Goal: Information Seeking & Learning: Learn about a topic

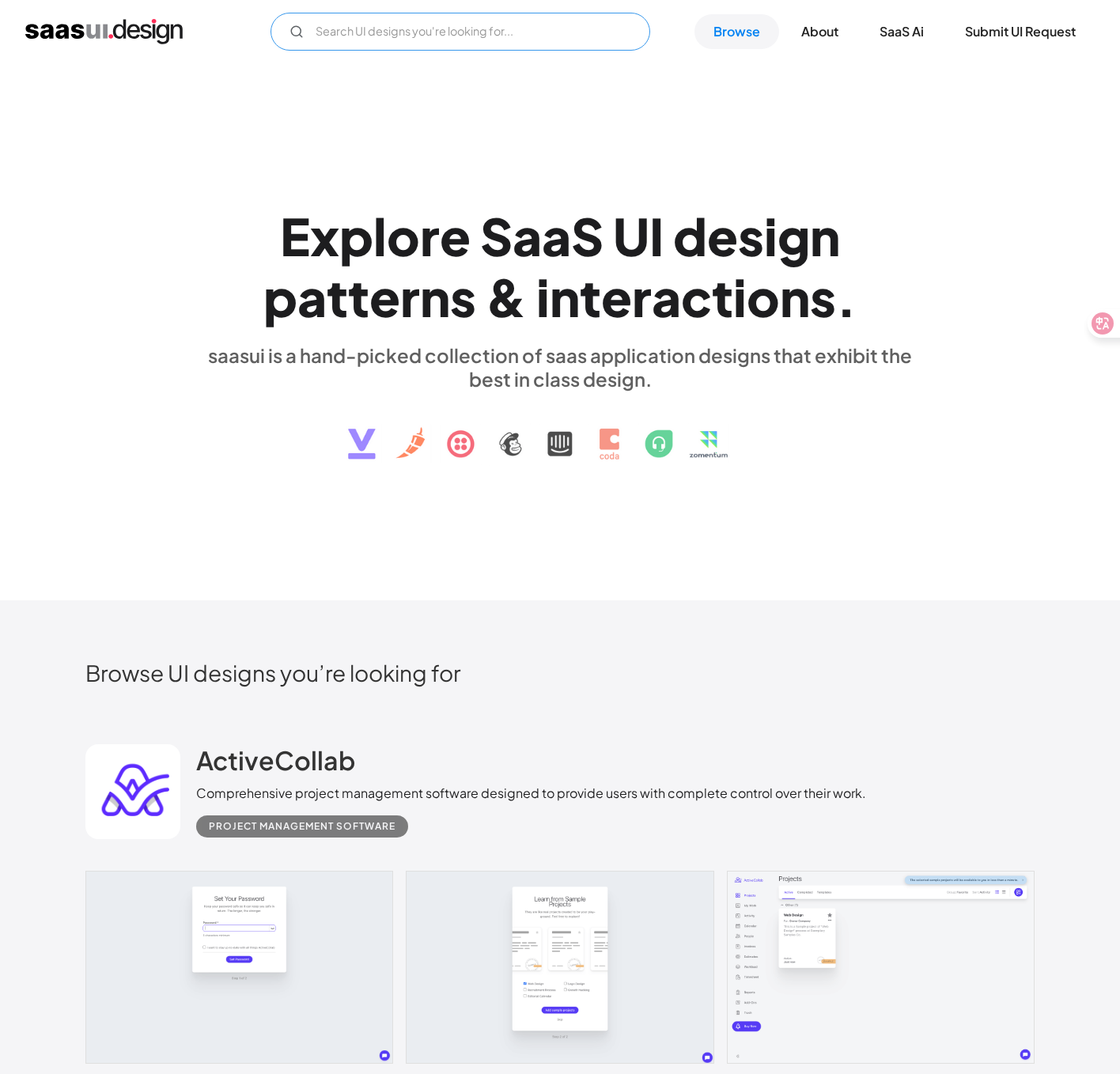
click at [555, 29] on input "Email Form" at bounding box center [460, 31] width 379 height 38
click at [891, 131] on div "E x p l o r e S a a S U I d e s i g n p a t t e r n s & i n t e r a c t i o n s…" at bounding box center [560, 332] width 1120 height 537
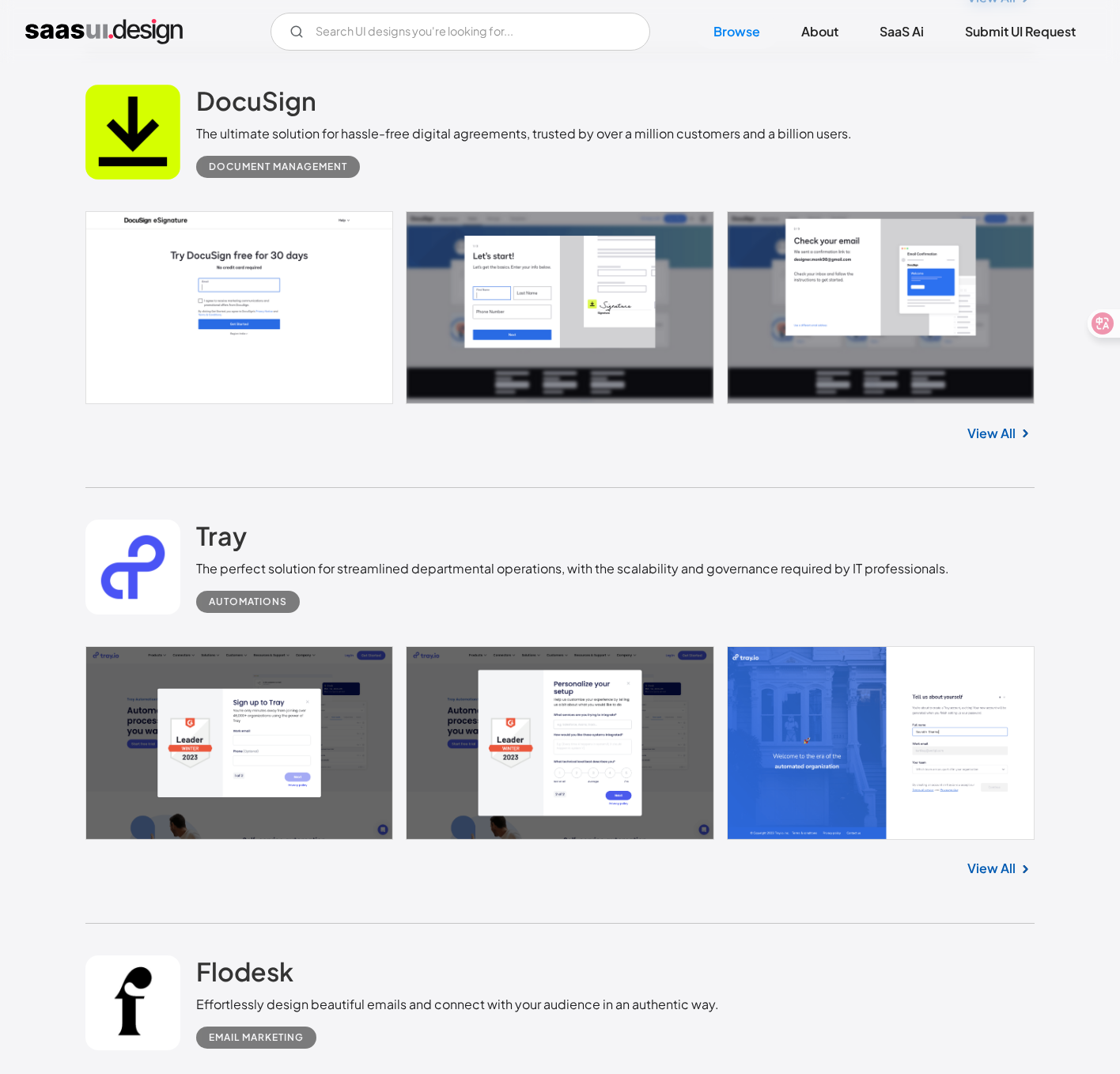
scroll to position [2393, 0]
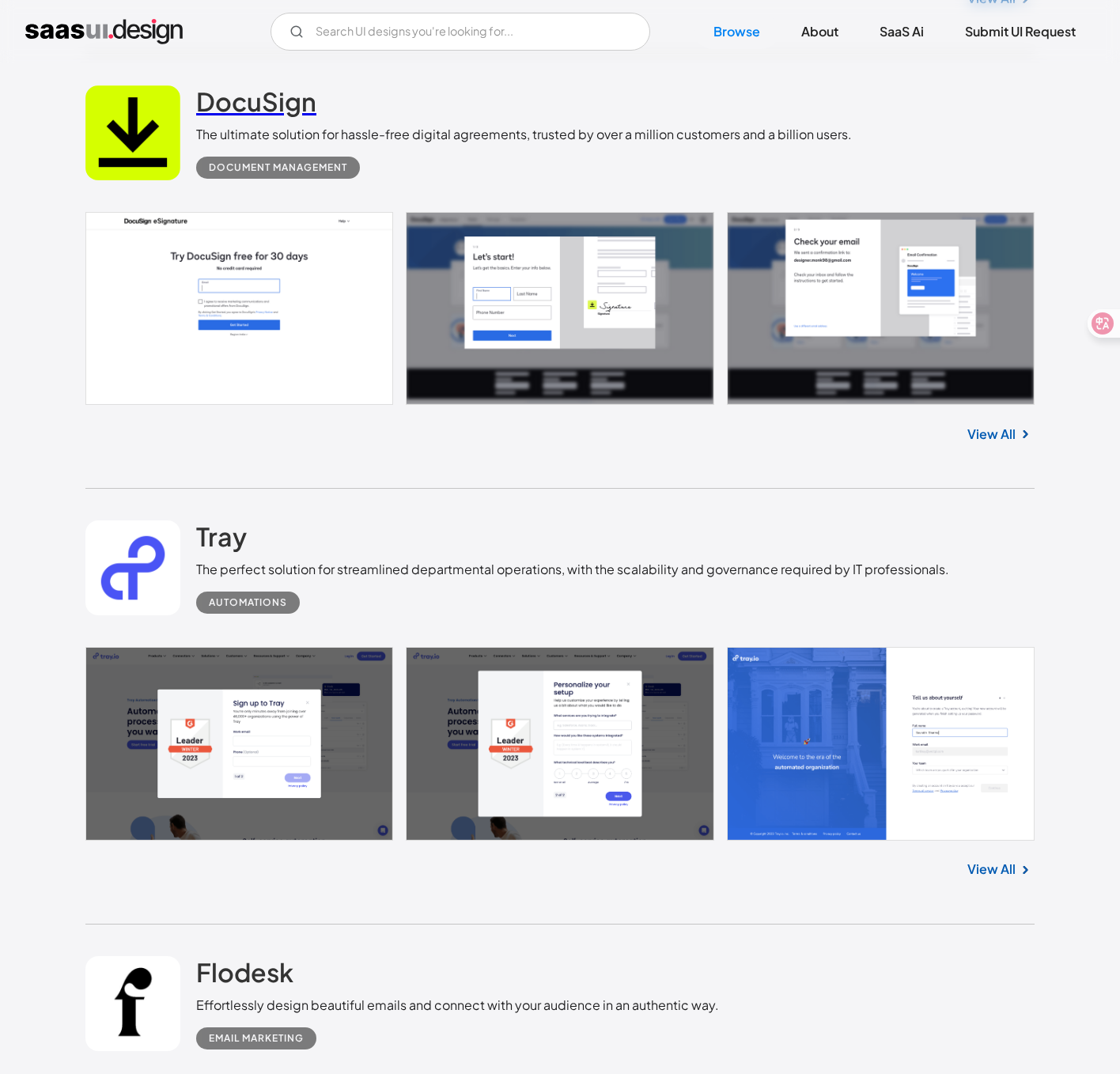
click at [233, 114] on h2 "DocuSign" at bounding box center [256, 101] width 120 height 32
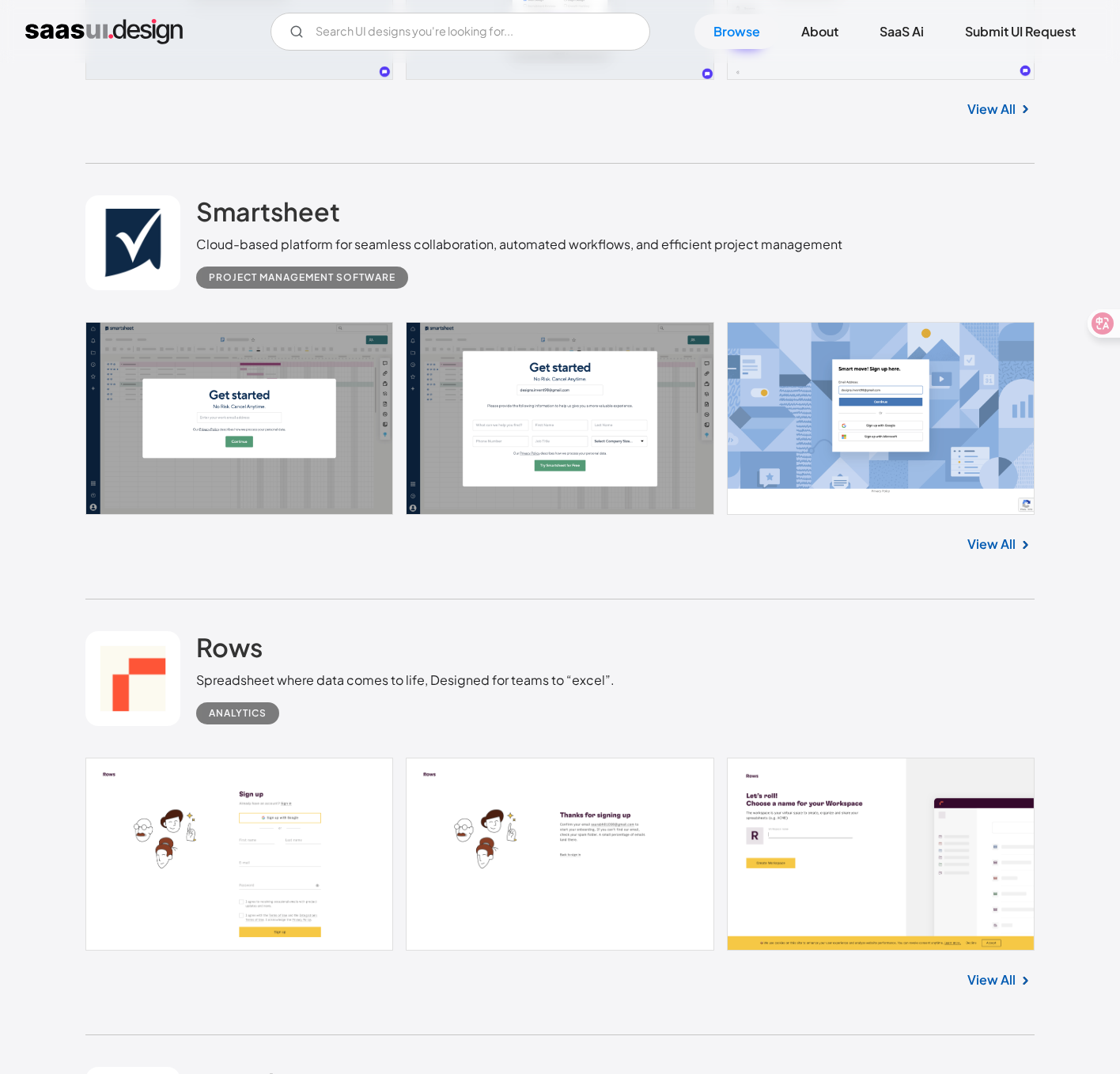
scroll to position [980, 0]
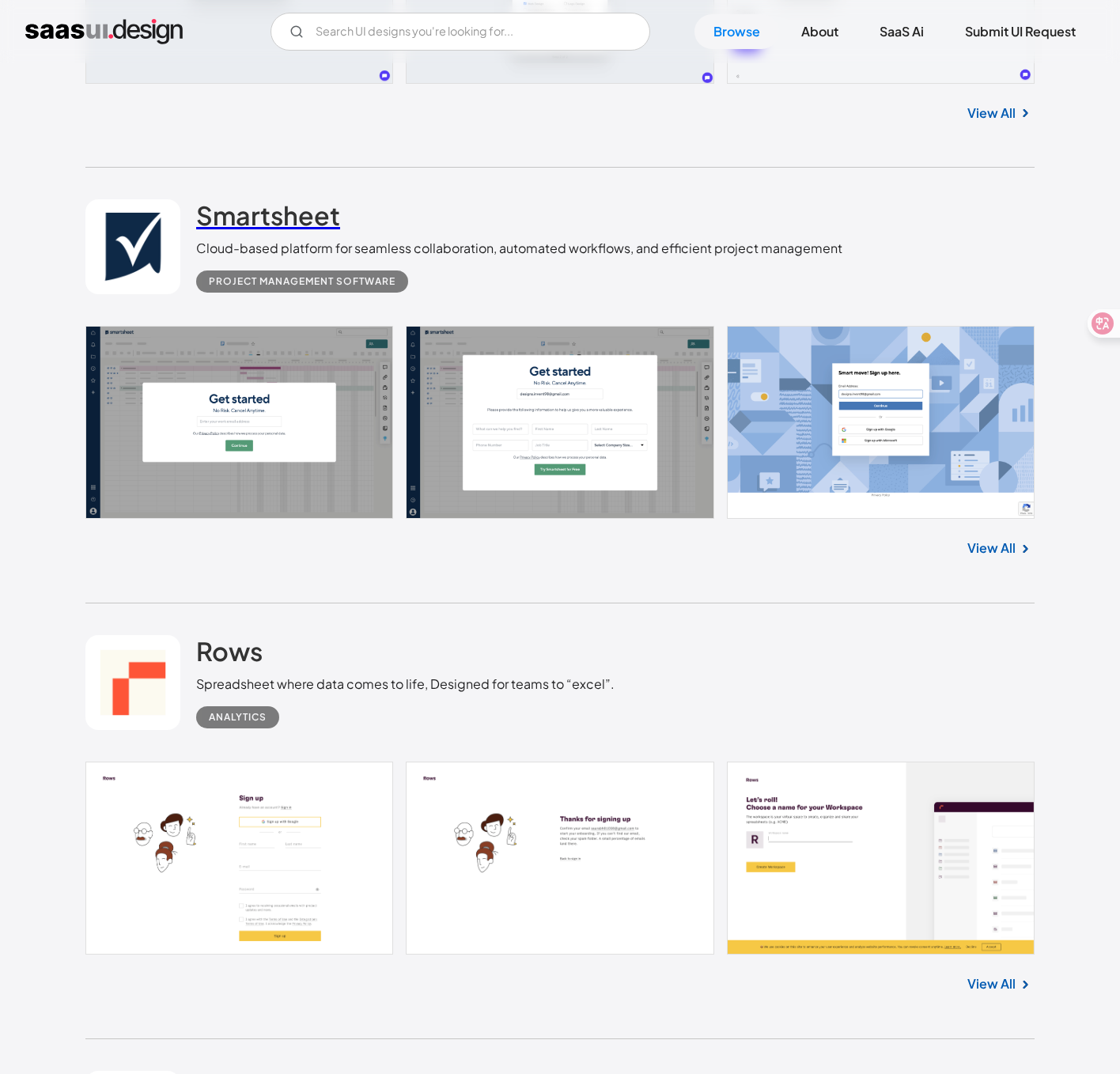
click at [287, 219] on h2 "Smartsheet" at bounding box center [268, 215] width 144 height 32
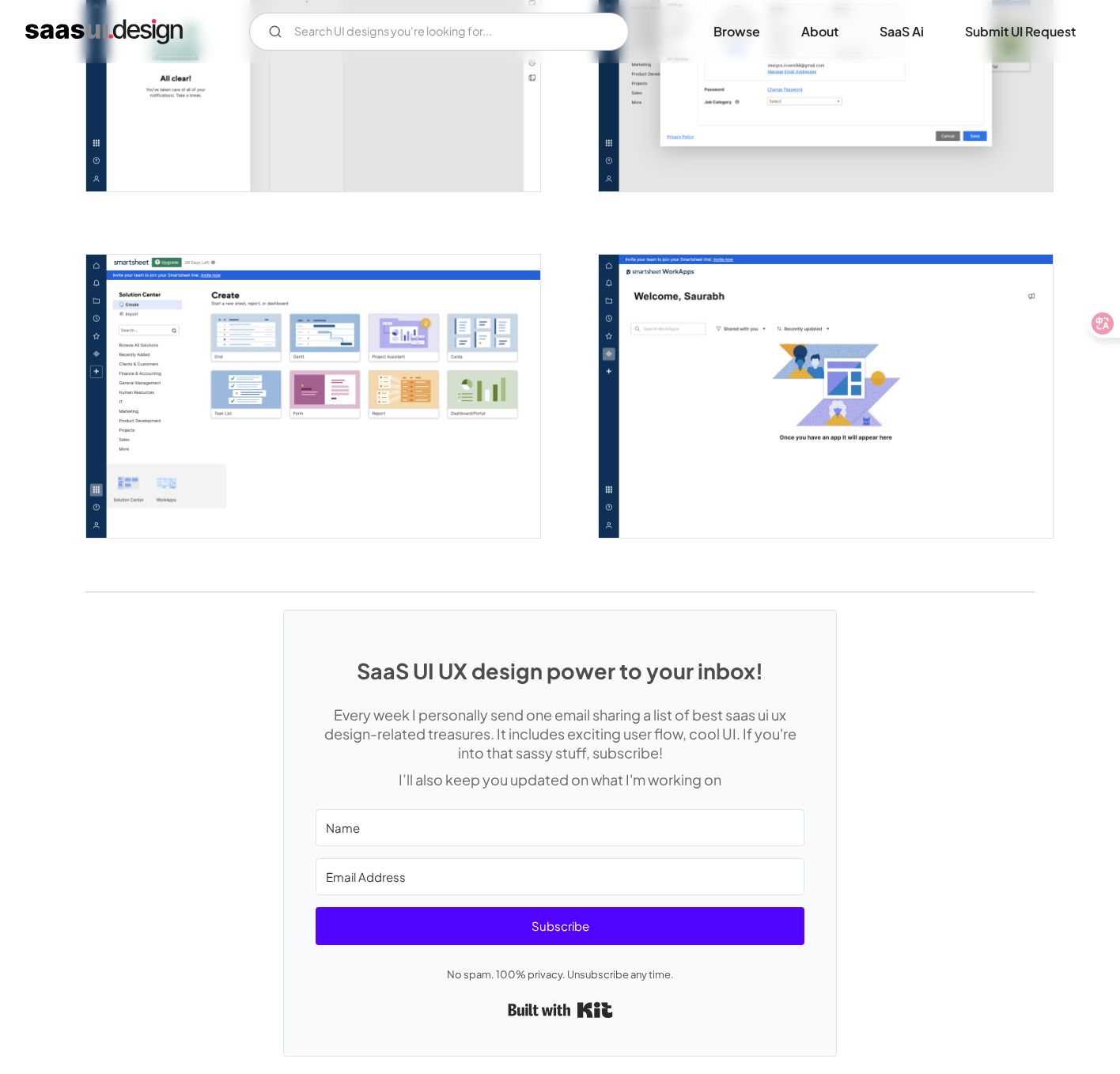
scroll to position [3967, 0]
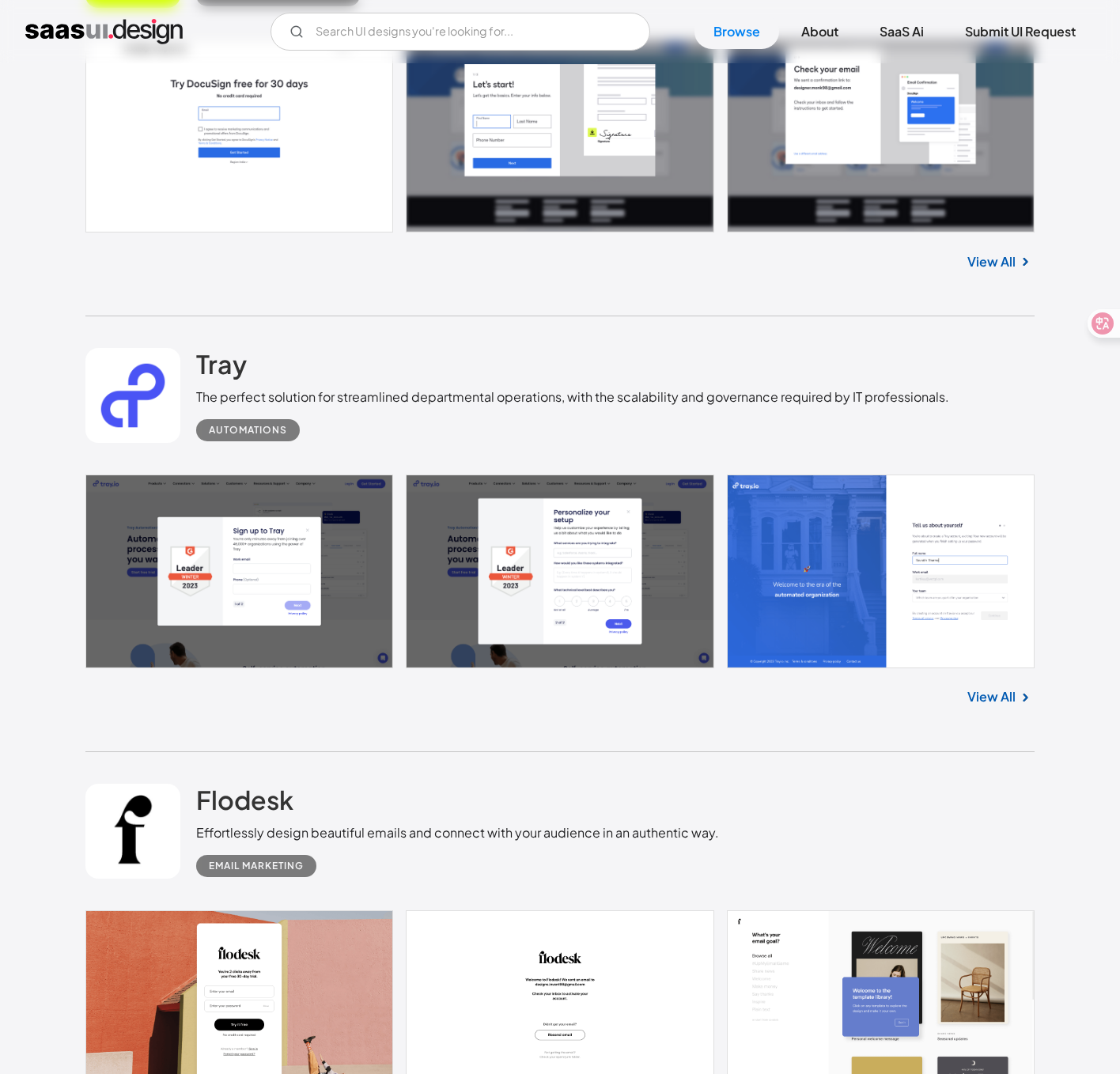
scroll to position [2568, 0]
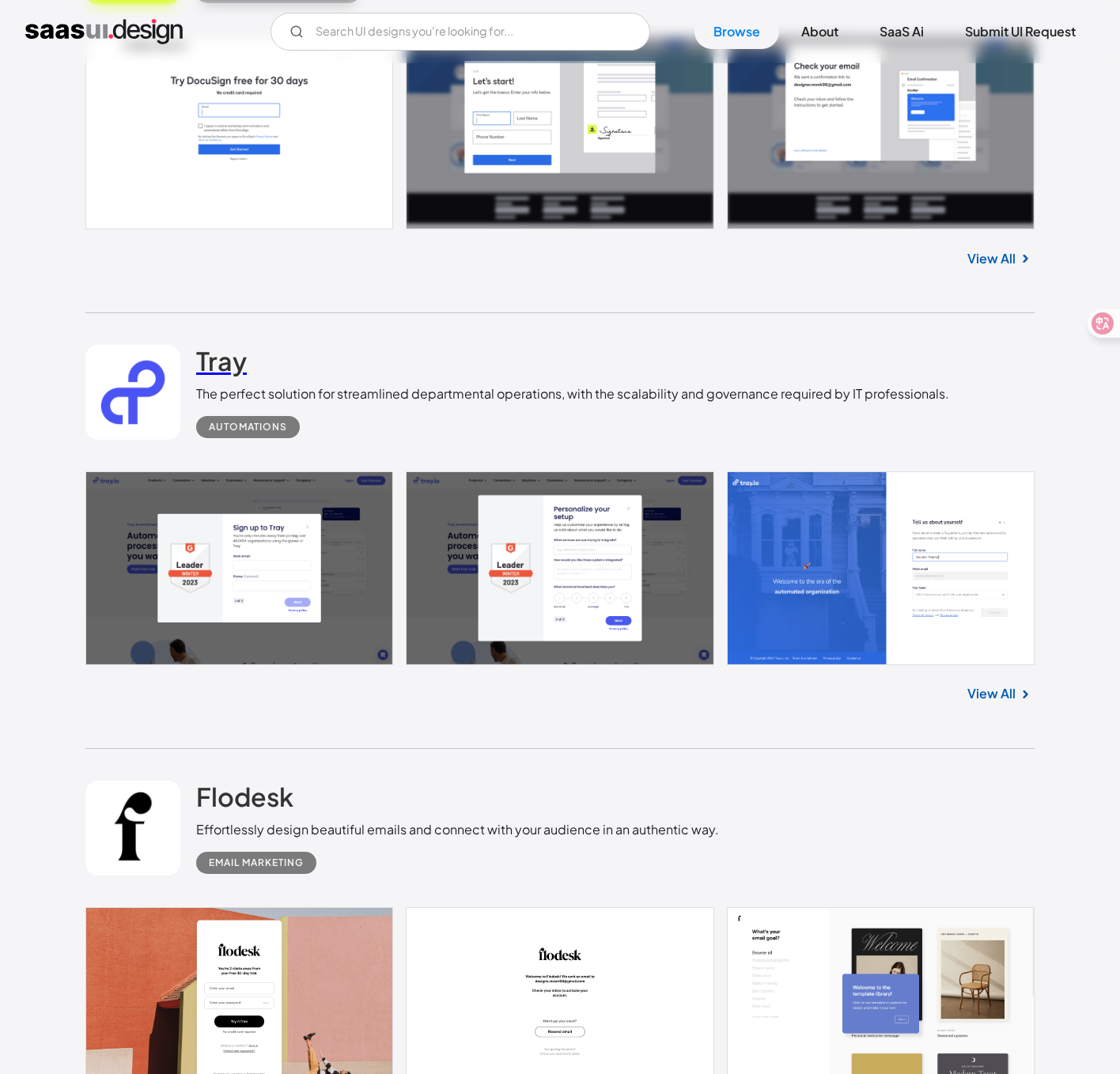
click at [211, 365] on h2 "Tray" at bounding box center [222, 360] width 51 height 32
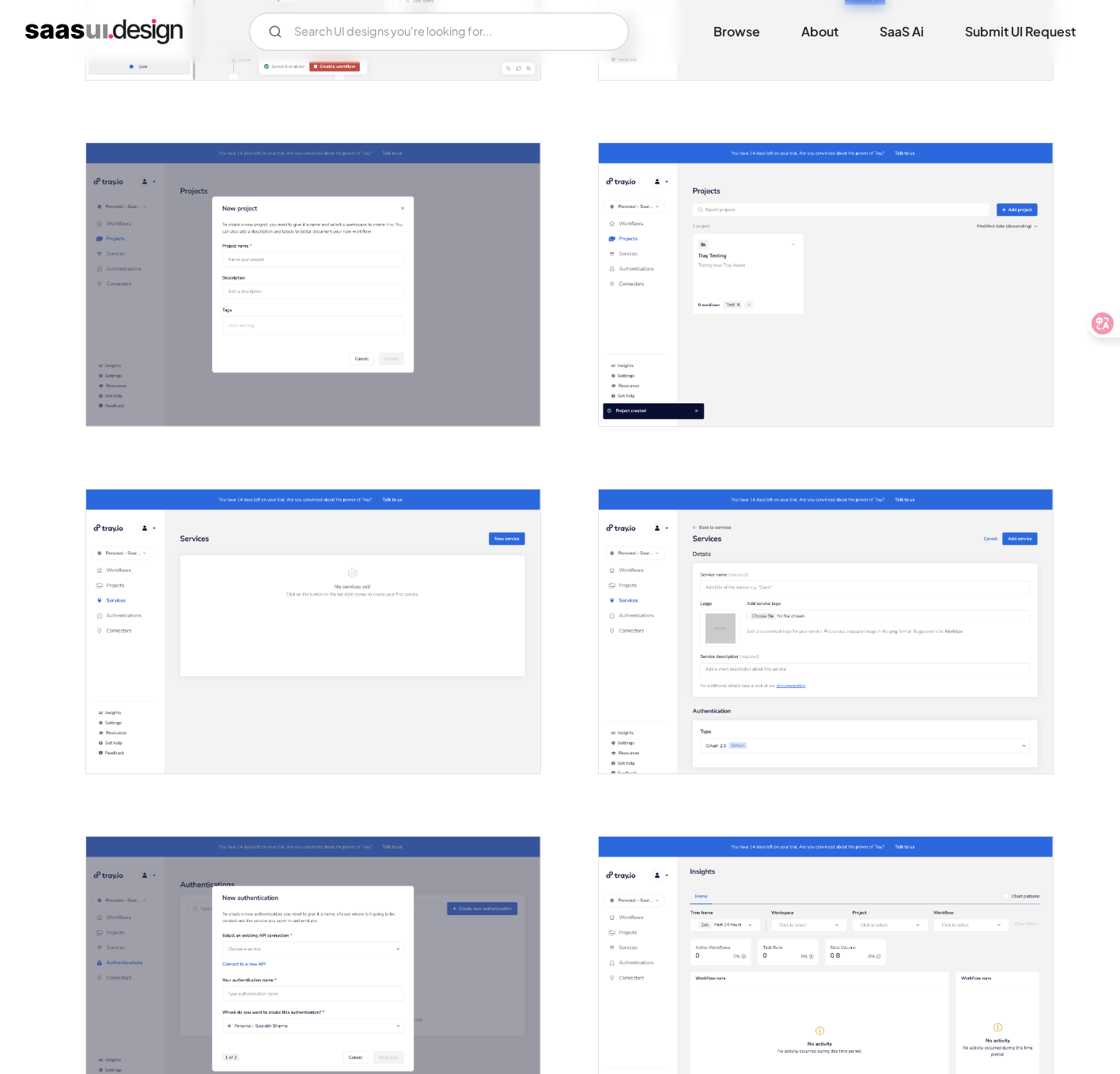
scroll to position [2316, 0]
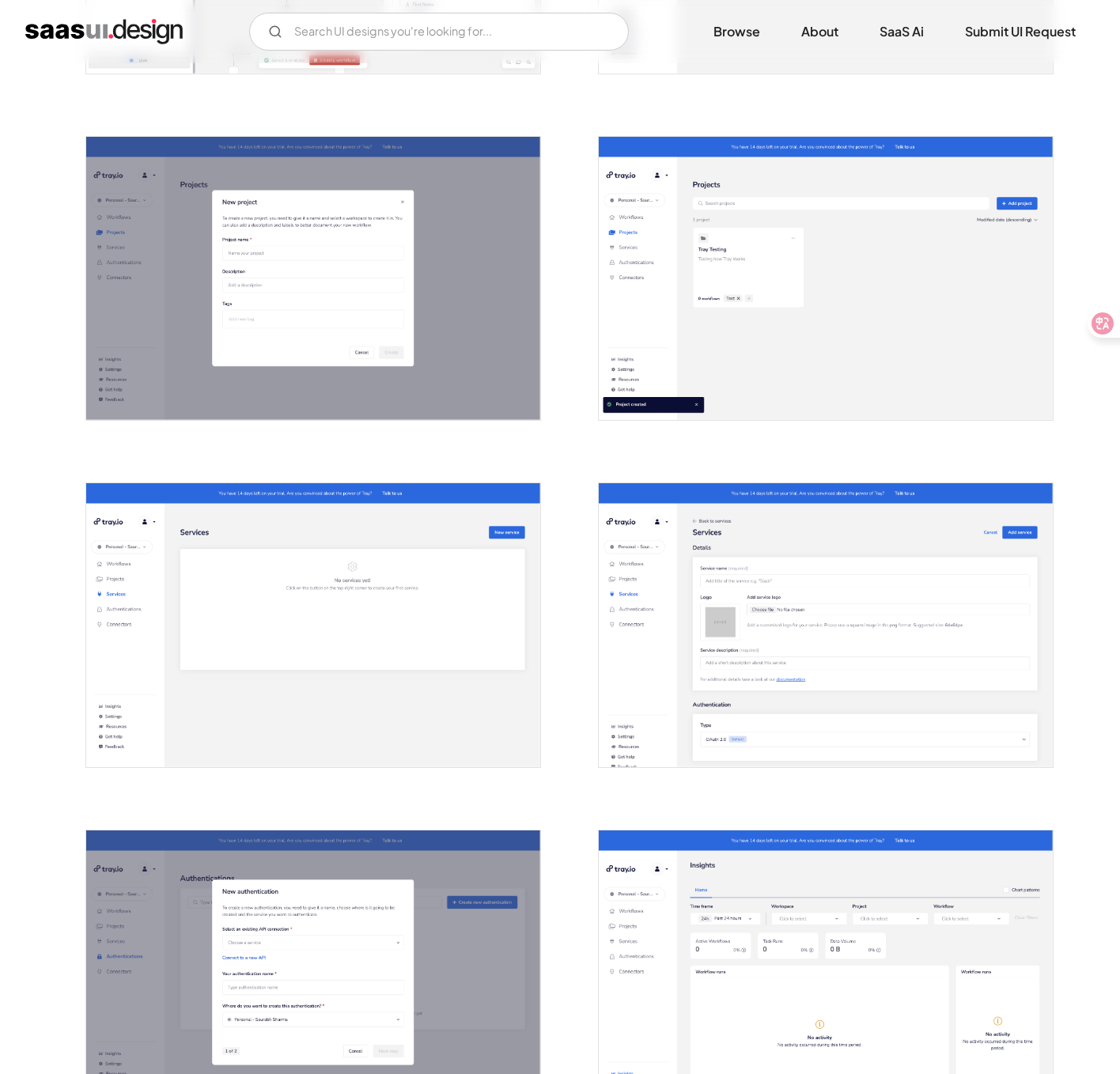
click at [781, 501] on img "open lightbox" at bounding box center [825, 625] width 454 height 284
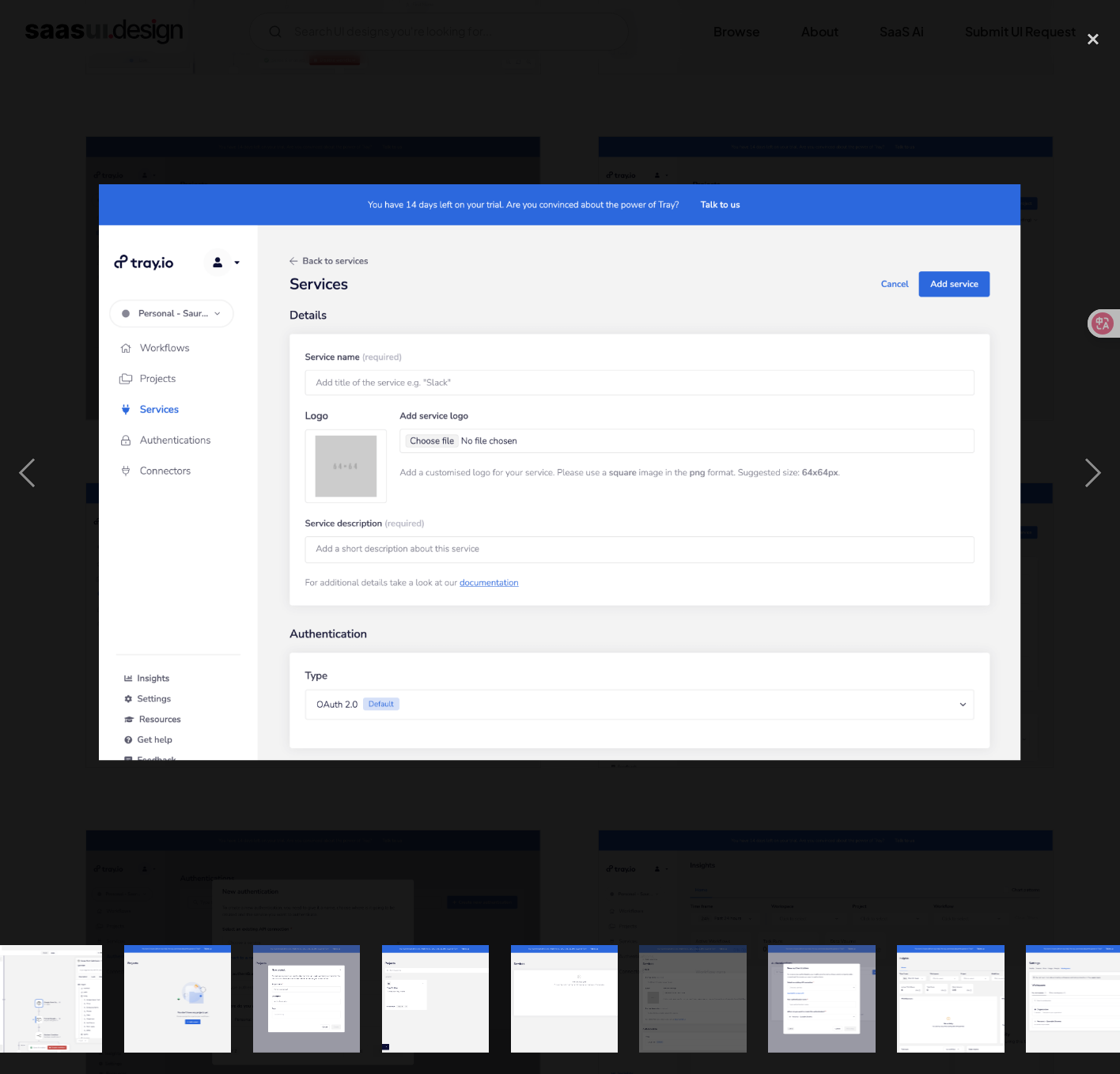
scroll to position [0, 1479]
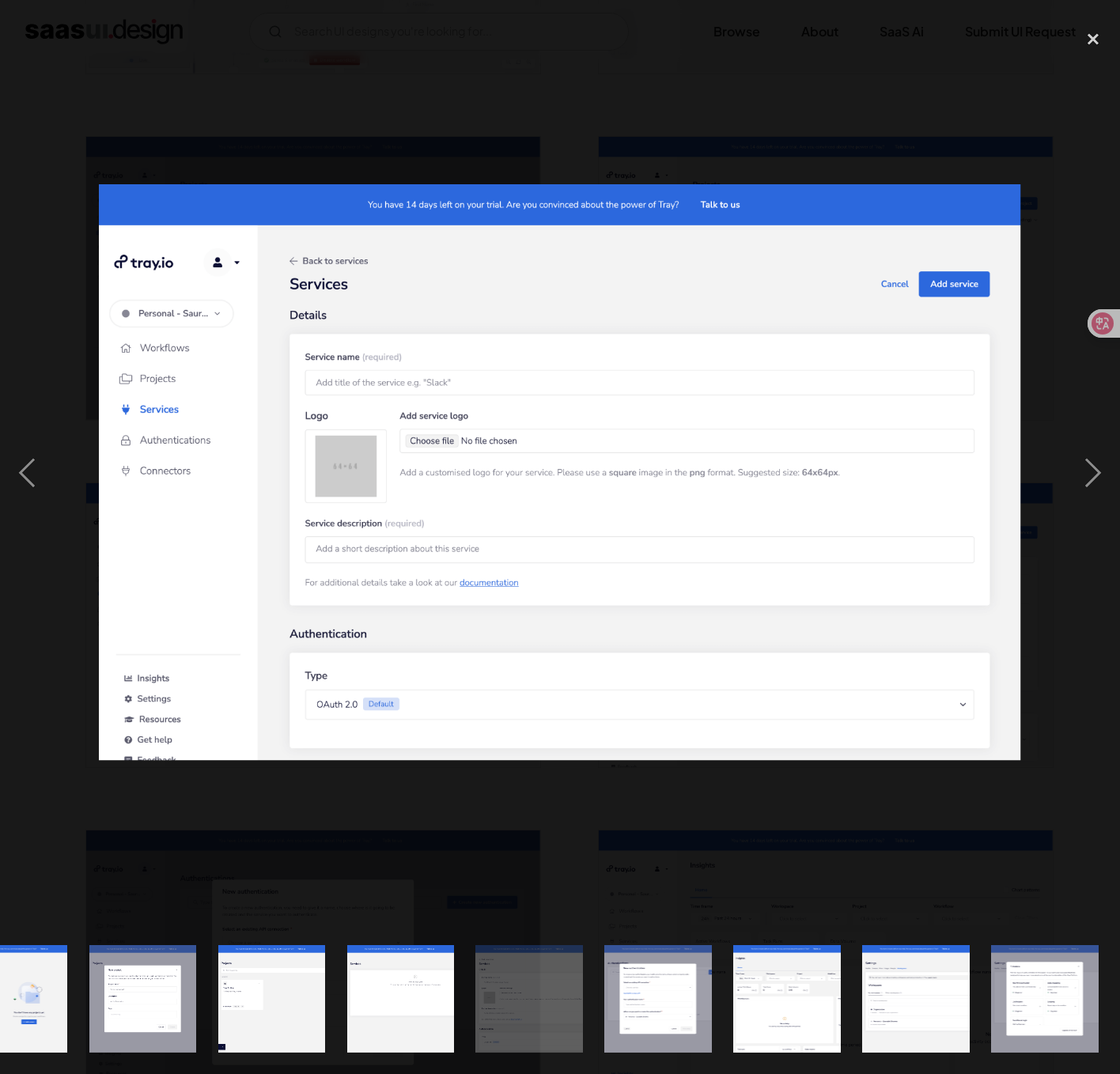
click at [630, 800] on div at bounding box center [560, 472] width 1120 height 902
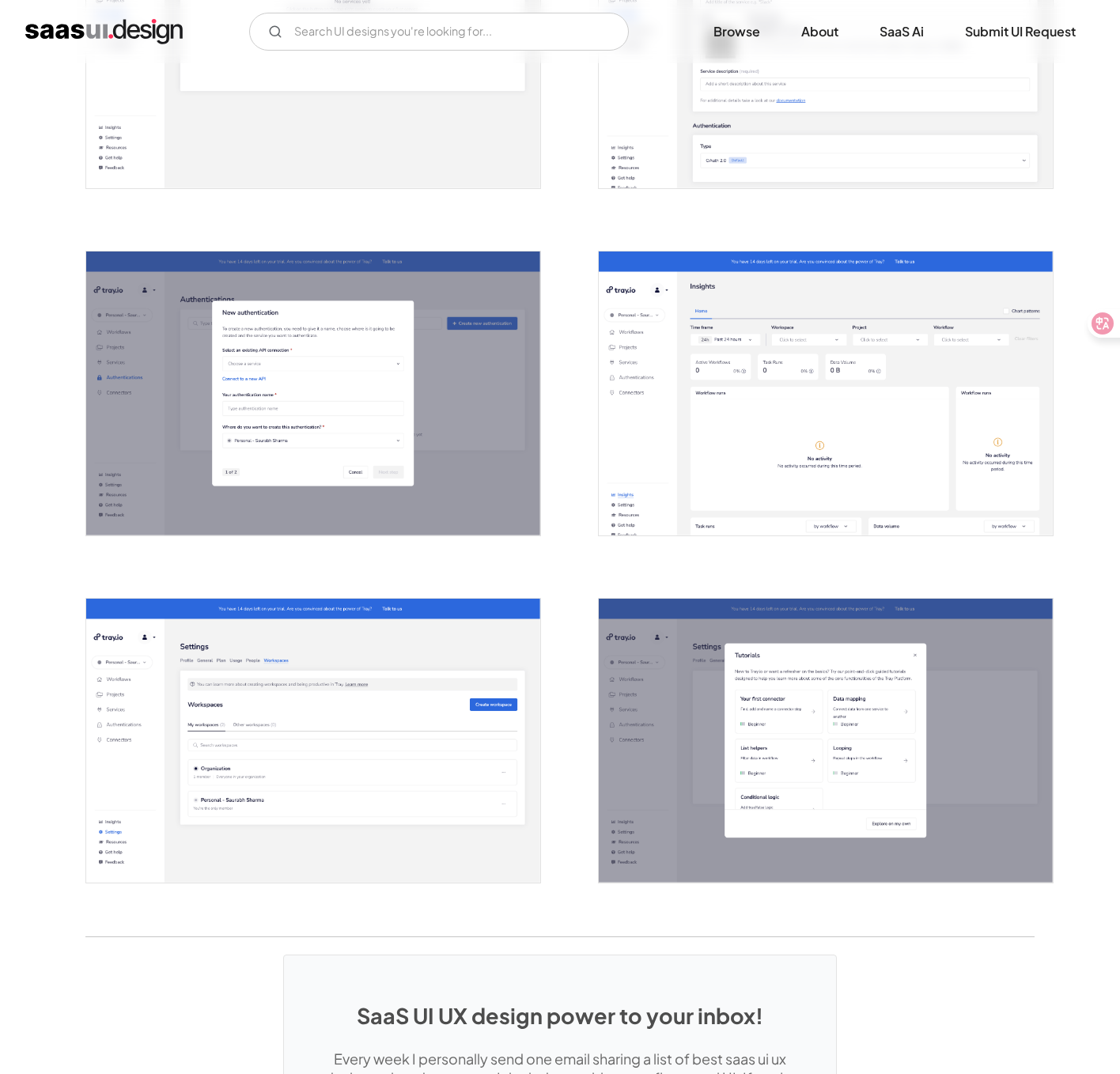
scroll to position [2898, 0]
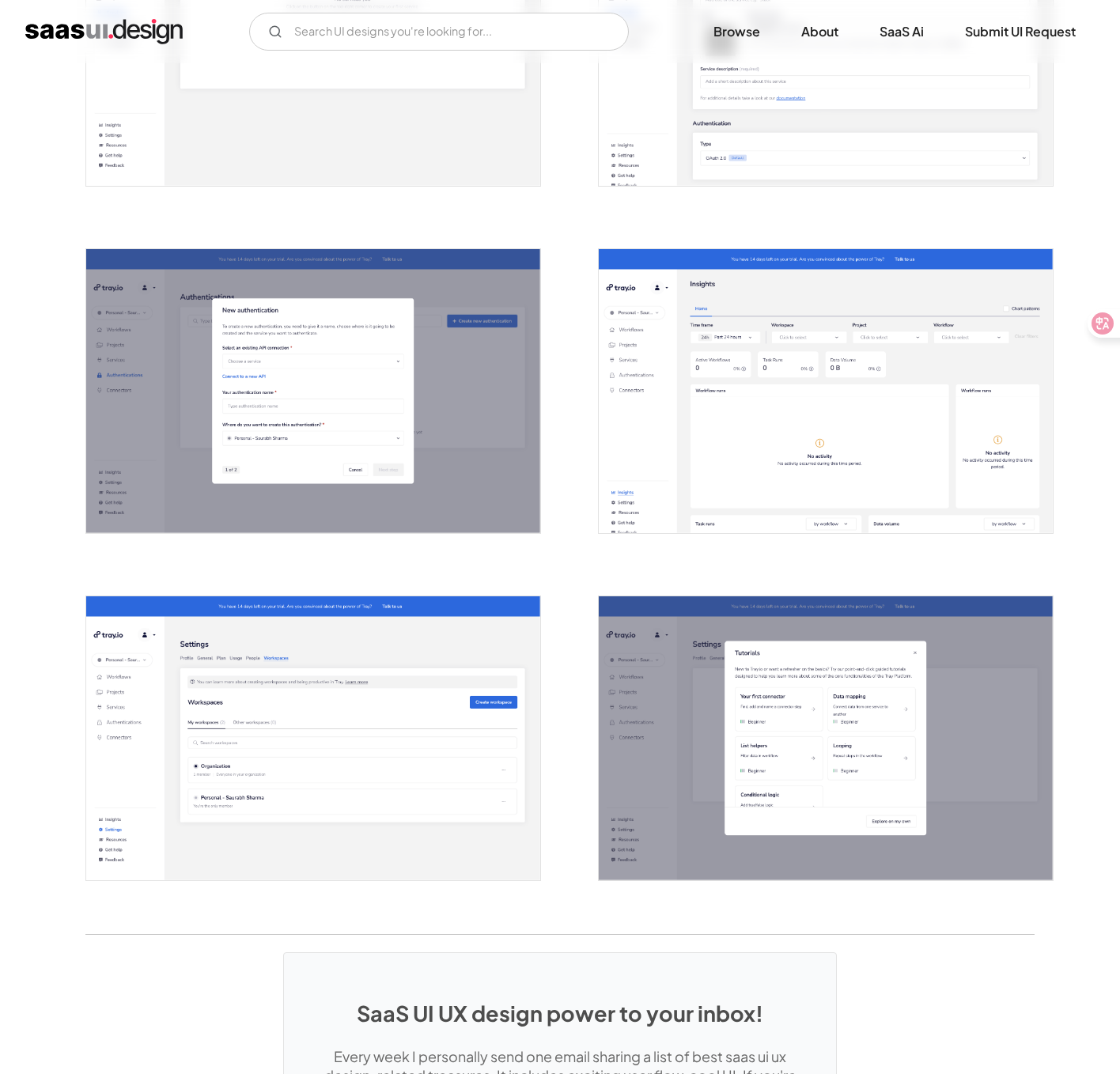
click at [484, 742] on img "open lightbox" at bounding box center [313, 738] width 454 height 284
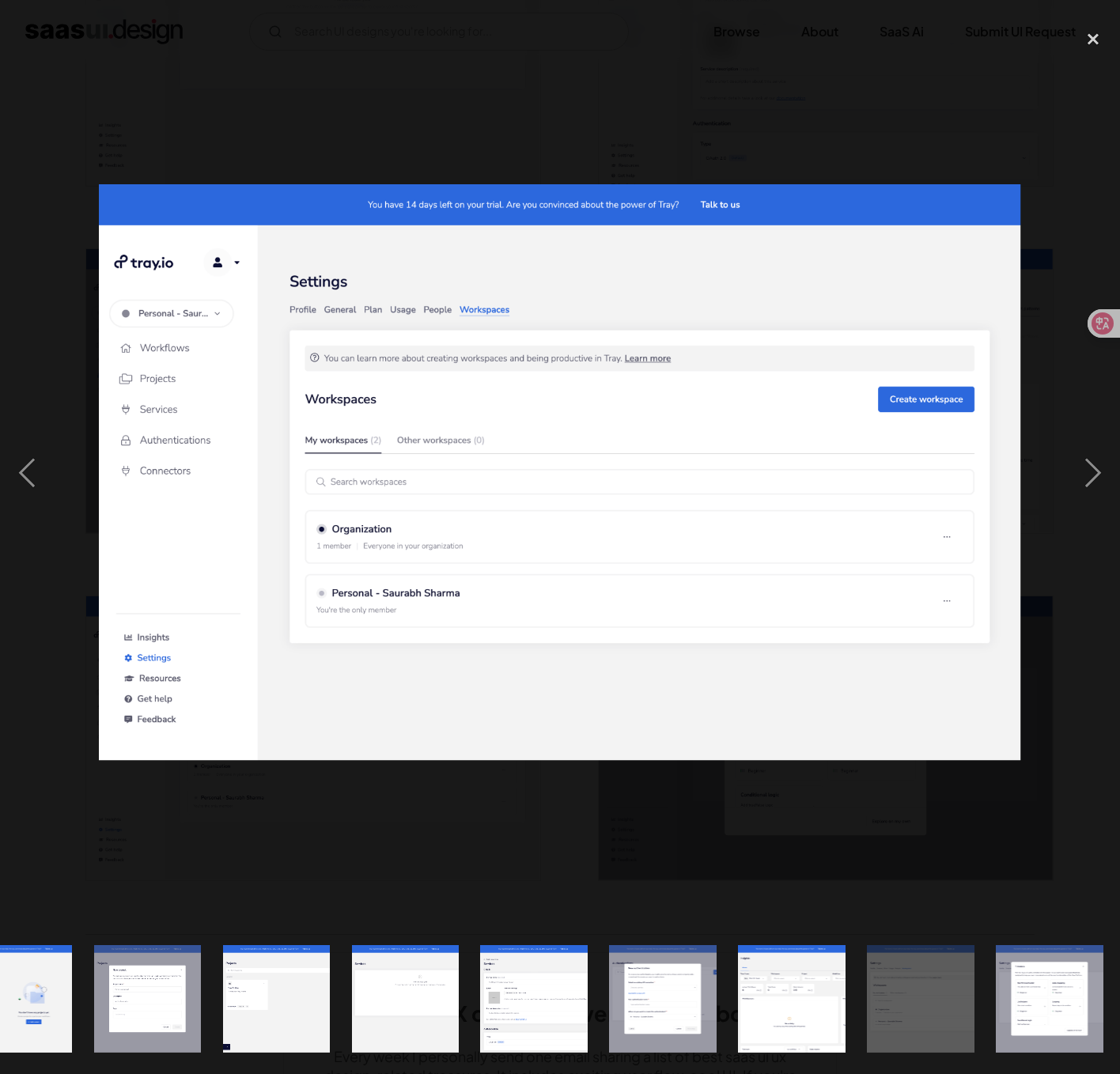
scroll to position [0, 1479]
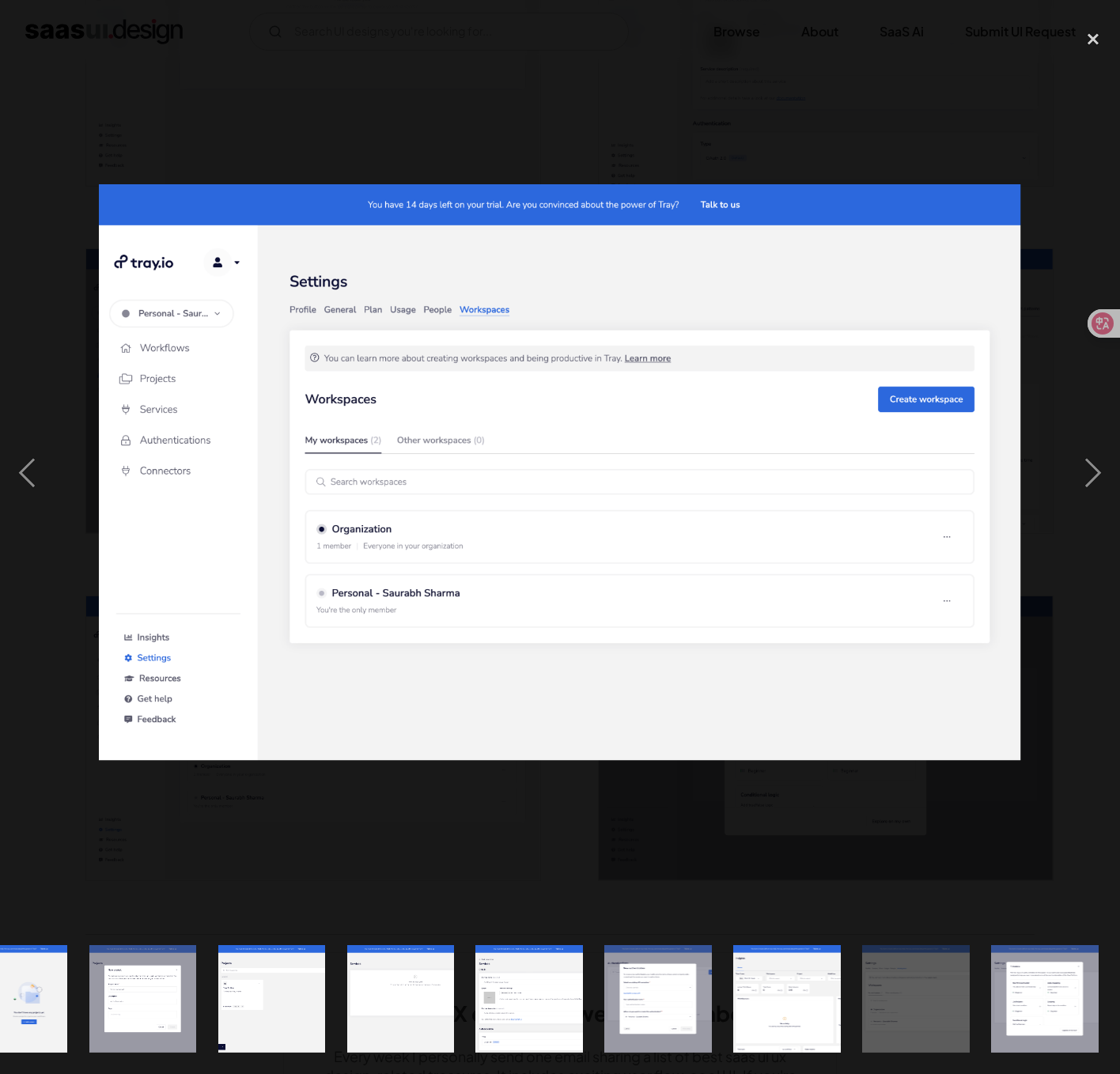
click at [438, 783] on div at bounding box center [560, 472] width 1120 height 902
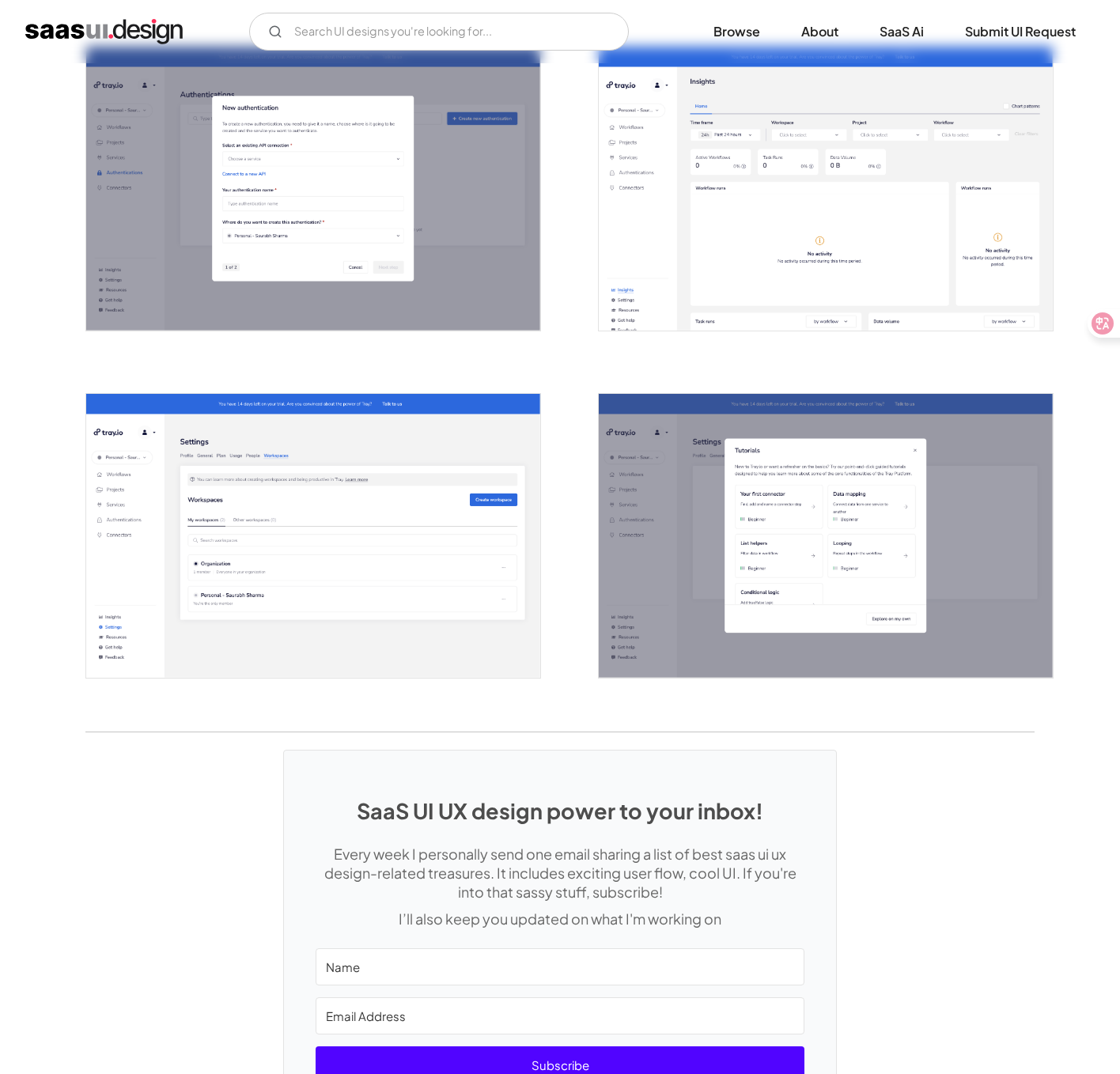
scroll to position [3274, 0]
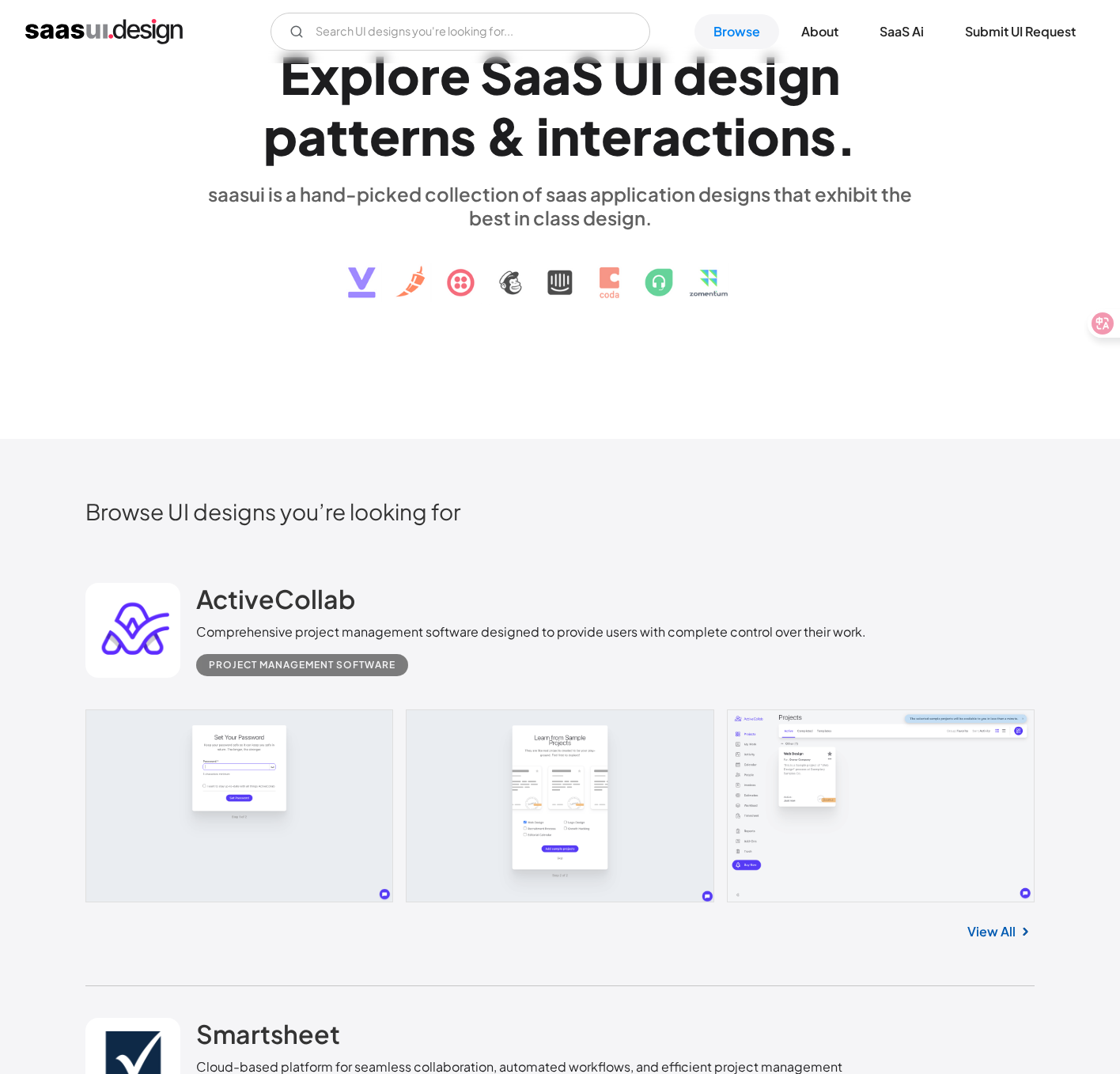
scroll to position [163, 0]
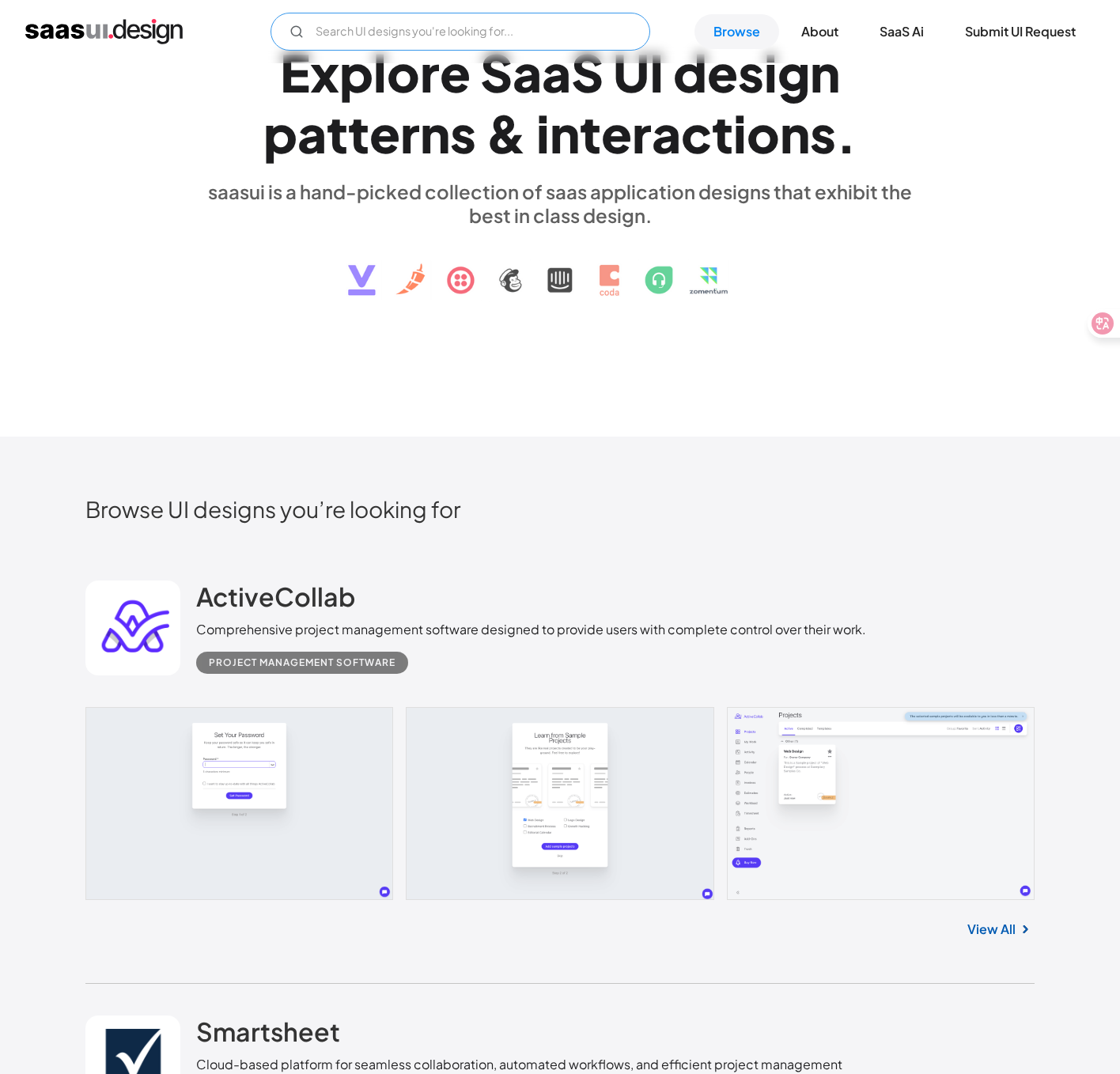
click at [408, 41] on input "Email Form" at bounding box center [460, 31] width 379 height 38
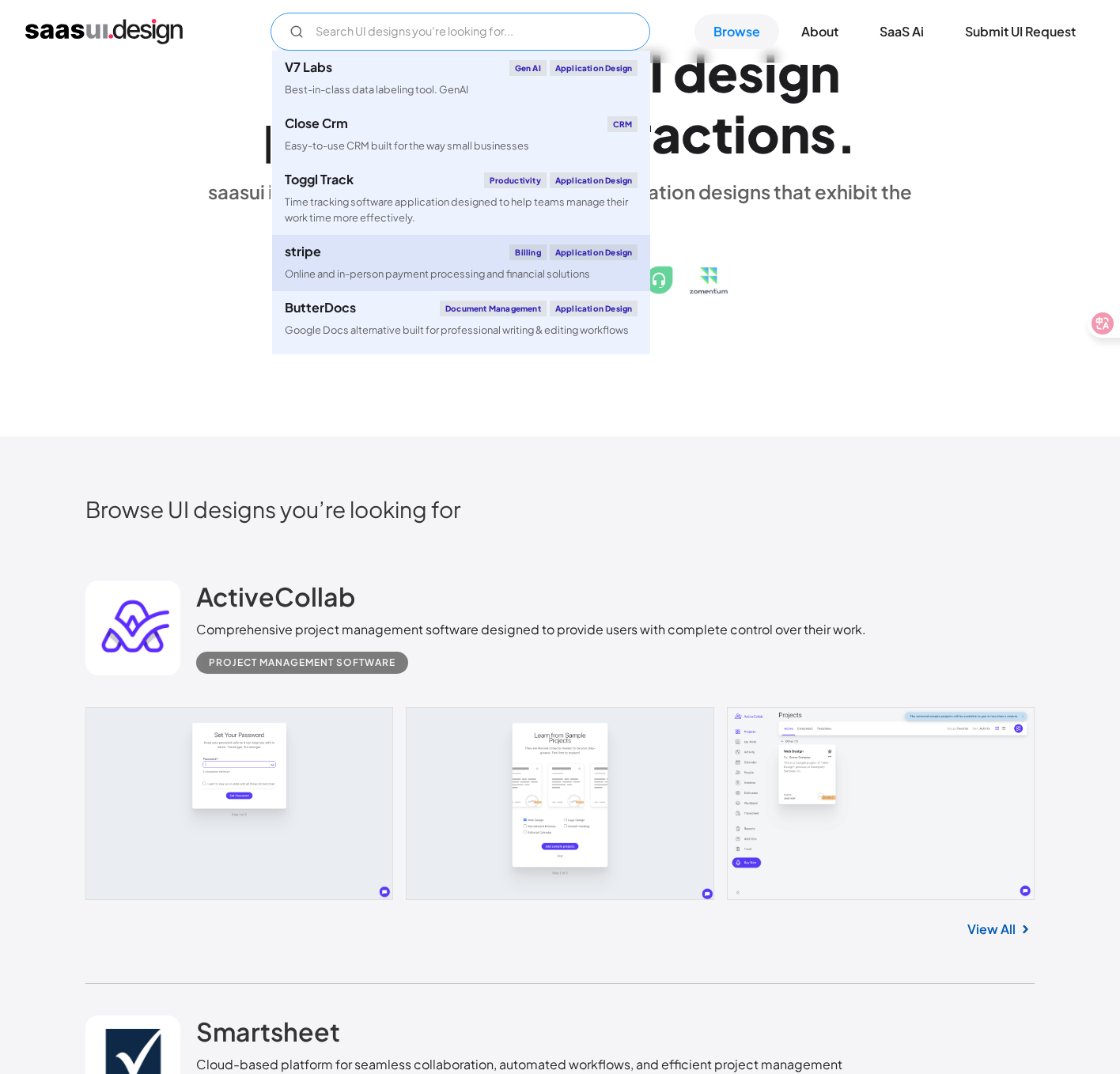
click at [412, 252] on div "stripe Billing Application Design" at bounding box center [461, 252] width 353 height 16
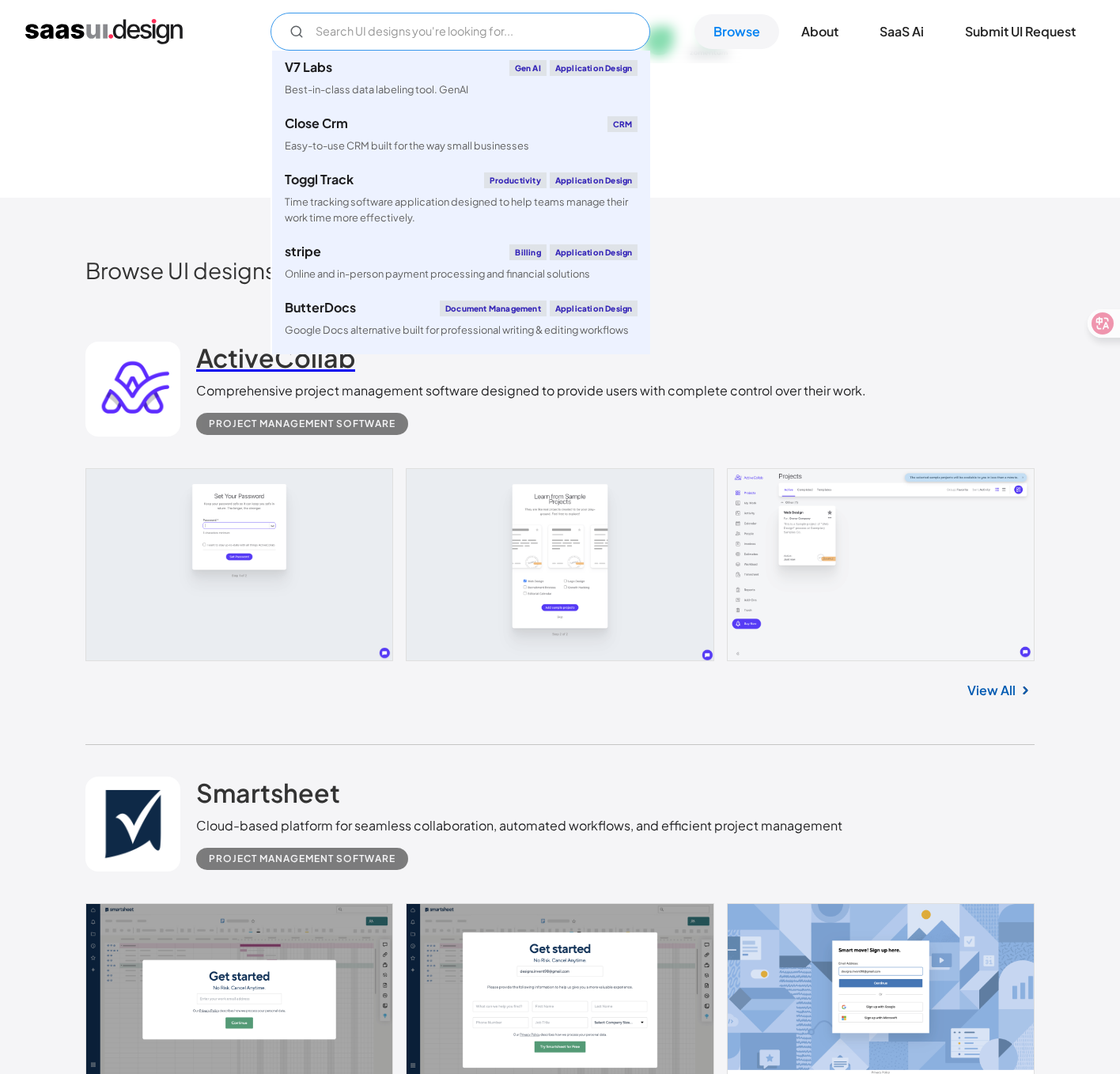
scroll to position [404, 0]
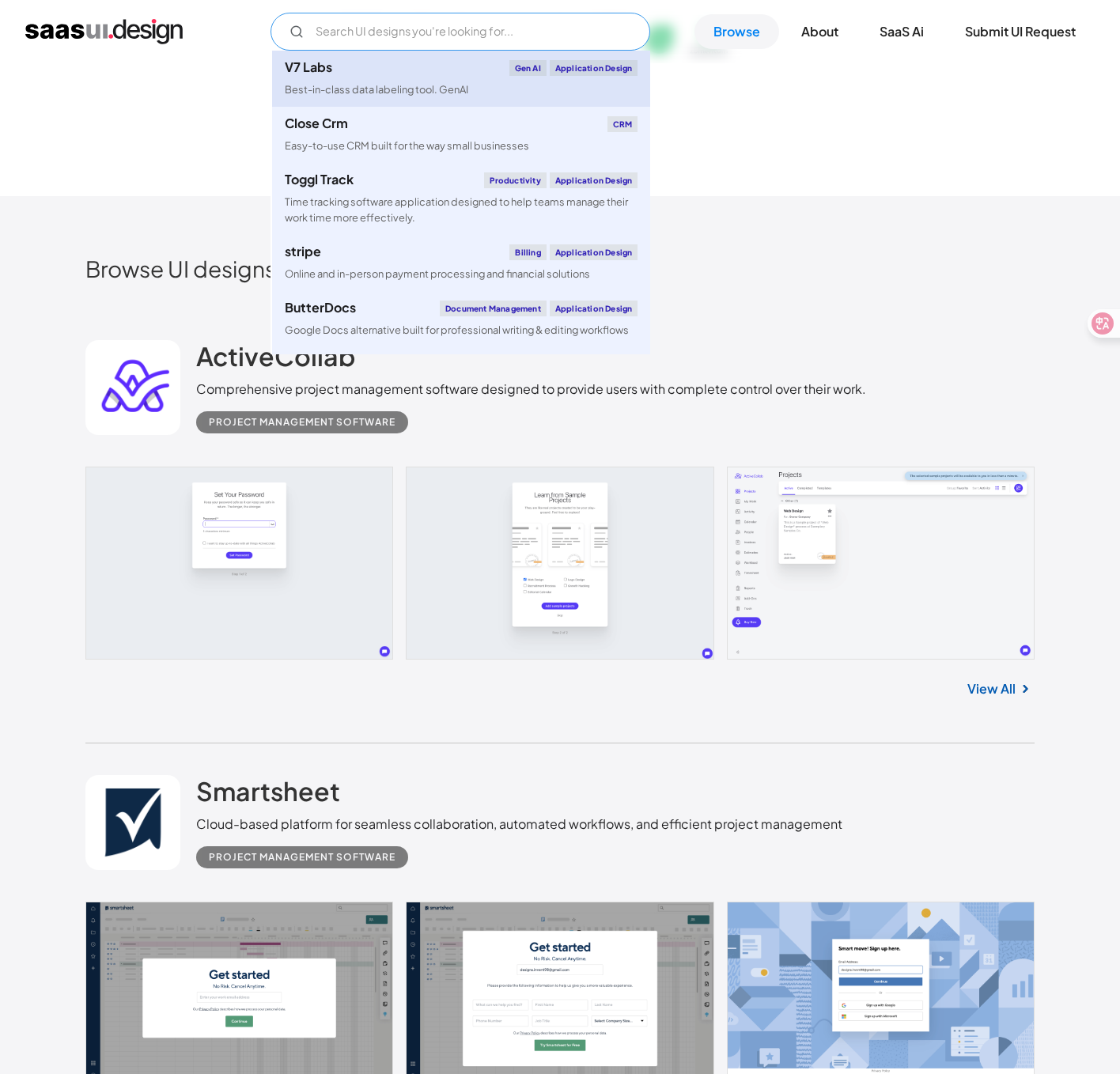
click at [390, 99] on link "V7 Labs Gen AI Application Design Best-in-class data labeling tool. GenAI" at bounding box center [461, 79] width 378 height 56
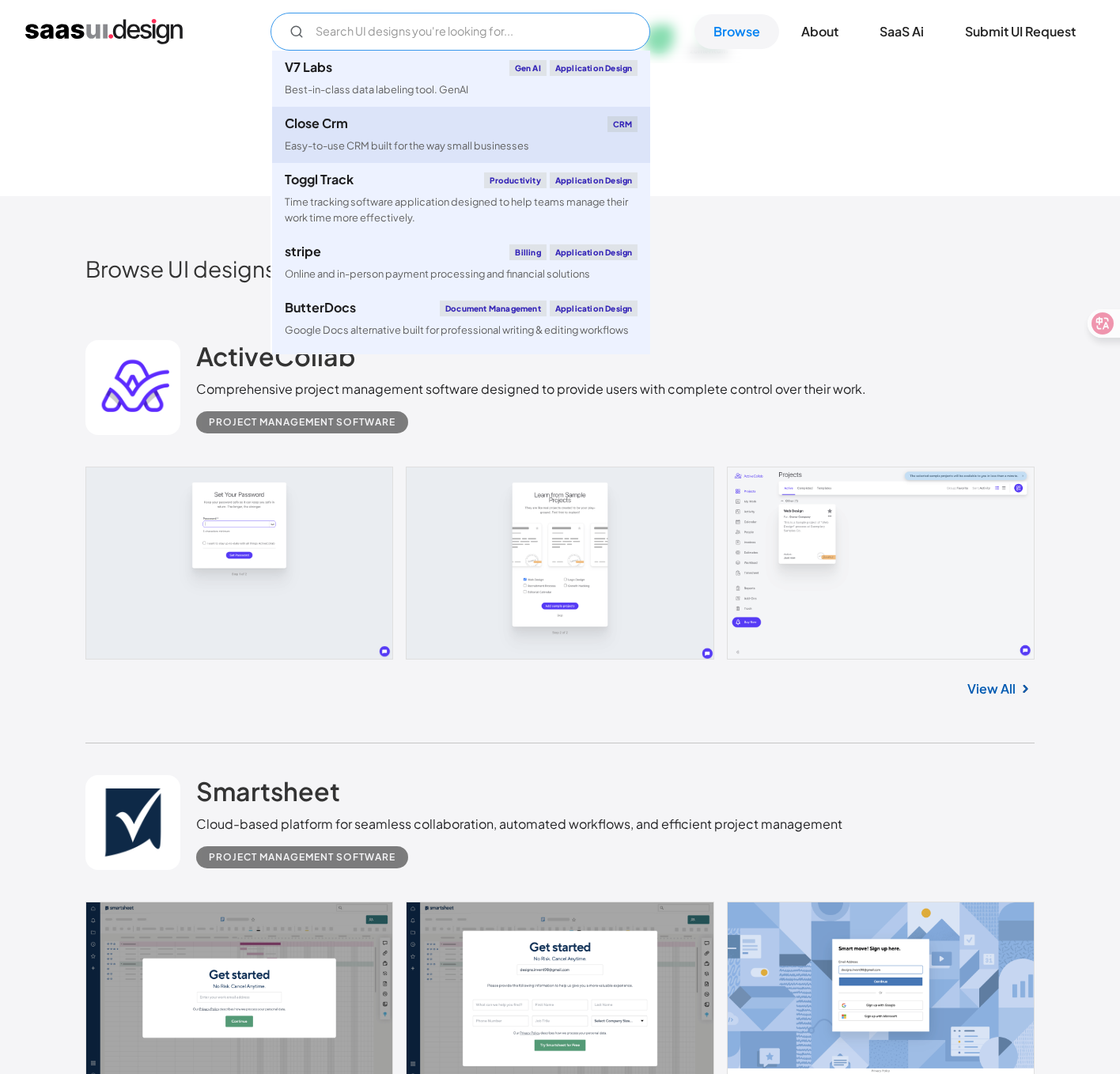
click at [323, 136] on link "Close Crm CRM Easy-to-use CRM built for the way small businesses" at bounding box center [461, 135] width 378 height 56
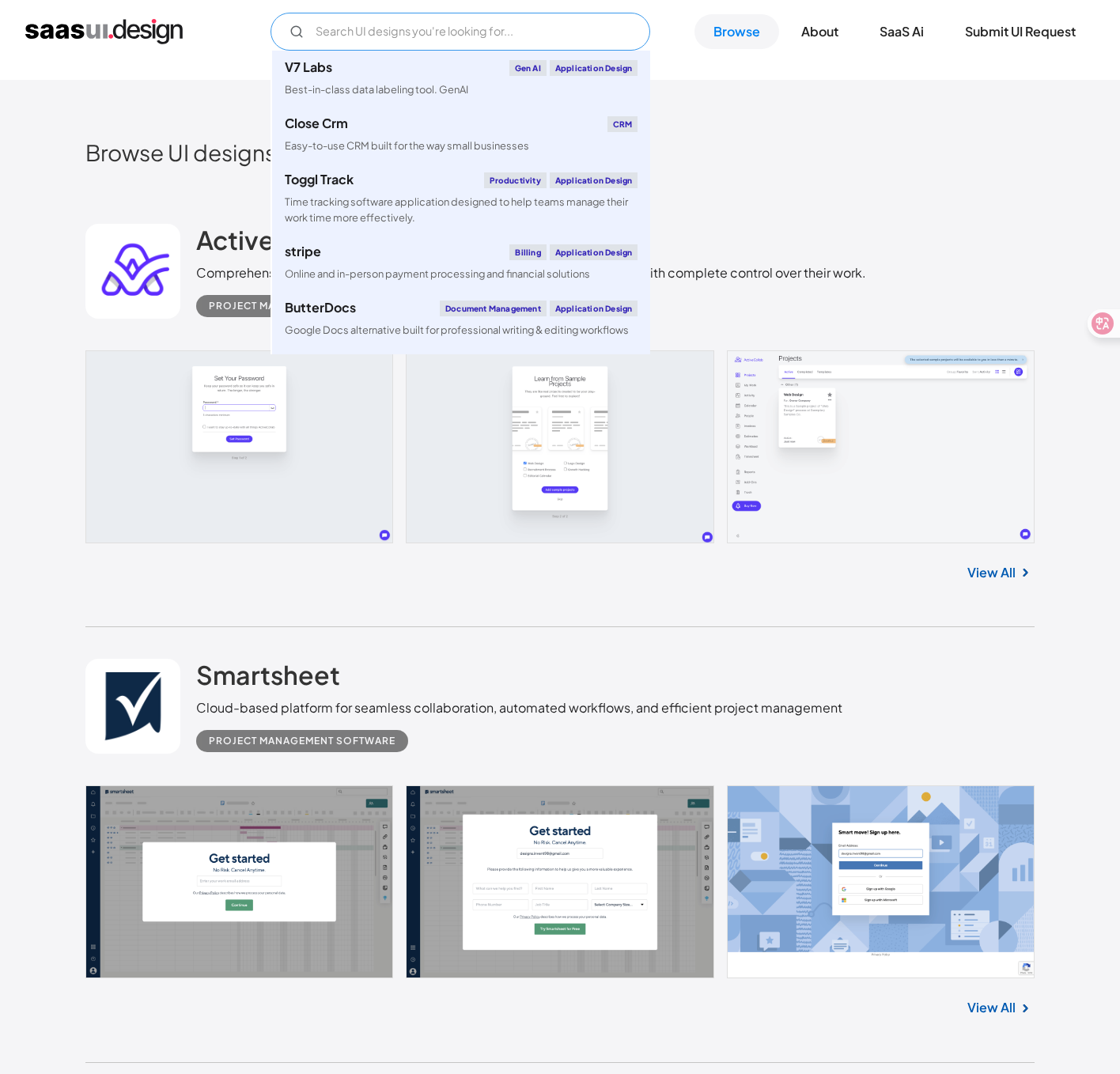
scroll to position [491, 0]
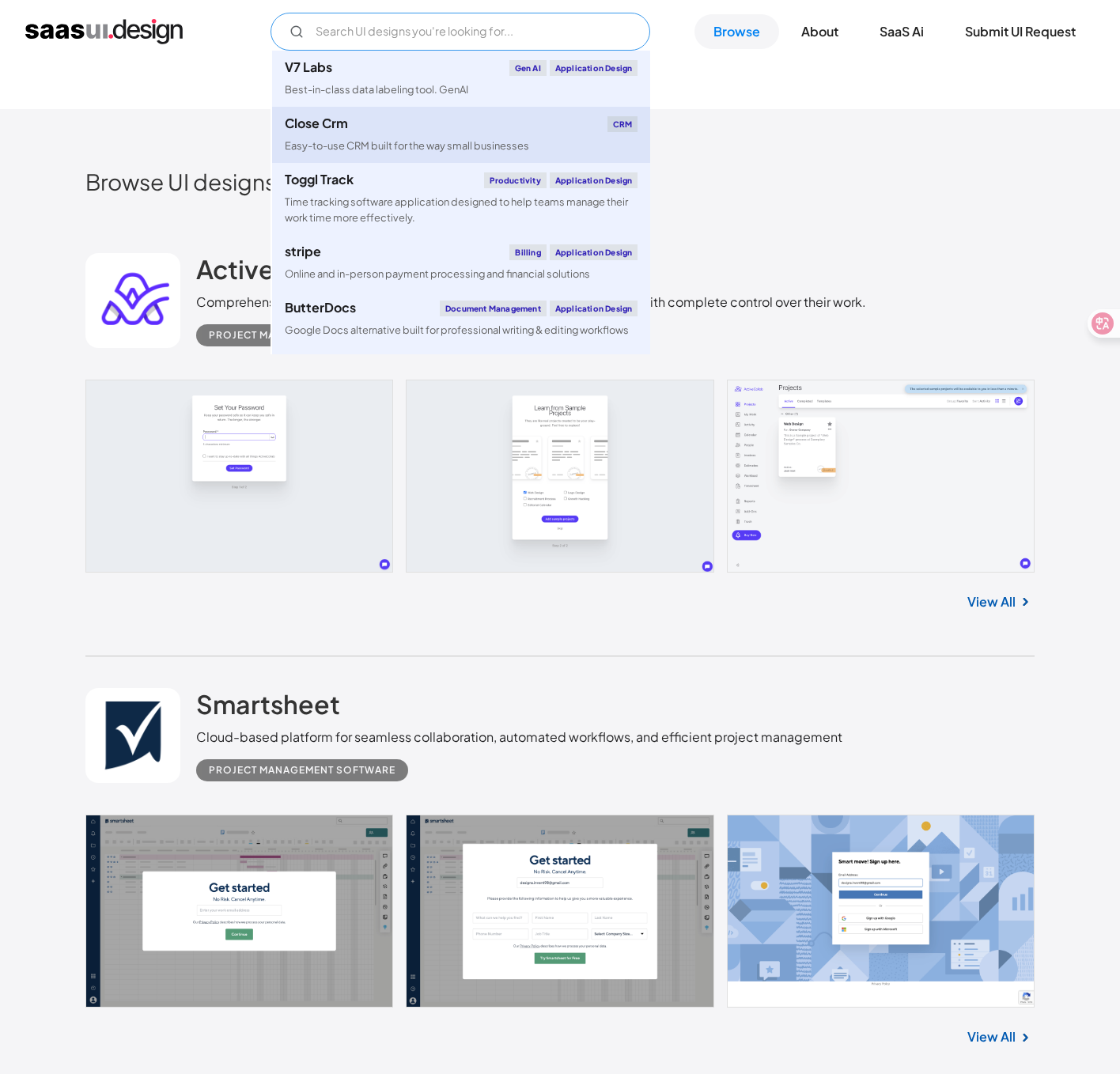
click at [386, 130] on div "Close Crm CRM" at bounding box center [461, 124] width 353 height 16
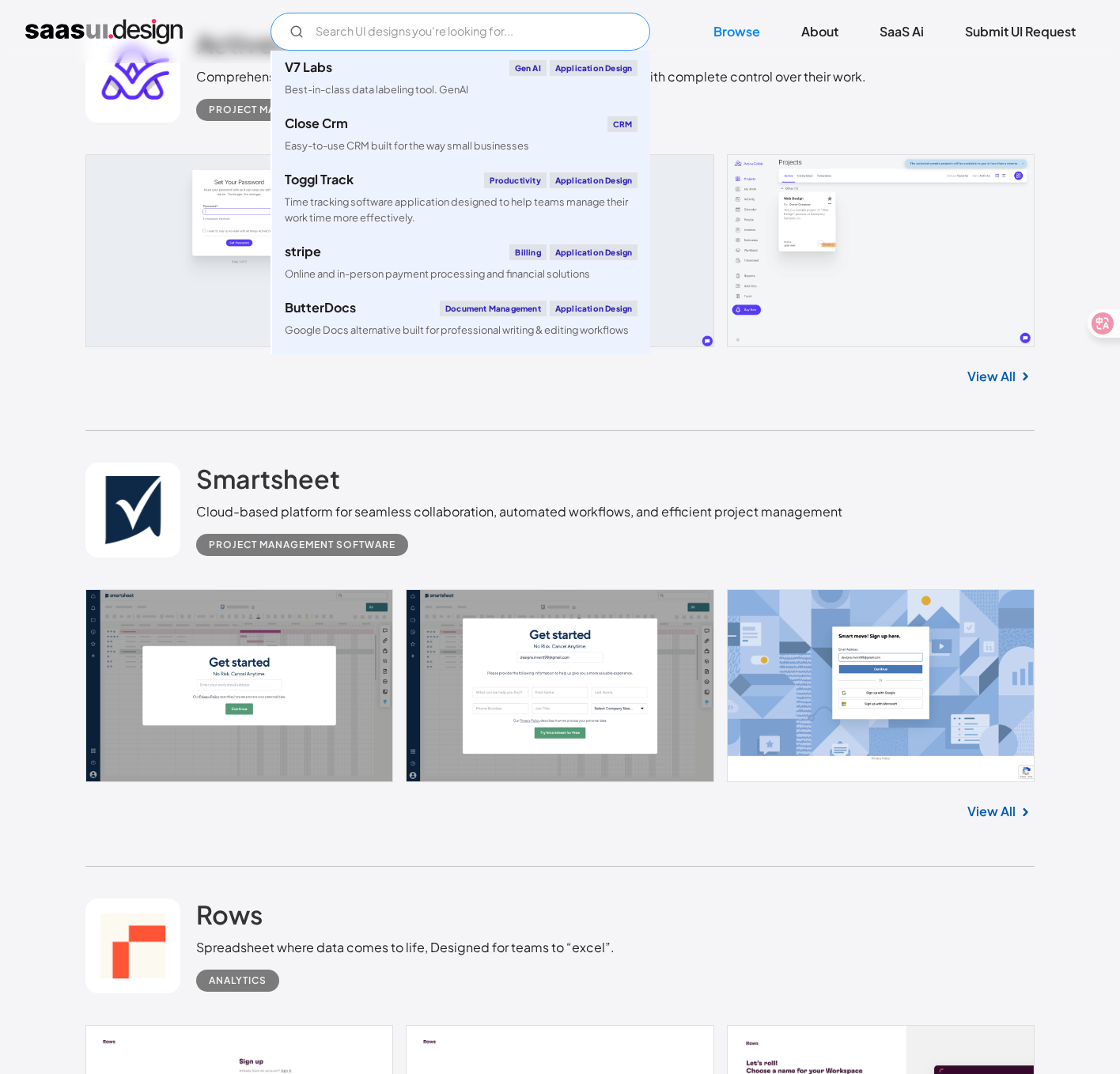
scroll to position [721, 0]
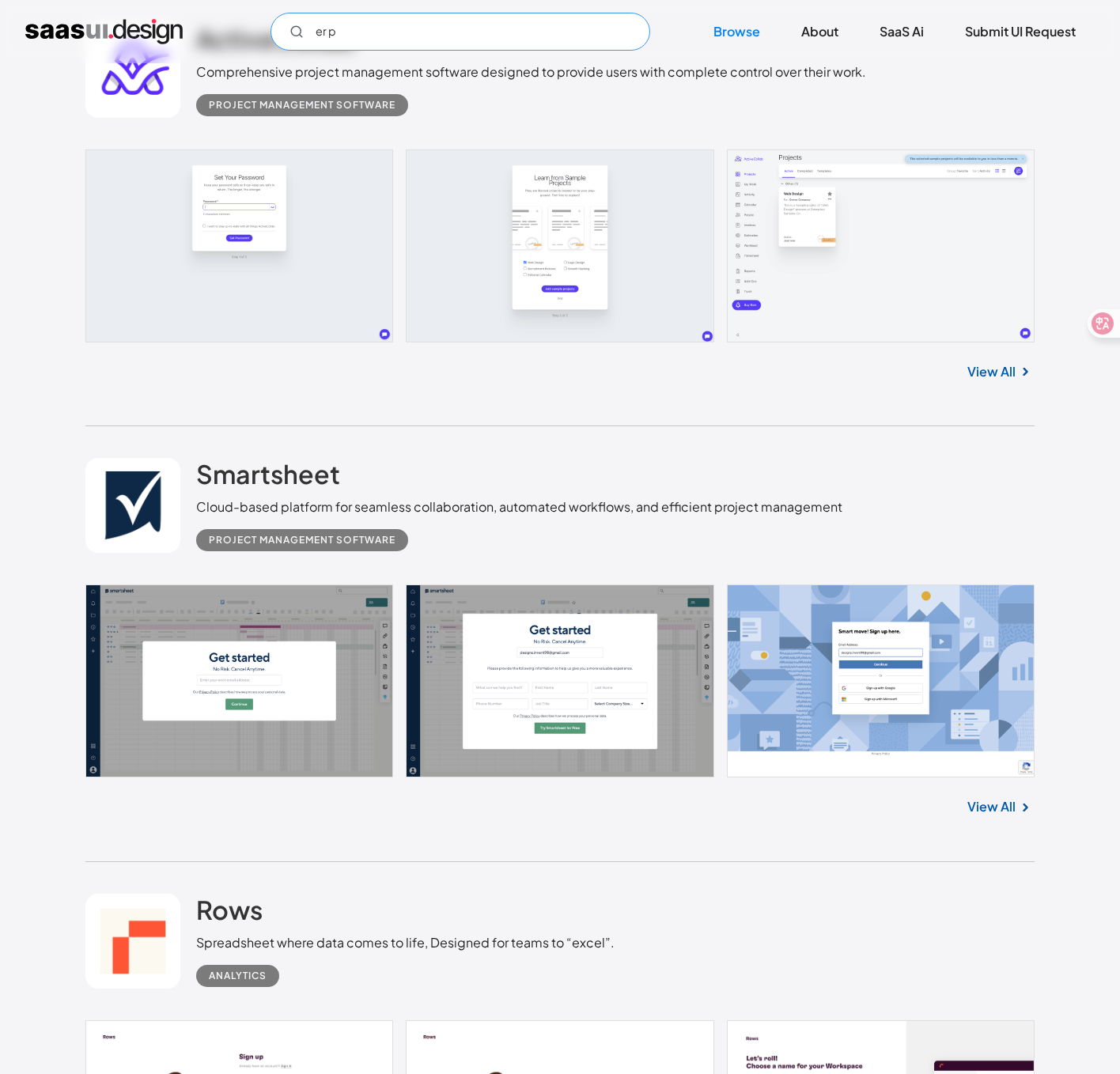
type input "erp"
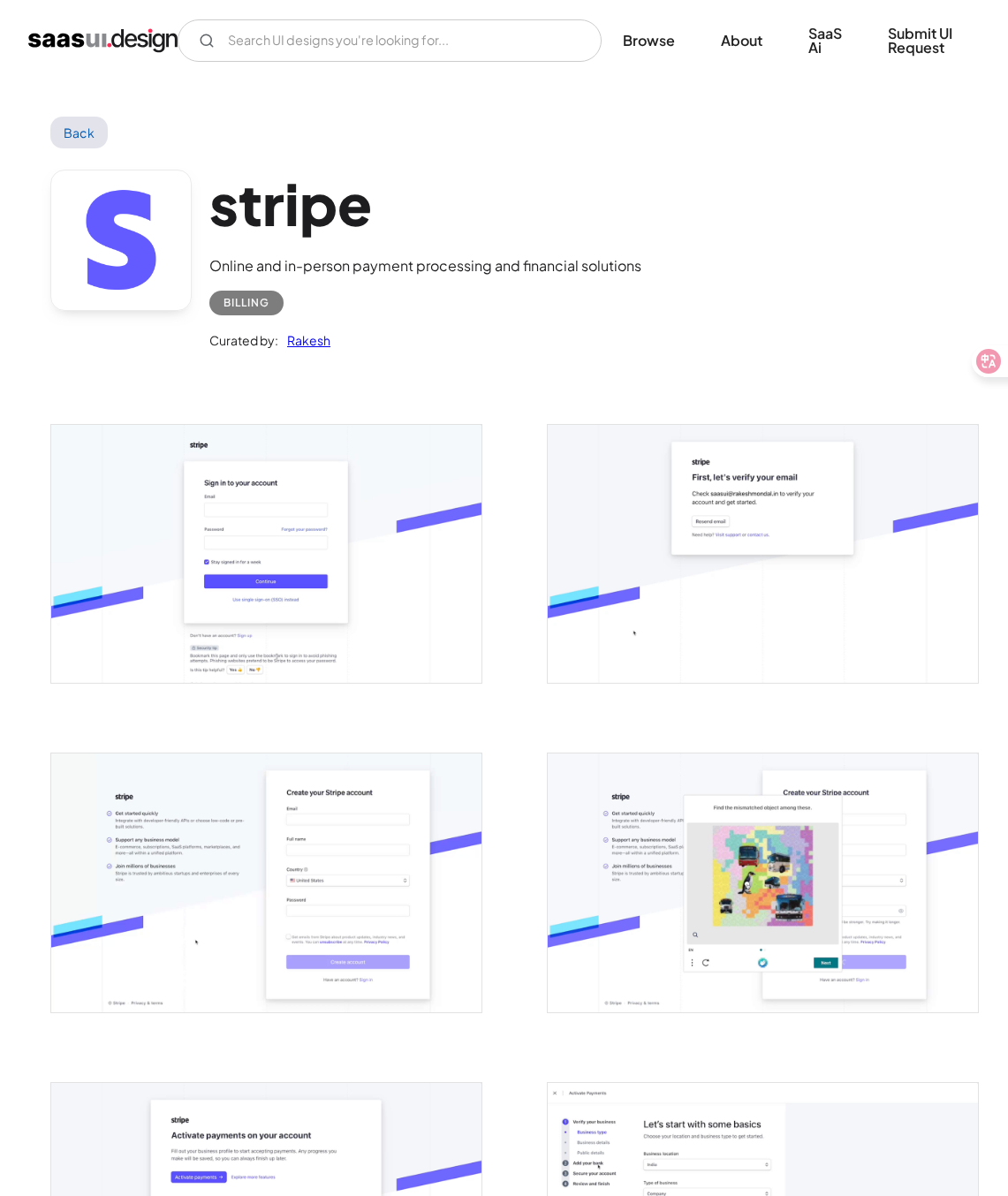
click at [151, 270] on link at bounding box center [121, 240] width 141 height 141
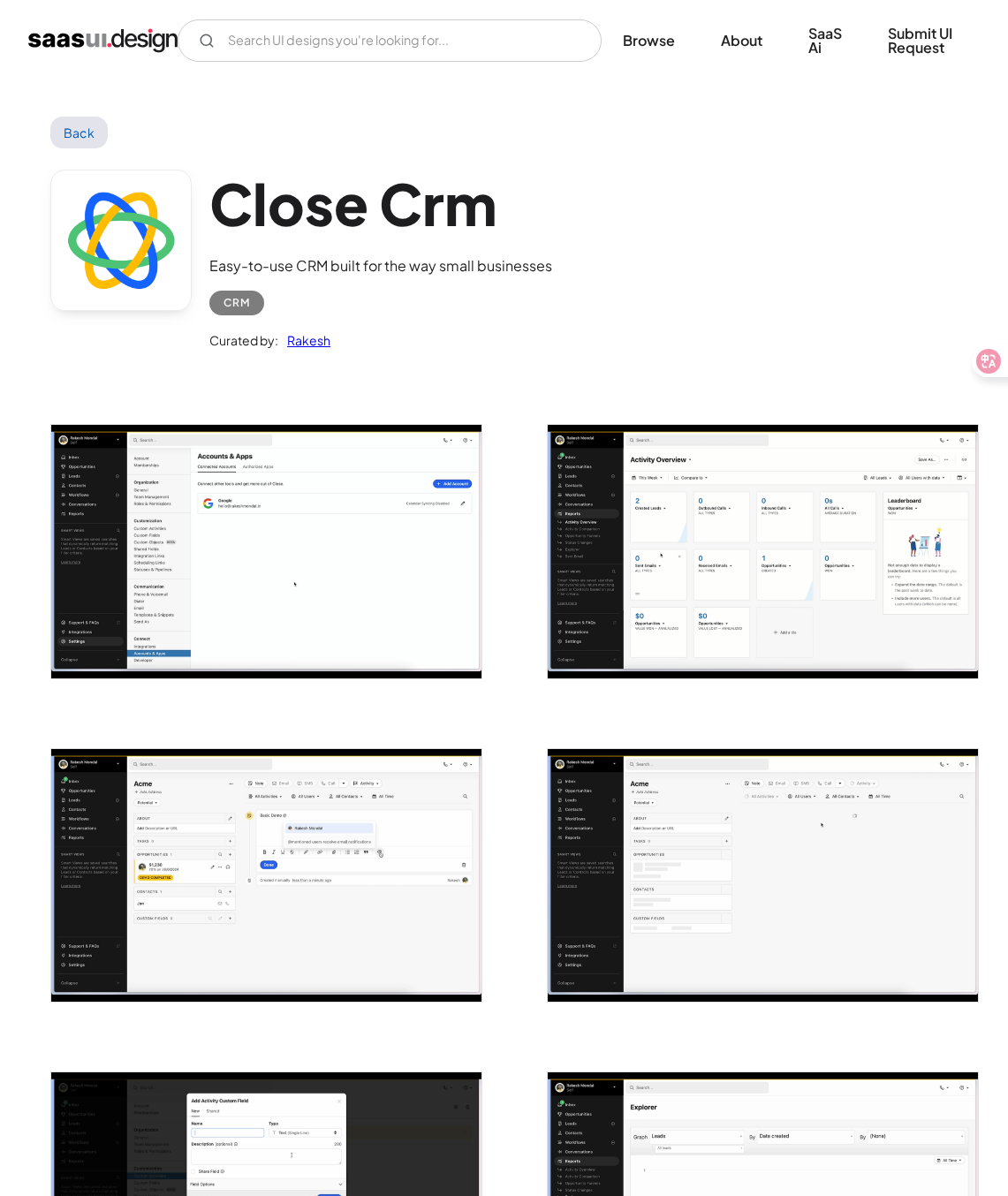
click at [327, 449] on img "open lightbox" at bounding box center [266, 551] width 430 height 253
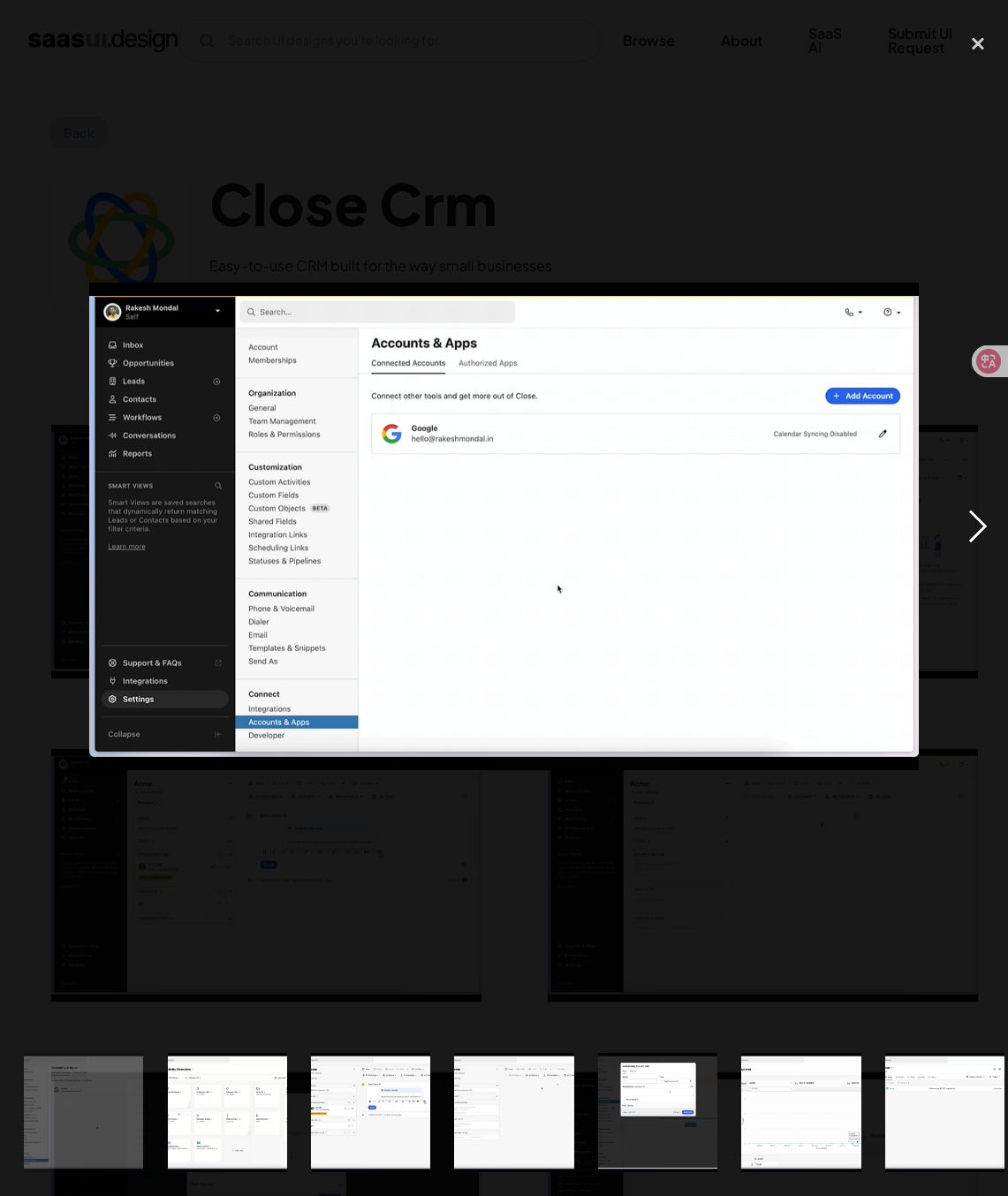
click at [987, 521] on div "next image" at bounding box center [977, 526] width 60 height 1004
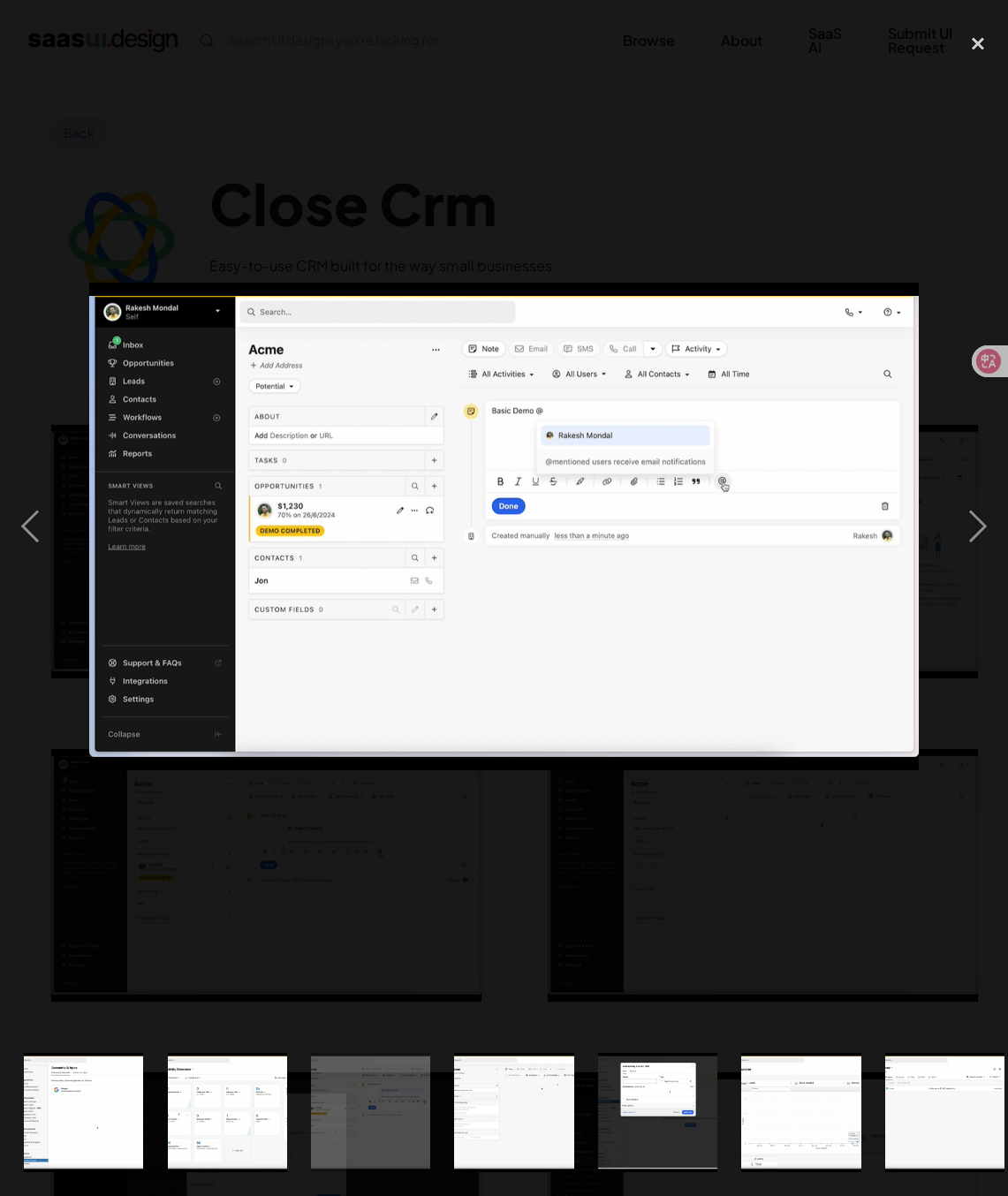
scroll to position [236, 0]
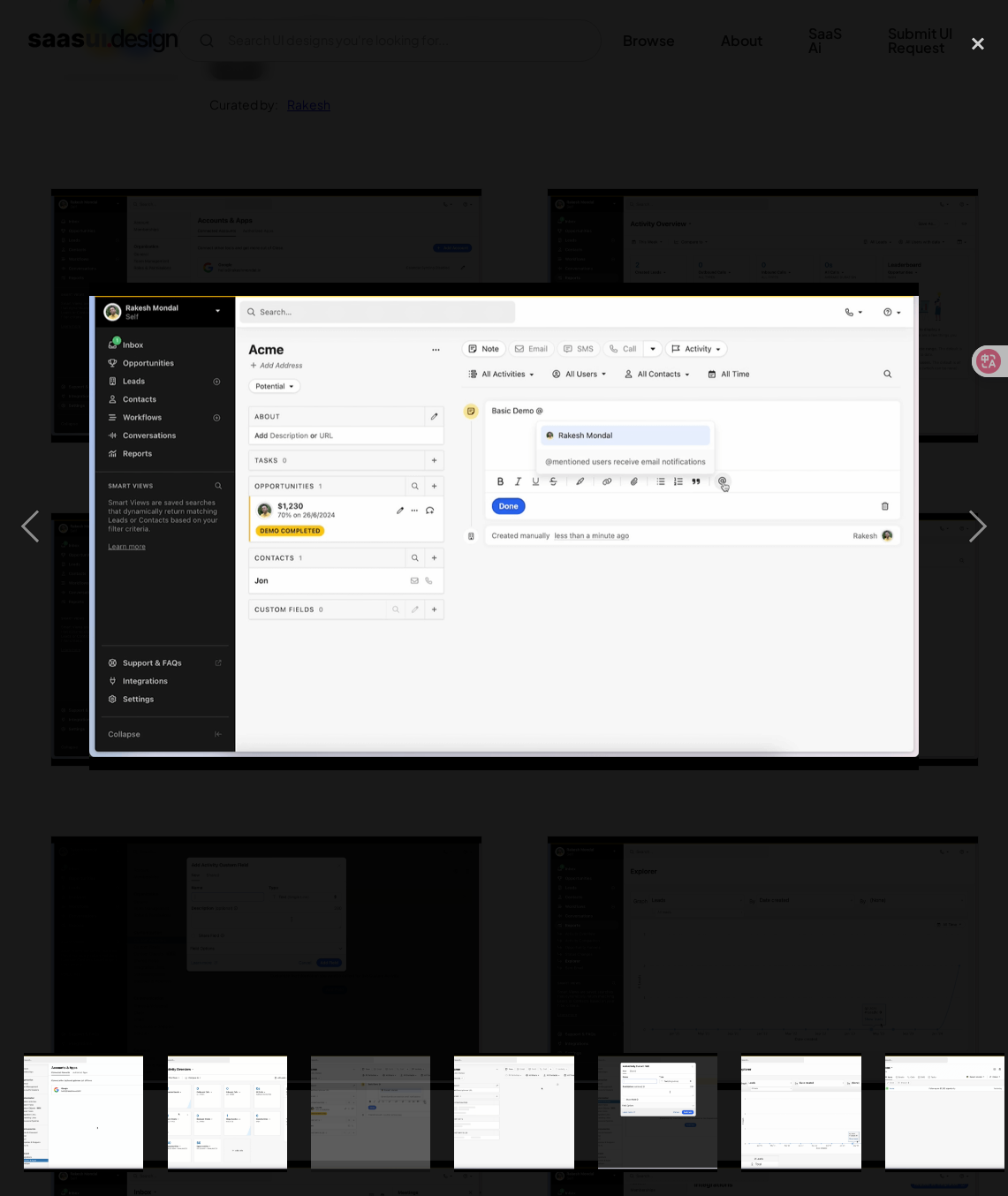
click at [371, 792] on div at bounding box center [504, 526] width 1008 height 1004
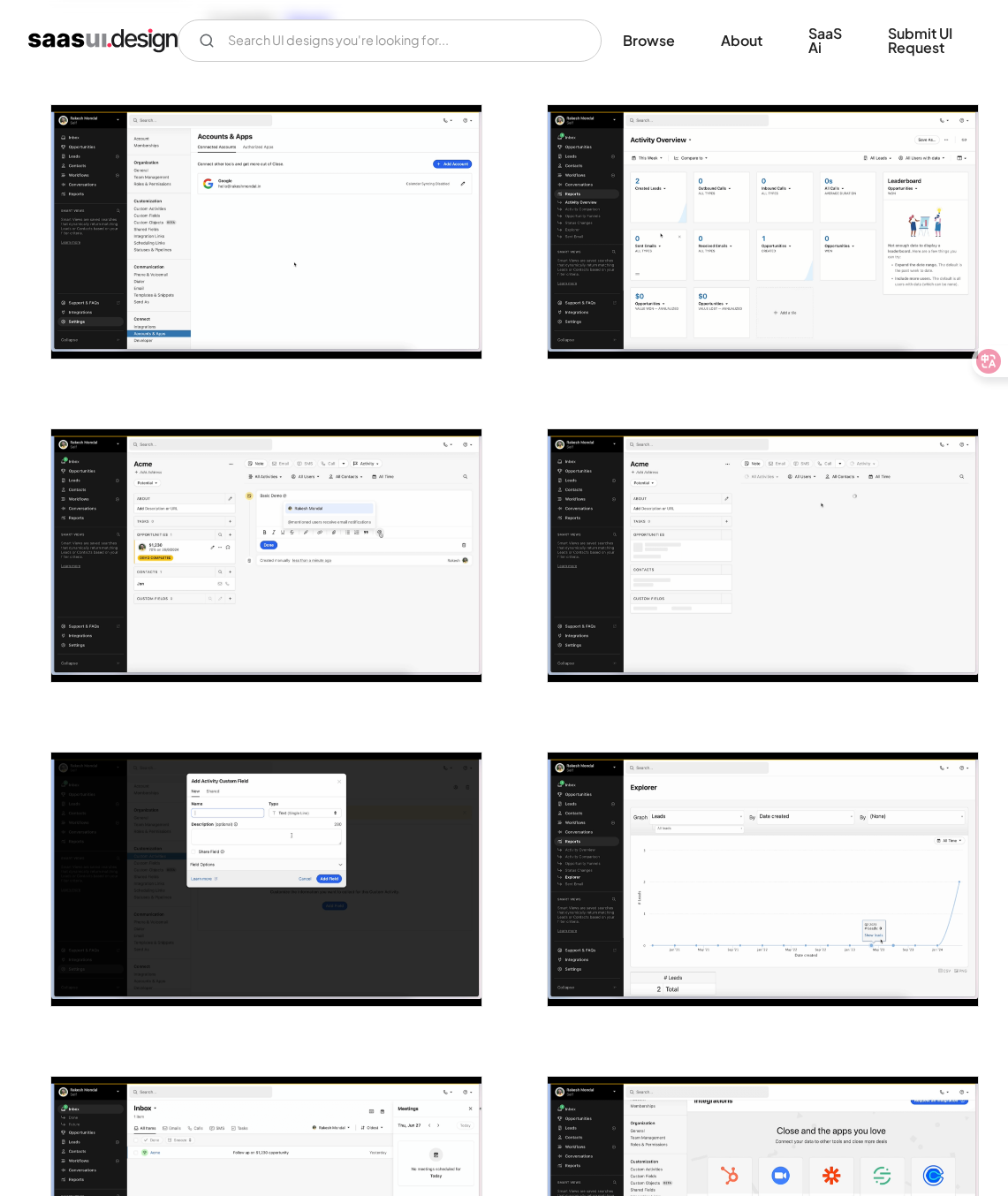
scroll to position [323, 0]
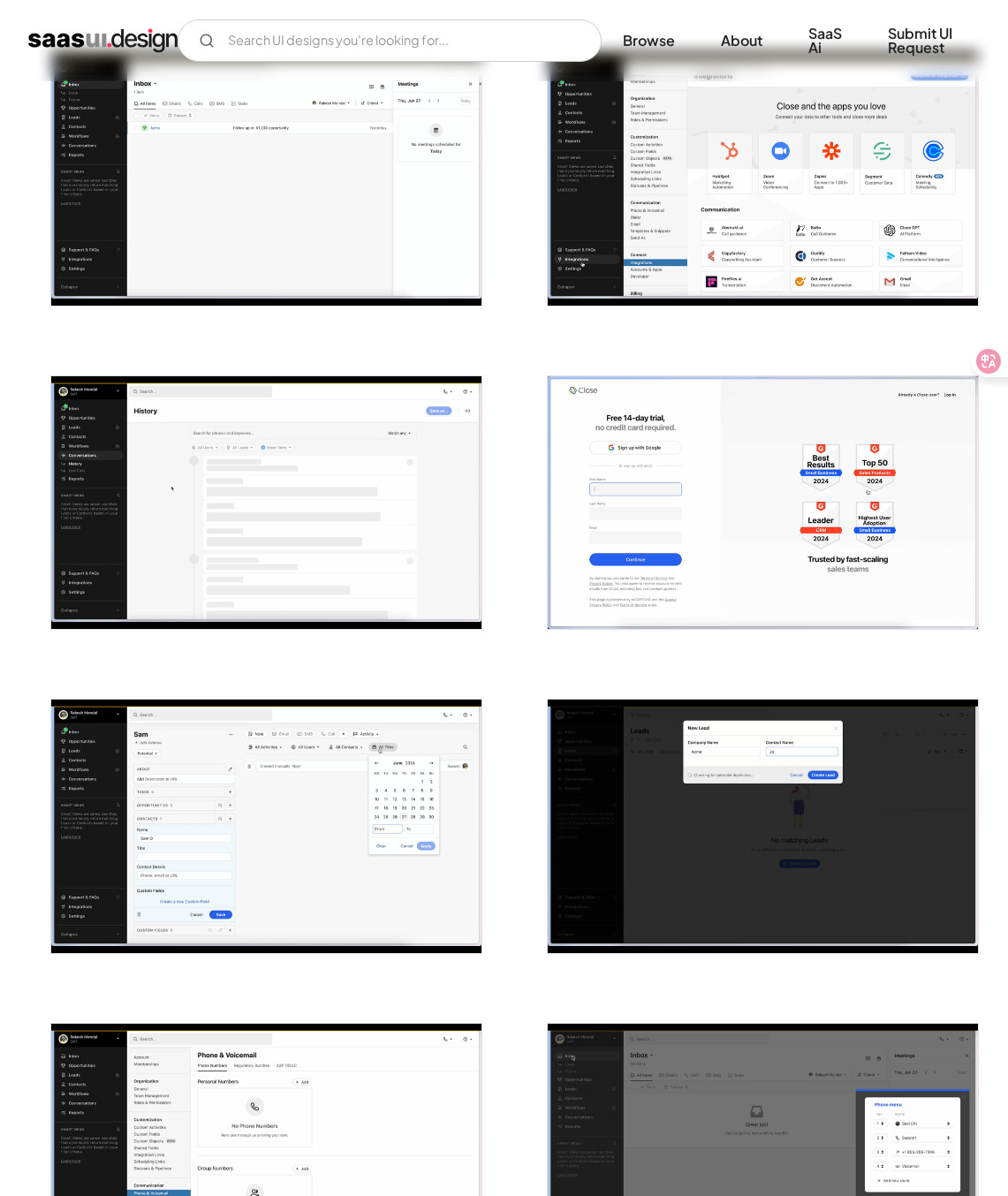
click at [413, 770] on img "open lightbox" at bounding box center [266, 826] width 430 height 253
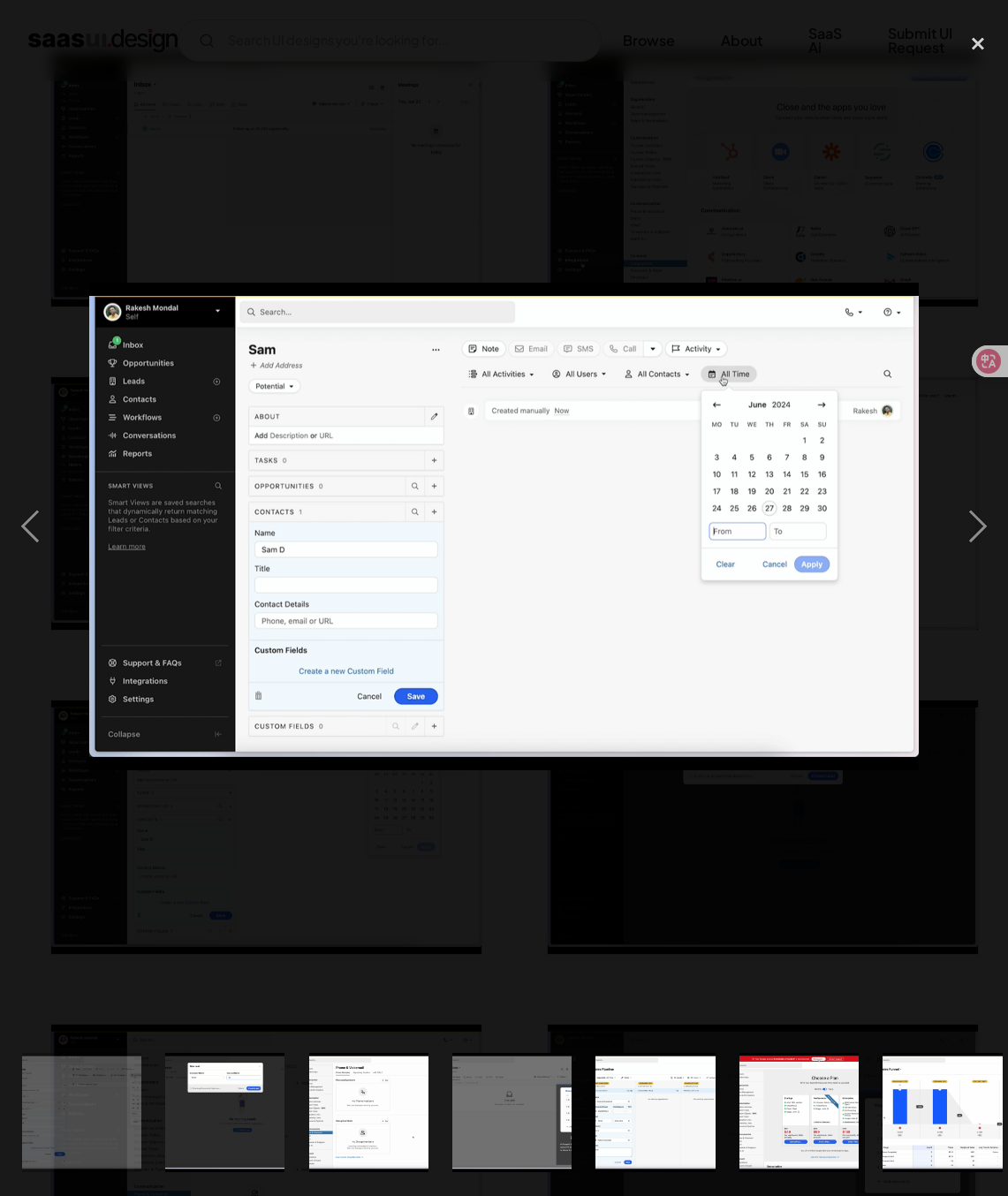
scroll to position [0, 1446]
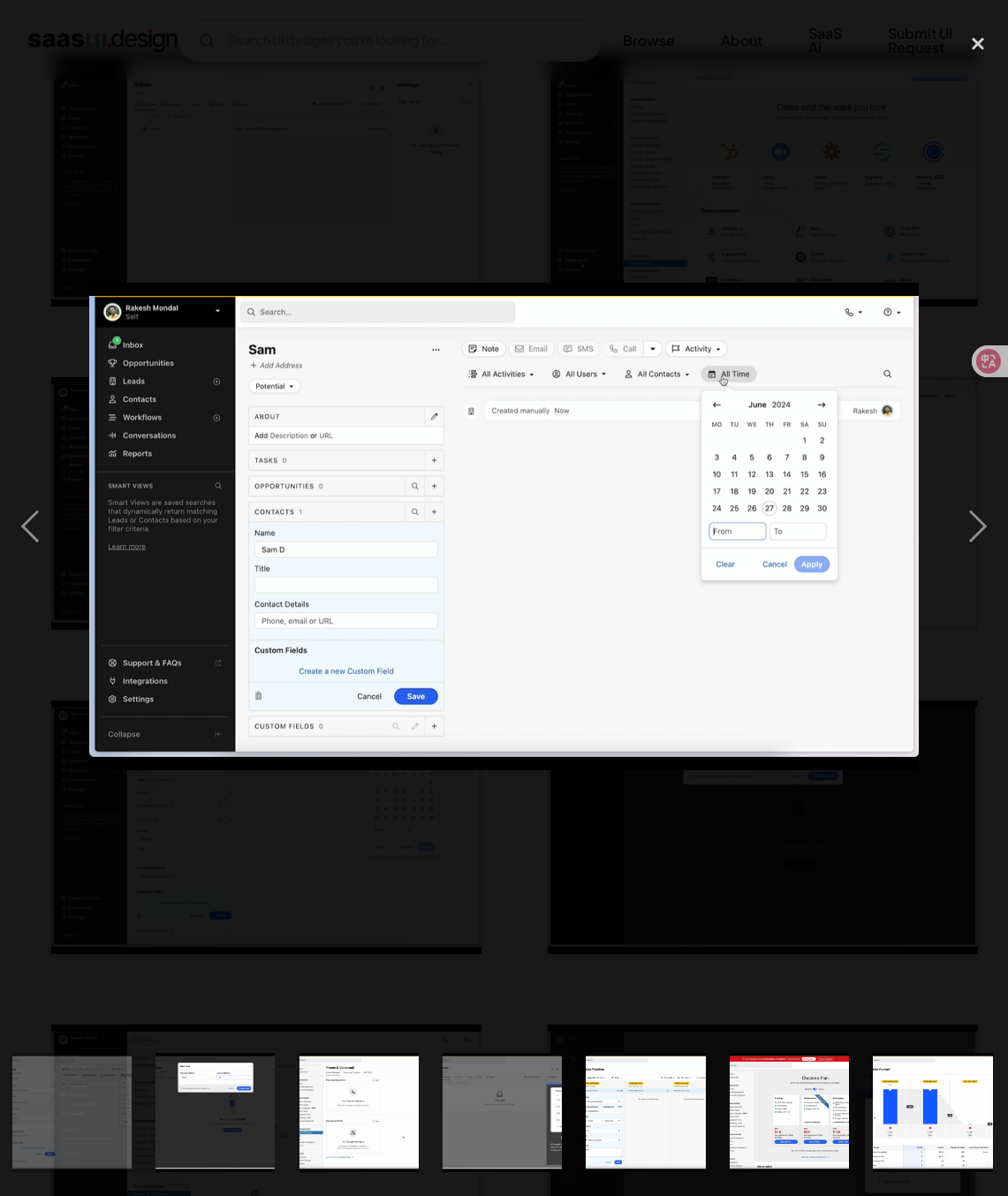
click at [322, 834] on div at bounding box center [504, 526] width 1008 height 1004
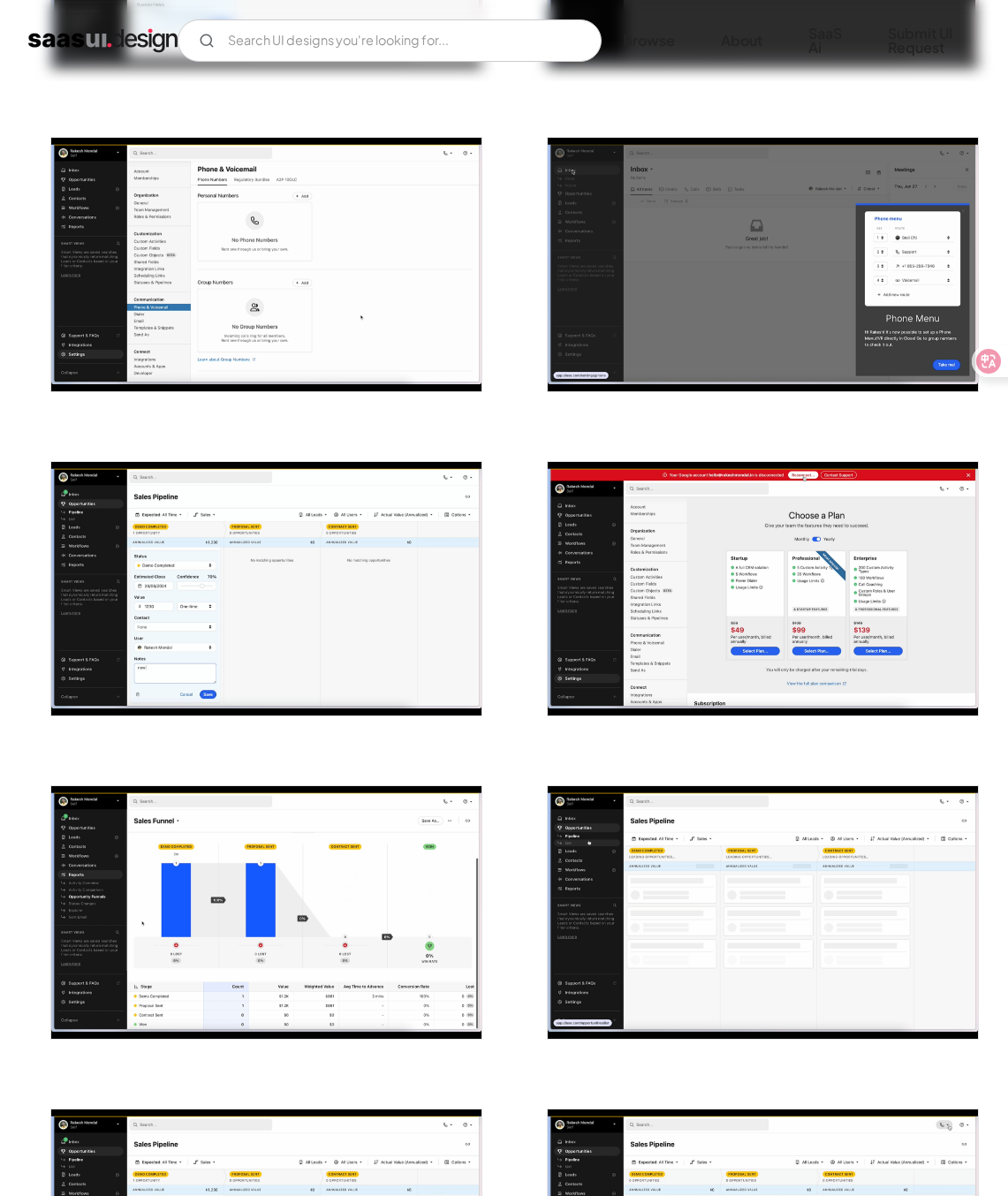
scroll to position [2232, 0]
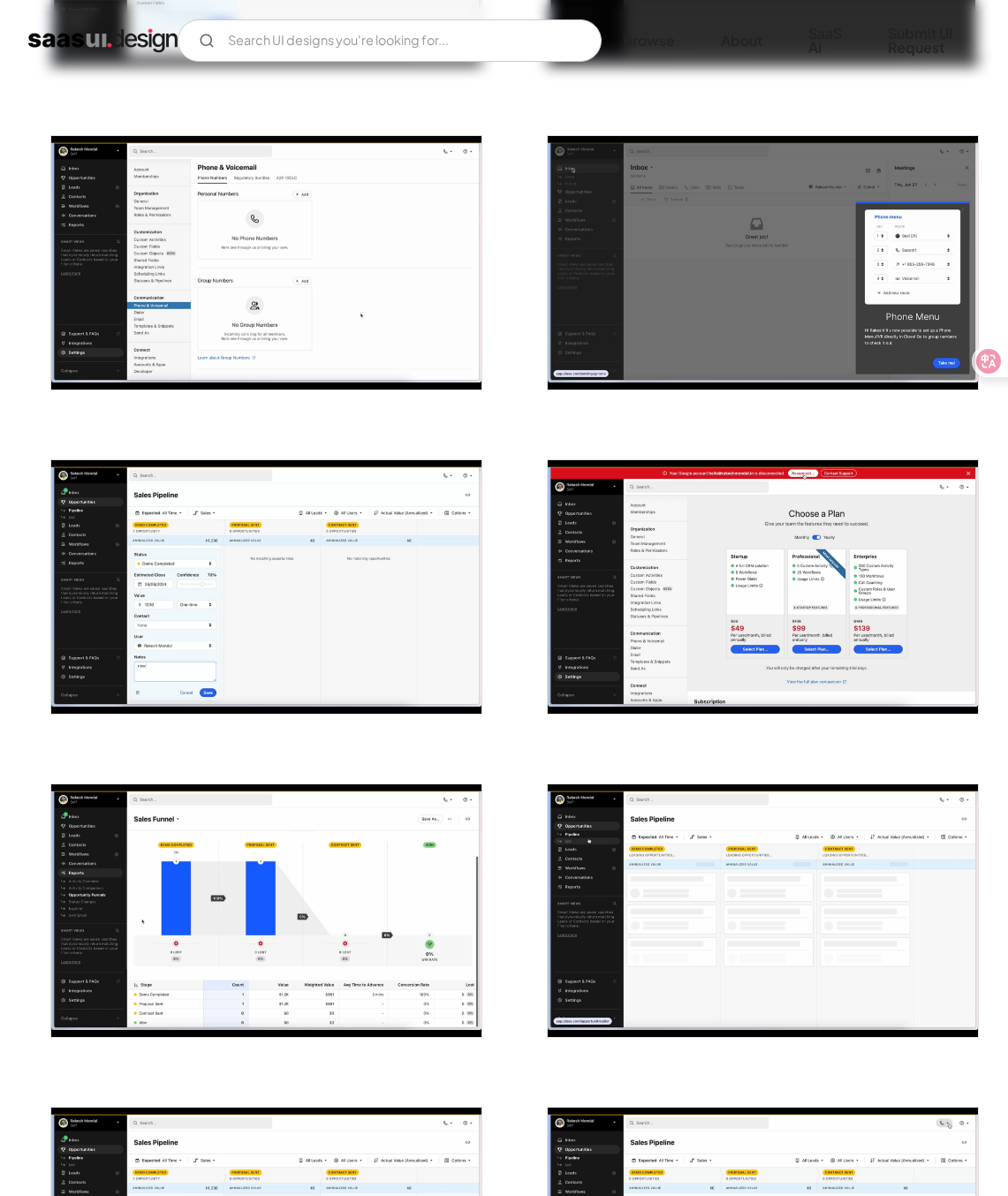
click at [324, 595] on img "open lightbox" at bounding box center [266, 587] width 430 height 253
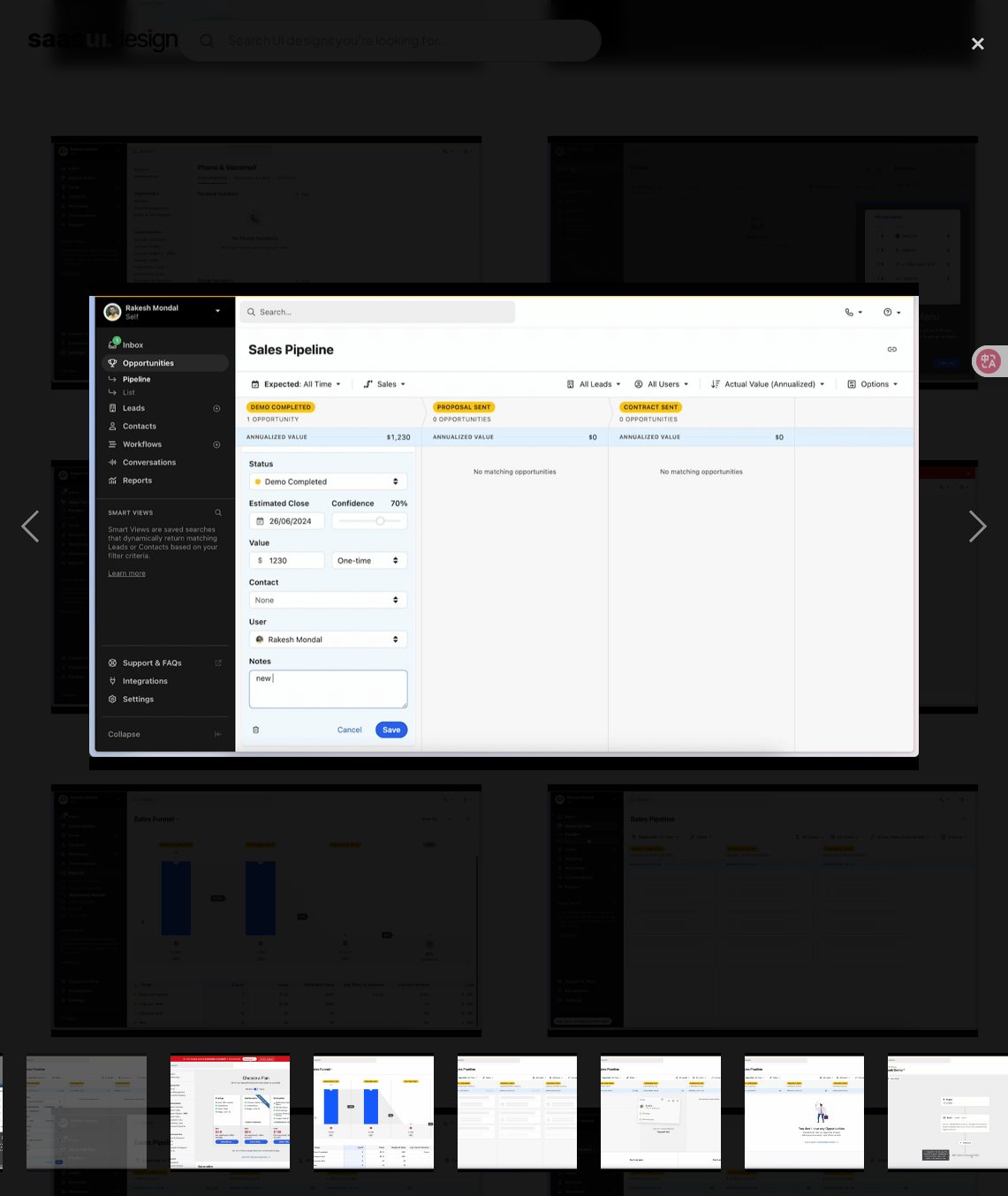
scroll to position [0, 2021]
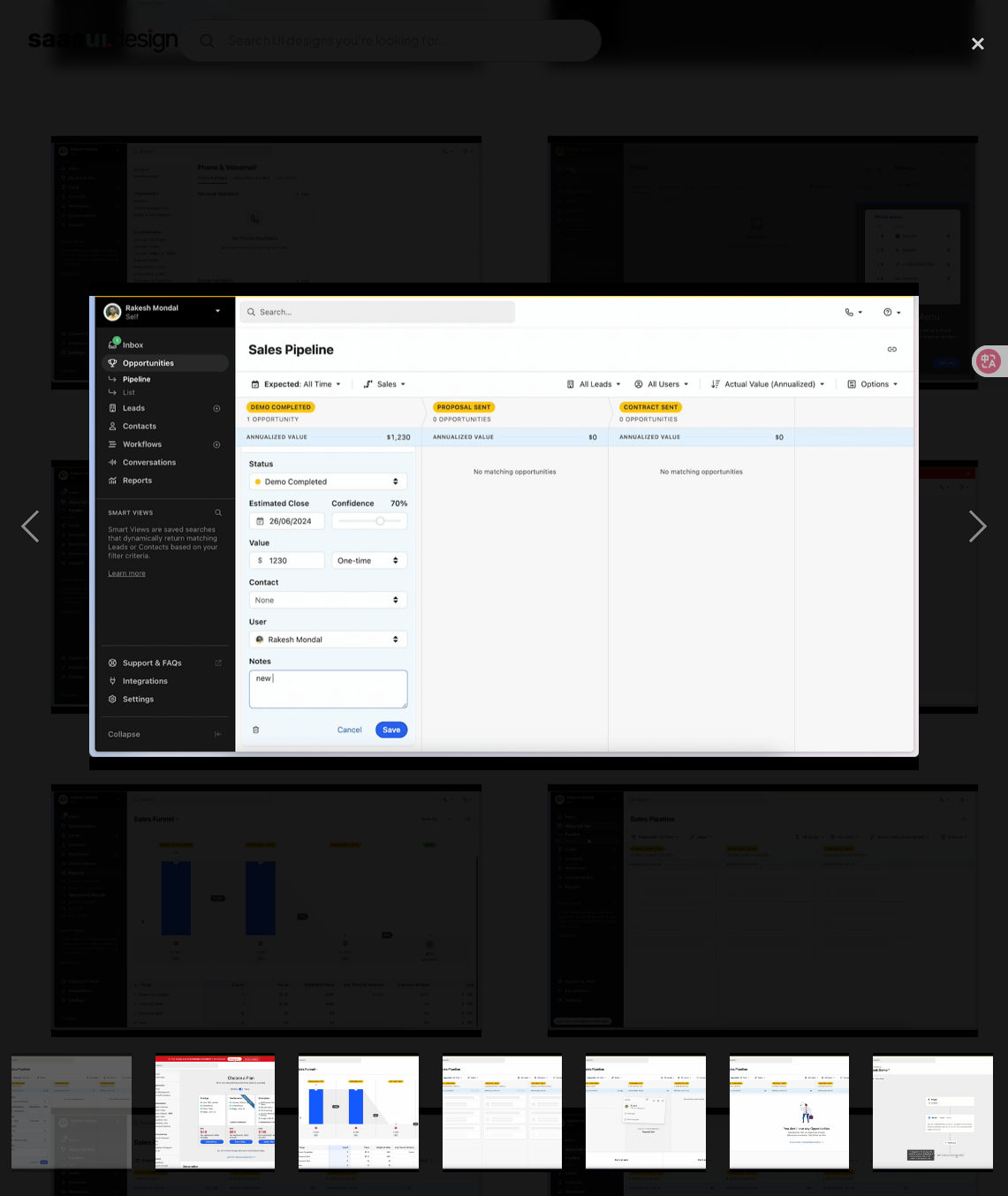
click at [286, 826] on div at bounding box center [504, 526] width 1008 height 1004
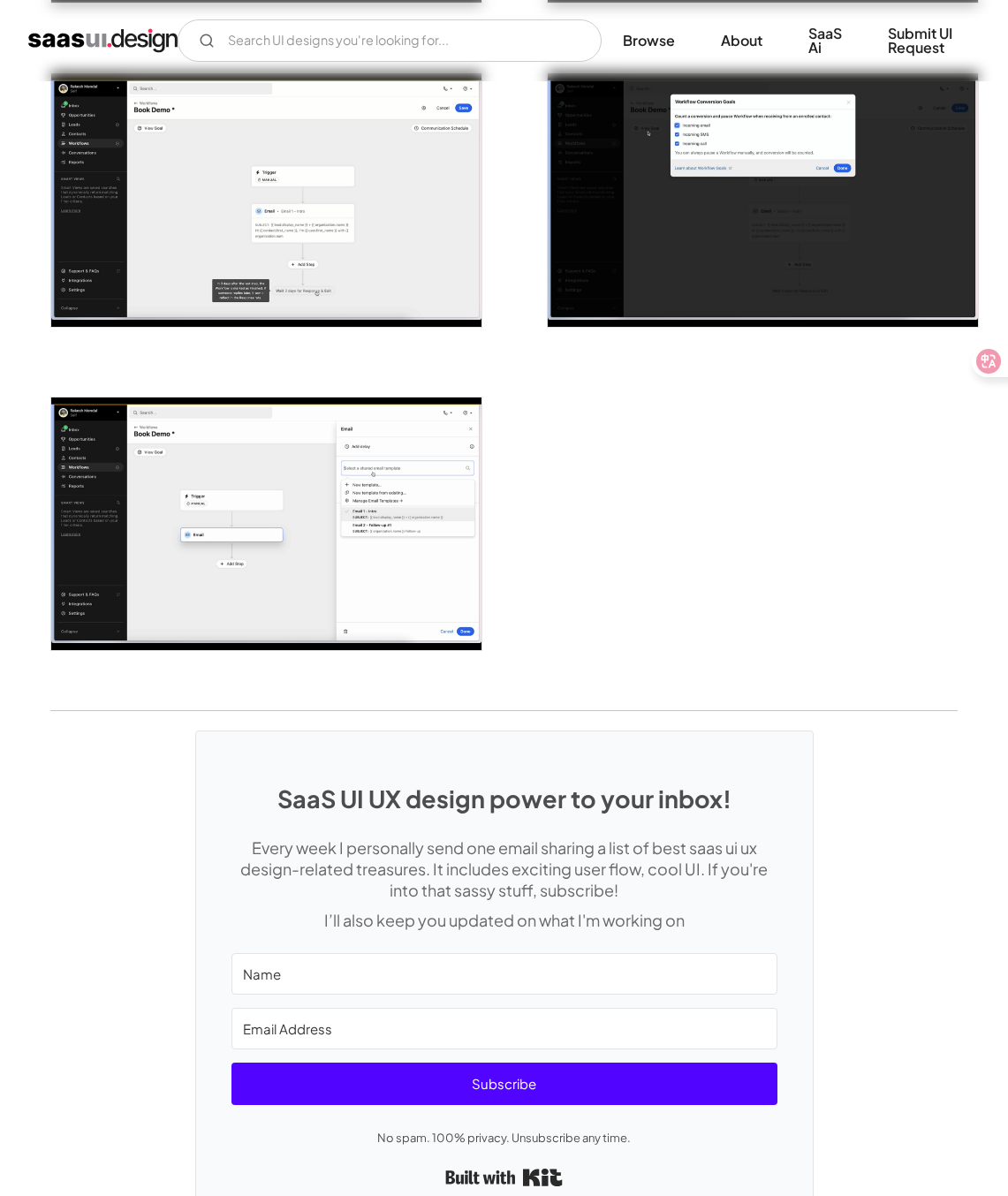
scroll to position [3682, 0]
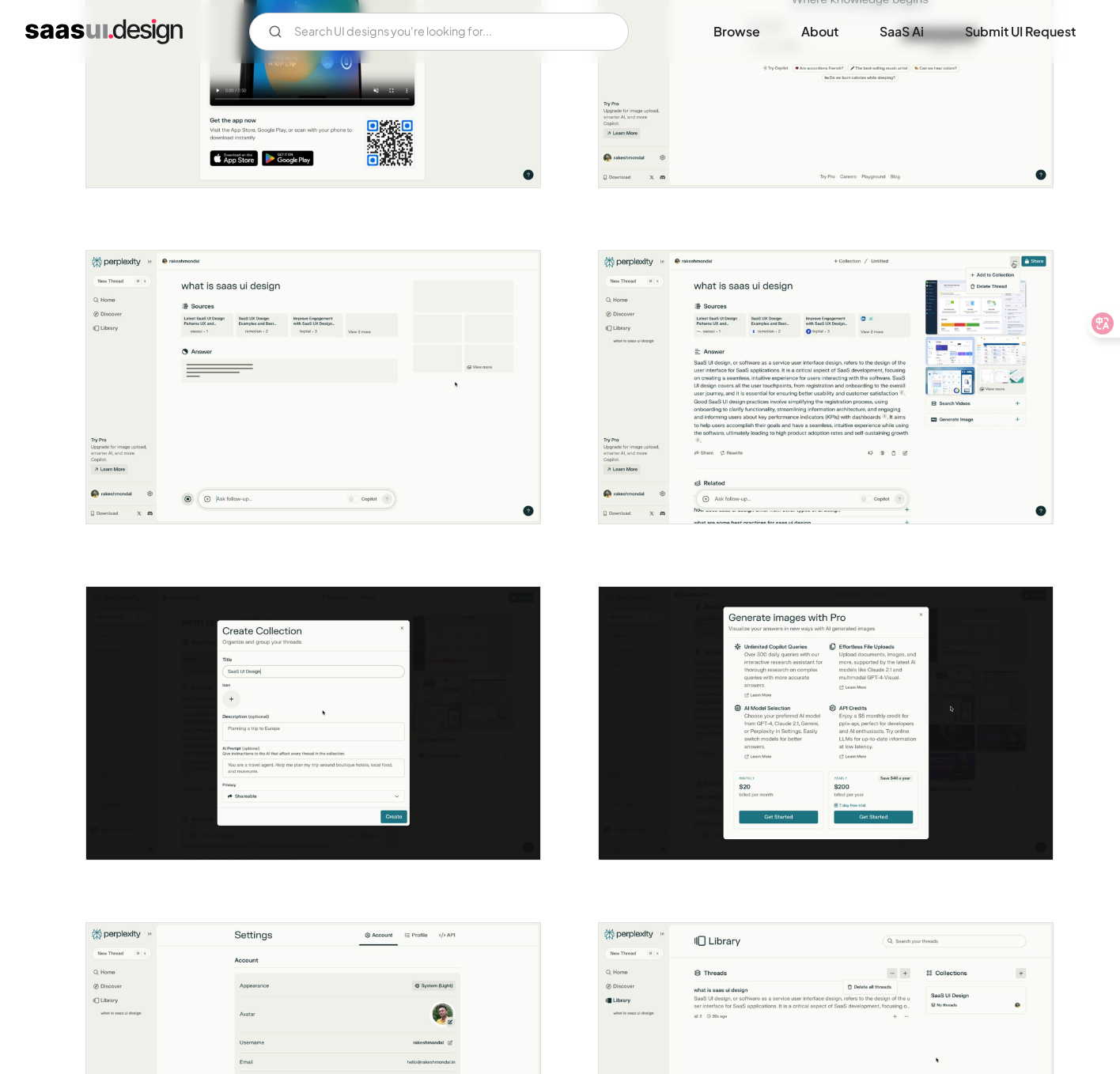
scroll to position [1466, 0]
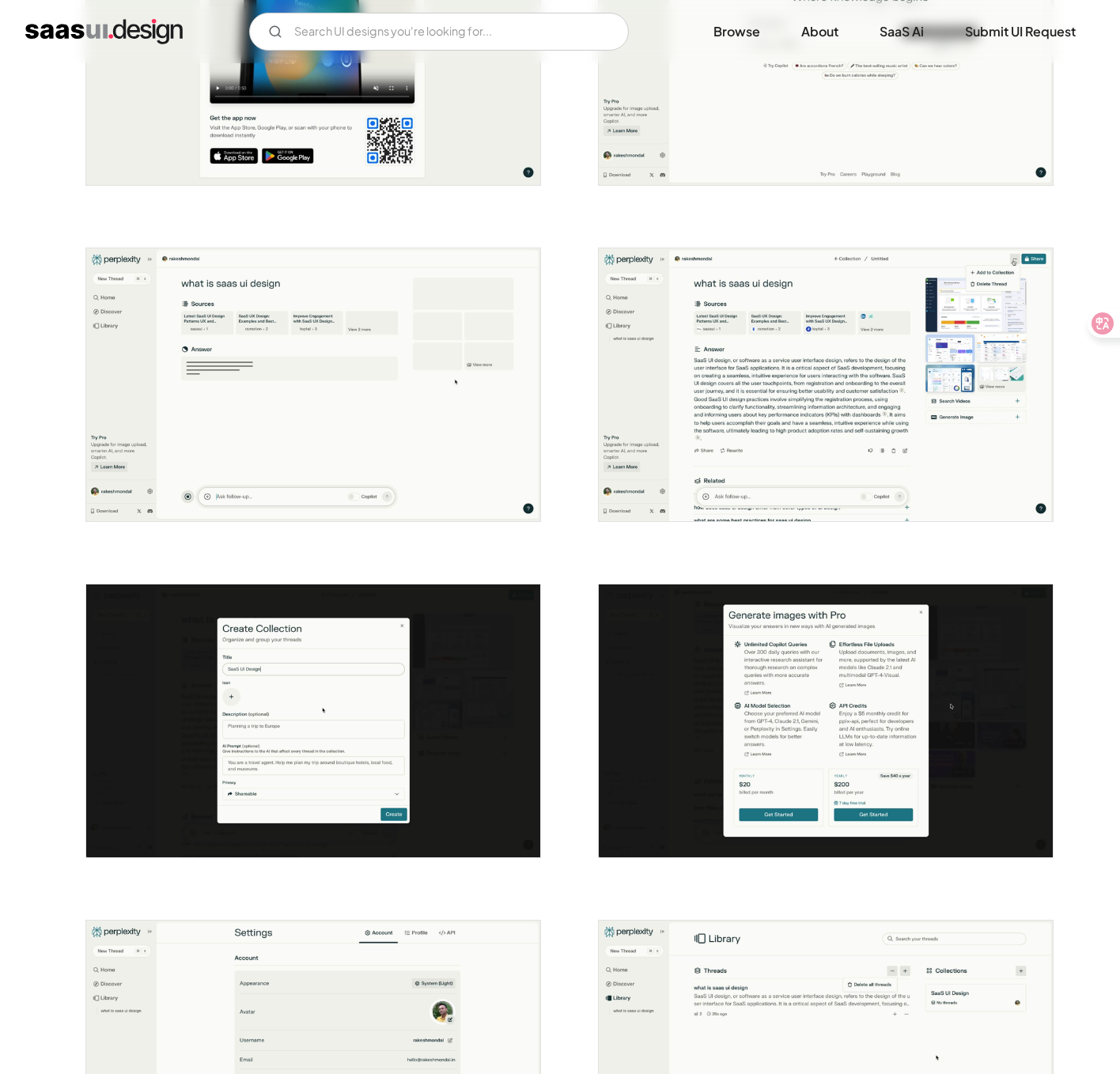
click at [374, 347] on img "open lightbox" at bounding box center [313, 384] width 454 height 273
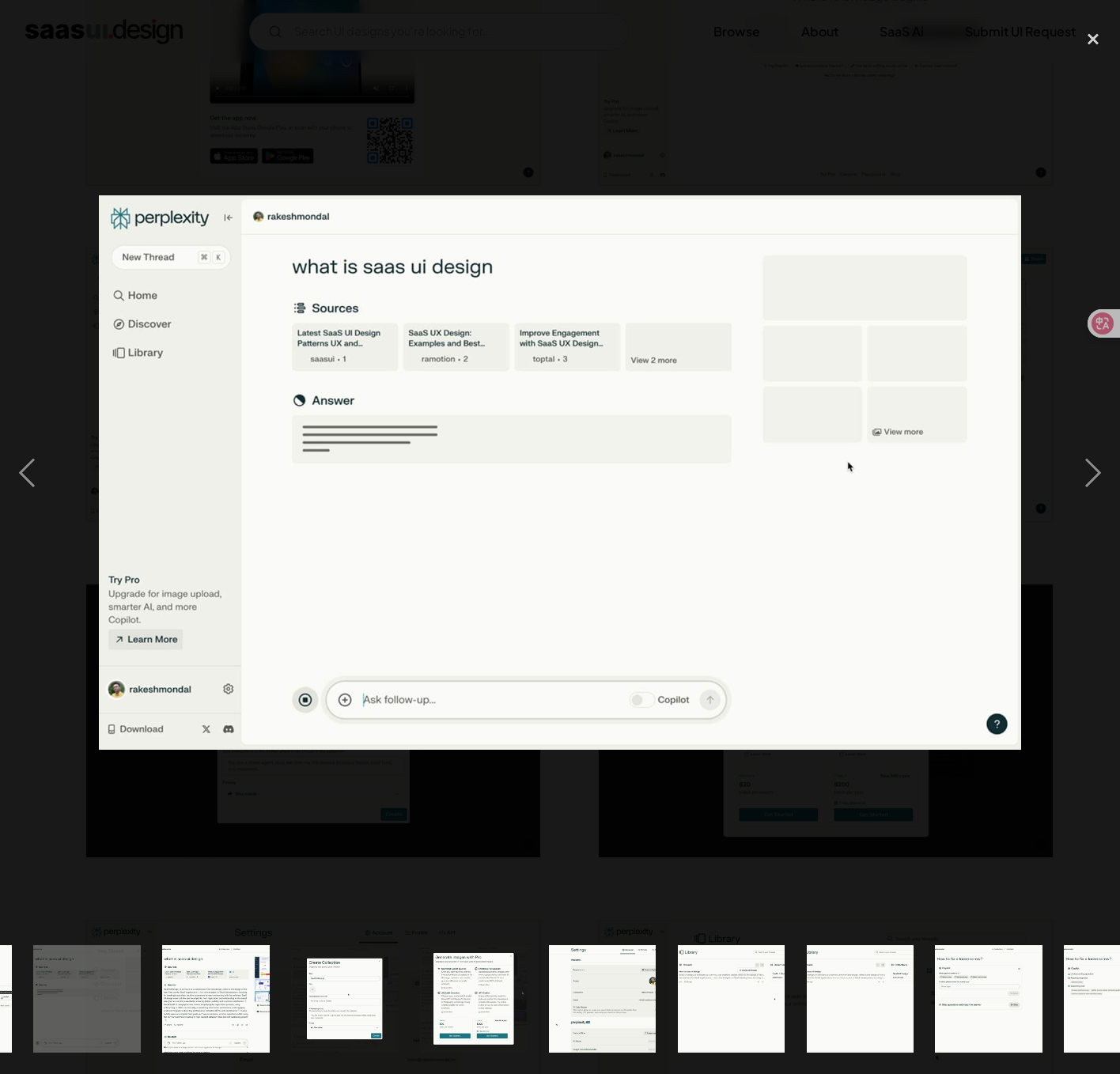
scroll to position [0, 1041]
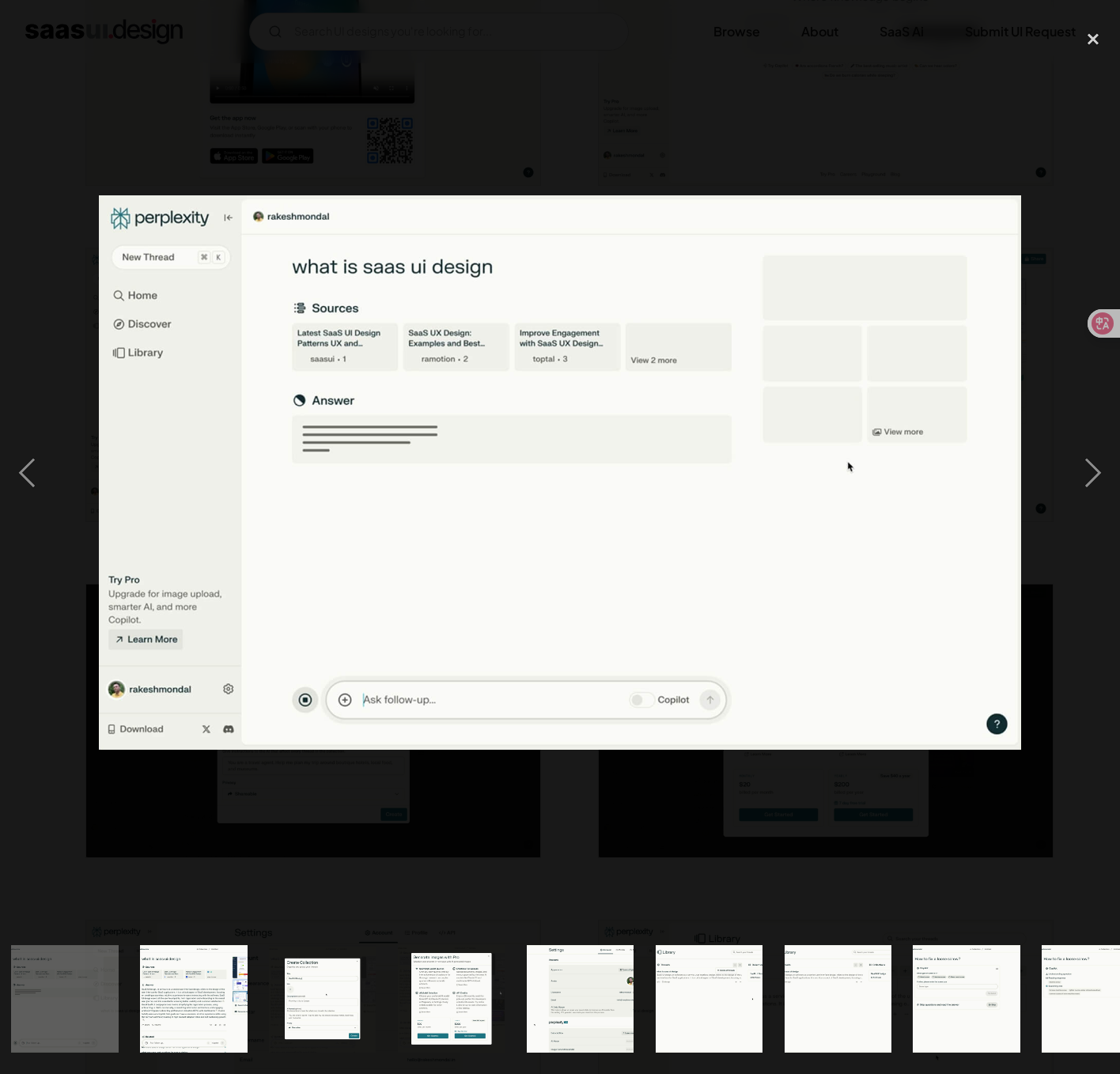
click at [461, 128] on div at bounding box center [560, 472] width 1120 height 902
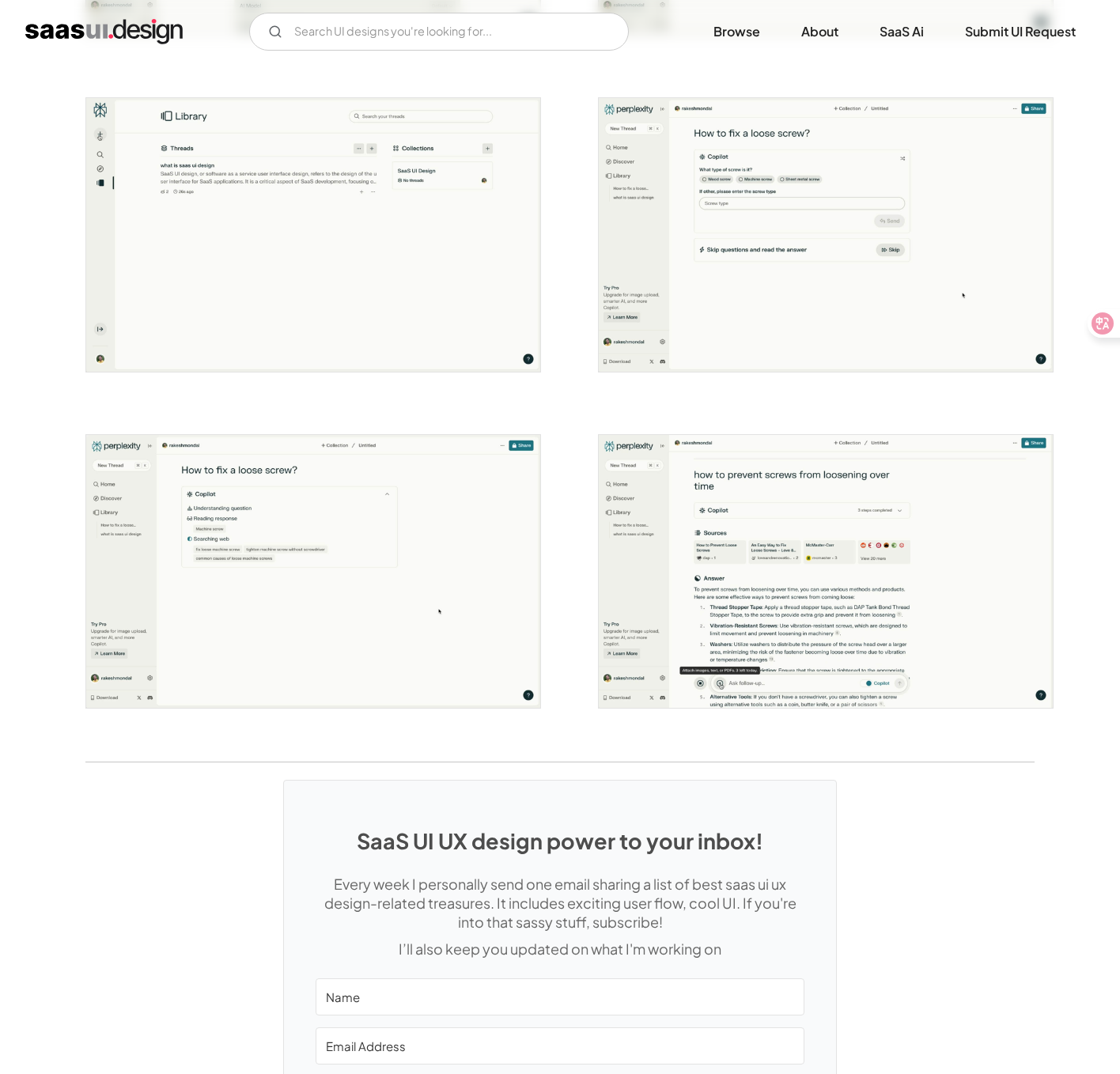
scroll to position [2639, 0]
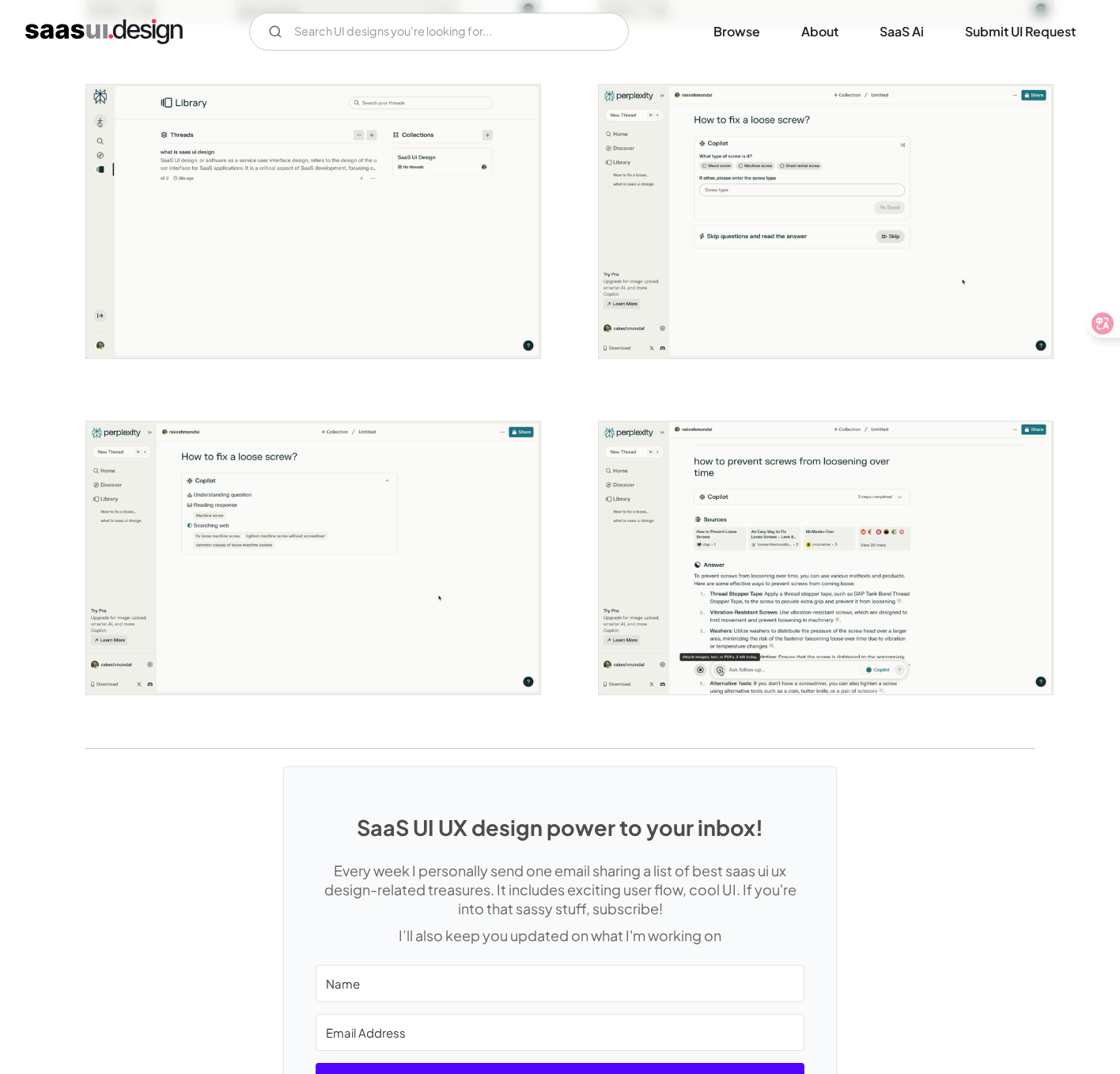
click at [7, 54] on div "V7 Labs Gen AI Application Design Best-in-class data labeling tool. GenAI Close…" at bounding box center [560, 31] width 1120 height 63
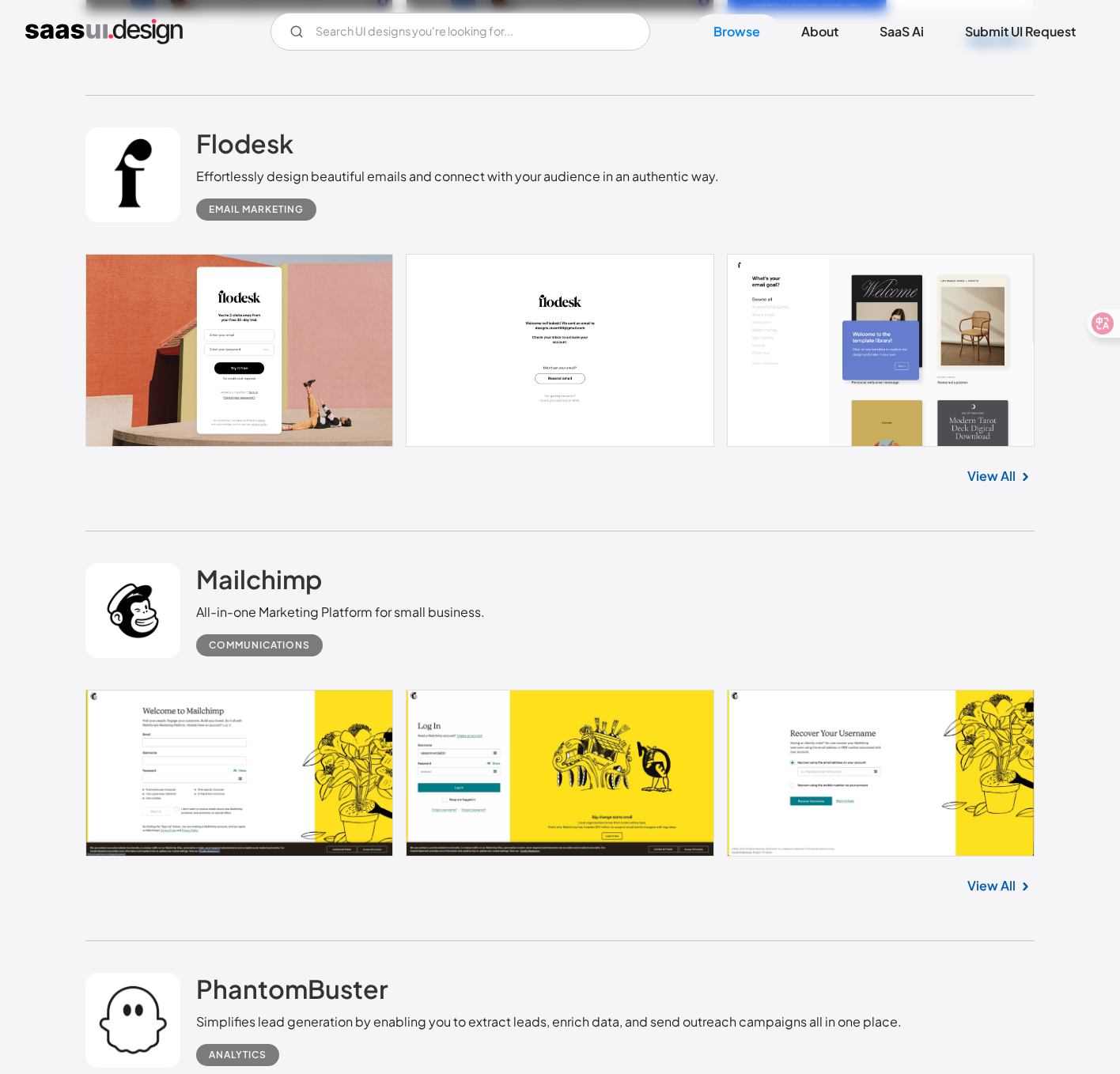
scroll to position [3224, 0]
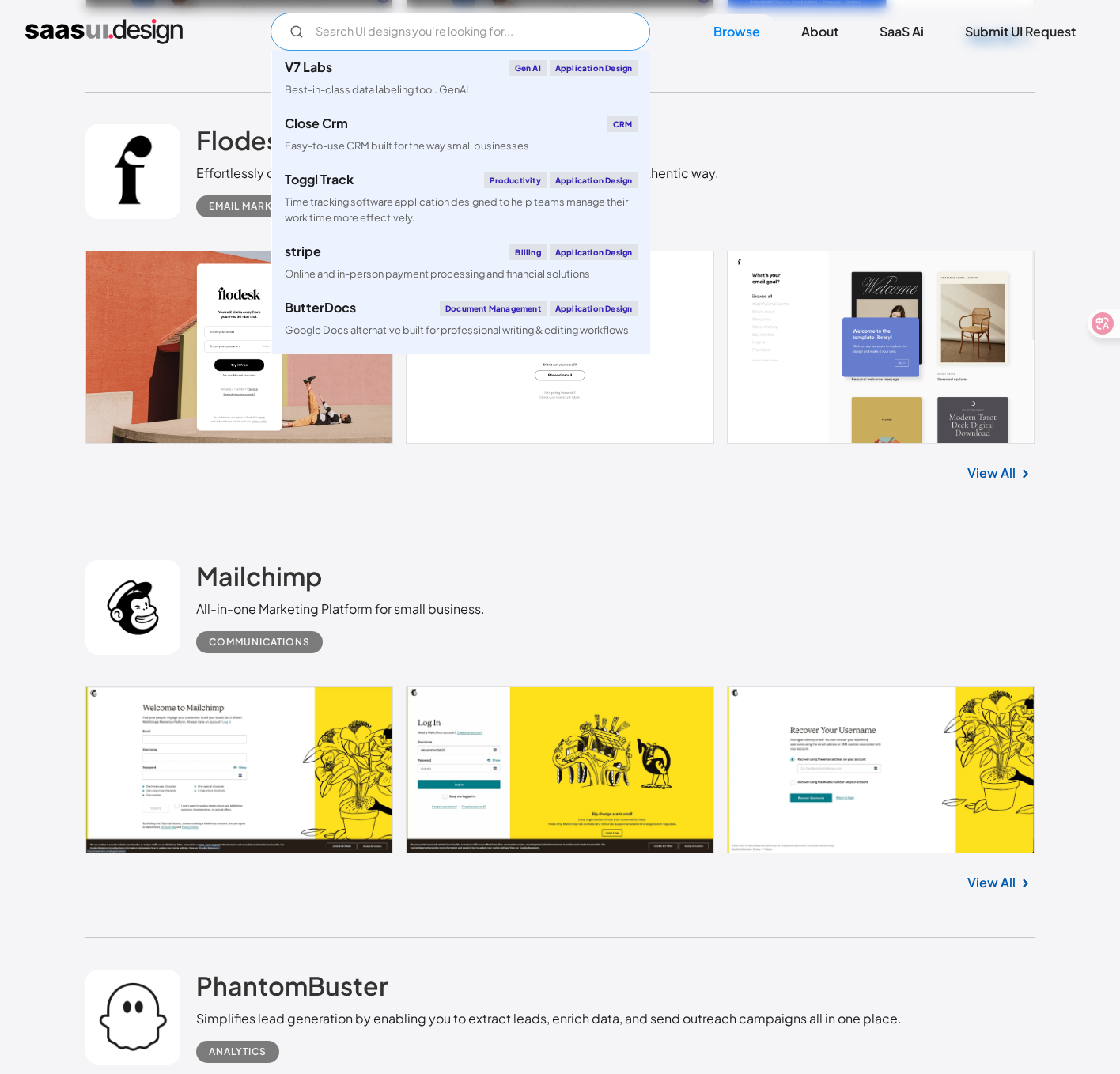
click at [429, 38] on input "Email Form" at bounding box center [460, 31] width 379 height 38
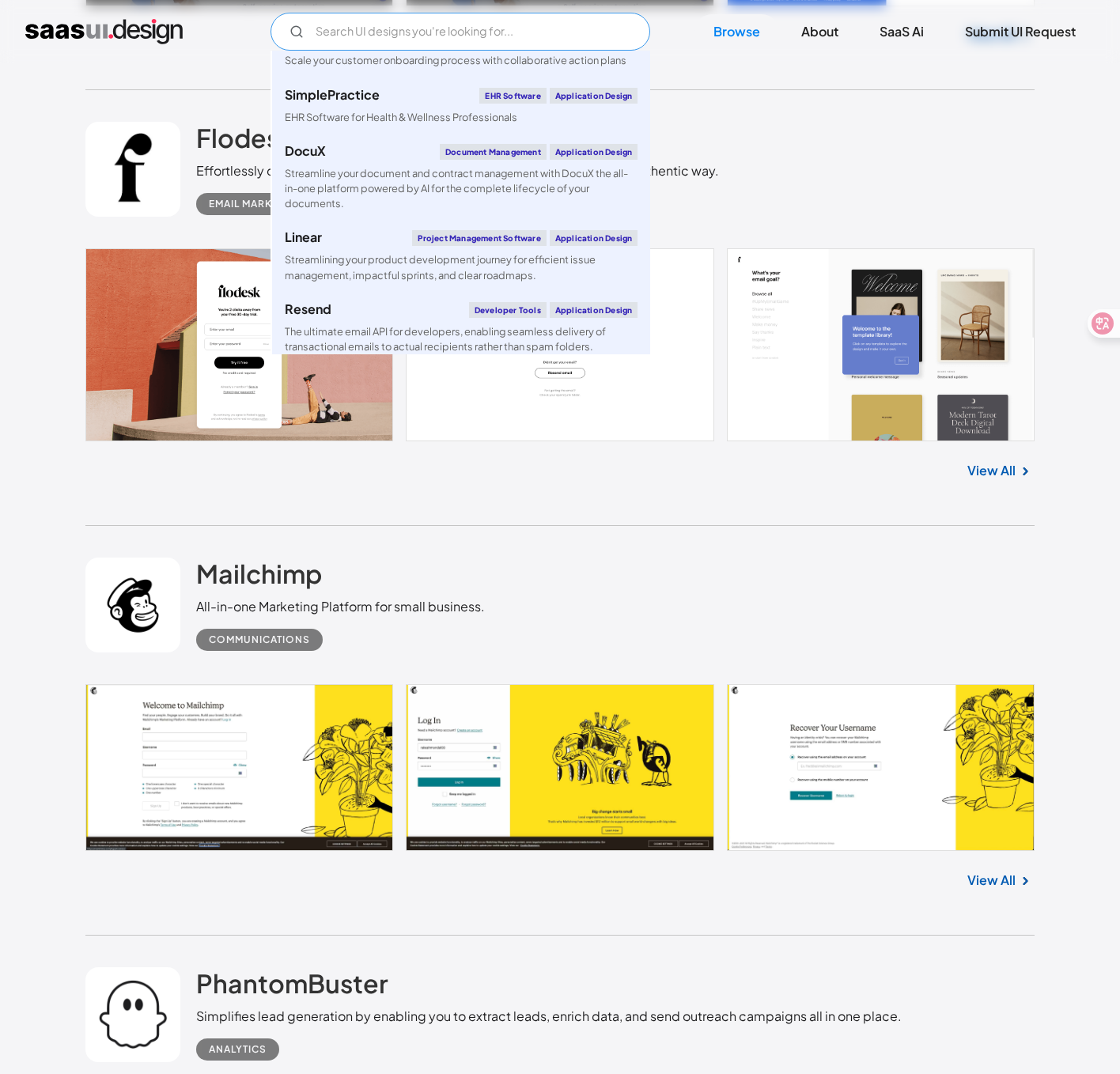
scroll to position [681, 0]
type input "c"
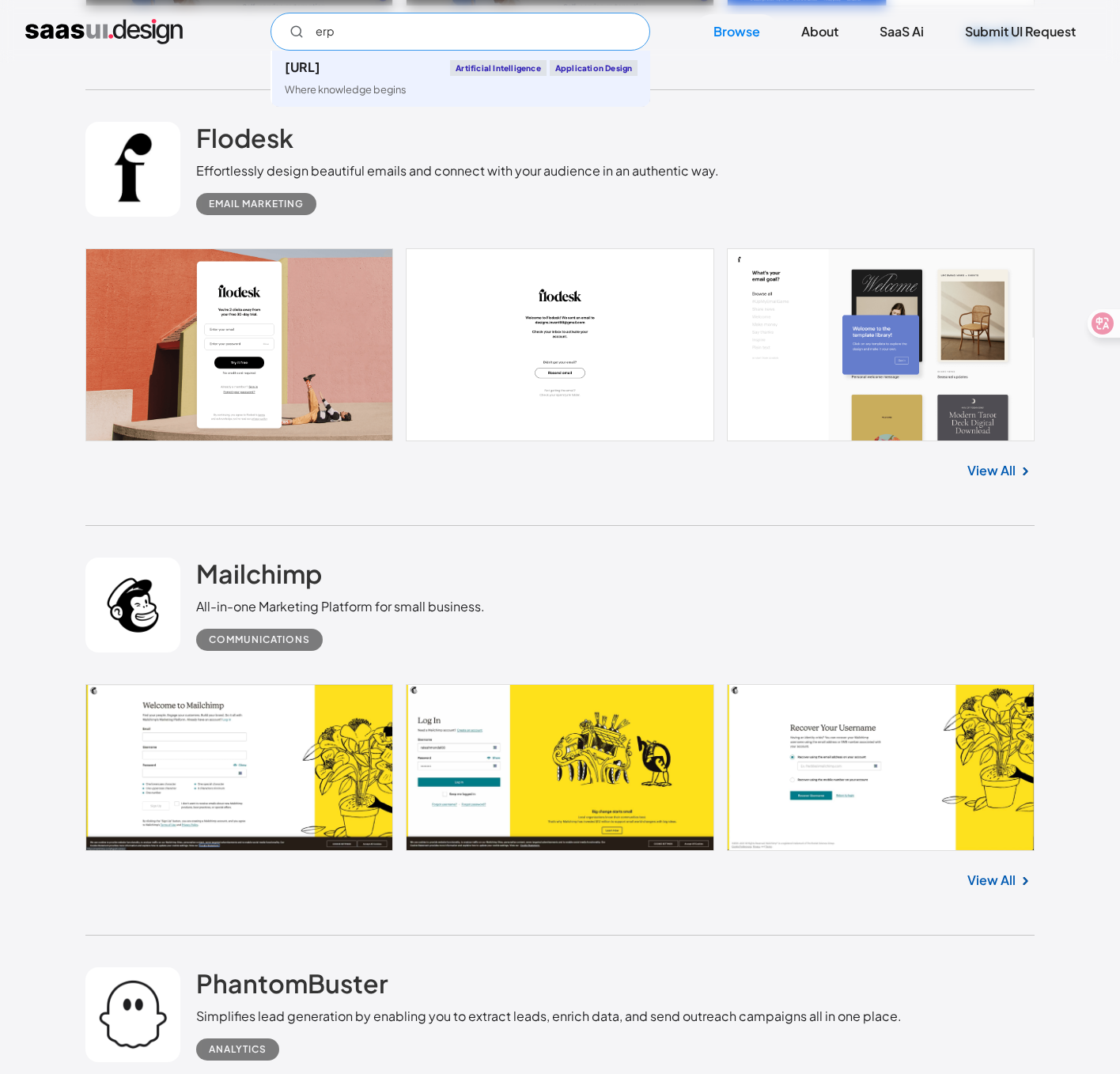
scroll to position [0, 0]
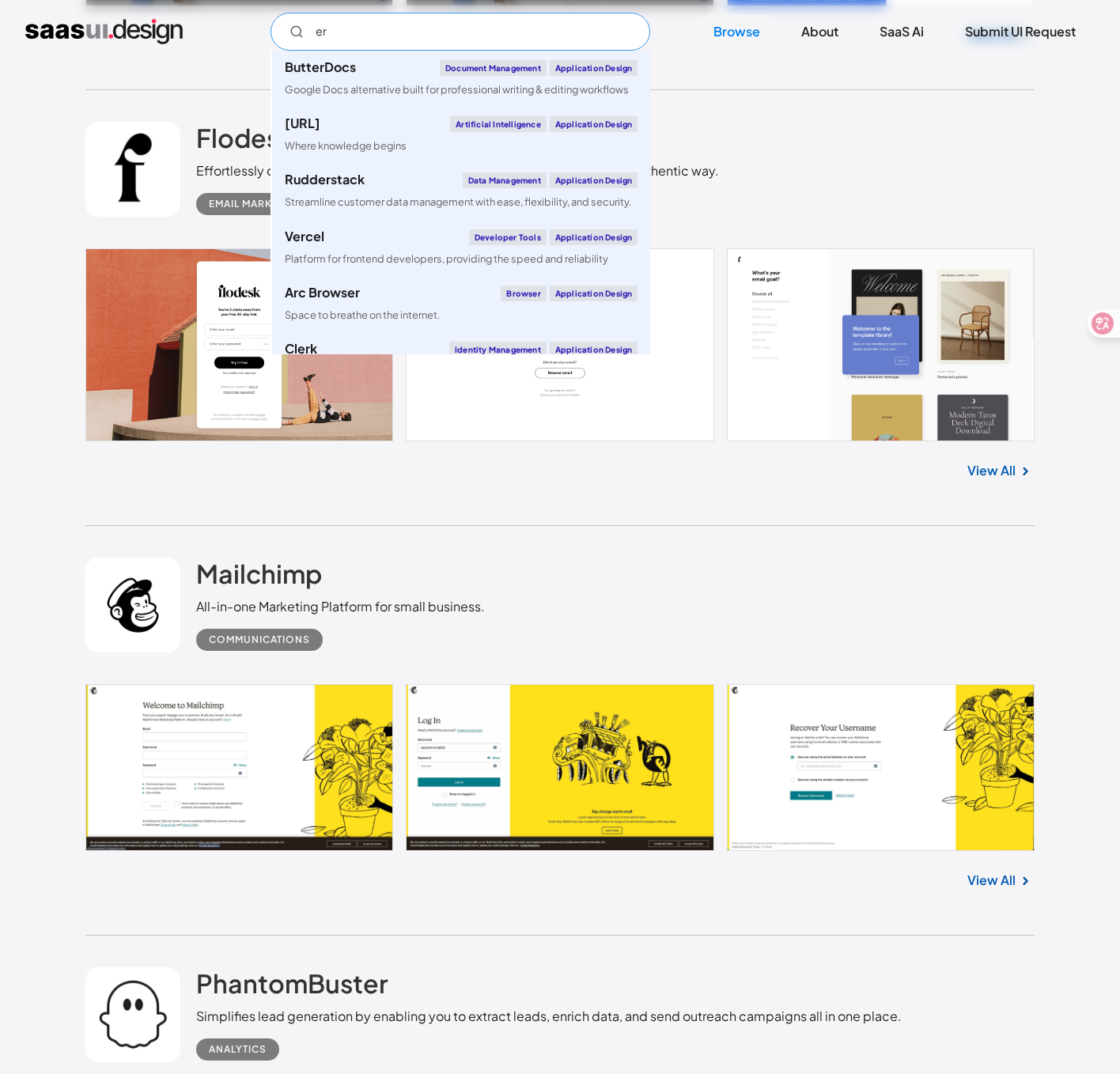
type input "e"
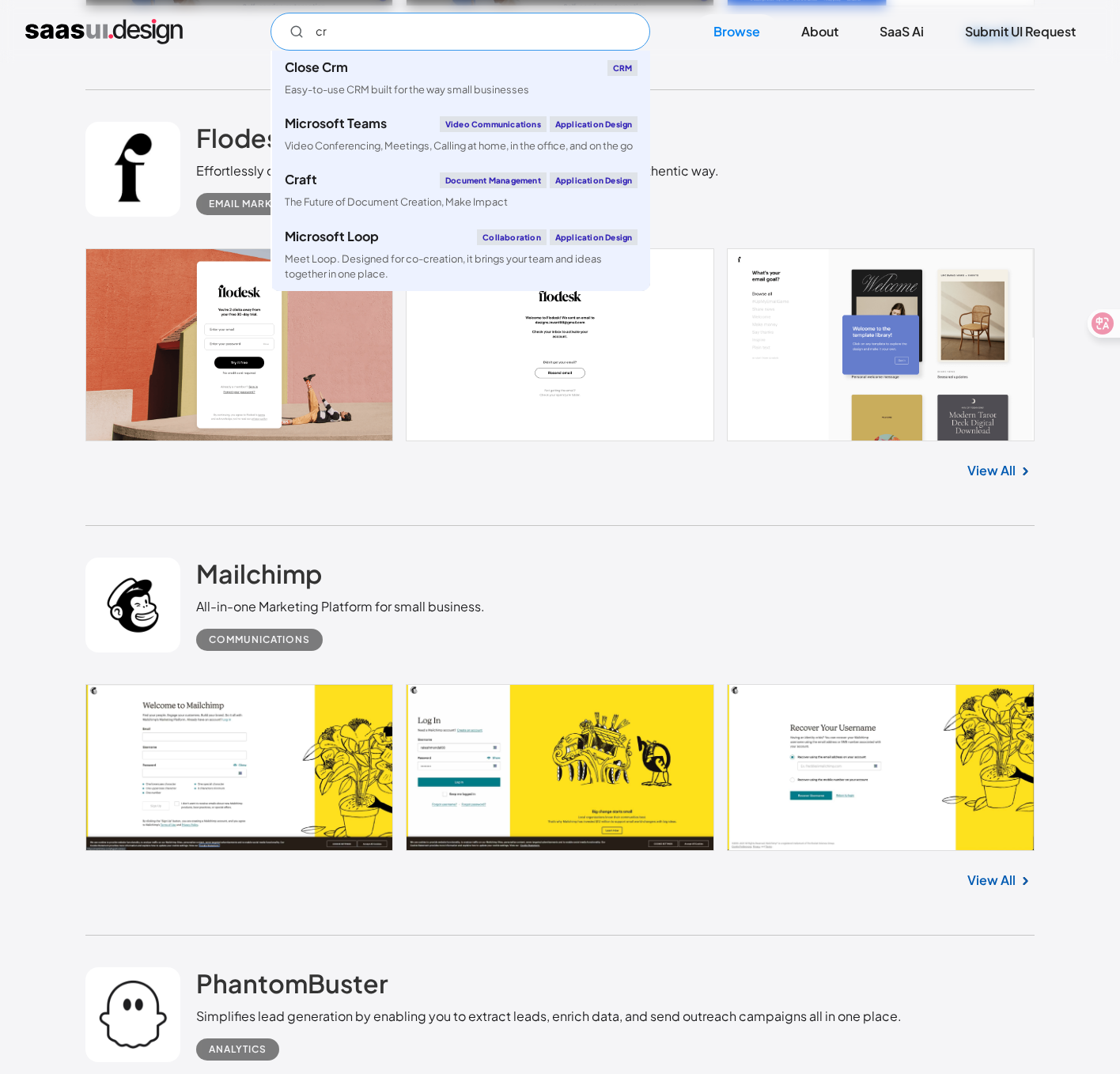
type input "c"
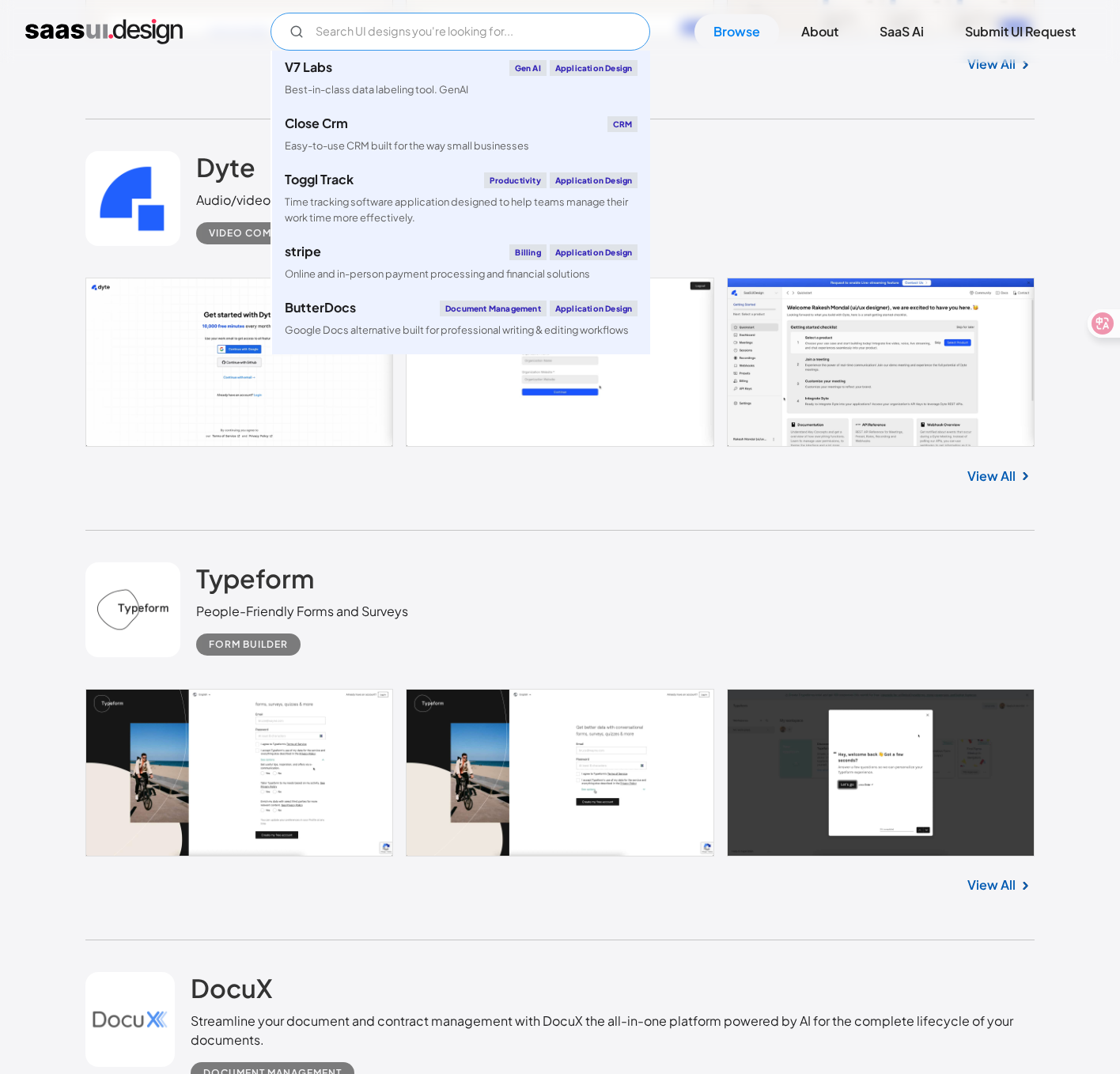
scroll to position [4289, 0]
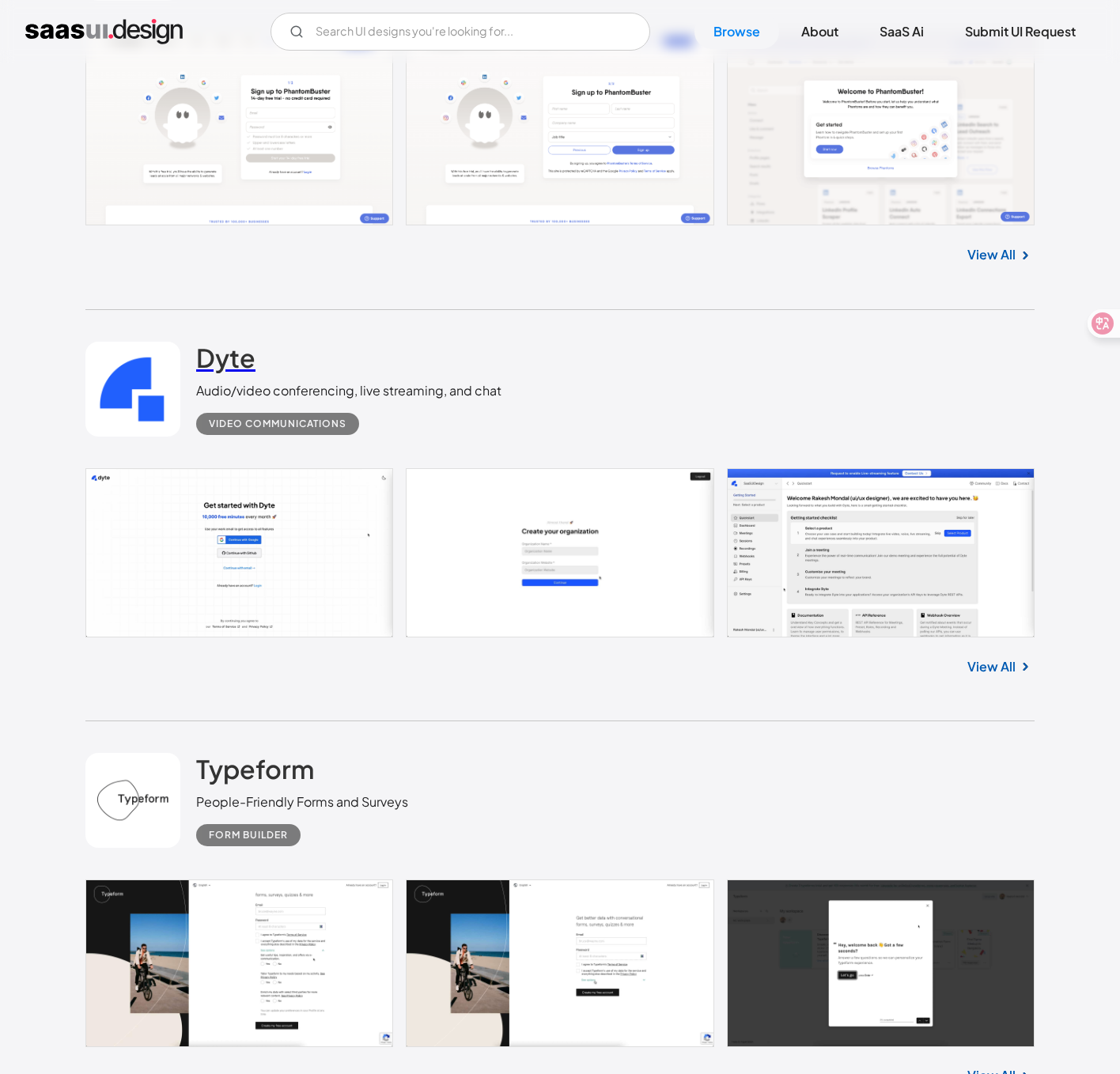
click at [223, 365] on h2 "Dyte" at bounding box center [226, 357] width 59 height 32
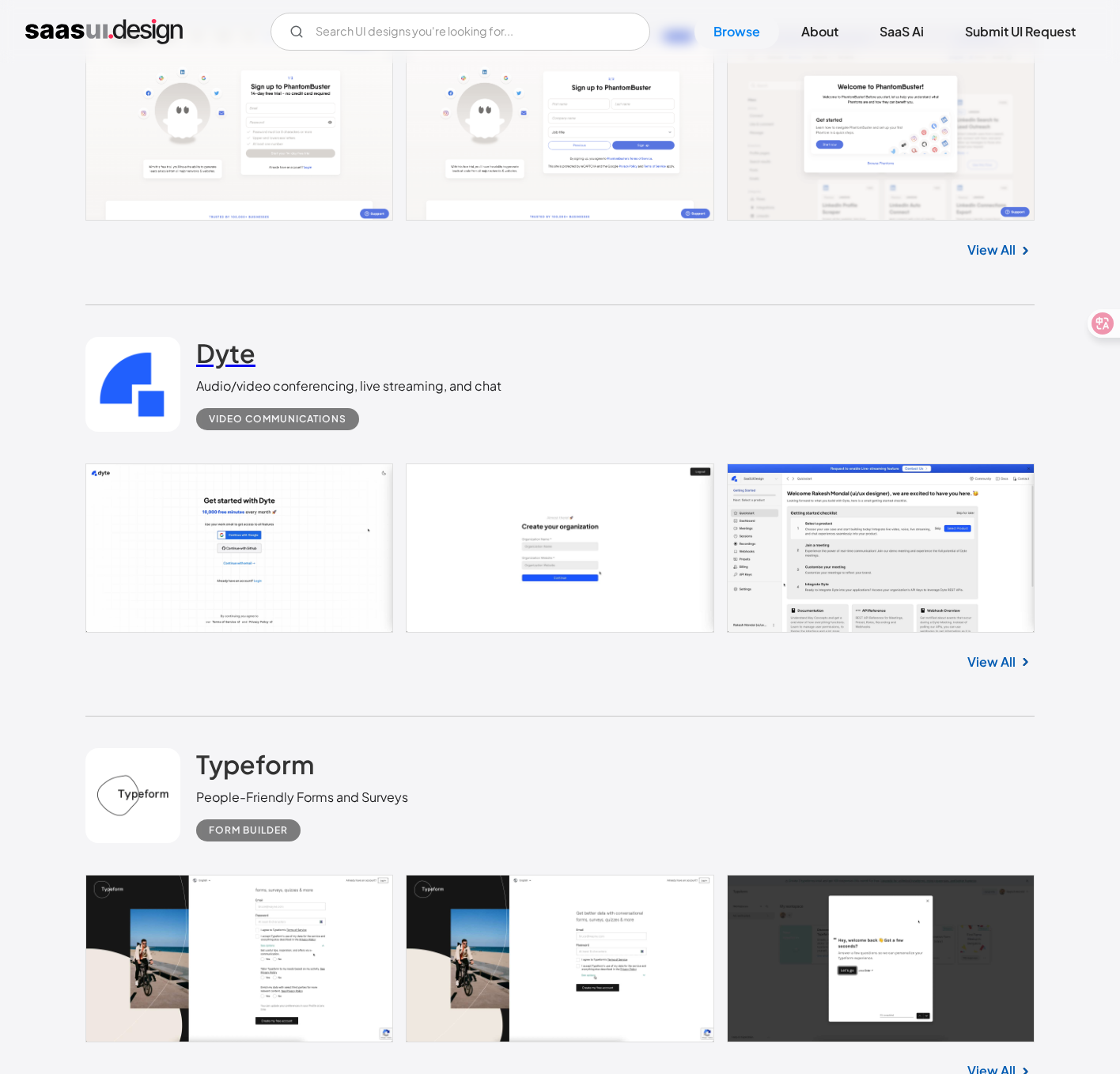
scroll to position [4298, 0]
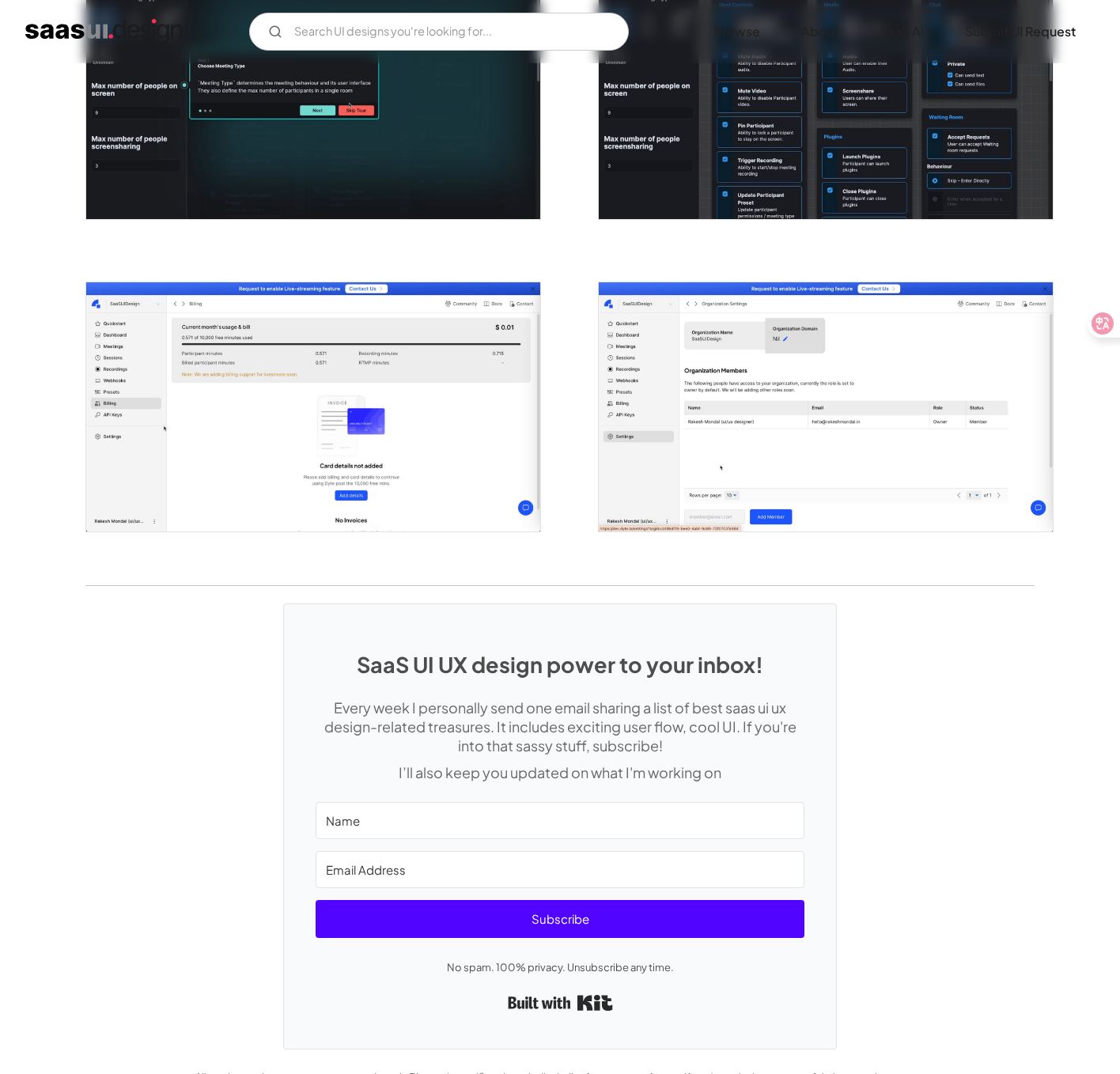
scroll to position [2586, 0]
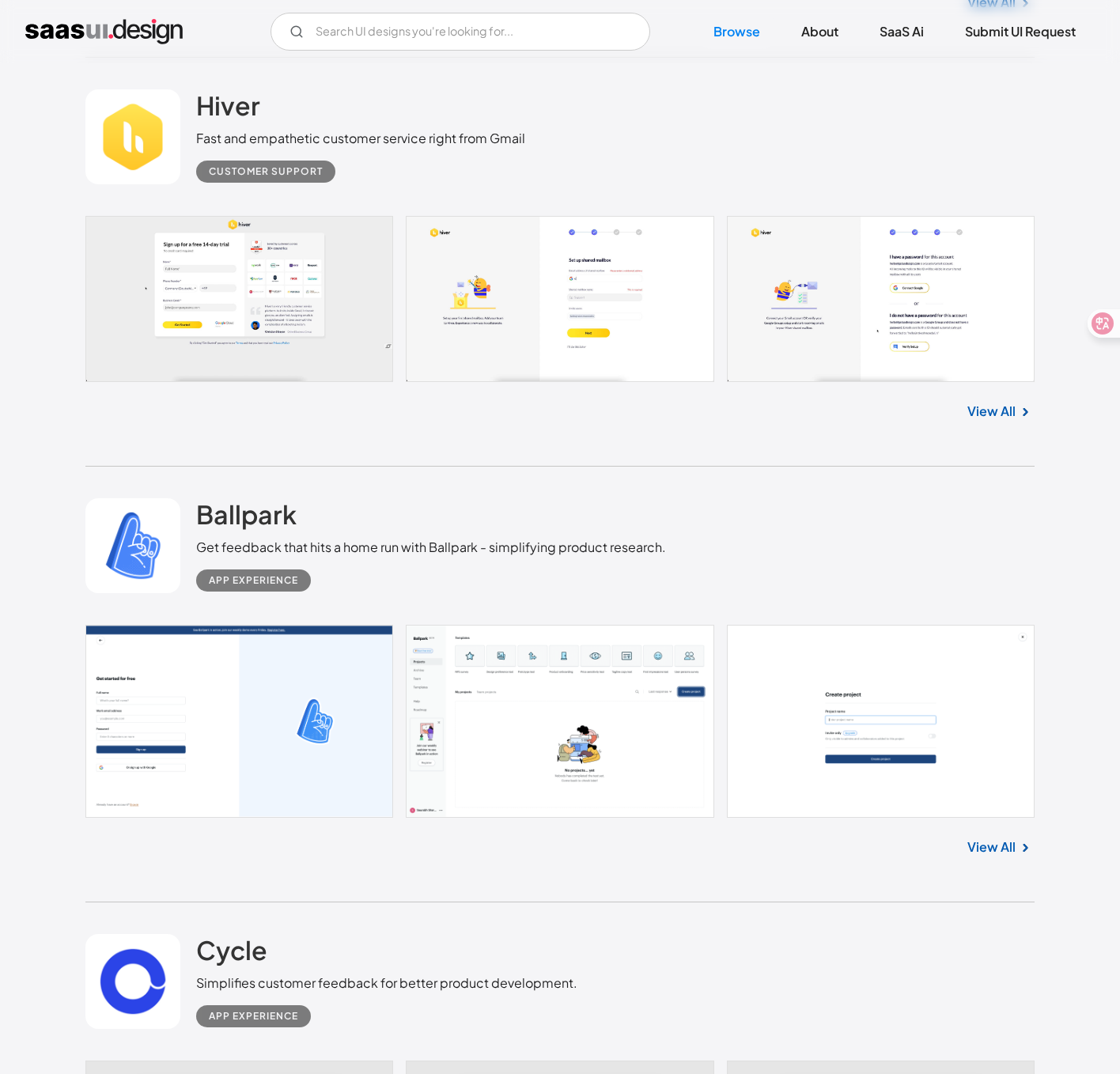
scroll to position [6656, 0]
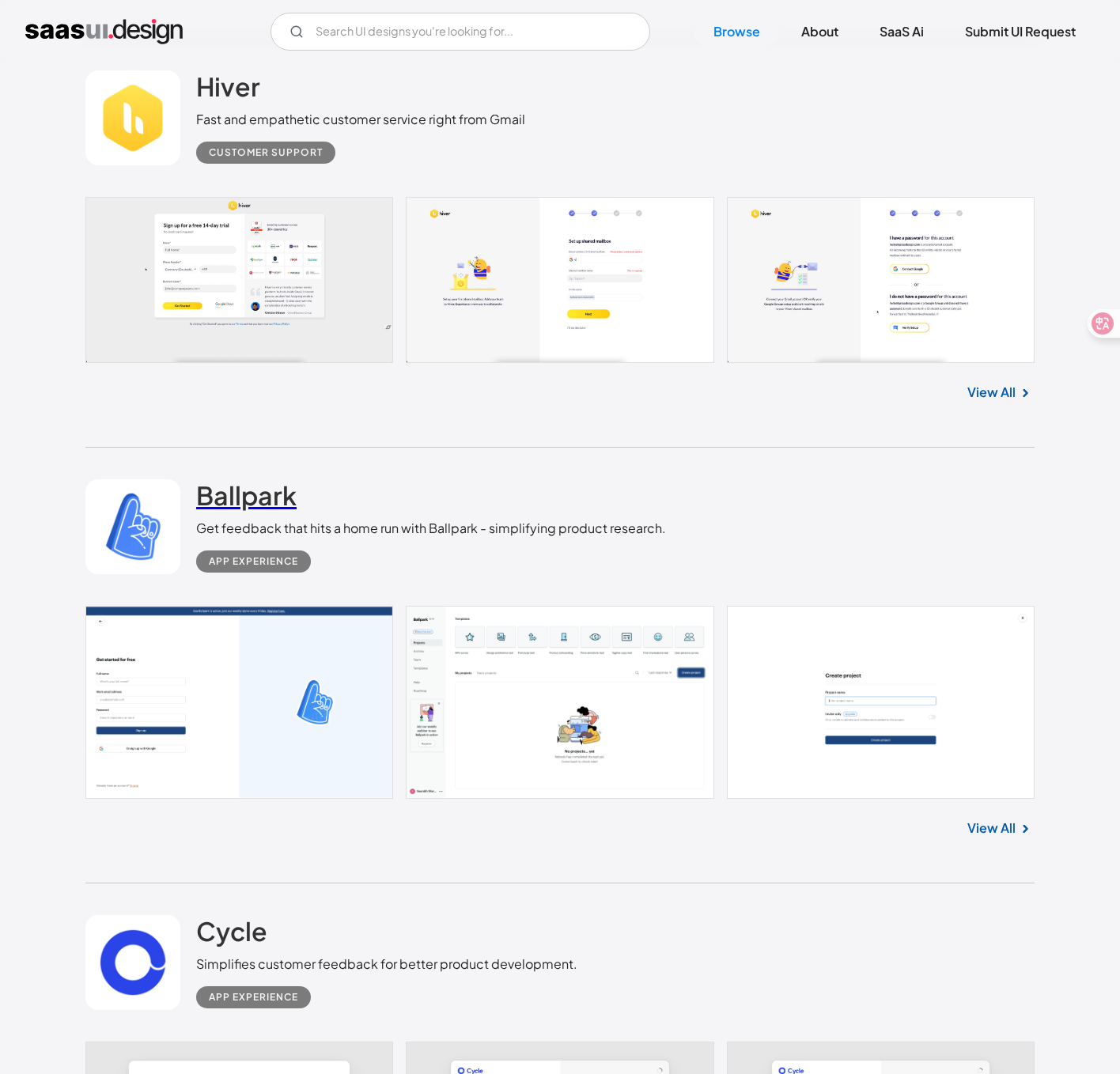
click at [242, 480] on h2 "Ballpark" at bounding box center [246, 495] width 100 height 32
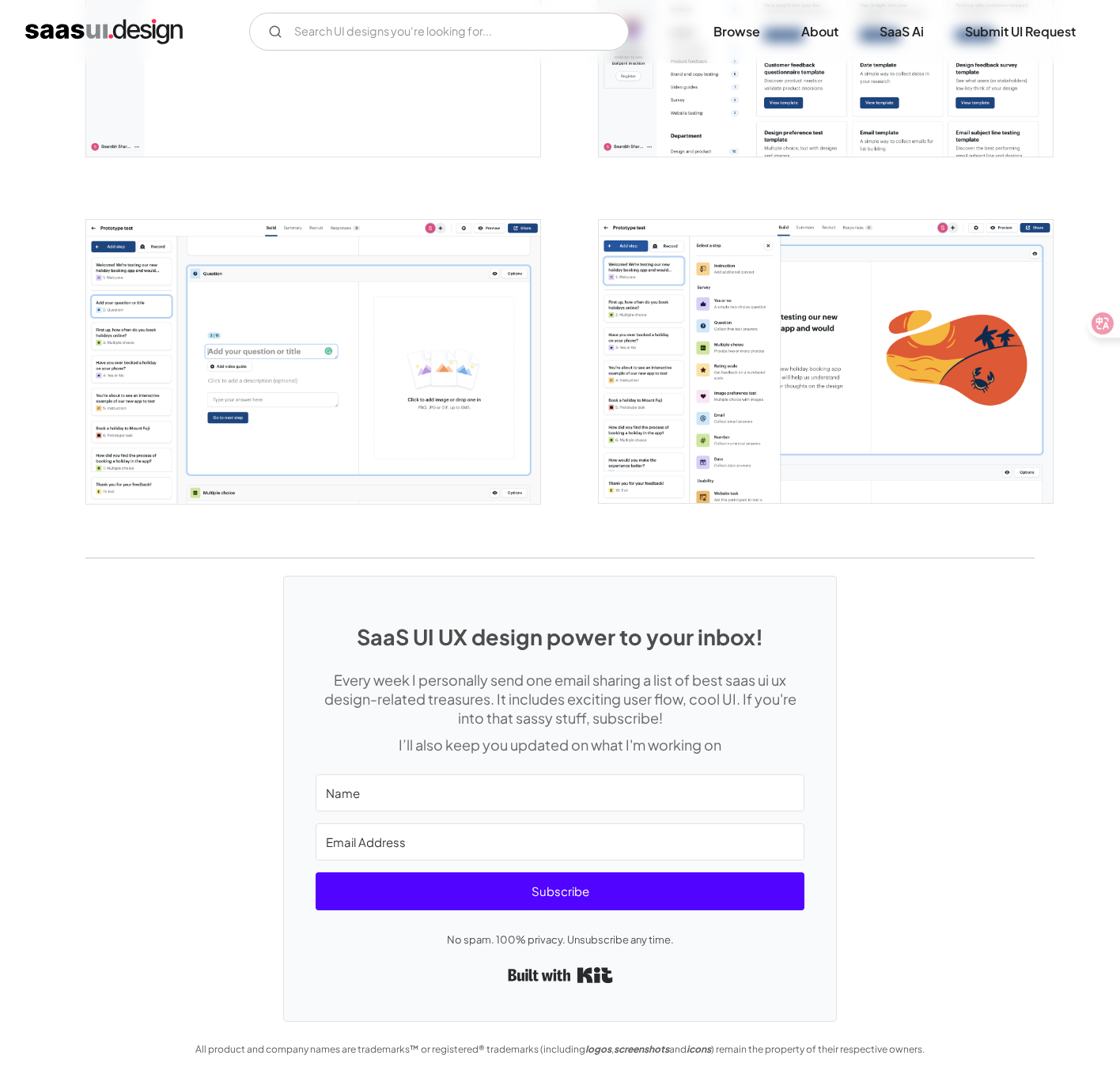
scroll to position [2922, 0]
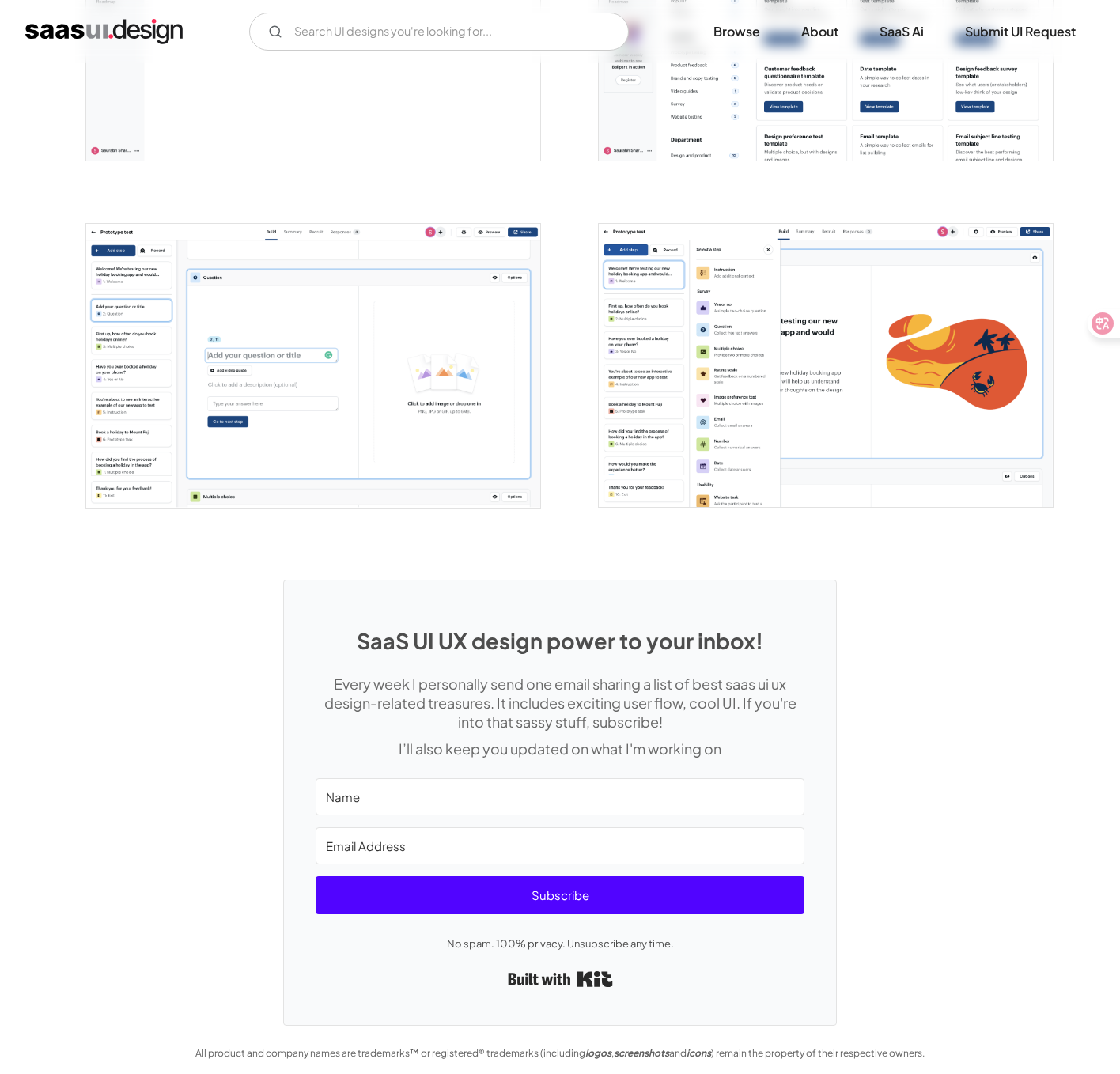
click at [408, 796] on input "Name" at bounding box center [559, 796] width 489 height 37
type input "wt"
click at [315, 875] on button "Subscribe" at bounding box center [559, 894] width 489 height 38
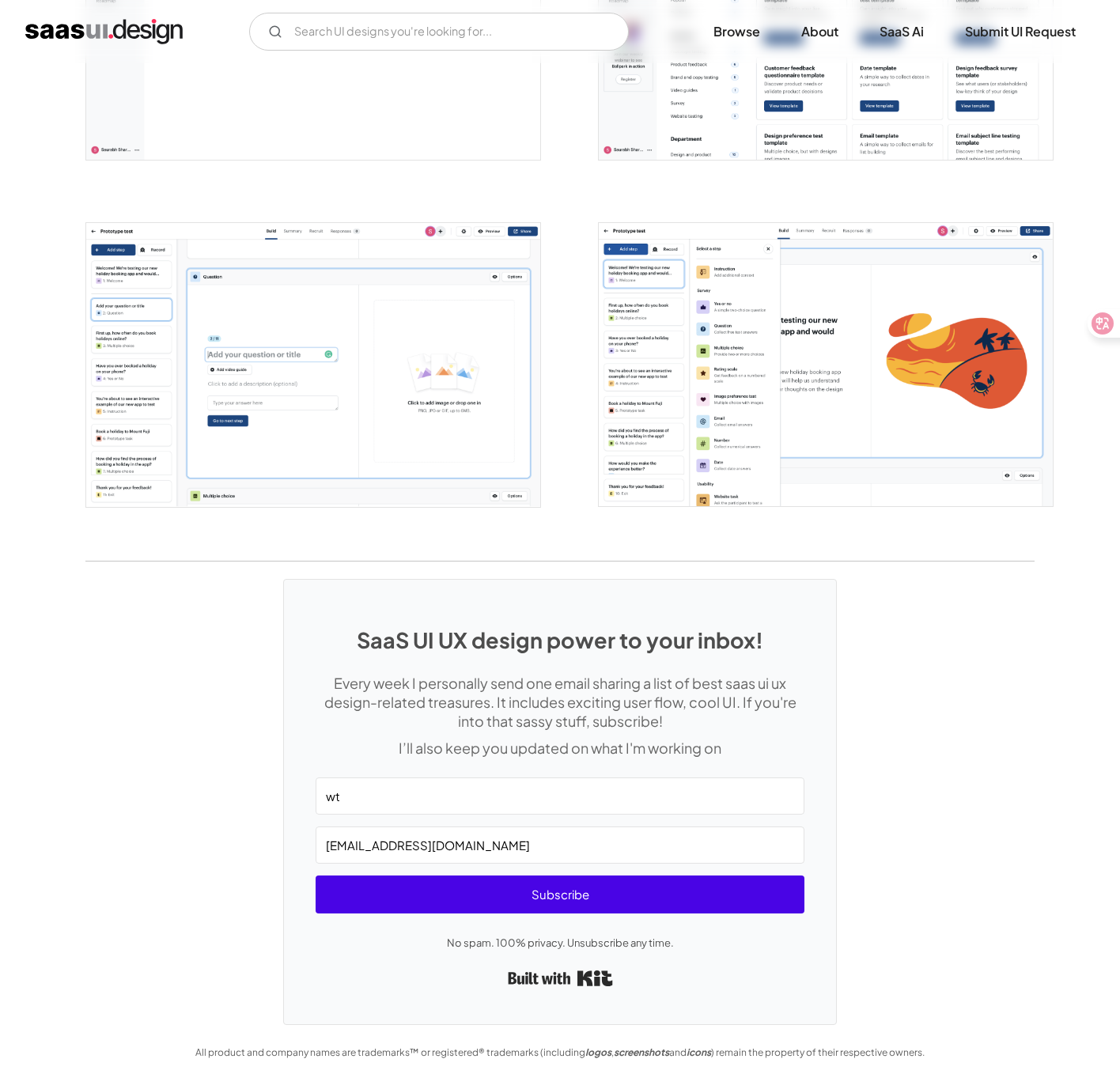
type input "waitingzzz98@qq.com"
click at [478, 881] on span "Subscribe" at bounding box center [559, 894] width 489 height 38
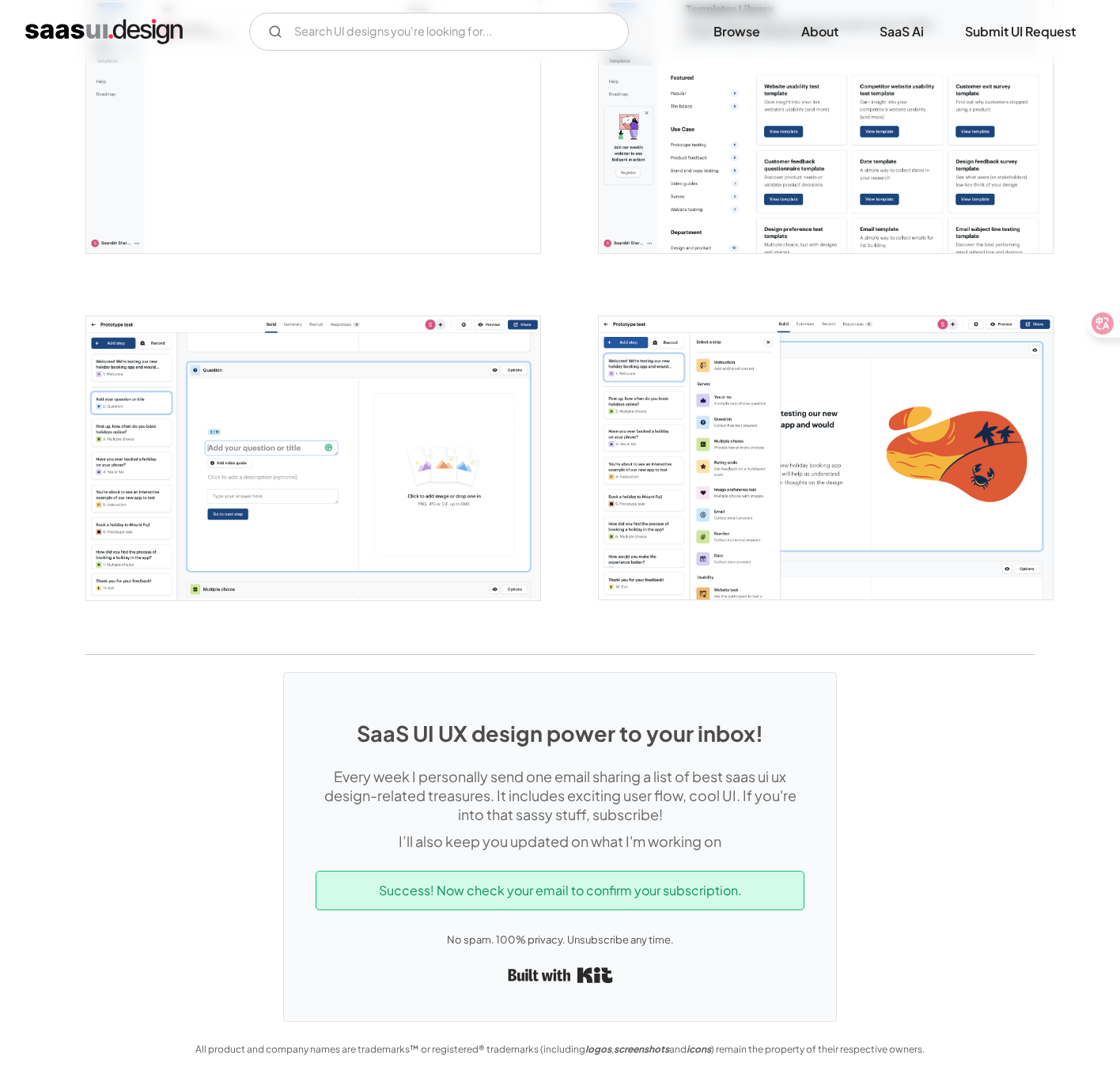
click at [515, 888] on div "Success! Now check your email to confirm your subscription." at bounding box center [559, 890] width 489 height 39
click at [503, 931] on p "No spam. 100% privacy. Unsubscribe any time." at bounding box center [559, 939] width 489 height 19
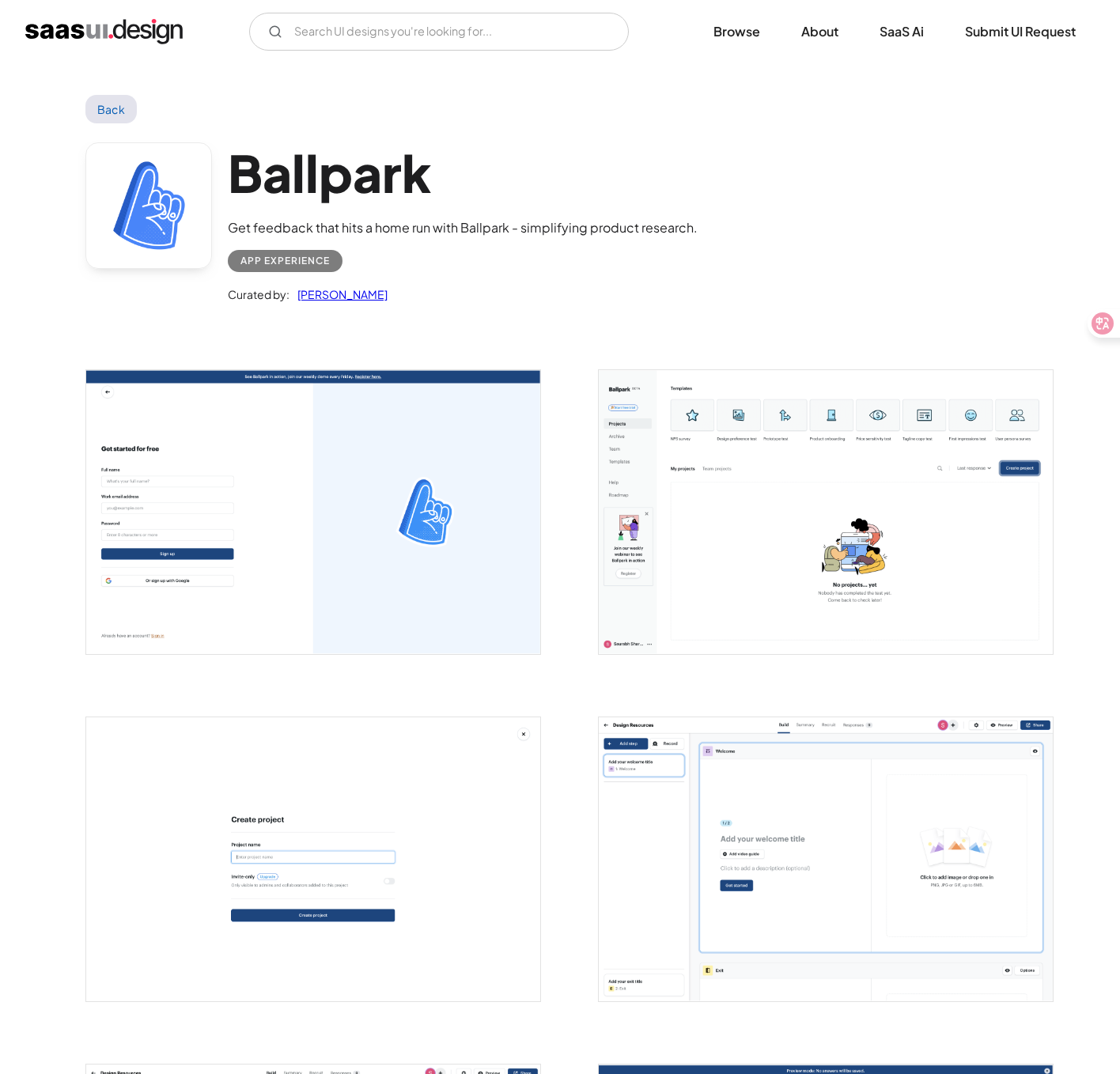
scroll to position [2901, 0]
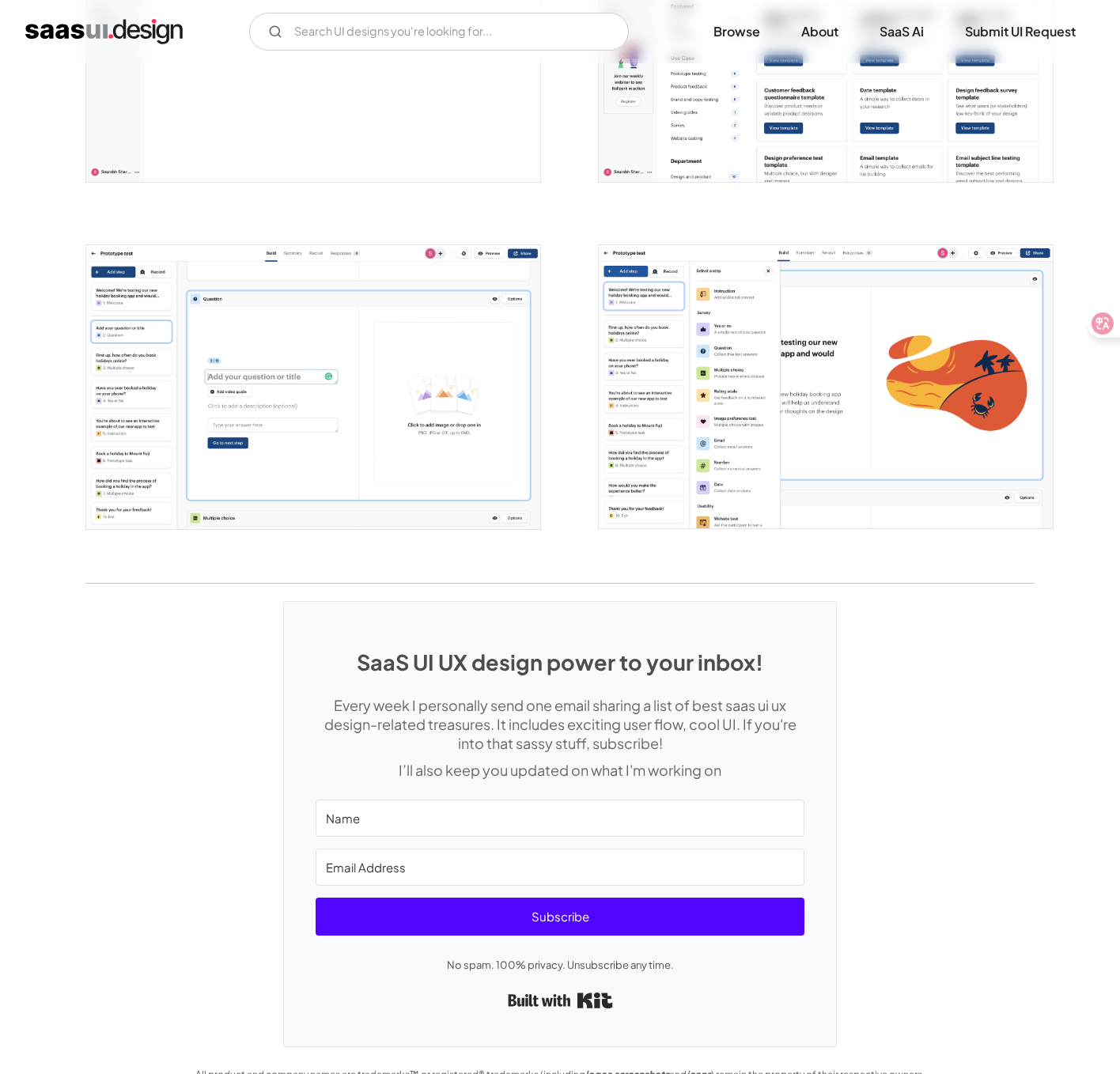
click at [407, 816] on input "Name" at bounding box center [559, 818] width 489 height 37
type input "wt"
click at [409, 867] on input "Email Address" at bounding box center [559, 866] width 489 height 37
type input "waitingzzz98@qq.com"
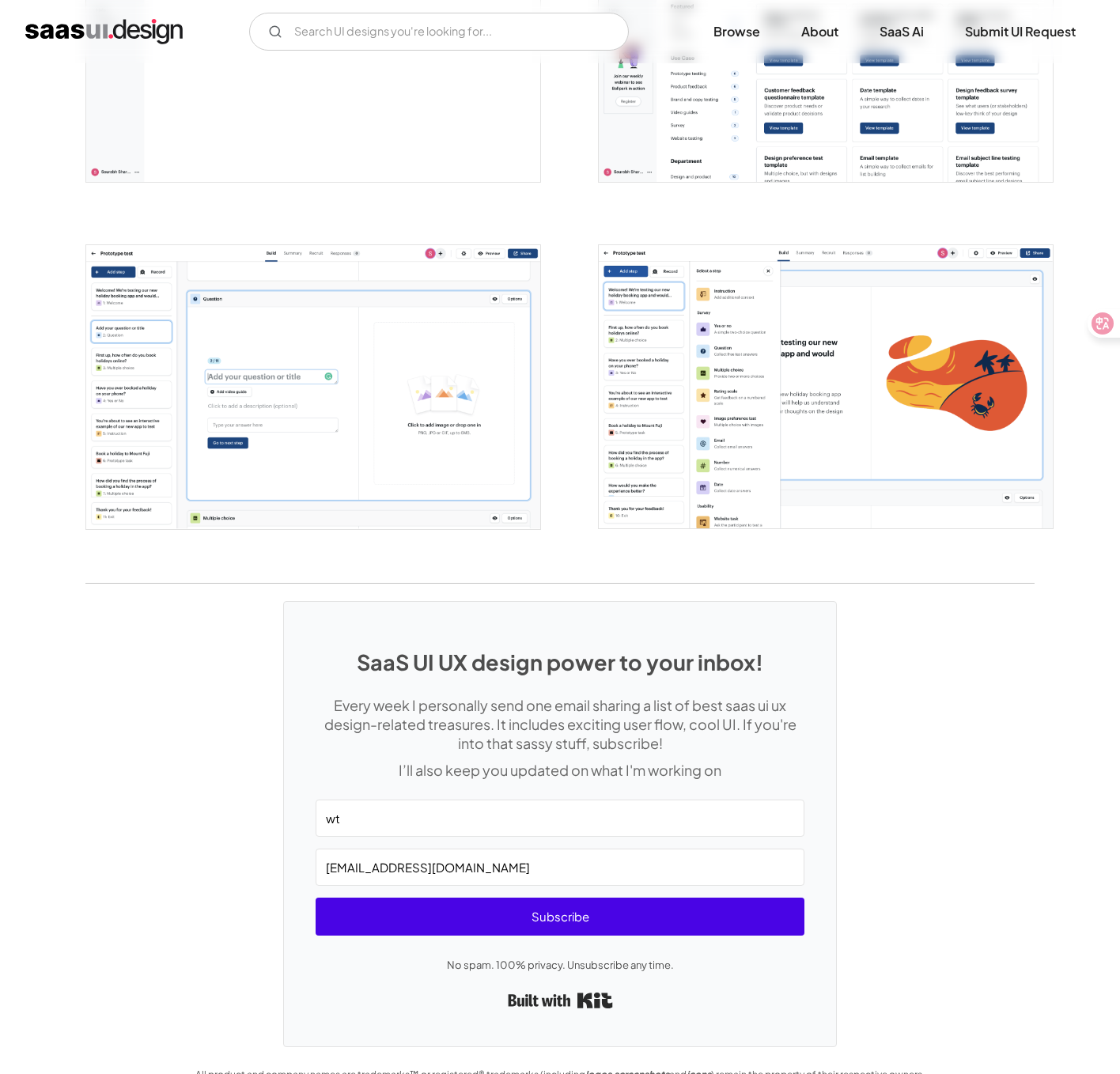
click at [443, 905] on span "Subscribe" at bounding box center [559, 916] width 489 height 38
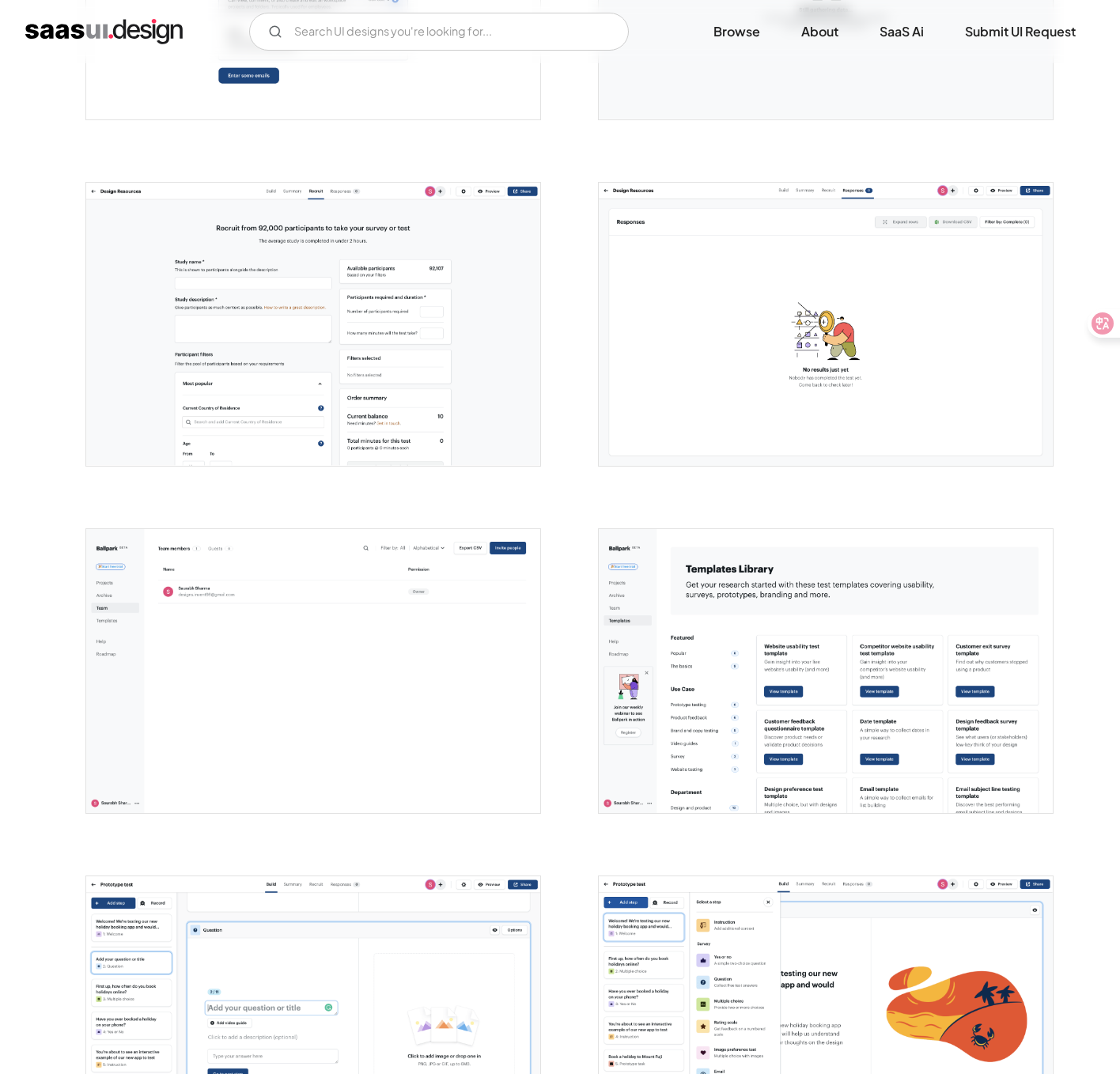
scroll to position [2266, 0]
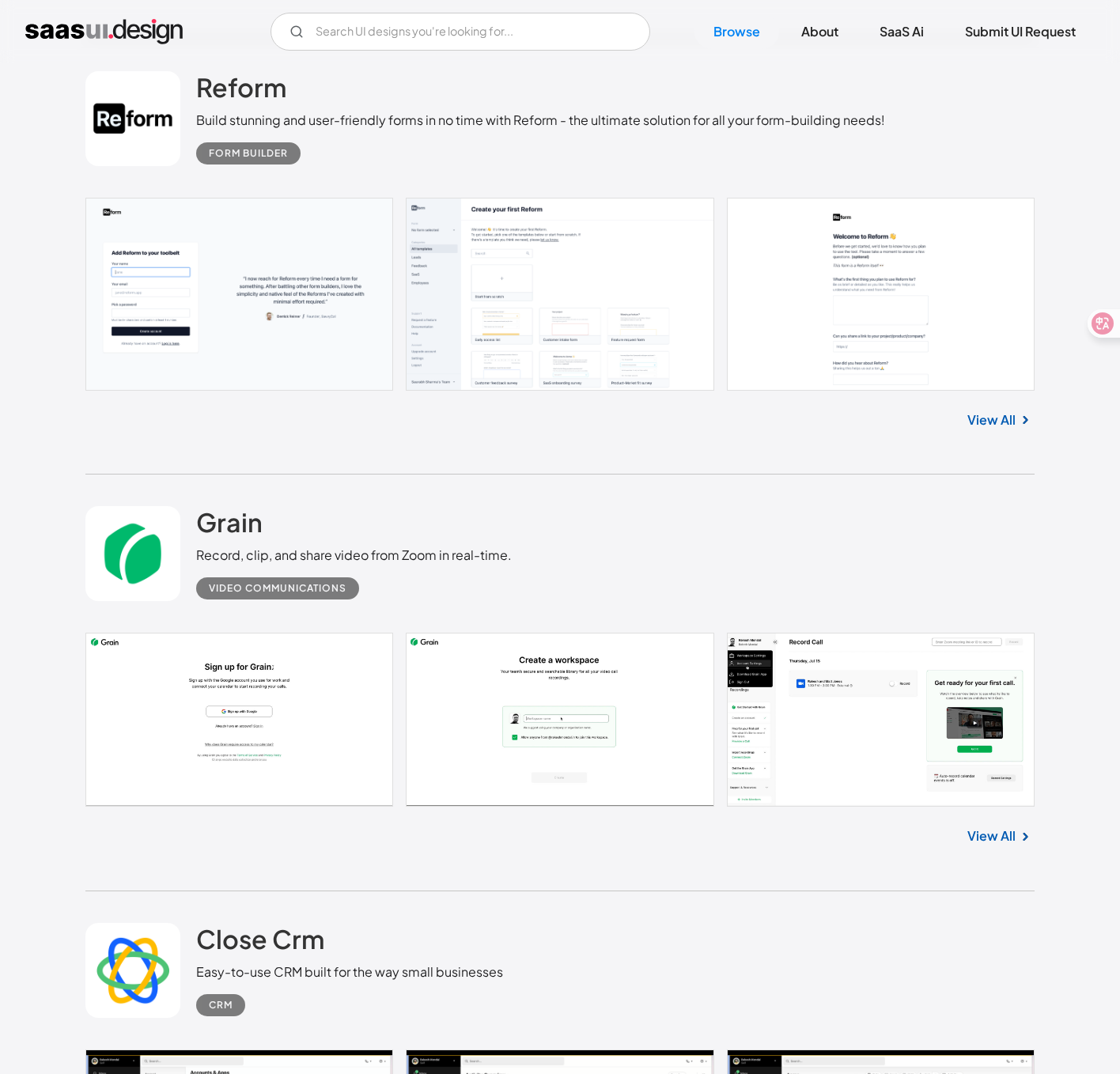
scroll to position [10416, 0]
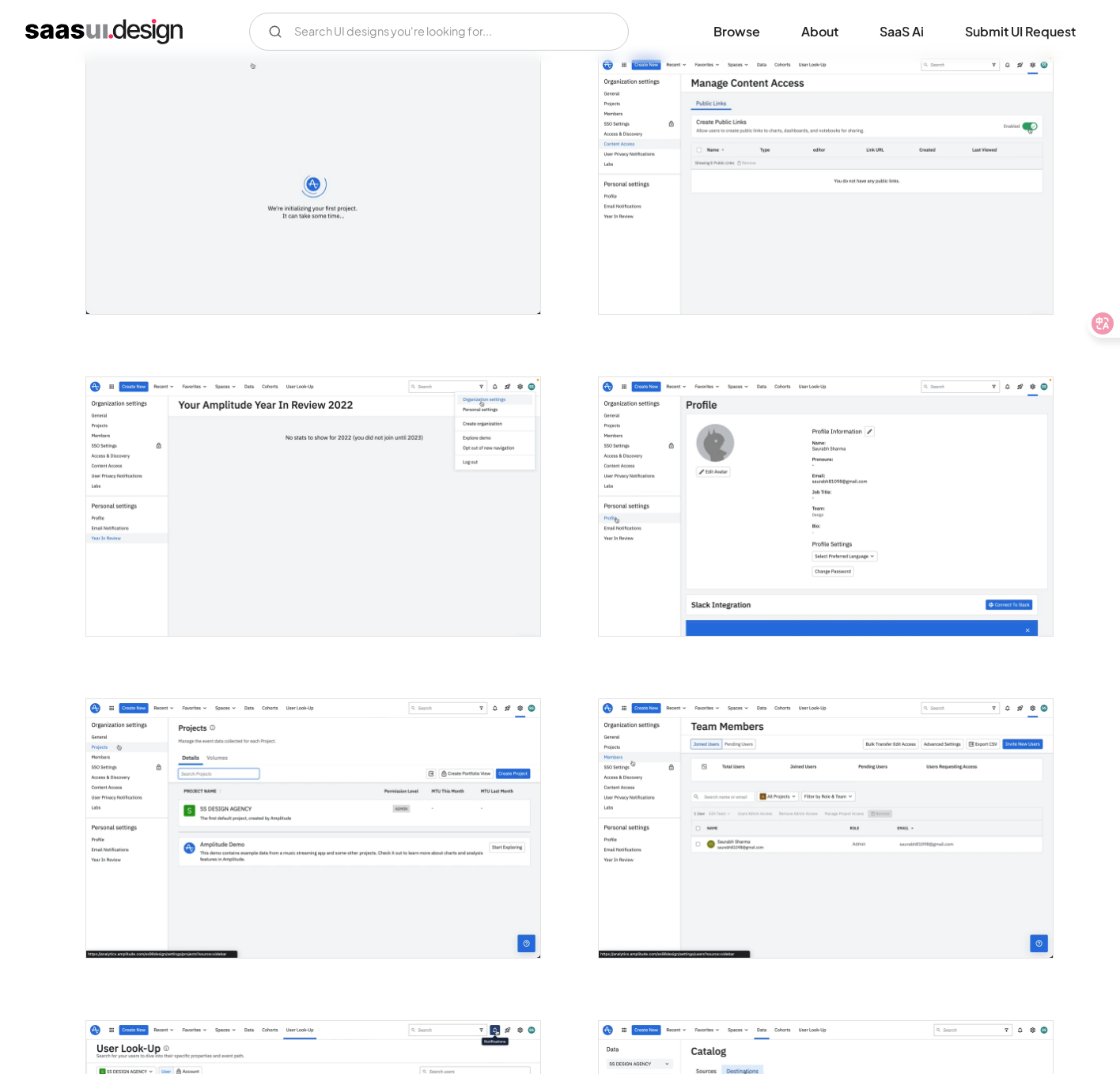
scroll to position [2575, 0]
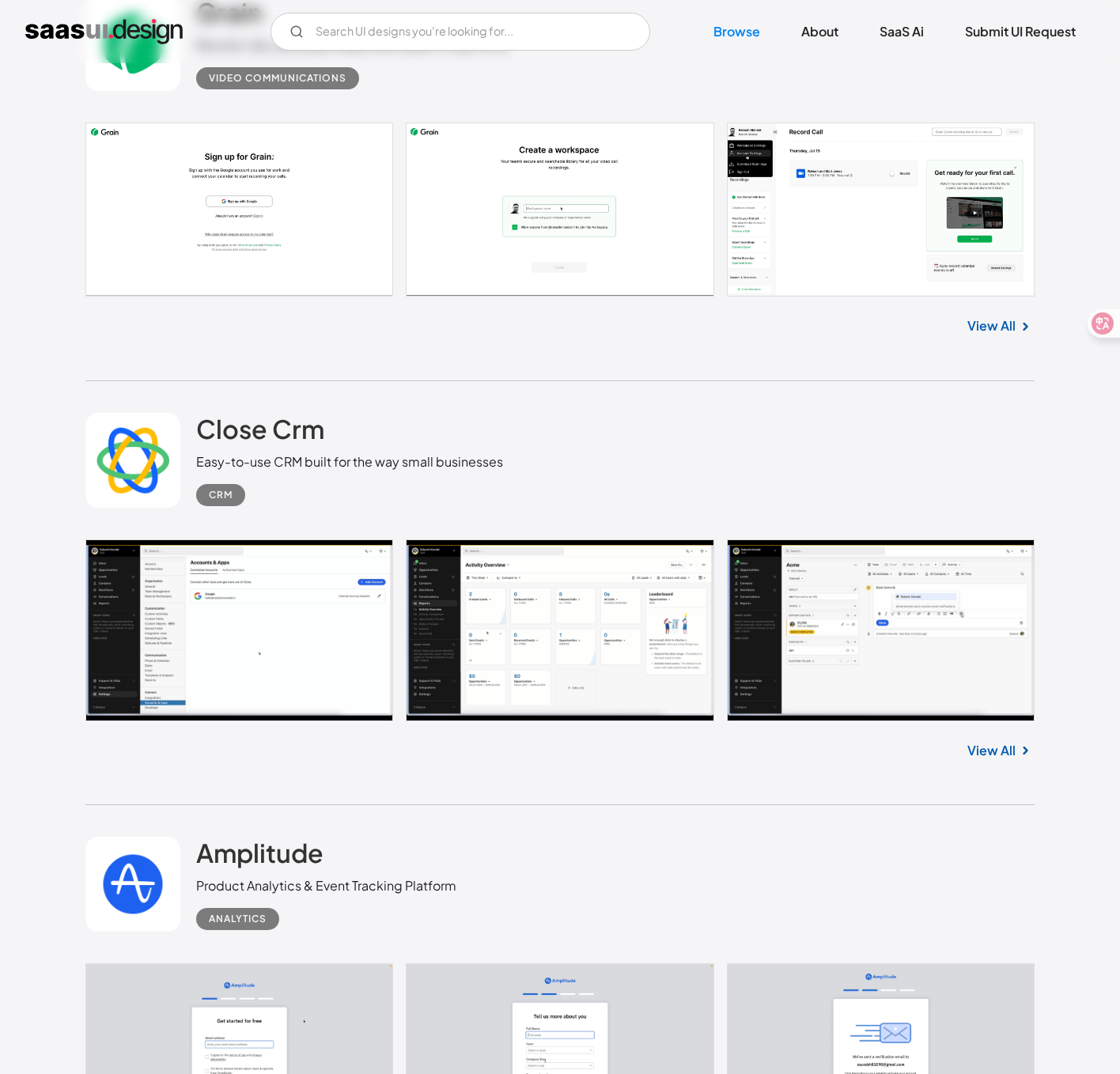
scroll to position [10925, 0]
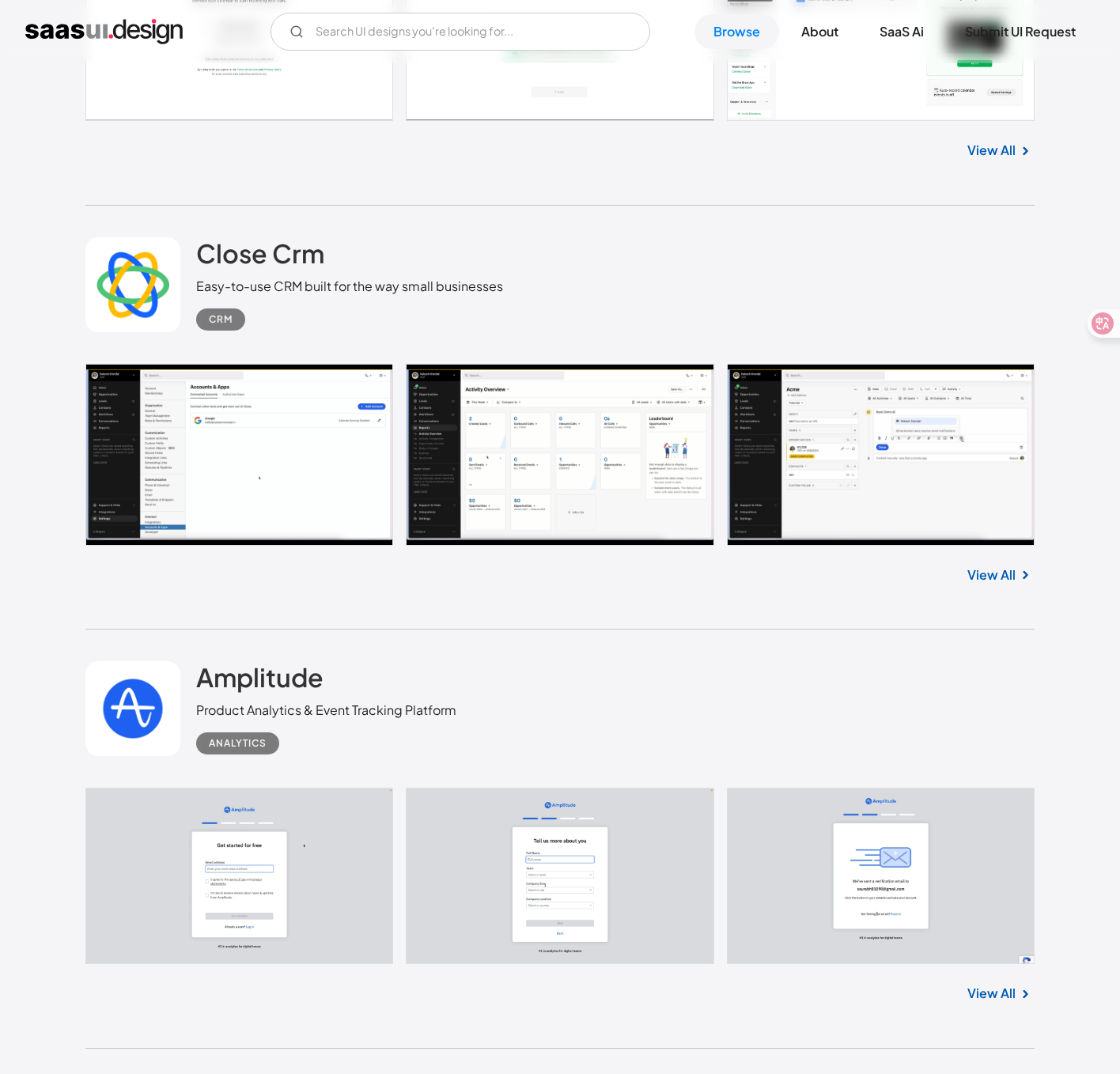
scroll to position [11100, 0]
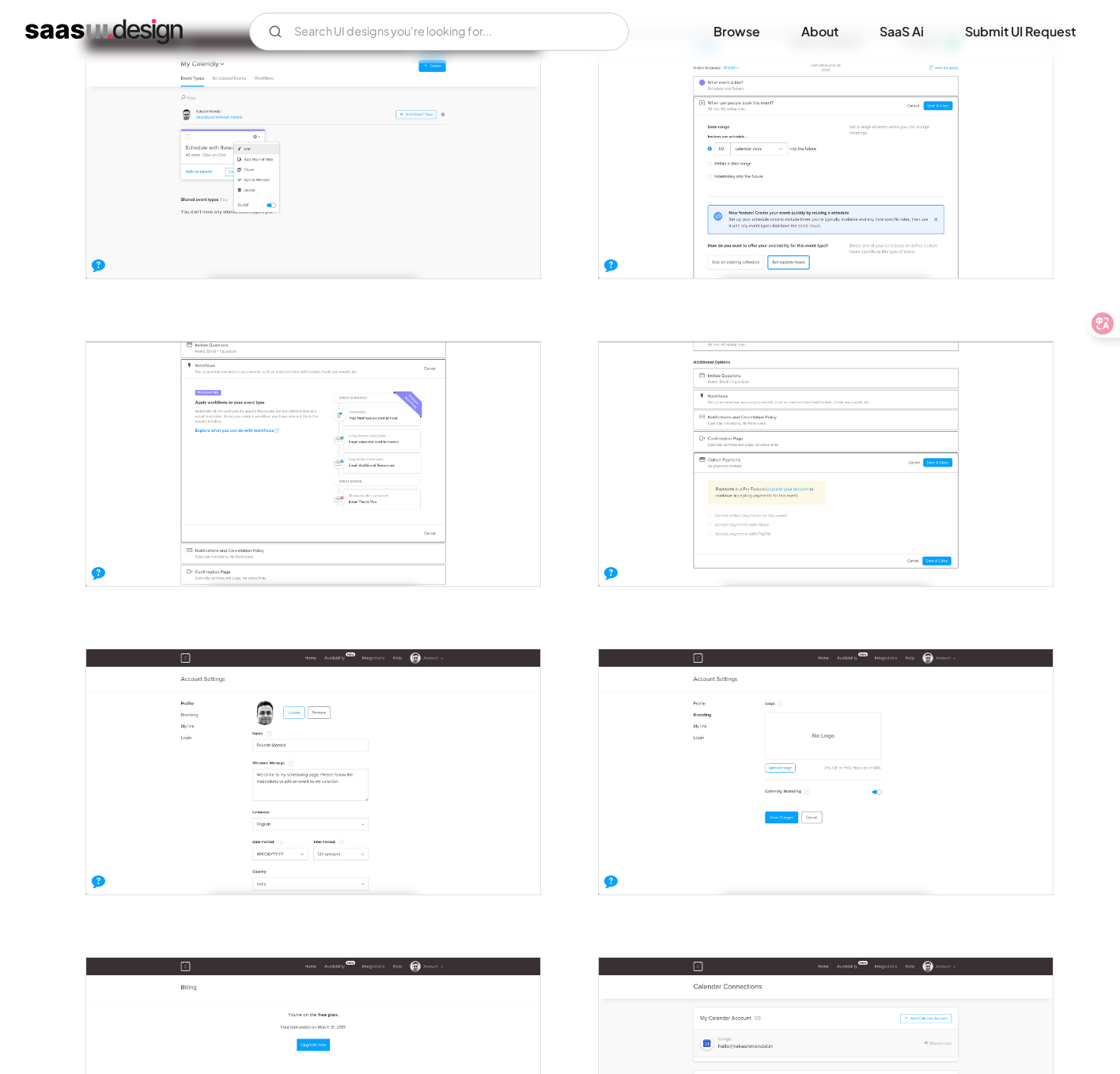
scroll to position [1884, 0]
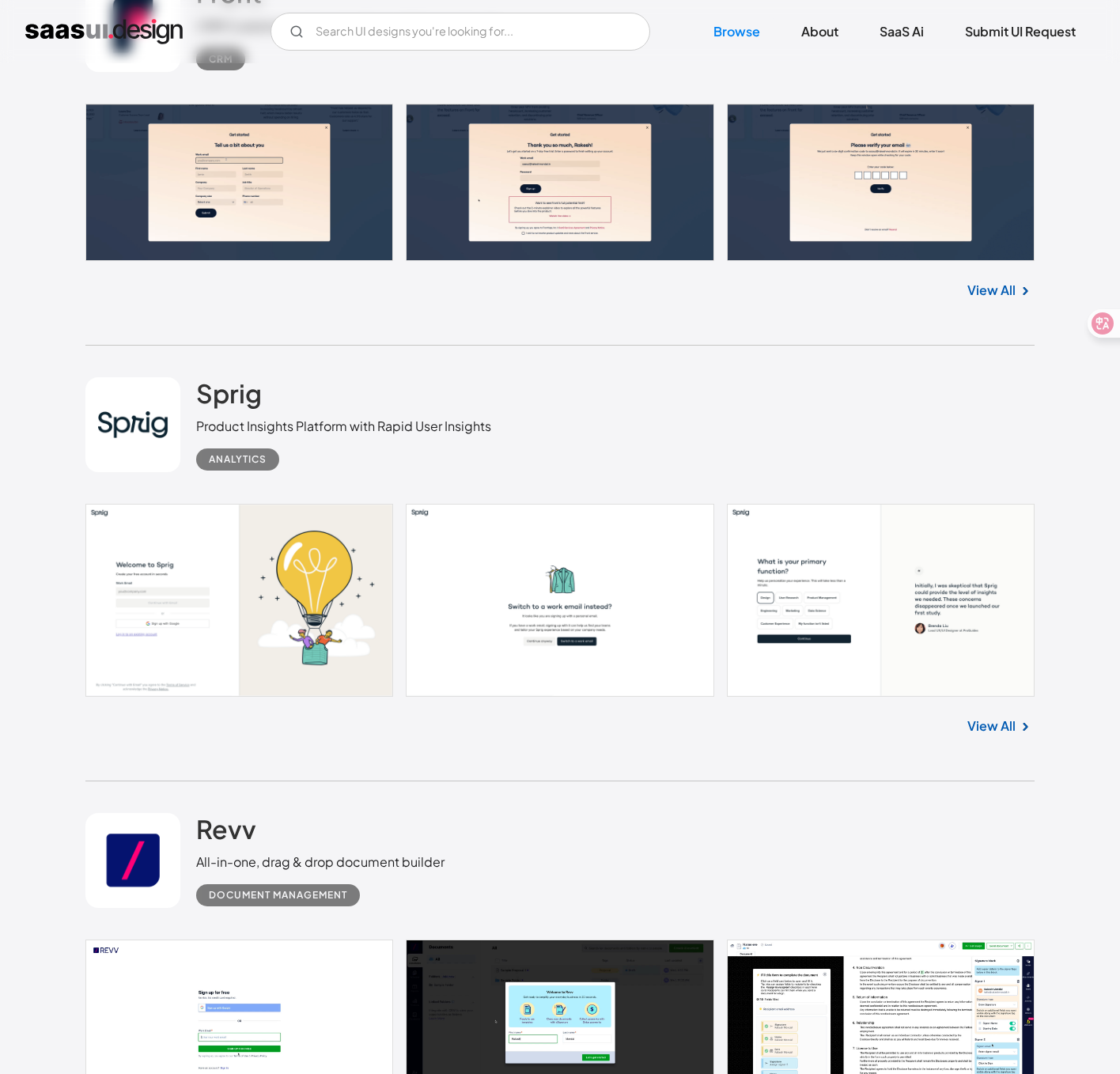
scroll to position [14140, 0]
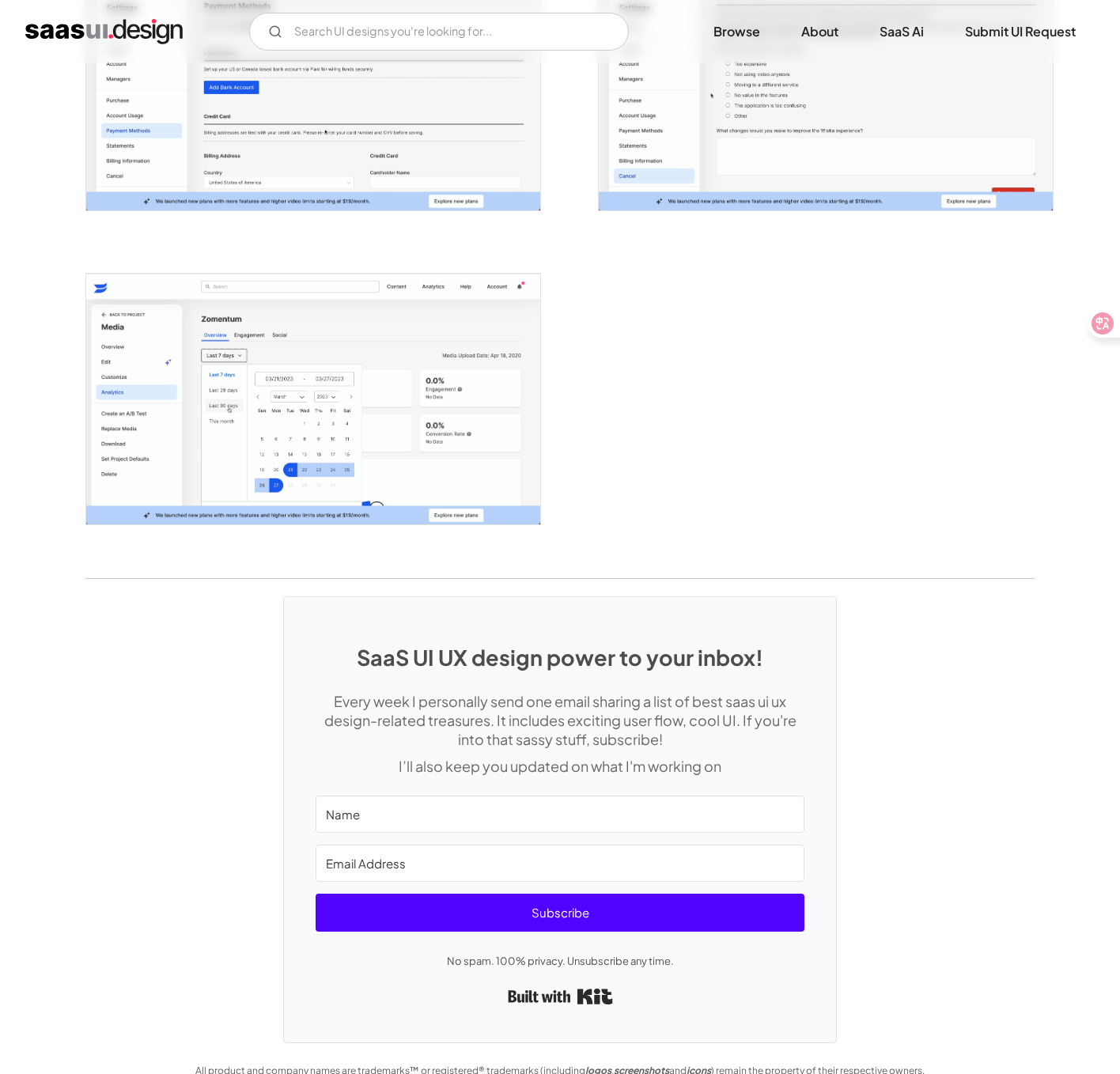
scroll to position [3571, 0]
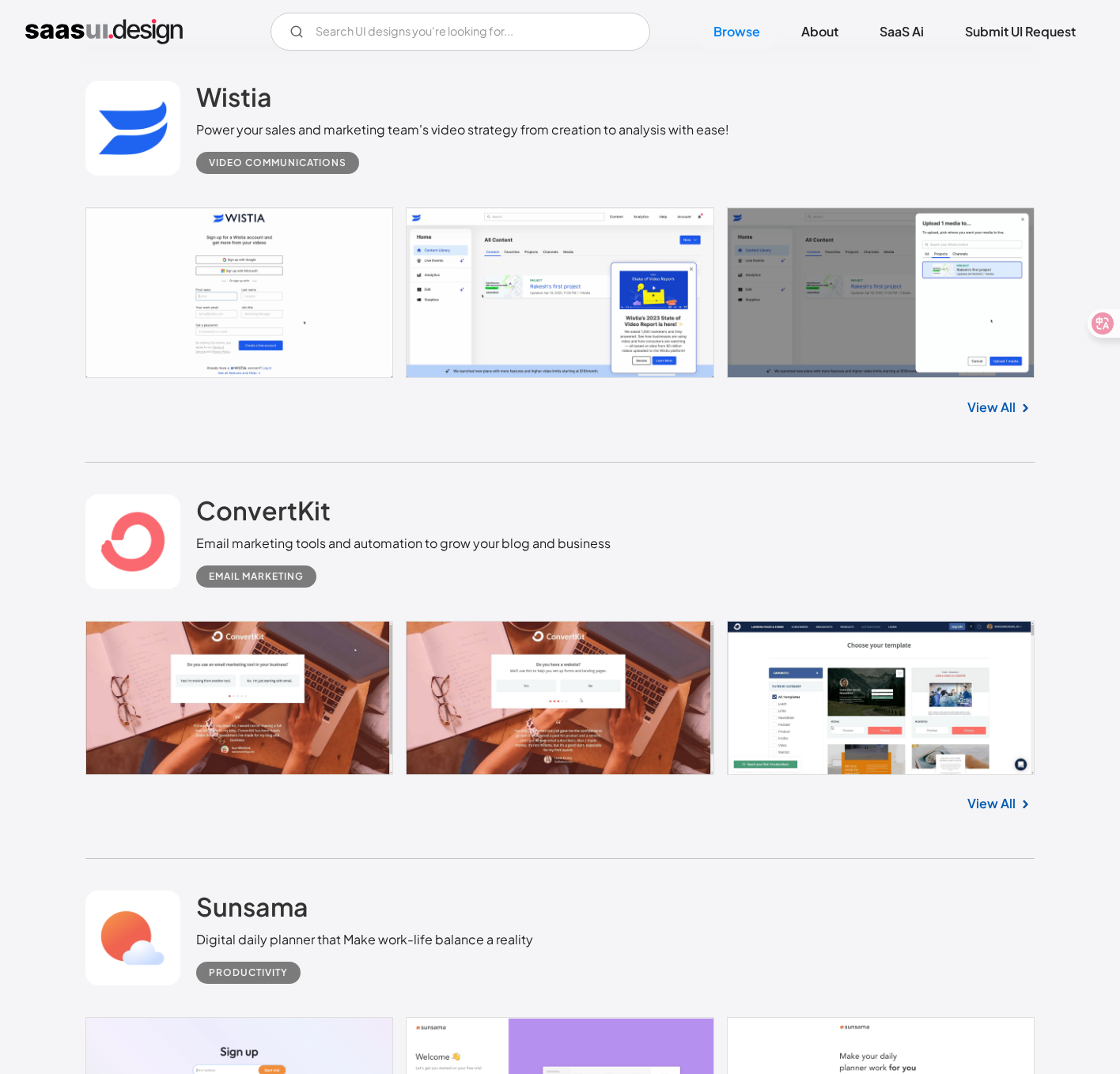
scroll to position [17094, 0]
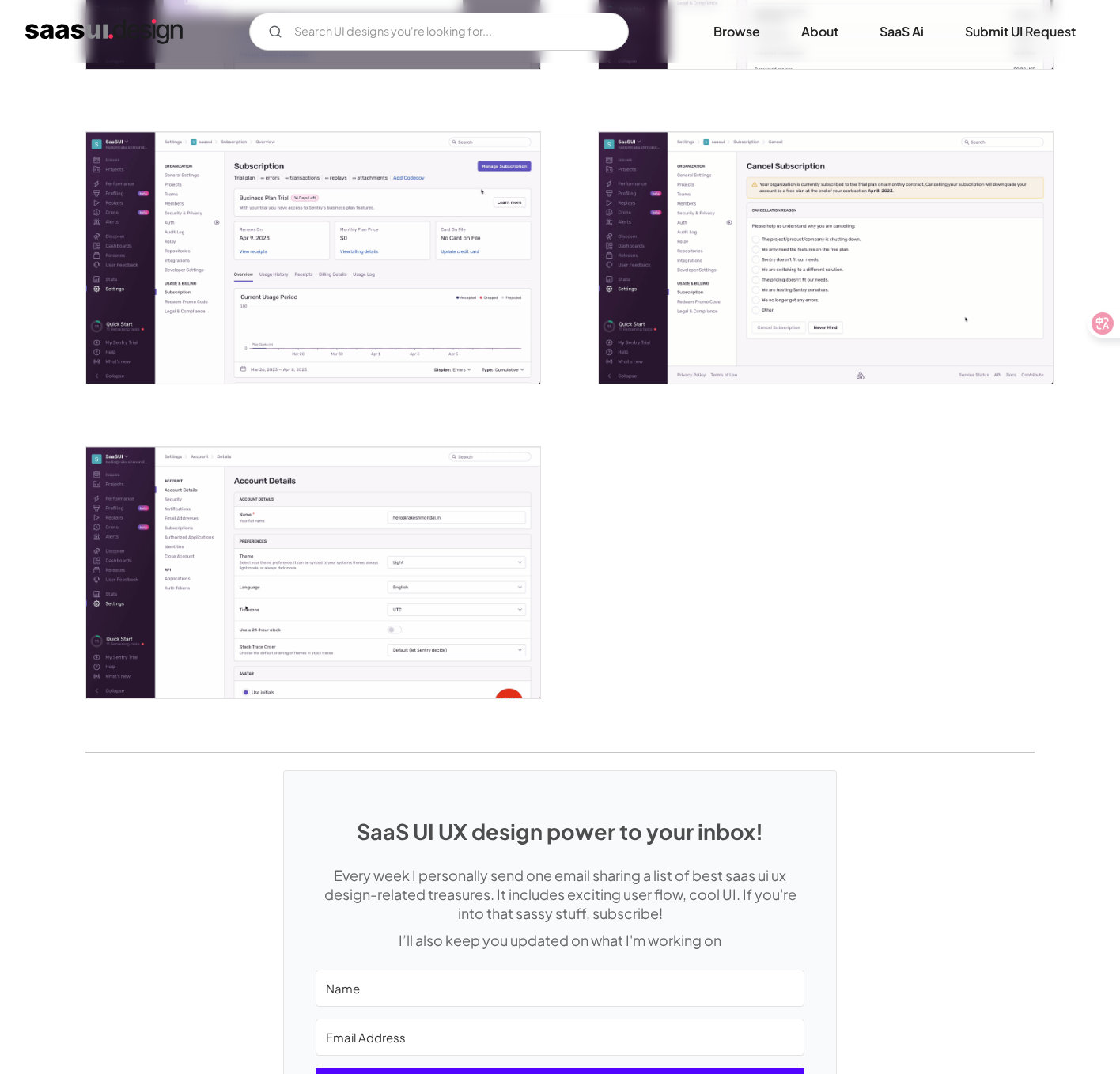
scroll to position [3704, 0]
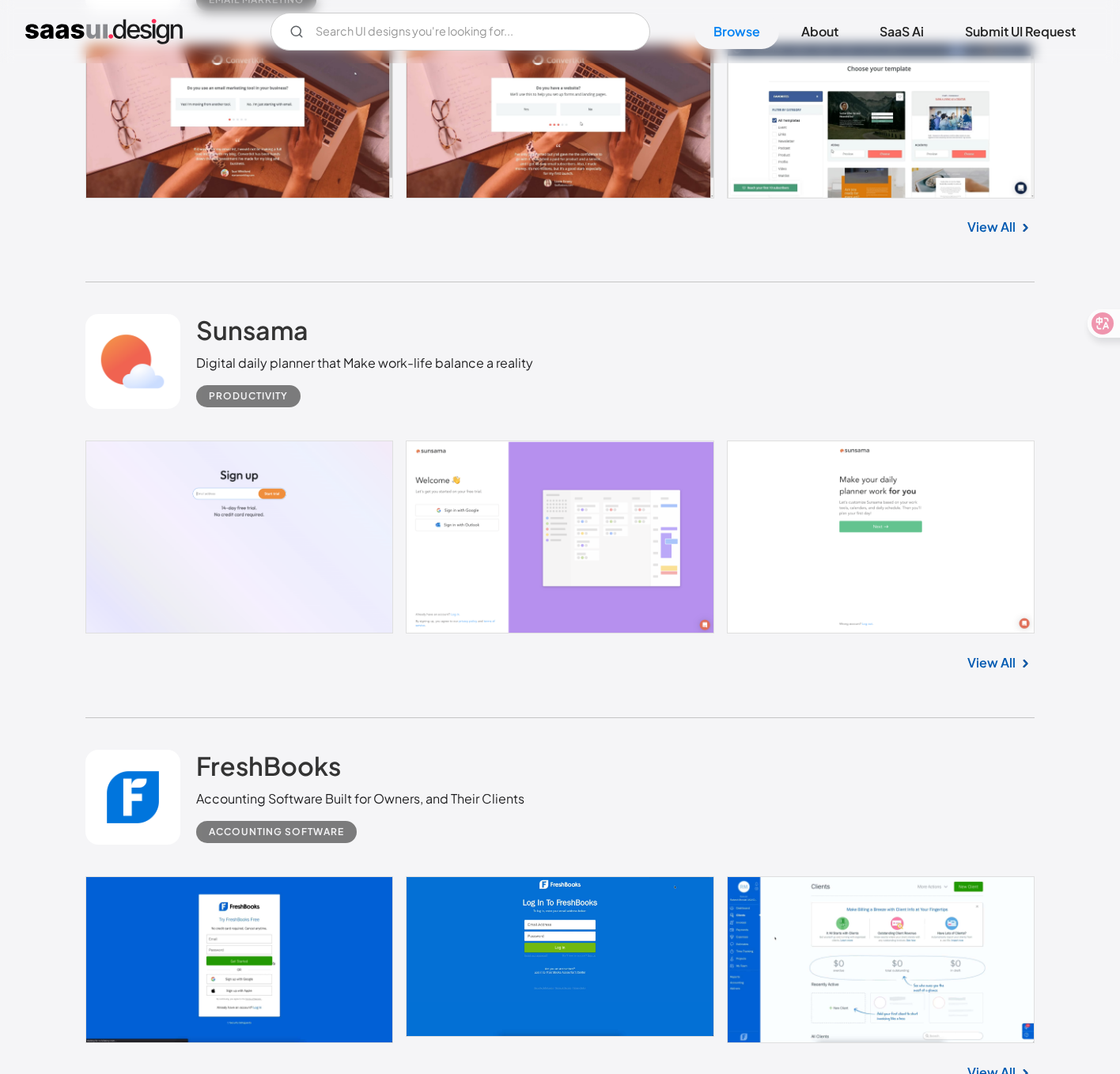
scroll to position [17671, 0]
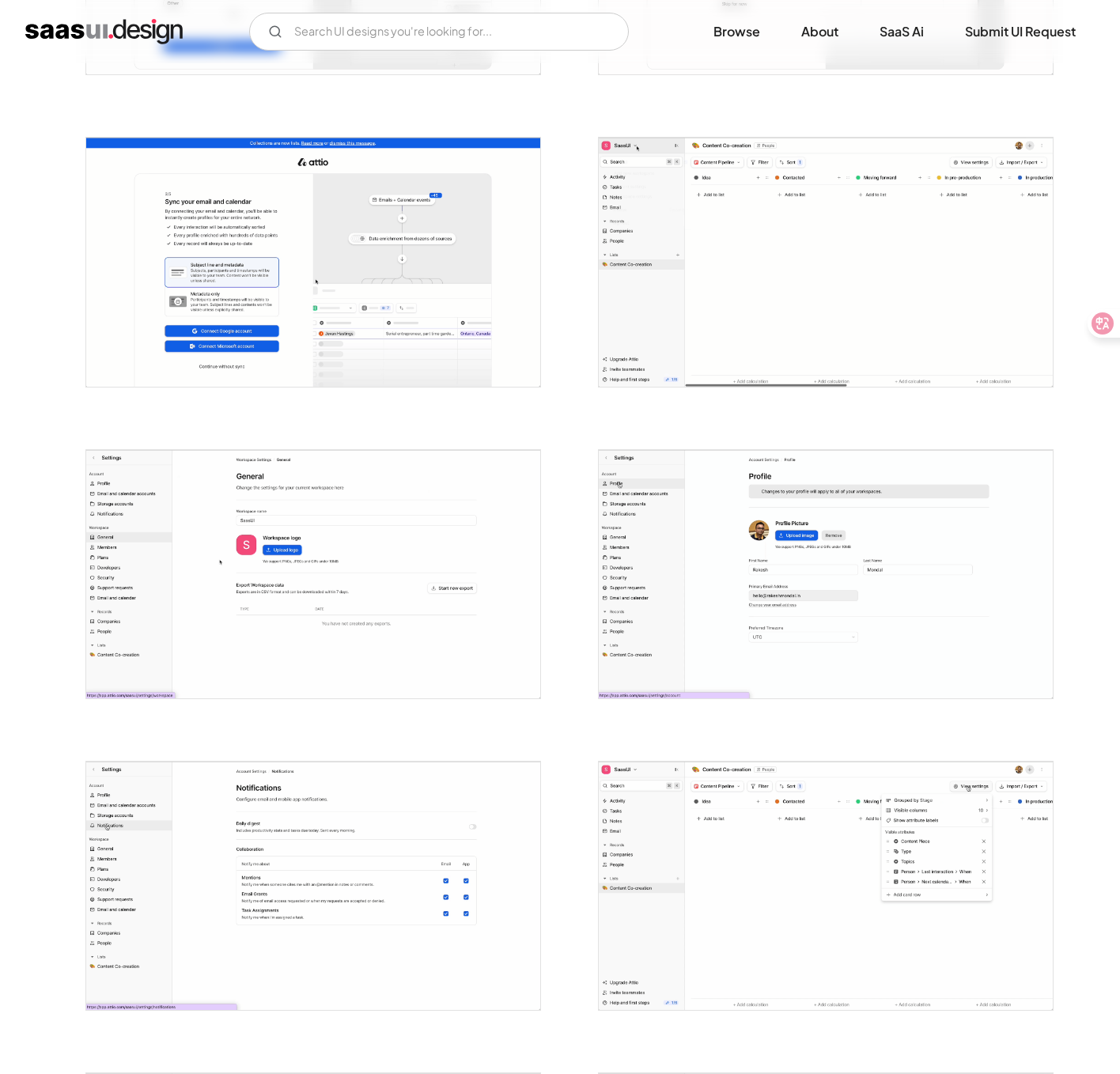
scroll to position [1165, 0]
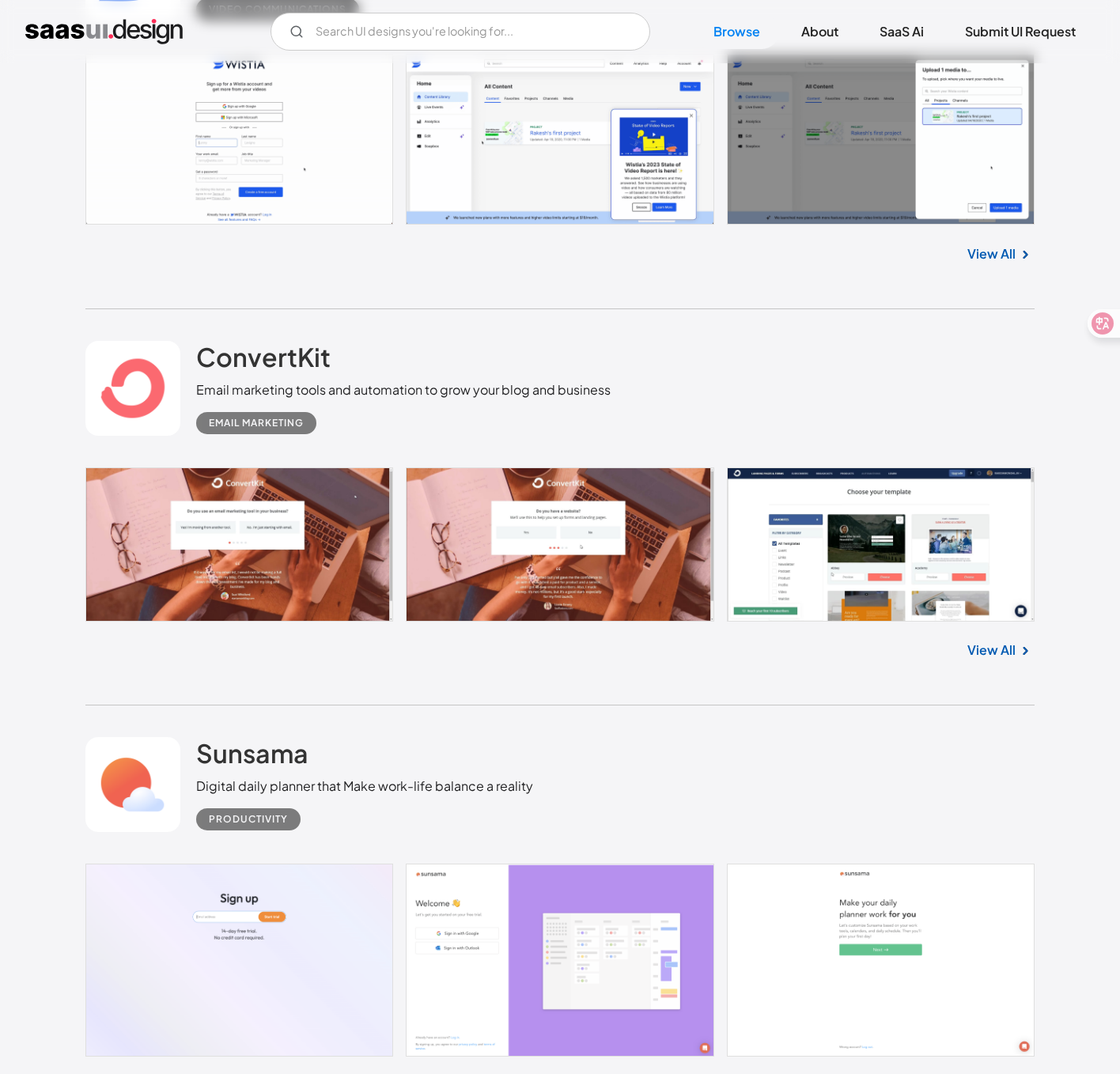
scroll to position [17248, 0]
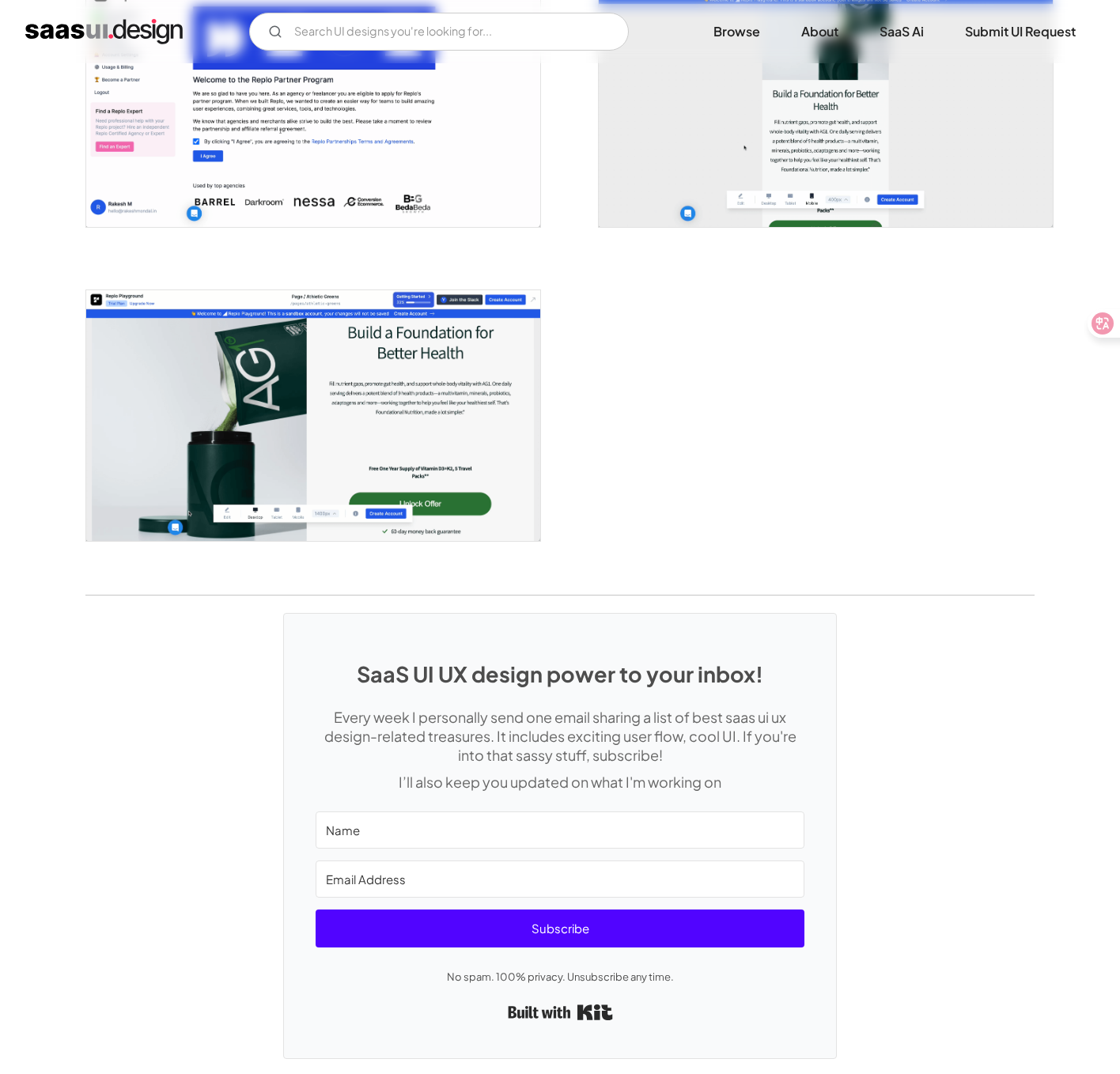
scroll to position [2627, 0]
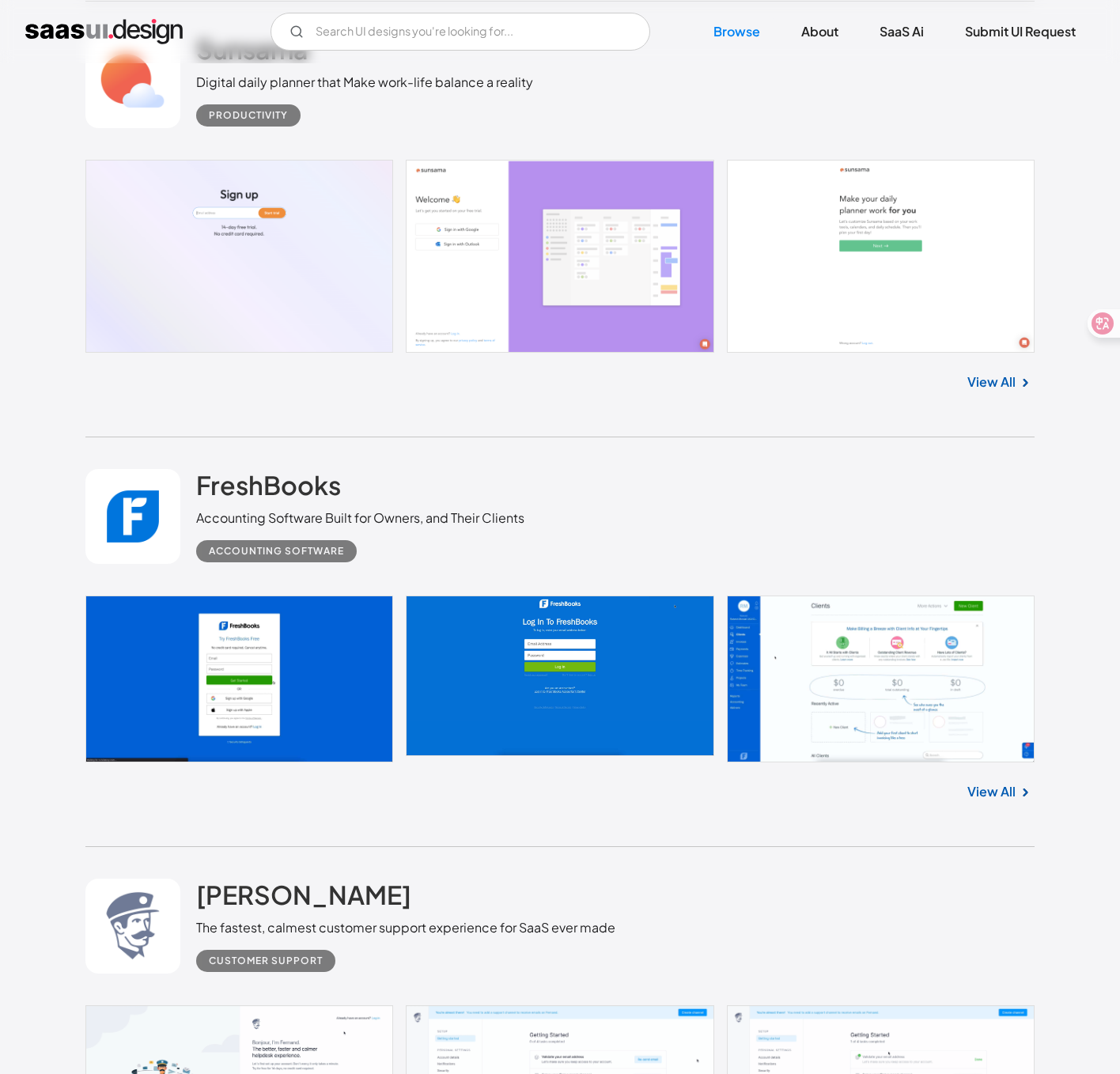
scroll to position [17971, 0]
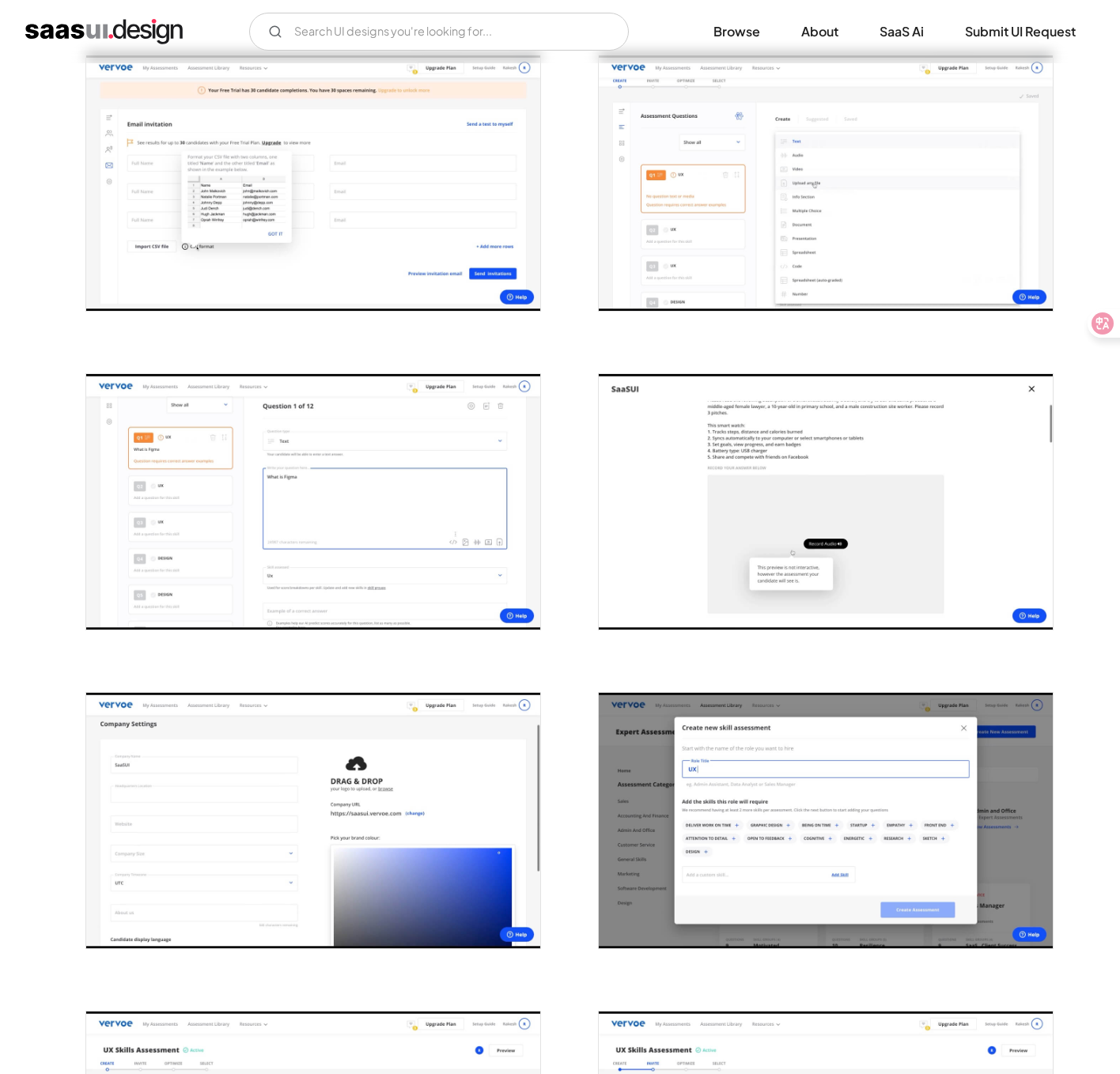
scroll to position [653, 0]
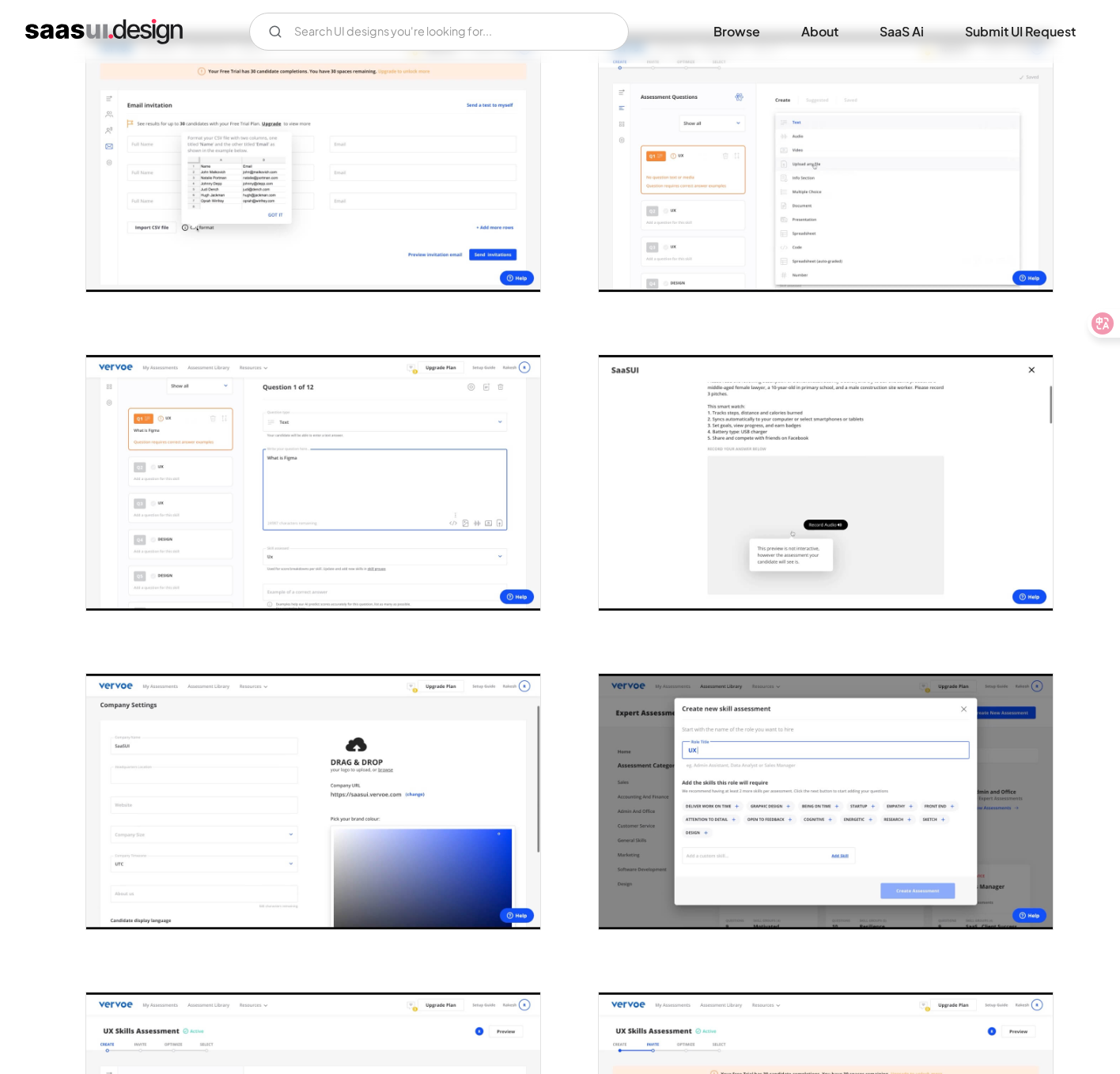
click at [332, 449] on img "open lightbox" at bounding box center [313, 482] width 454 height 255
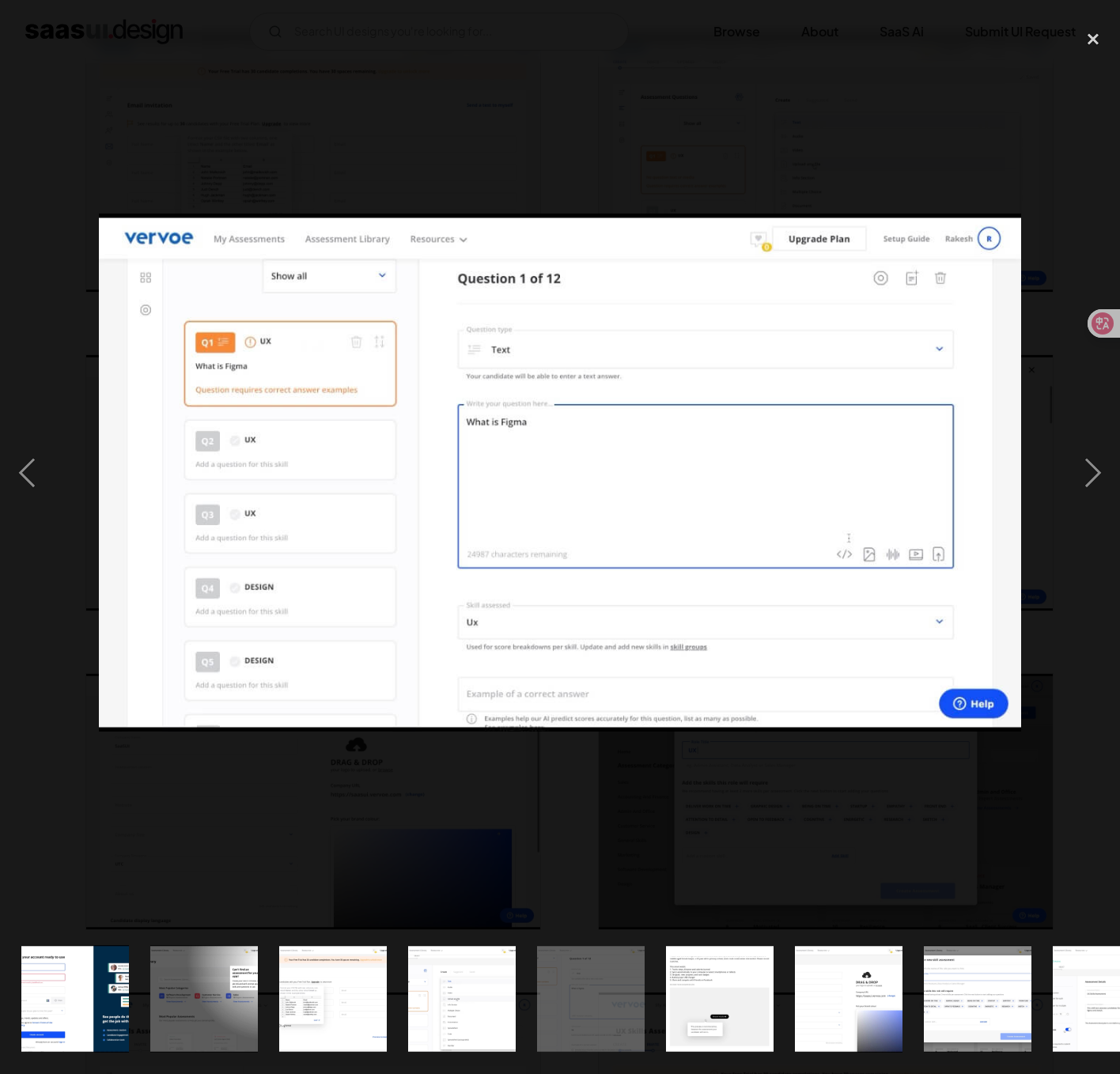
click at [595, 198] on div at bounding box center [560, 472] width 1120 height 902
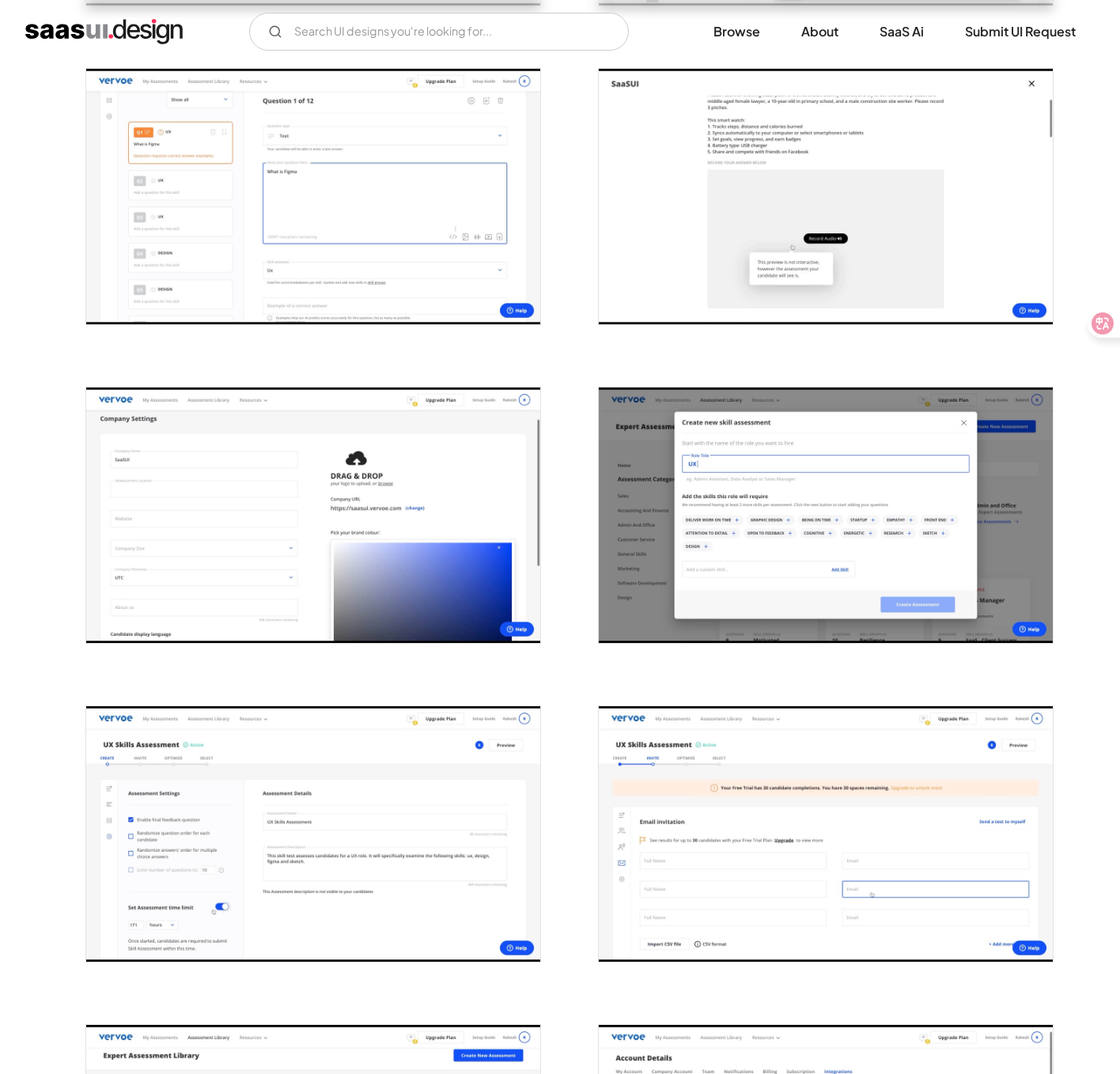
scroll to position [942, 0]
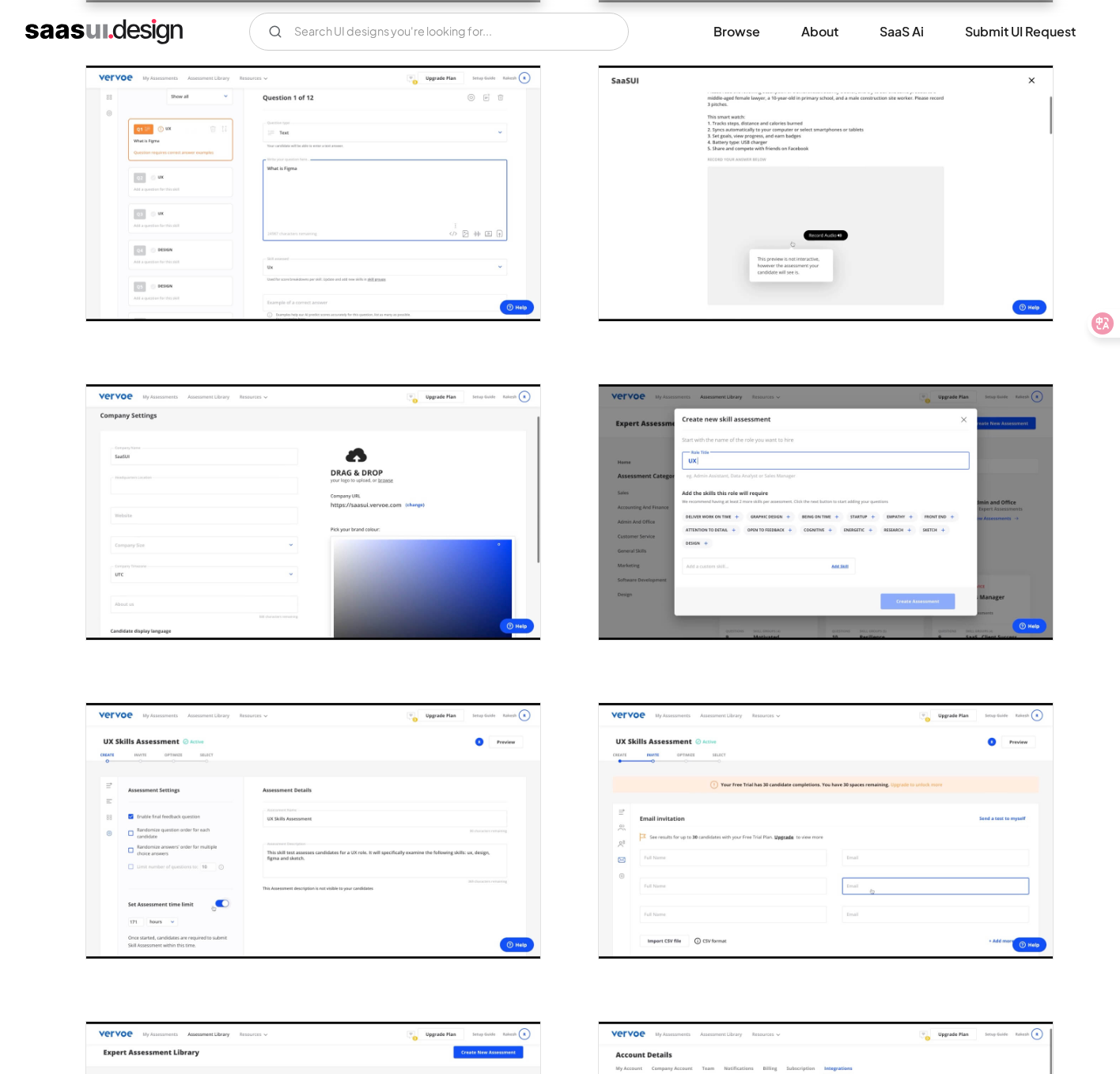
click at [425, 434] on img "open lightbox" at bounding box center [313, 512] width 454 height 255
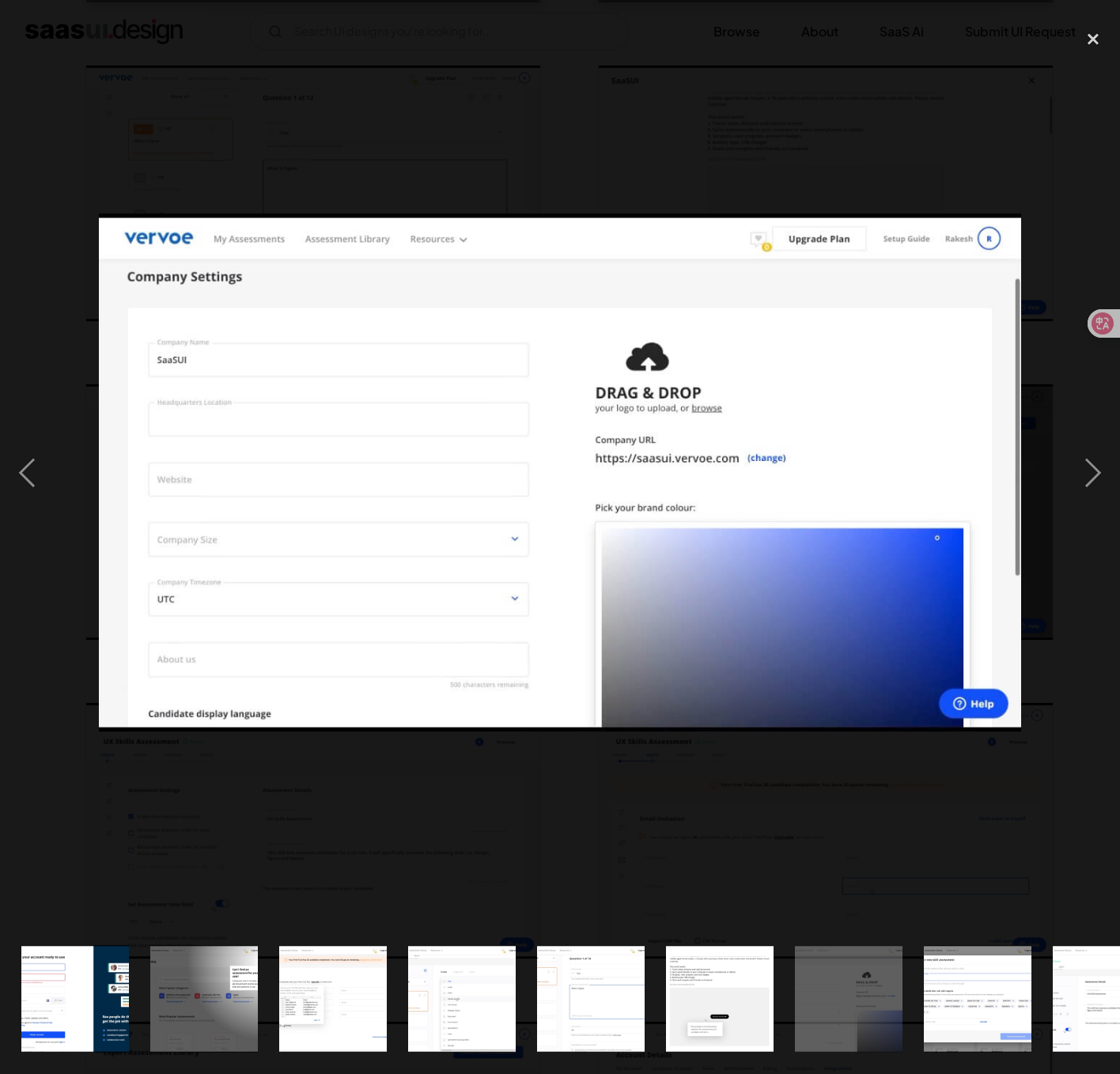
drag, startPoint x: 282, startPoint y: 182, endPoint x: 289, endPoint y: 207, distance: 26.0
click at [282, 184] on div at bounding box center [560, 472] width 1120 height 902
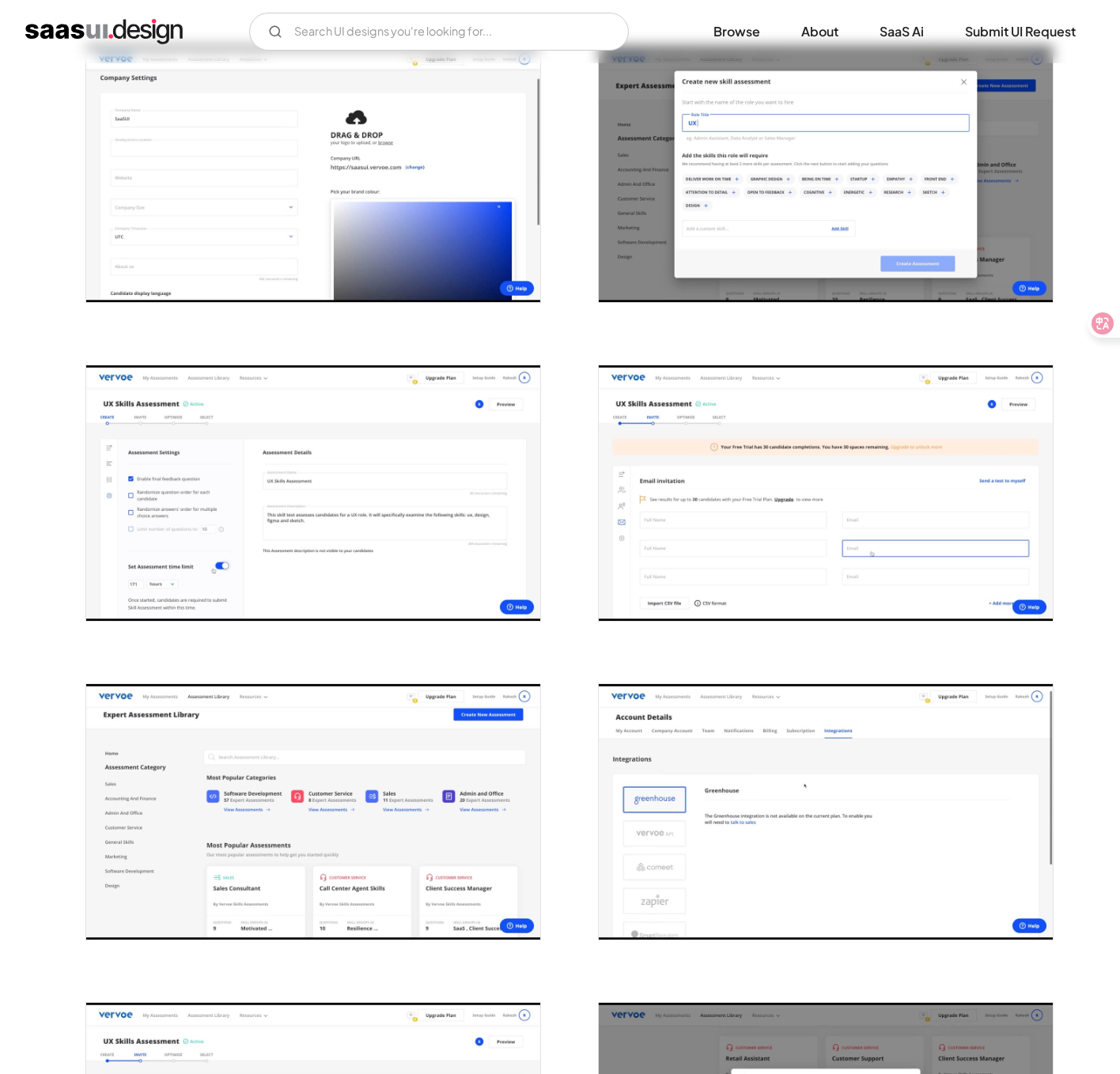
scroll to position [1325, 0]
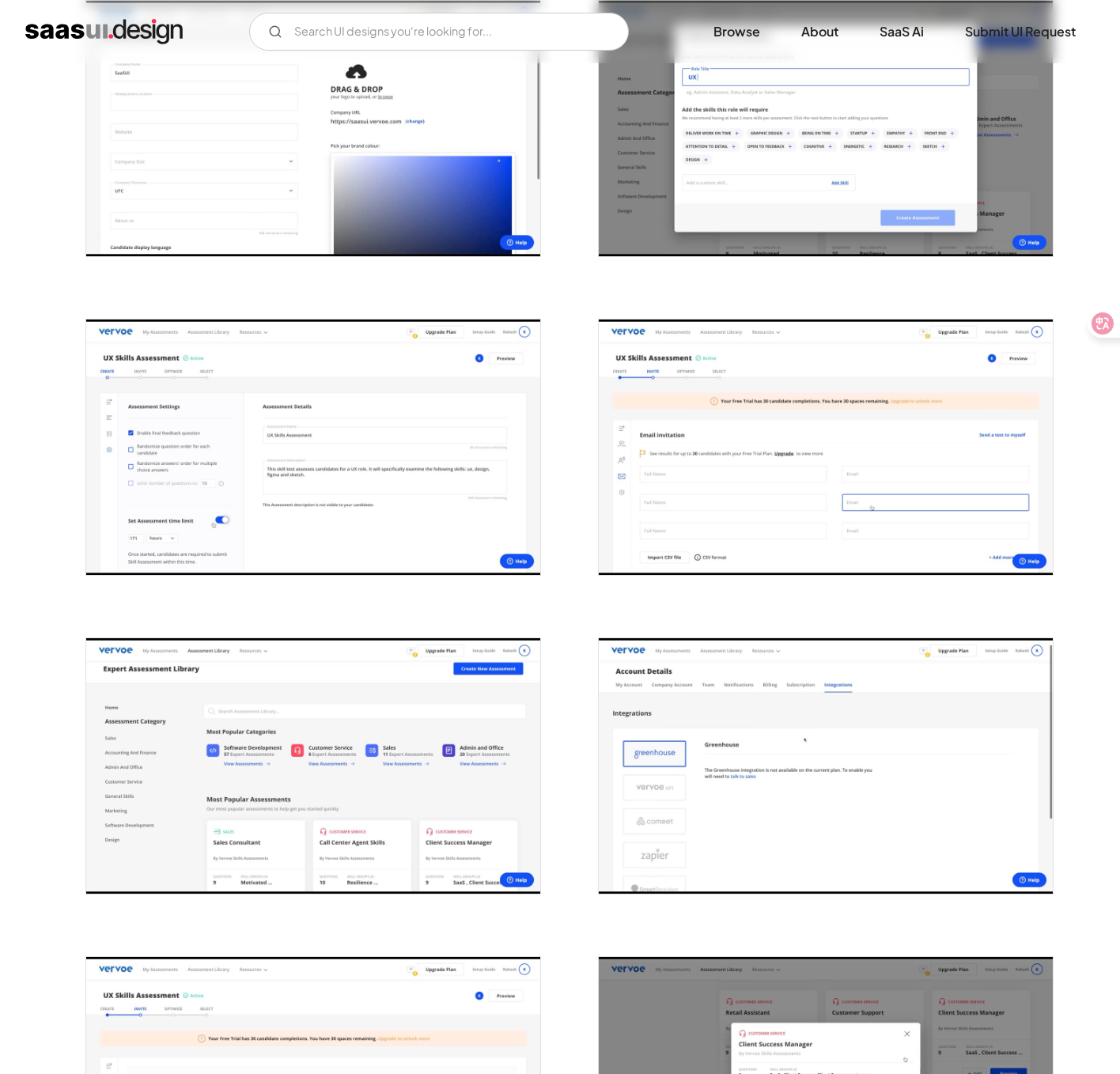
click at [703, 435] on img "open lightbox" at bounding box center [825, 447] width 454 height 255
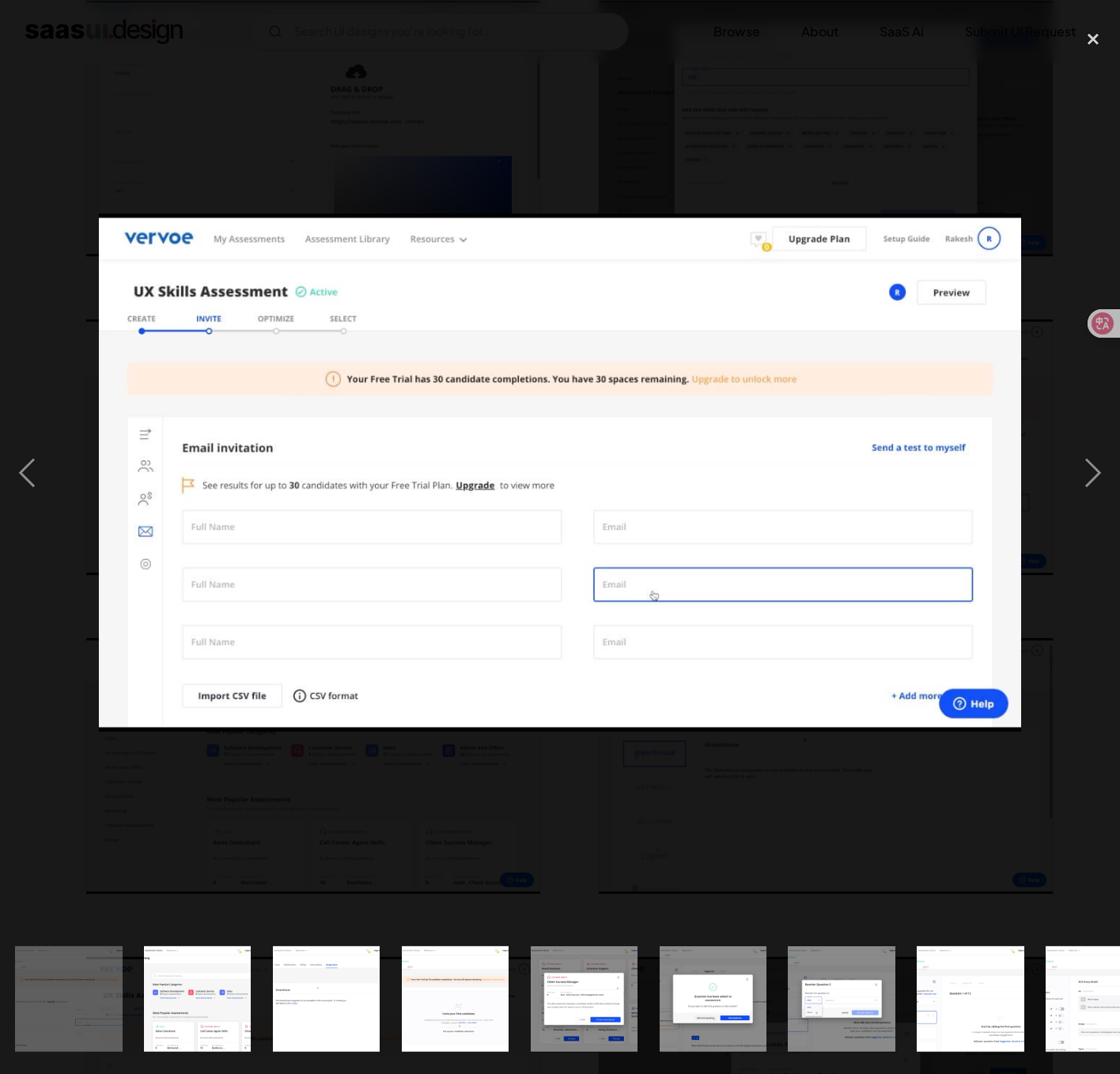
scroll to position [0, 1170]
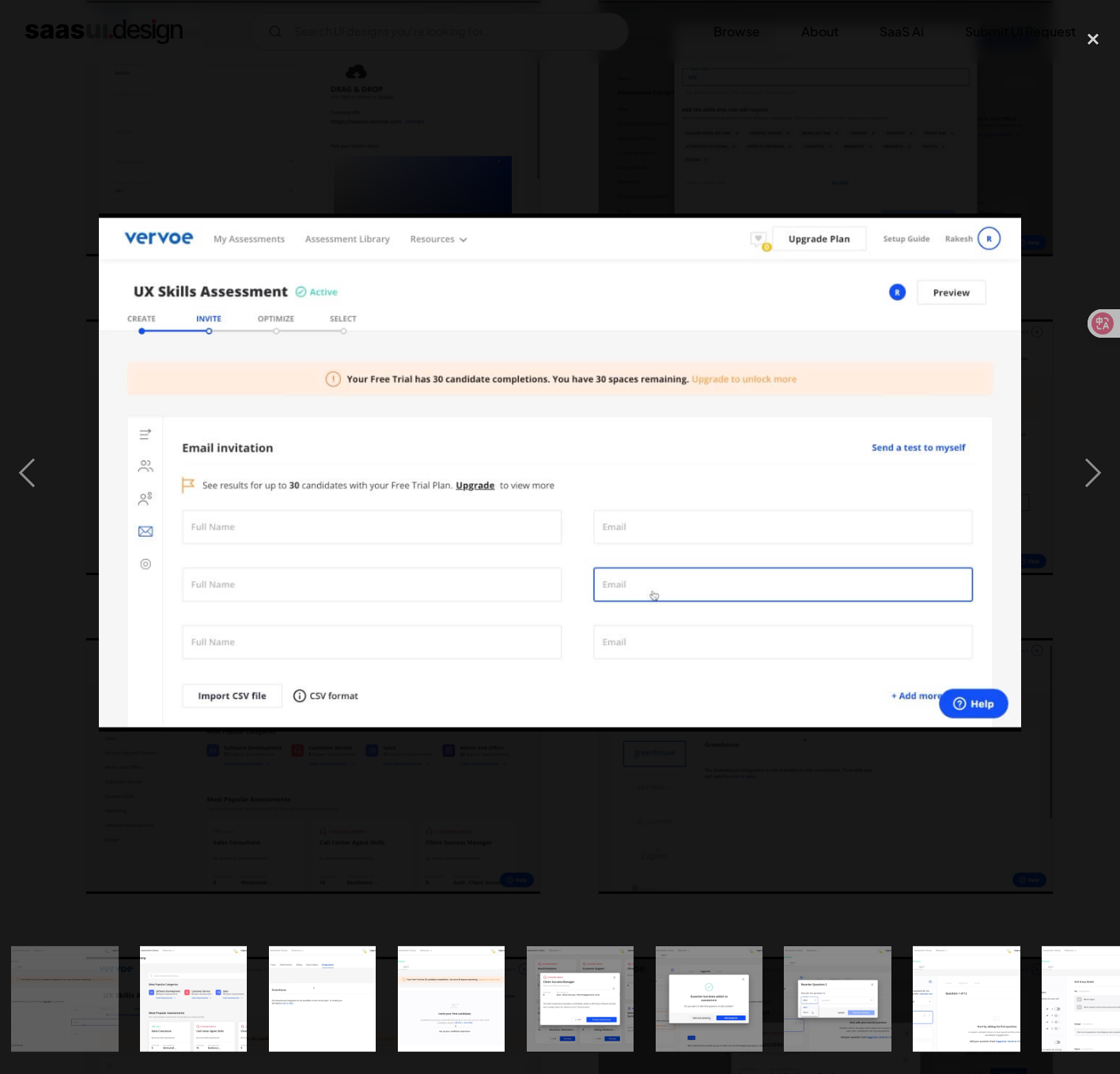
click at [553, 87] on div at bounding box center [560, 472] width 1120 height 902
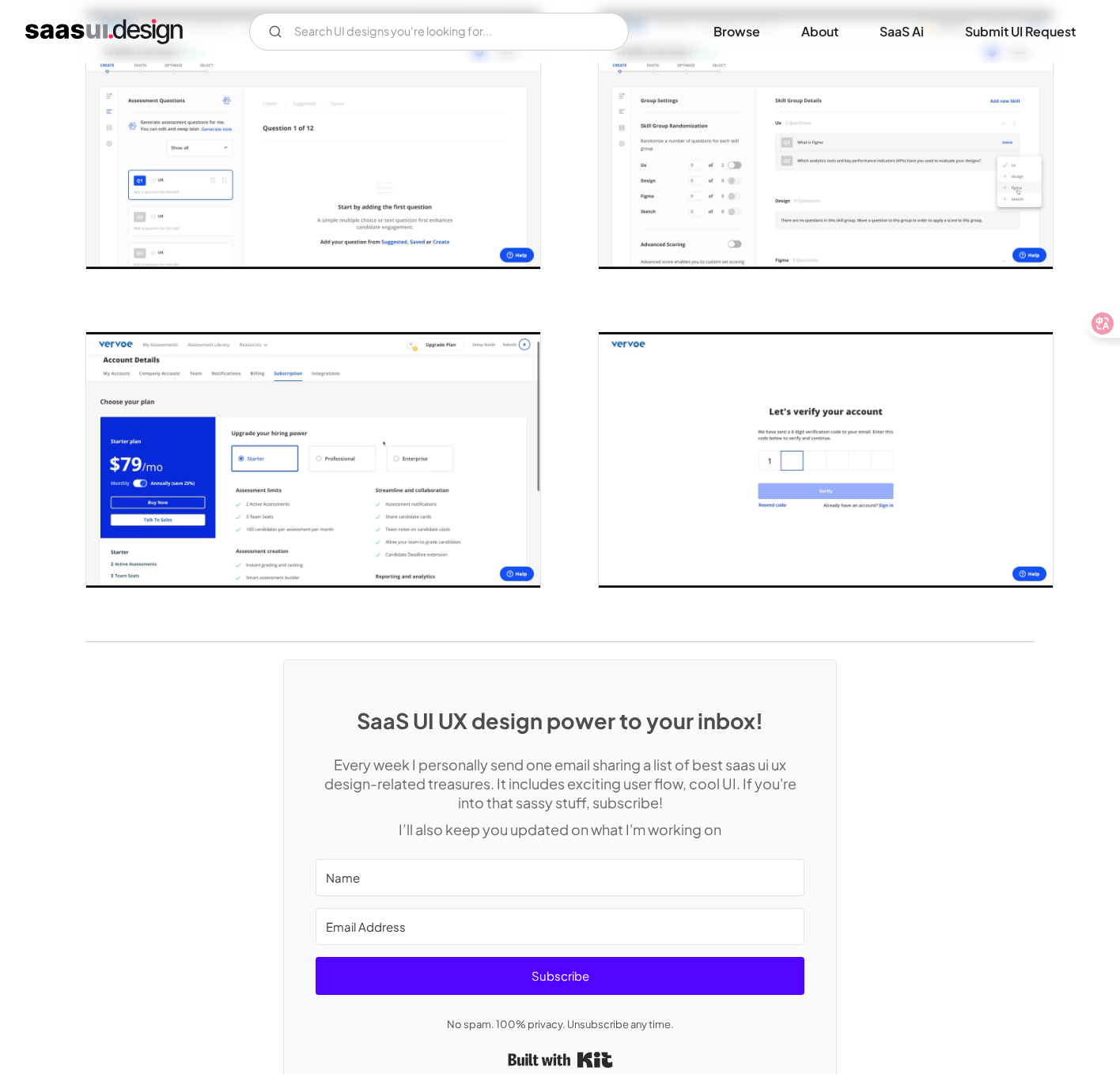
scroll to position [2907, 0]
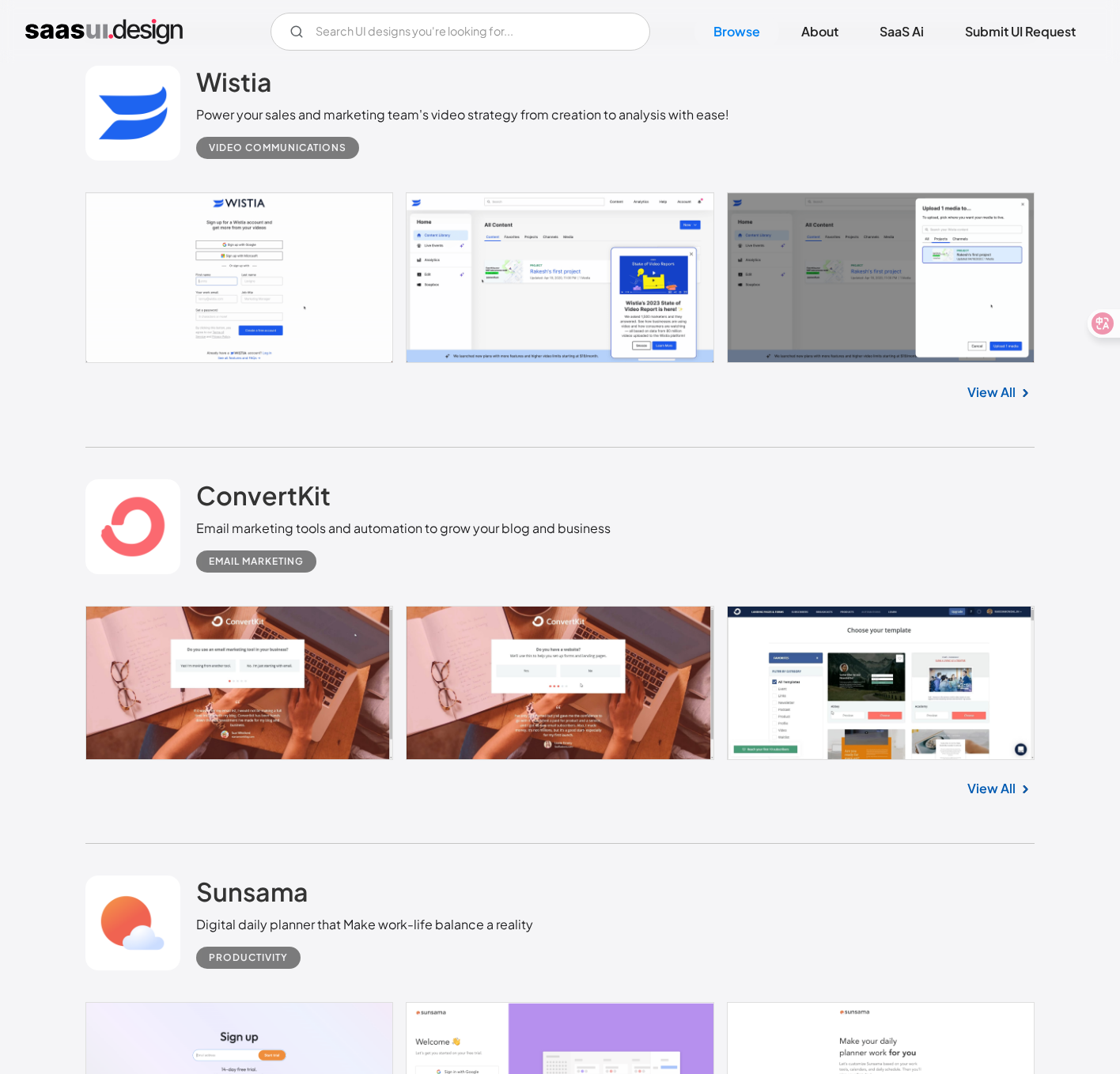
scroll to position [17094, 0]
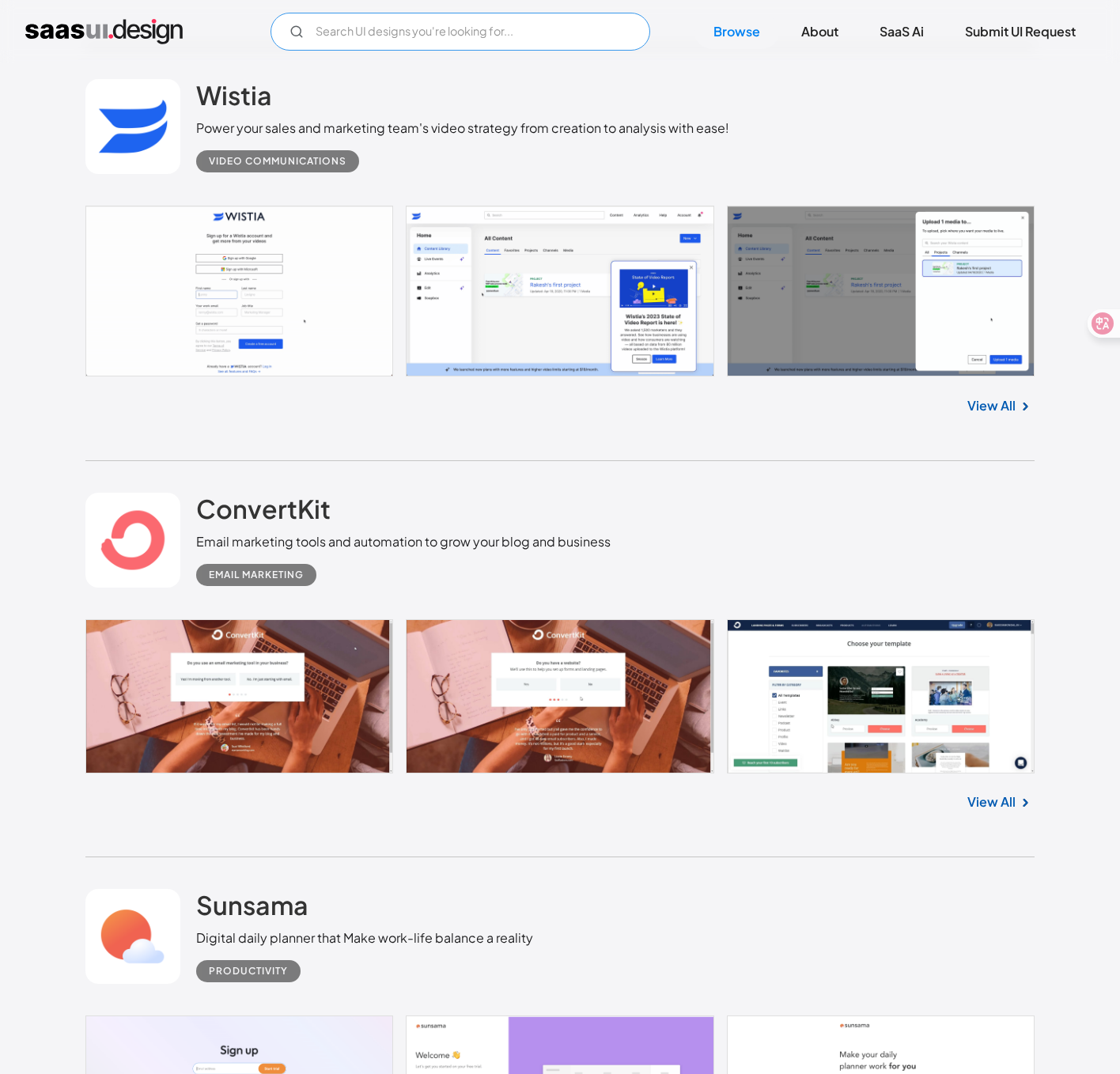
click at [355, 29] on input "Email Form" at bounding box center [460, 31] width 379 height 38
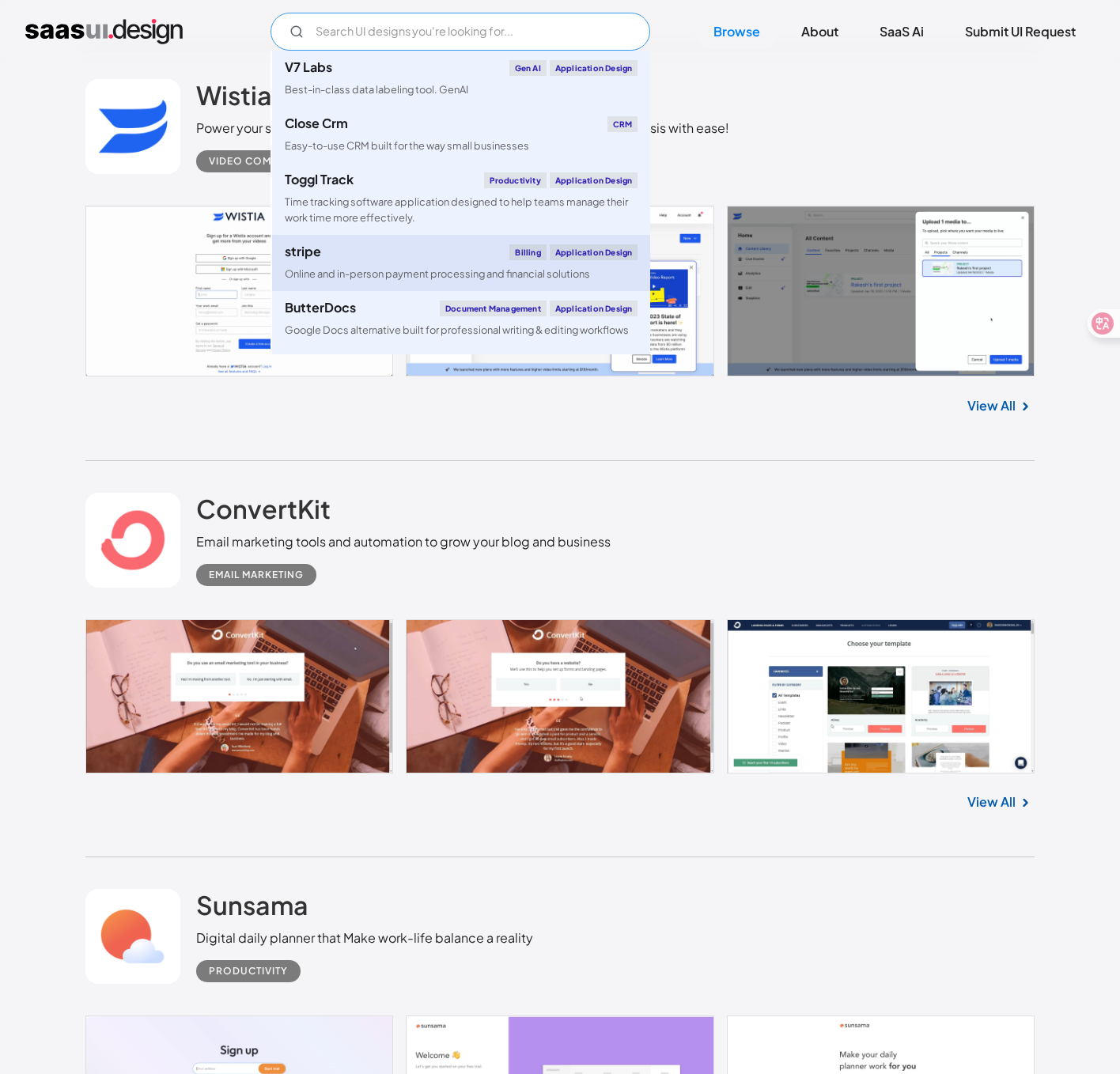
click at [373, 263] on link "stripe Billing Application Design Online and in-person payment processing and f…" at bounding box center [461, 263] width 378 height 56
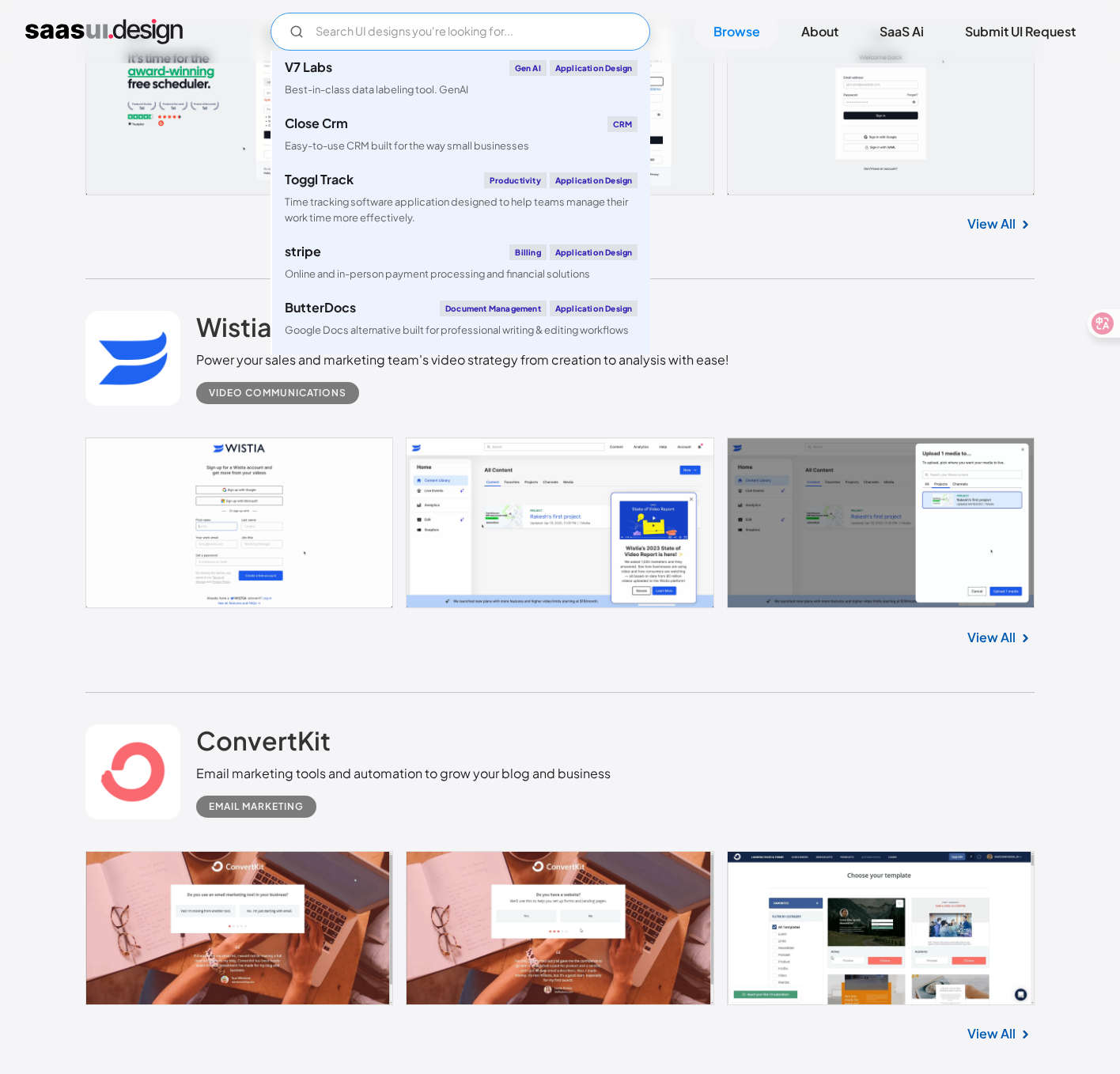
scroll to position [16847, 0]
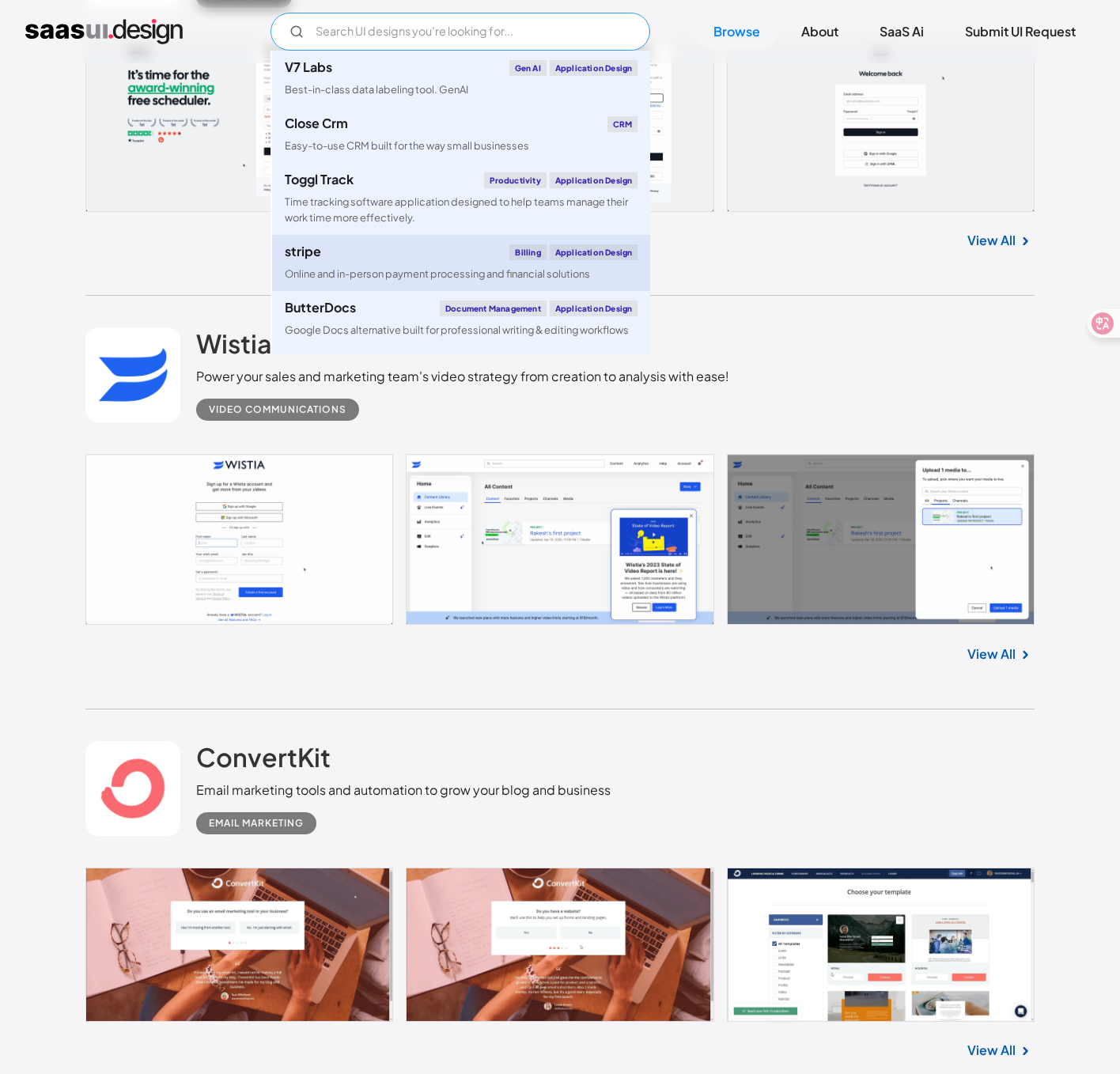
click at [385, 251] on div "stripe Billing Application Design" at bounding box center [461, 252] width 353 height 16
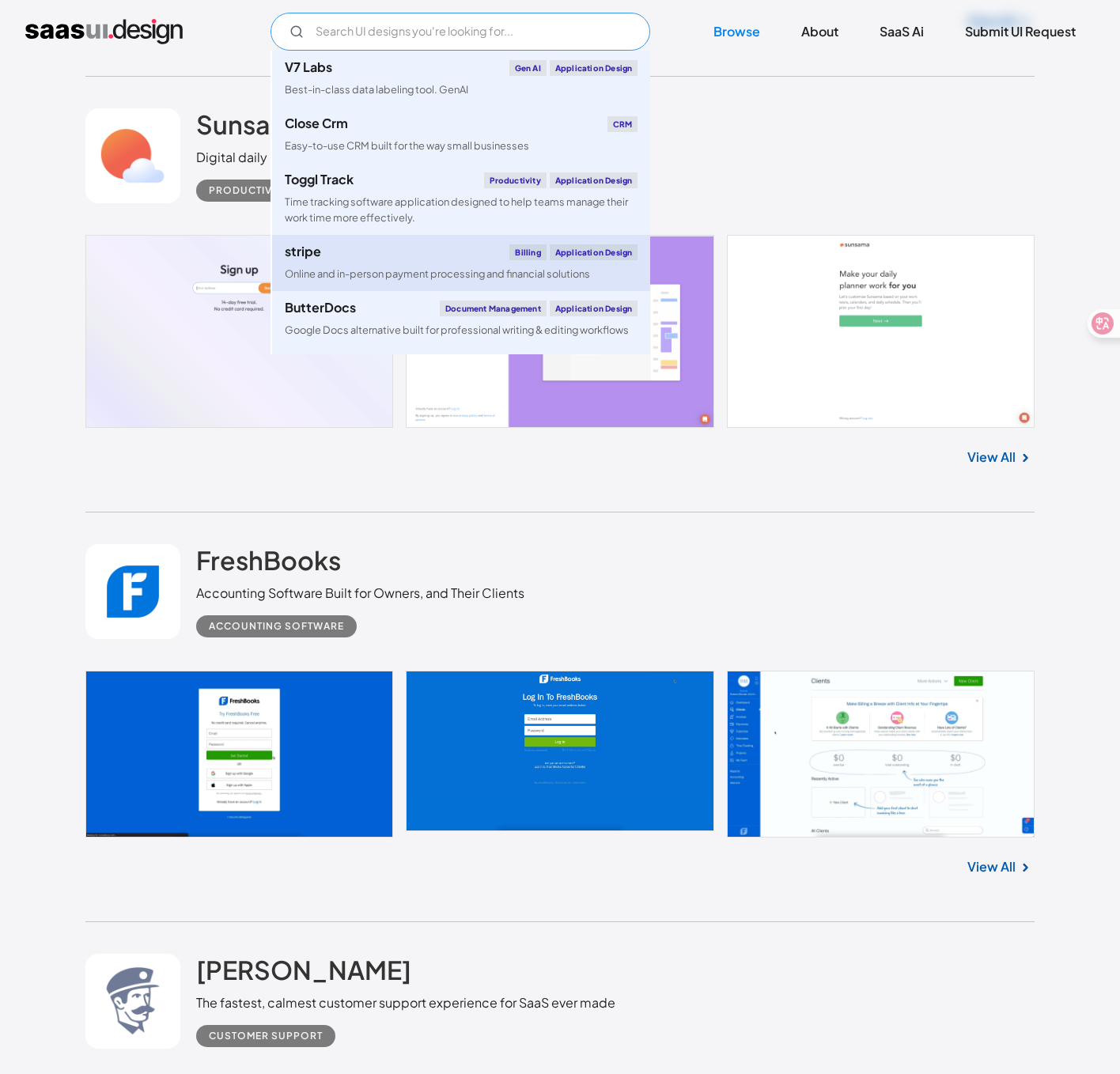
scroll to position [17898, 0]
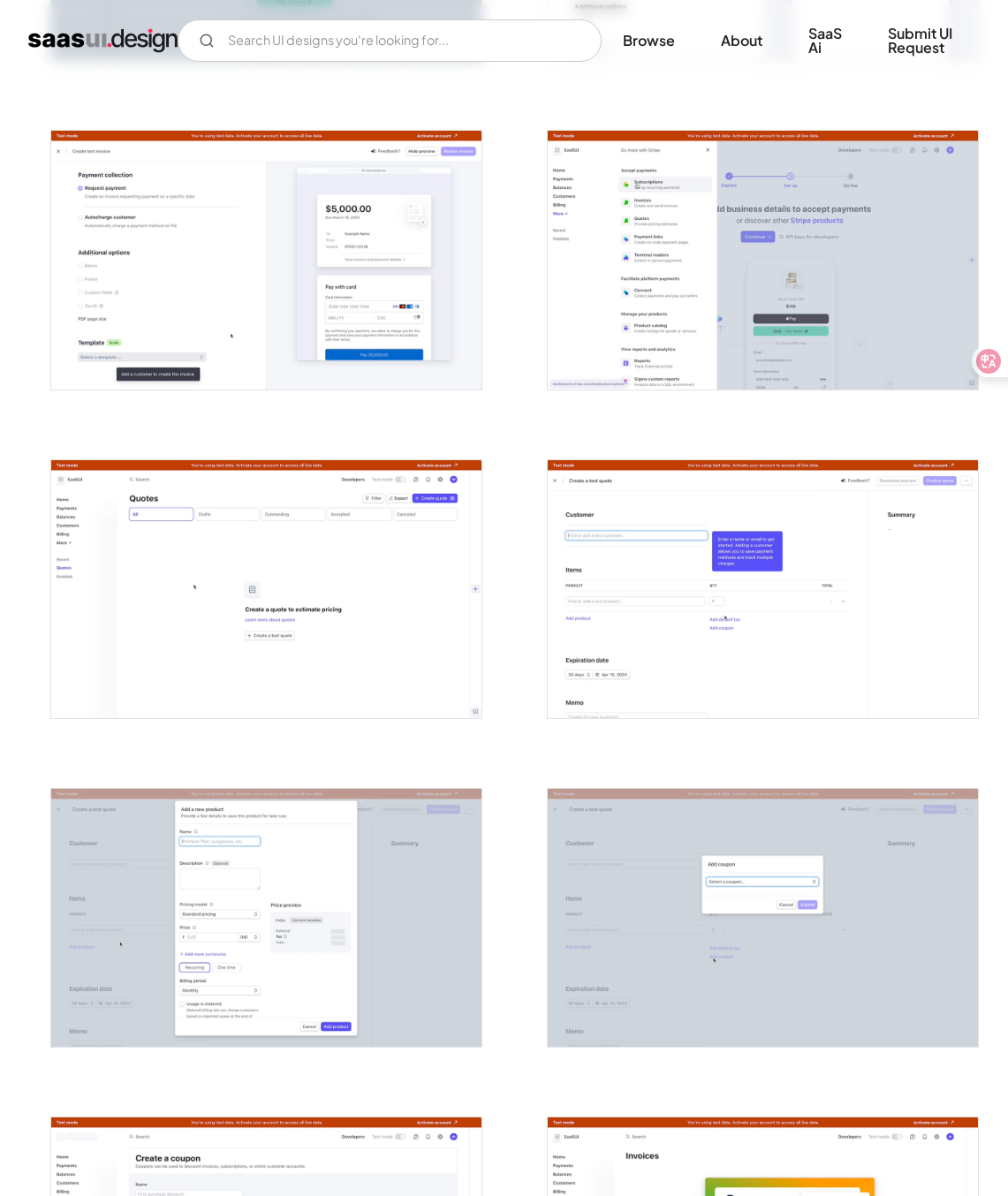
scroll to position [1943, 0]
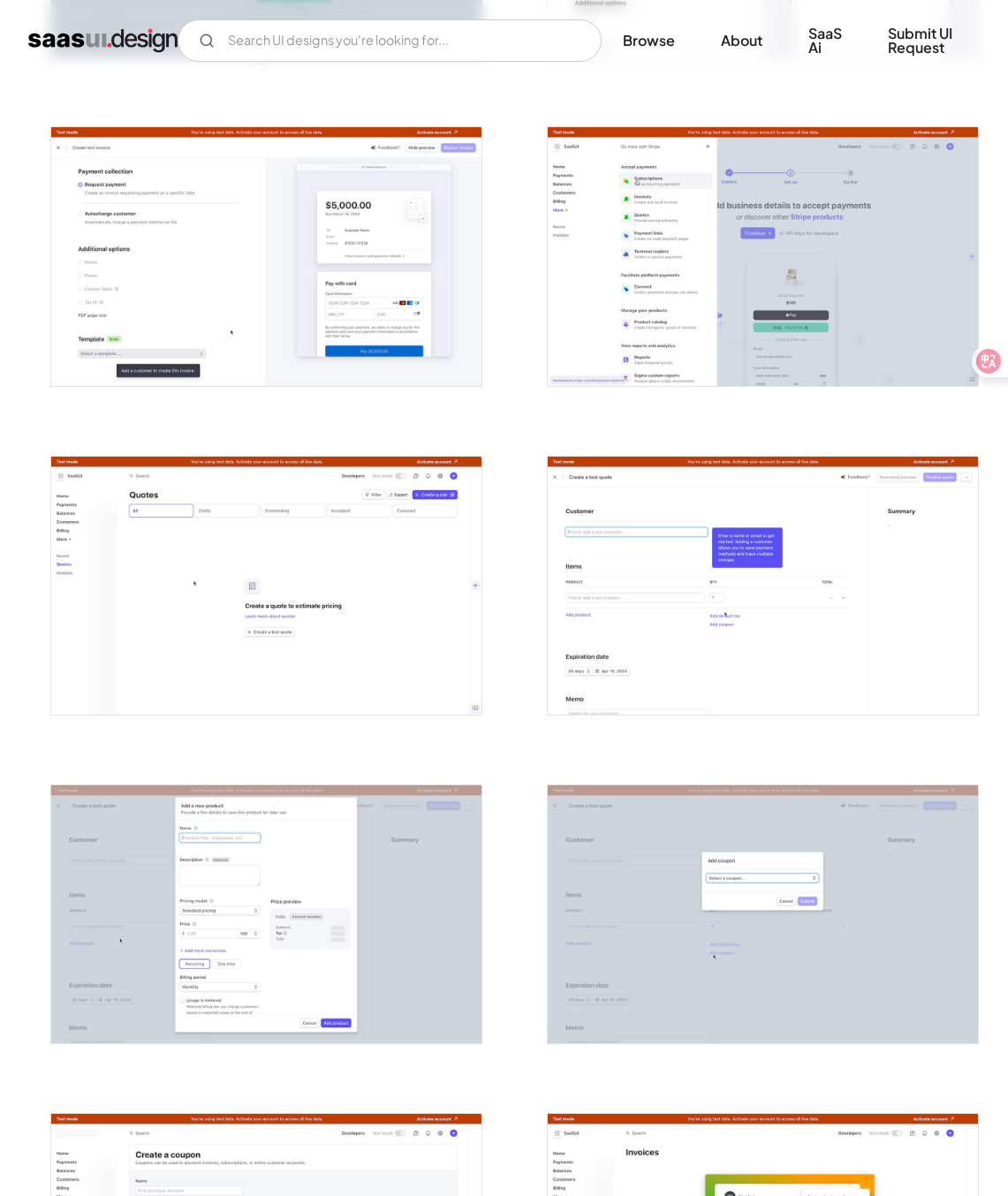
click at [637, 526] on img "open lightbox" at bounding box center [762, 585] width 430 height 258
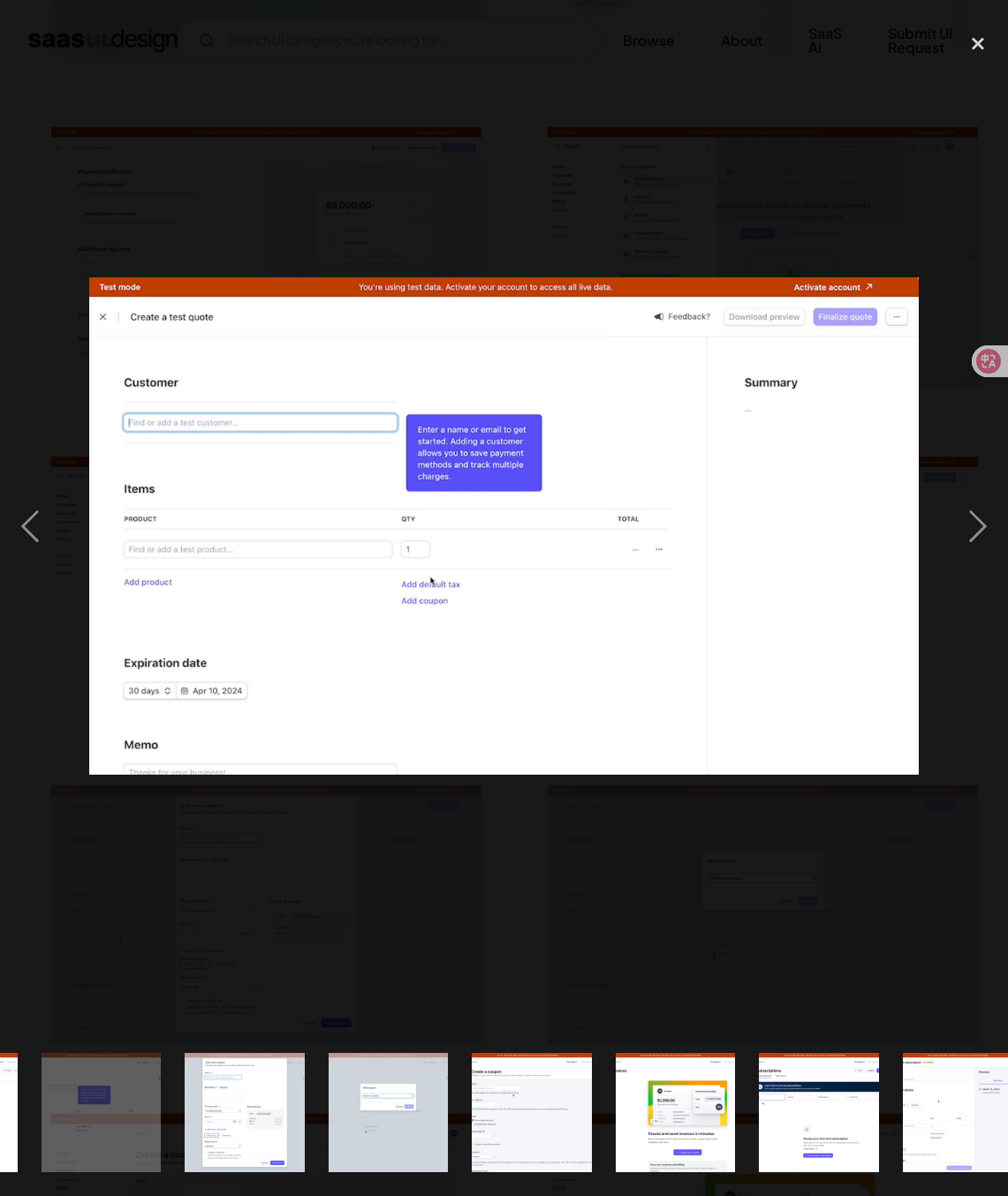
scroll to position [0, 1878]
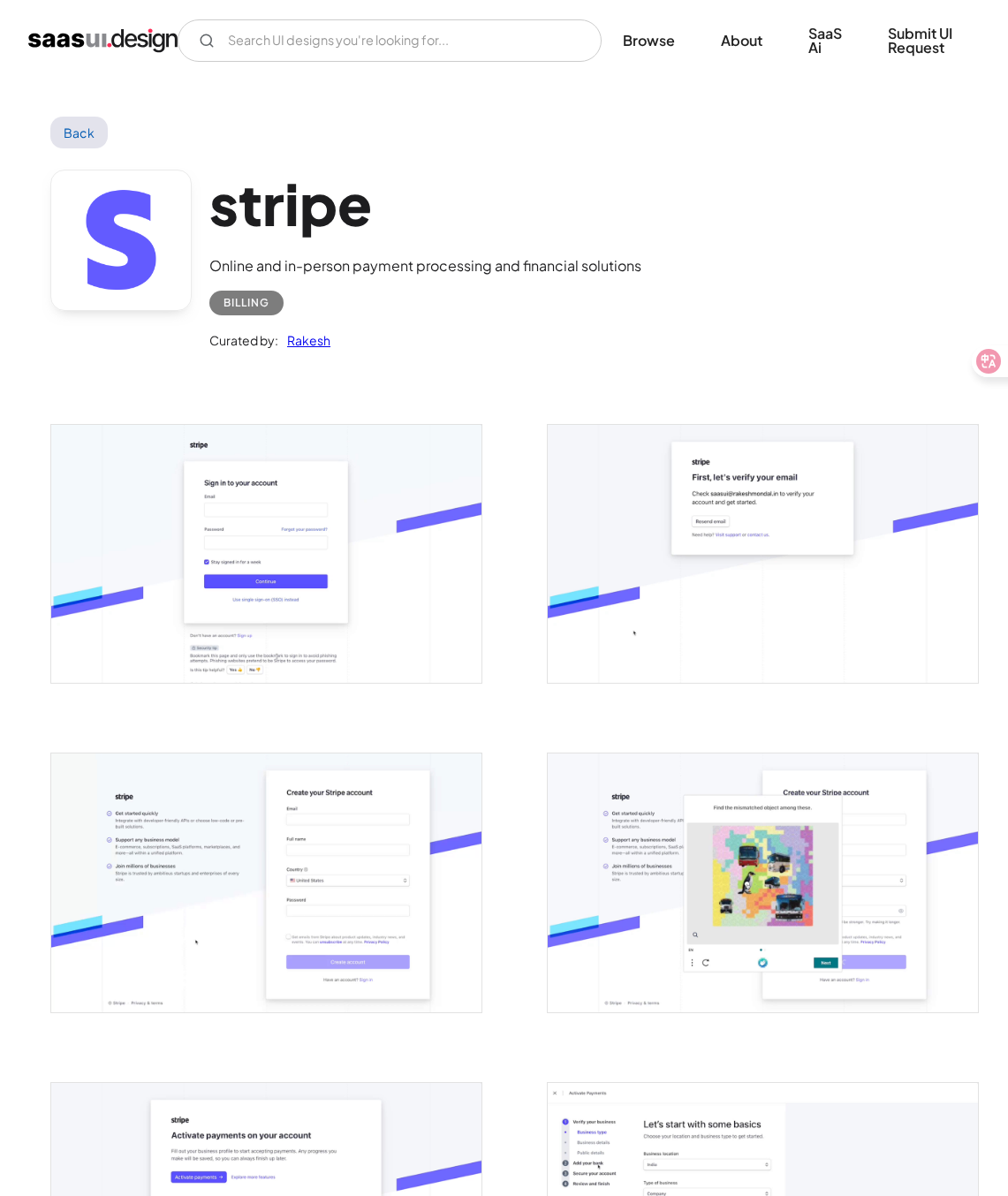
click at [766, 172] on div "stripe Online and in-person payment processing and financial solutions Billing …" at bounding box center [504, 263] width 907 height 230
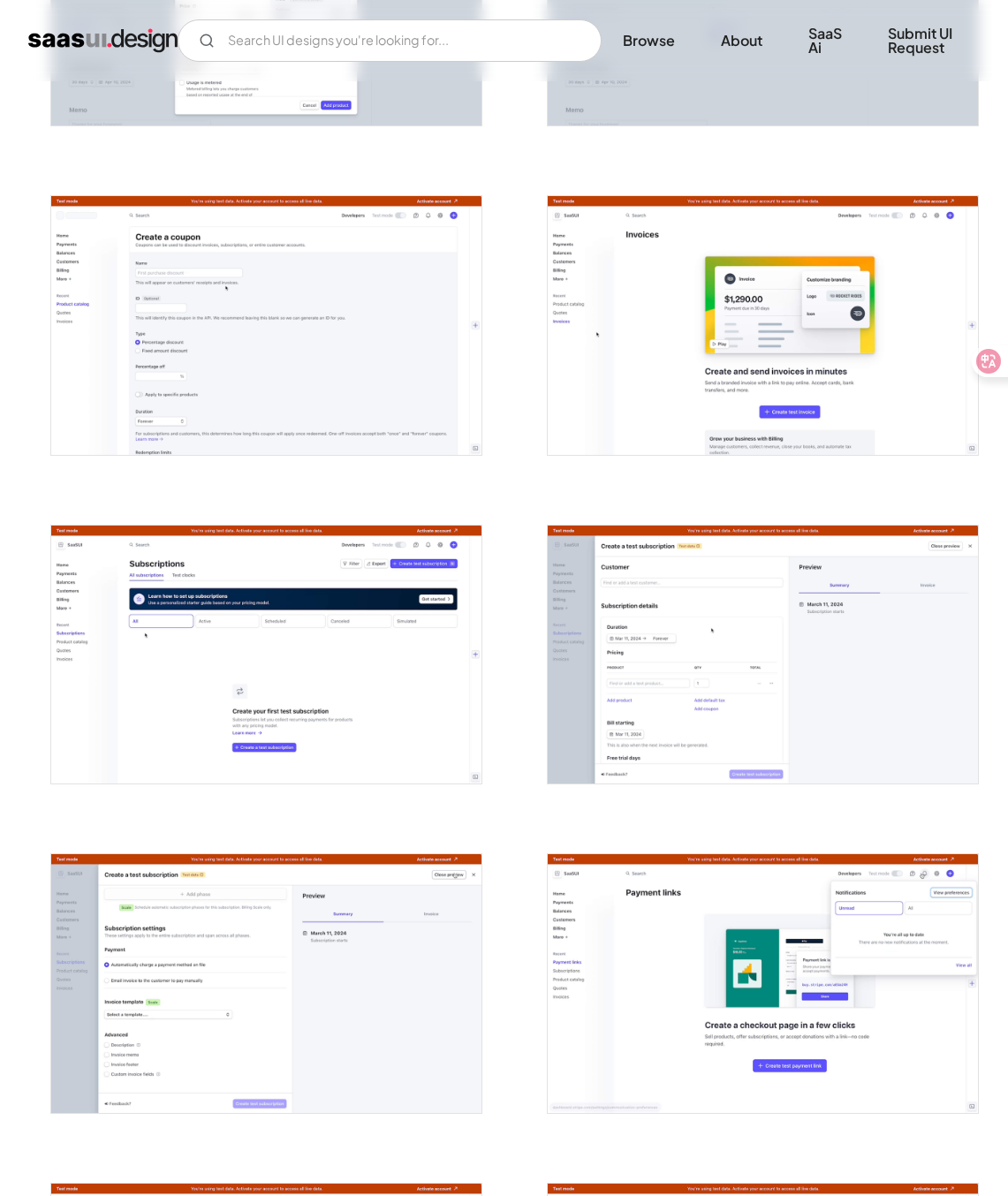
scroll to position [2878, 0]
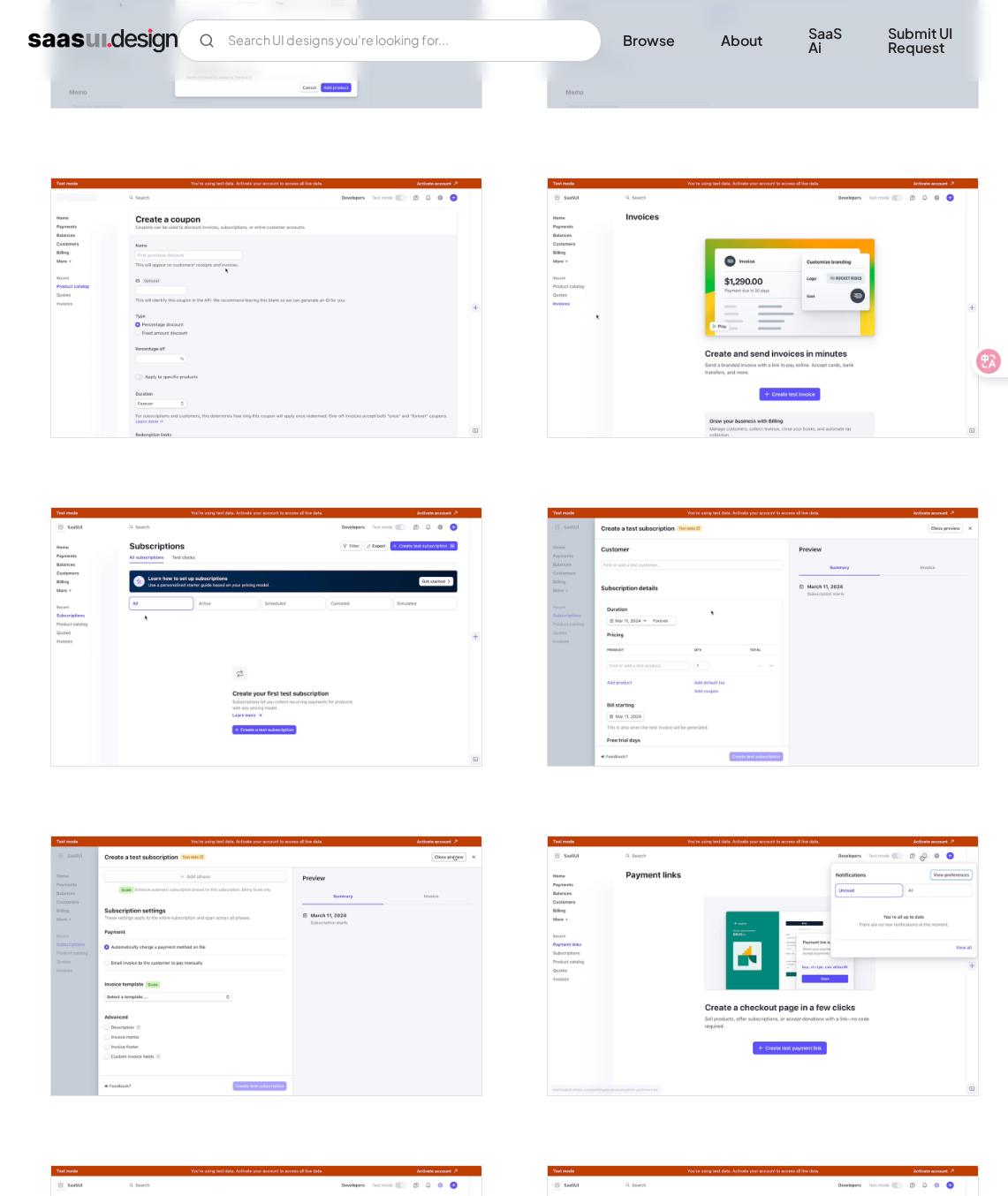
click at [746, 638] on img "open lightbox" at bounding box center [762, 637] width 430 height 258
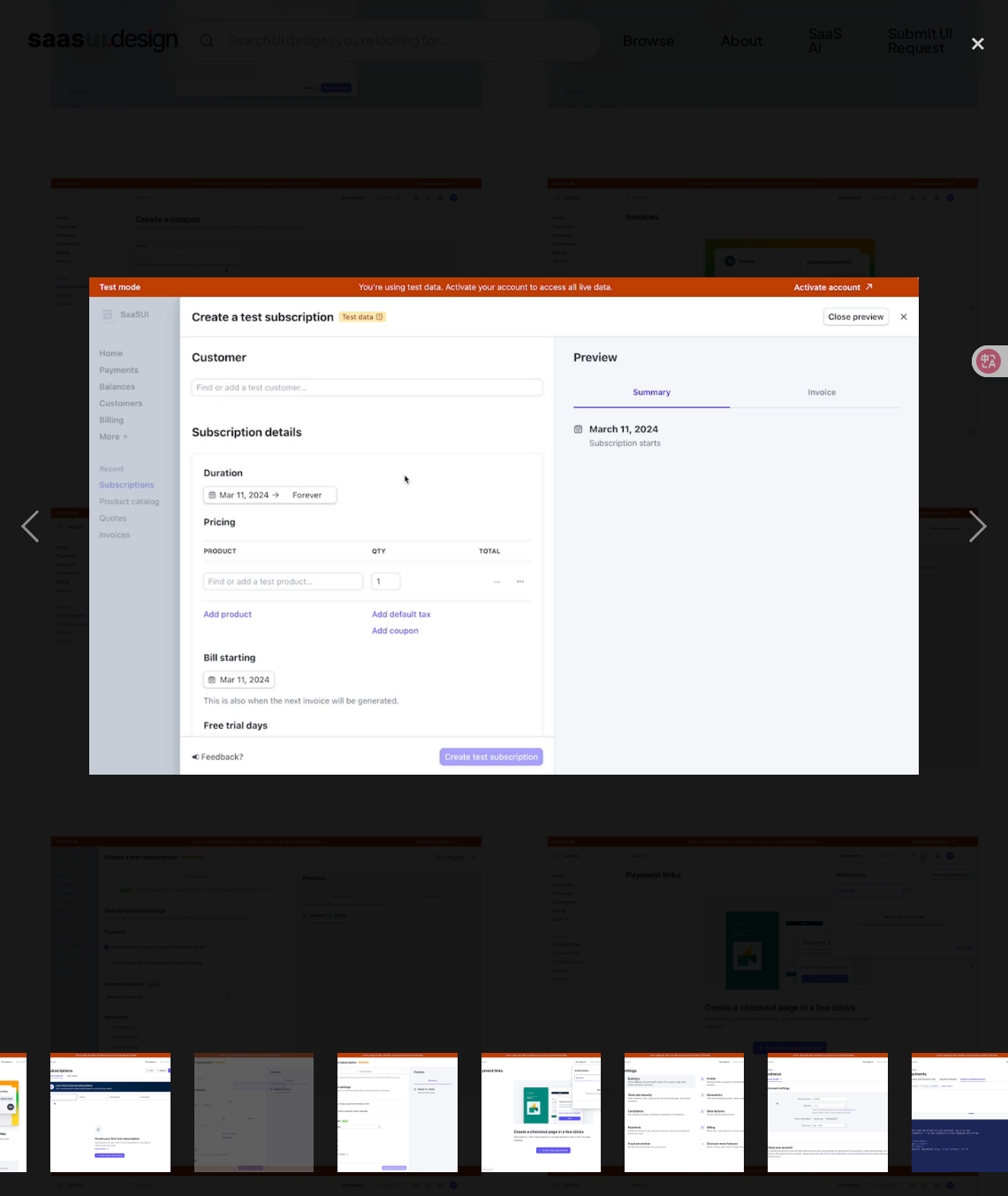
scroll to position [0, 2604]
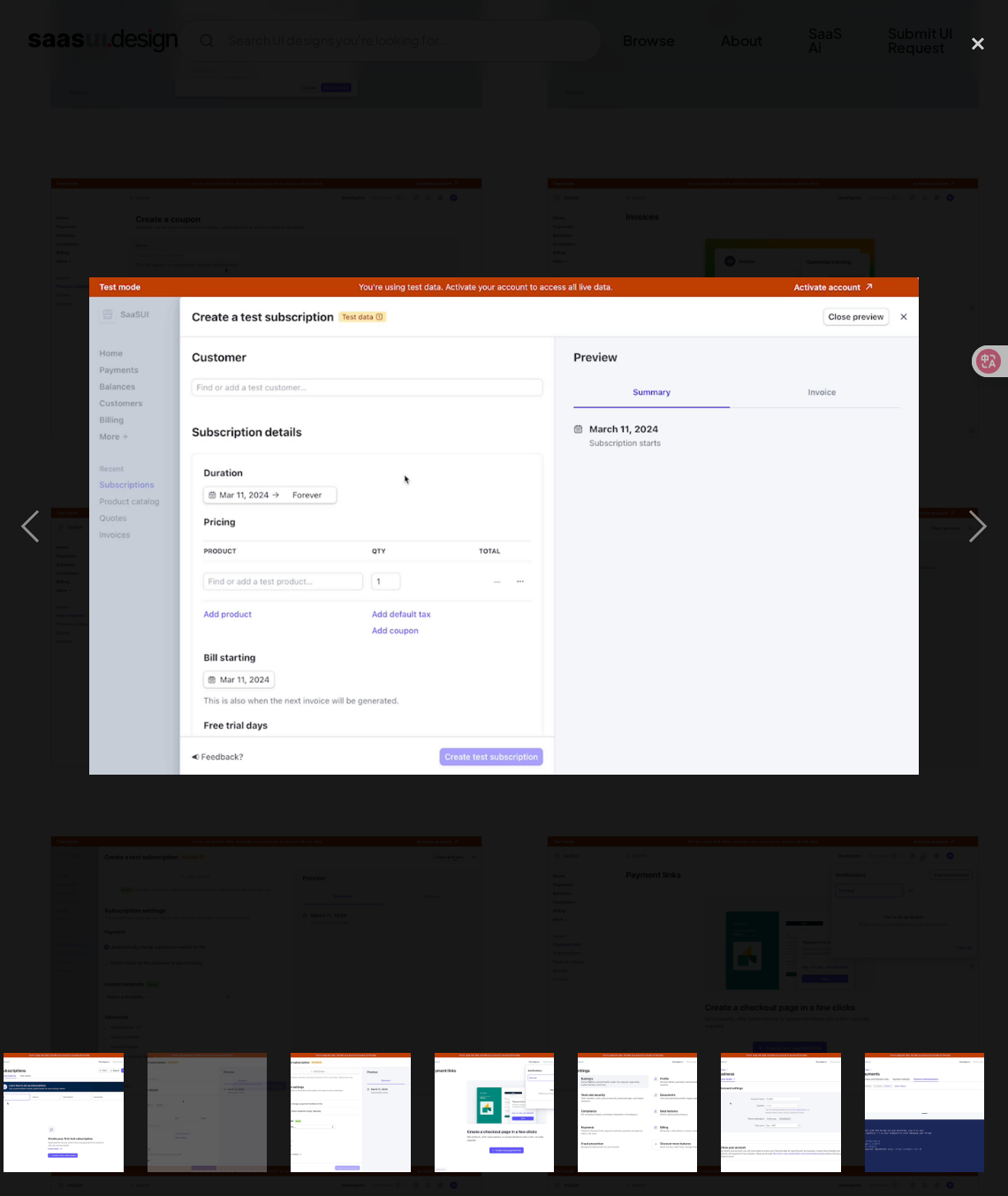
click at [665, 812] on div at bounding box center [504, 526] width 1008 height 1004
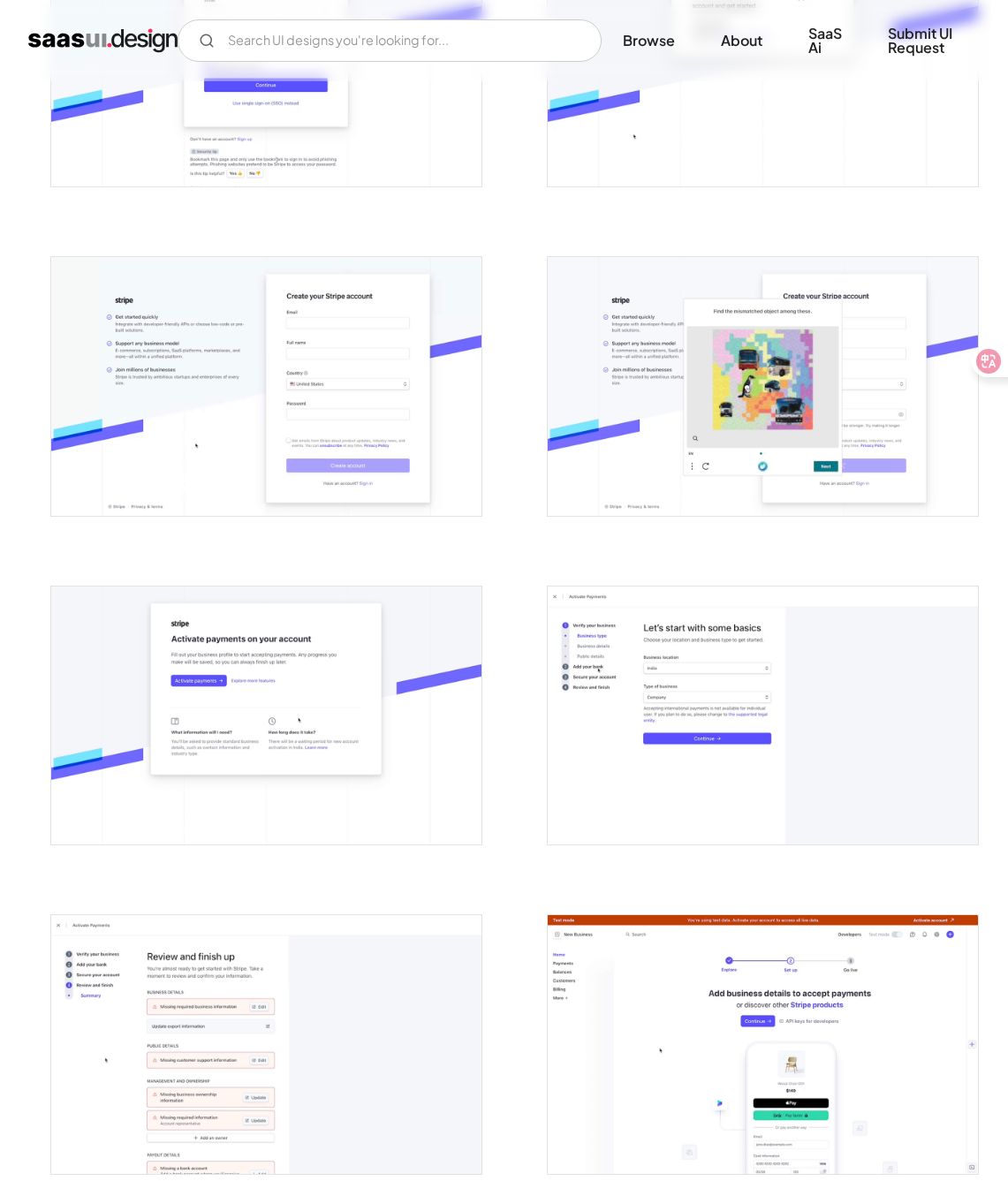
scroll to position [0, 0]
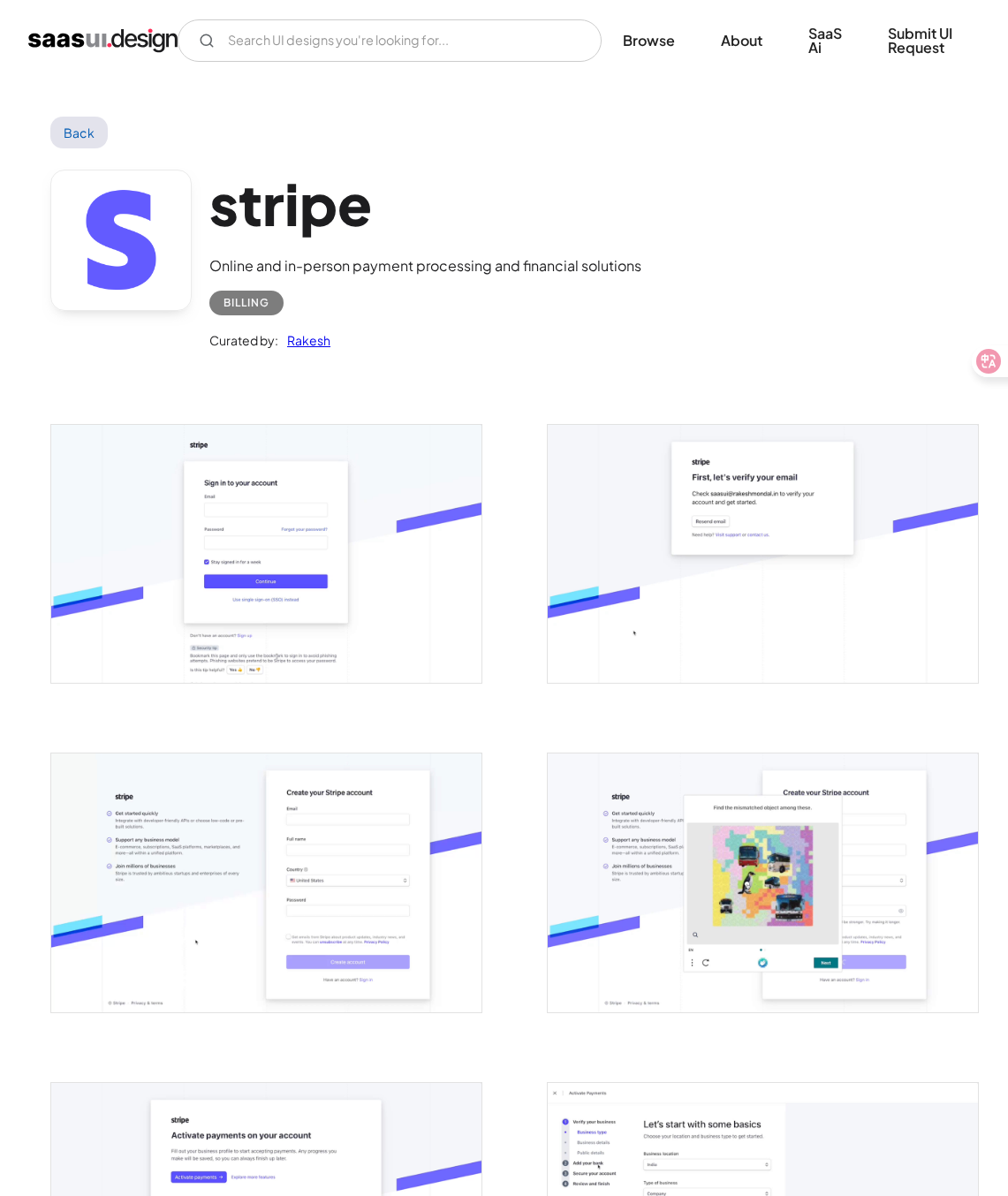
click at [317, 341] on link "Rakesh" at bounding box center [304, 339] width 52 height 21
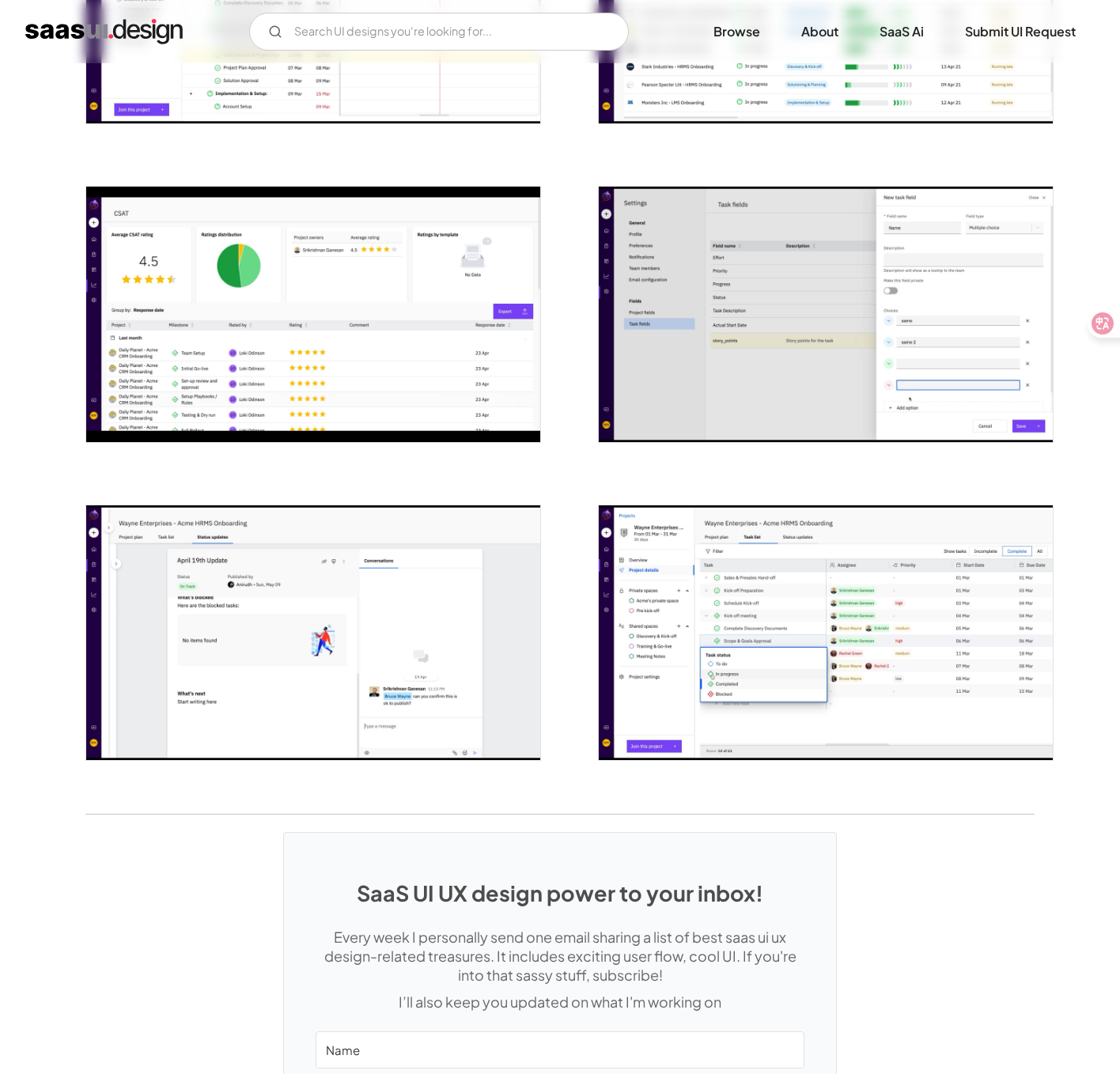
scroll to position [2152, 0]
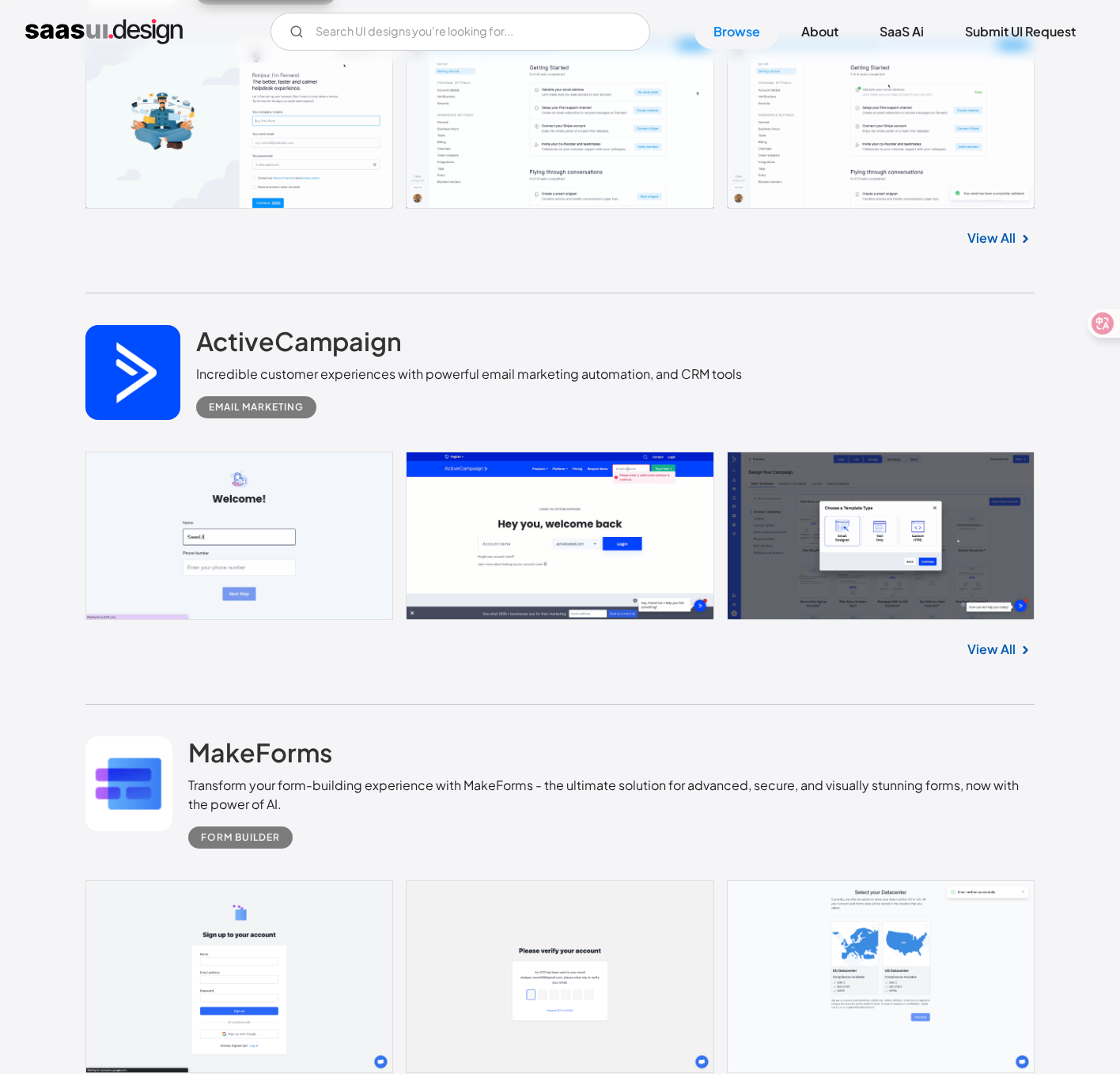
scroll to position [18919, 0]
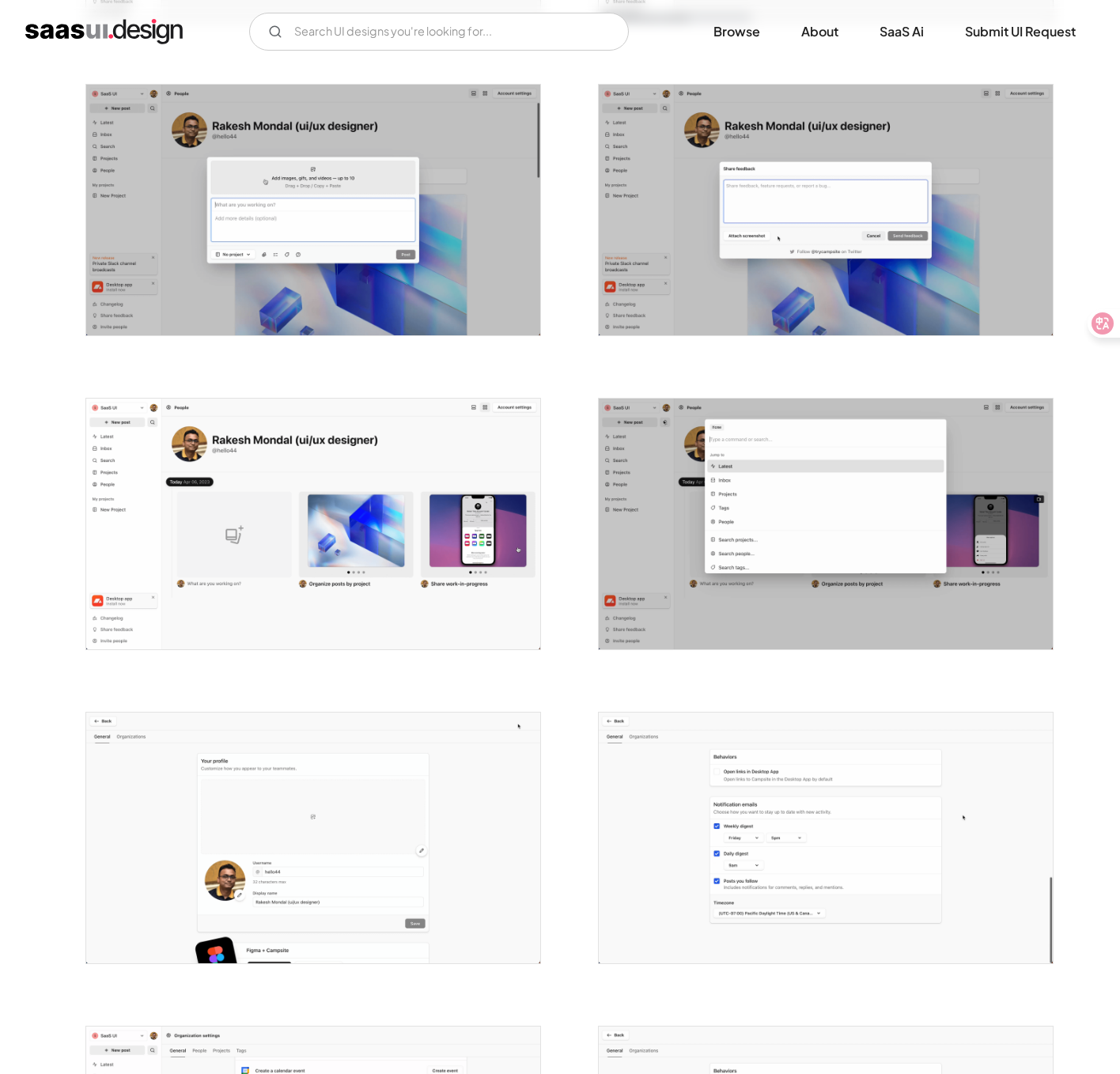
scroll to position [2172, 0]
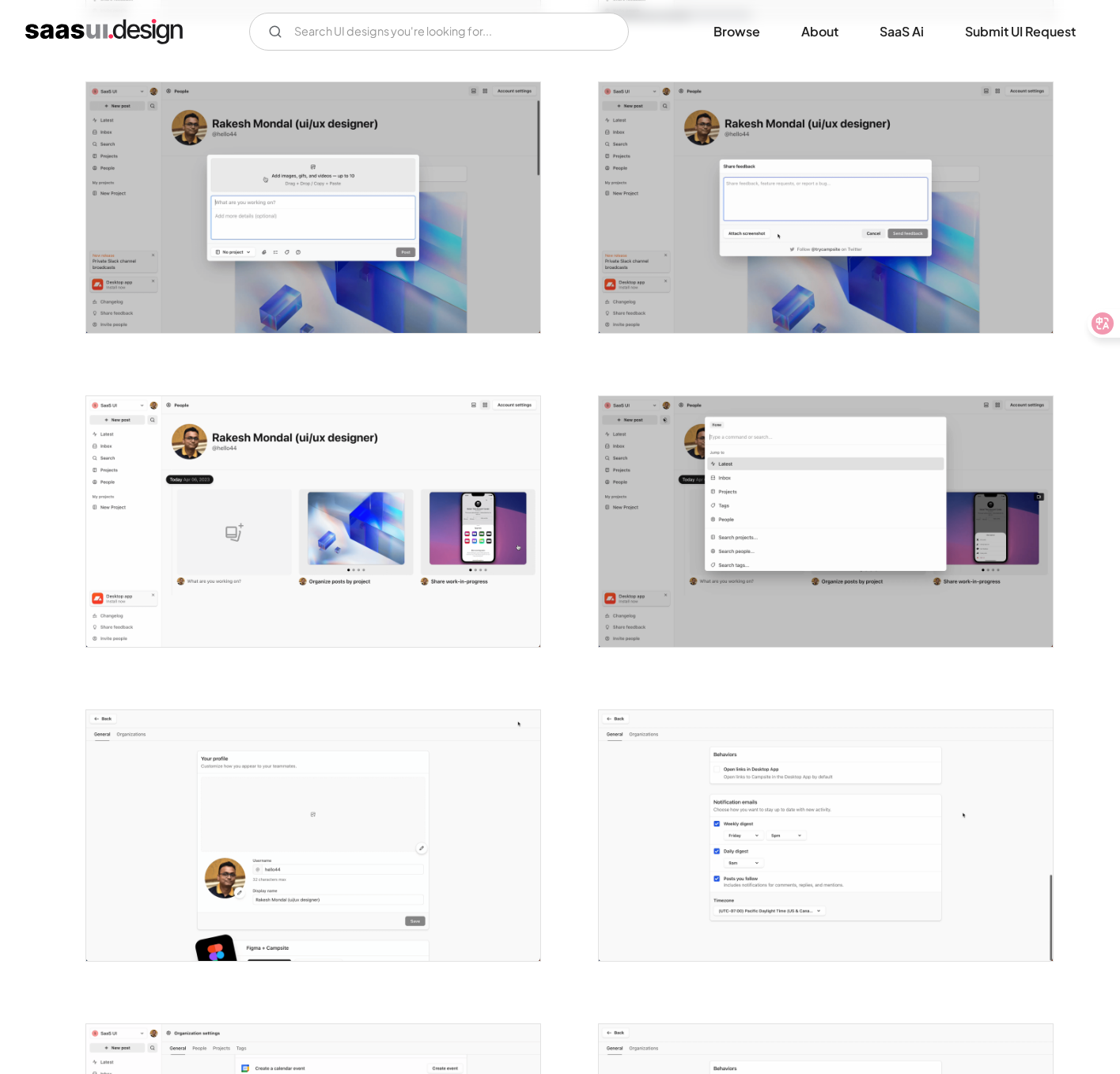
click at [818, 756] on img "open lightbox" at bounding box center [825, 835] width 454 height 250
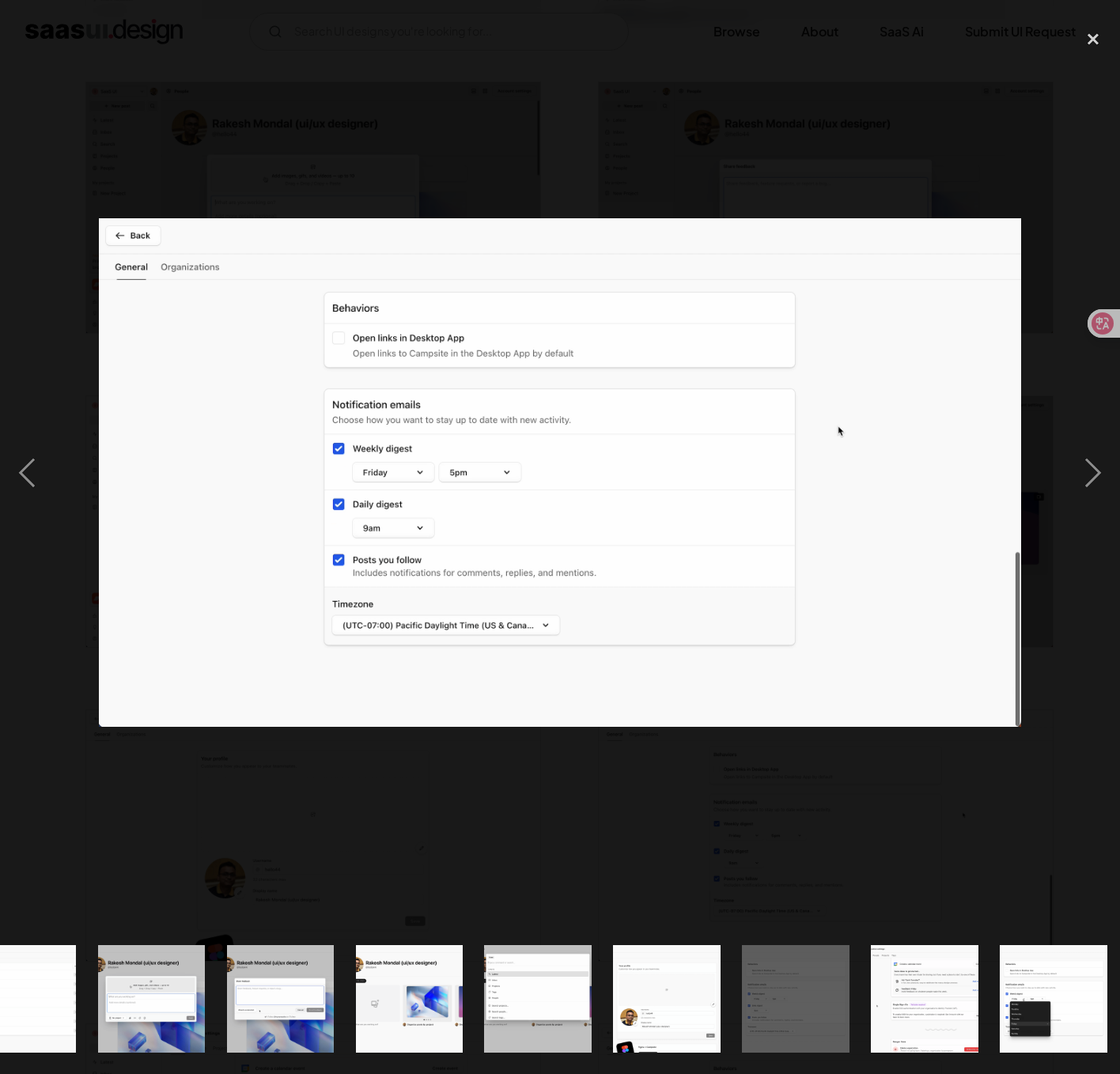
scroll to position [0, 1737]
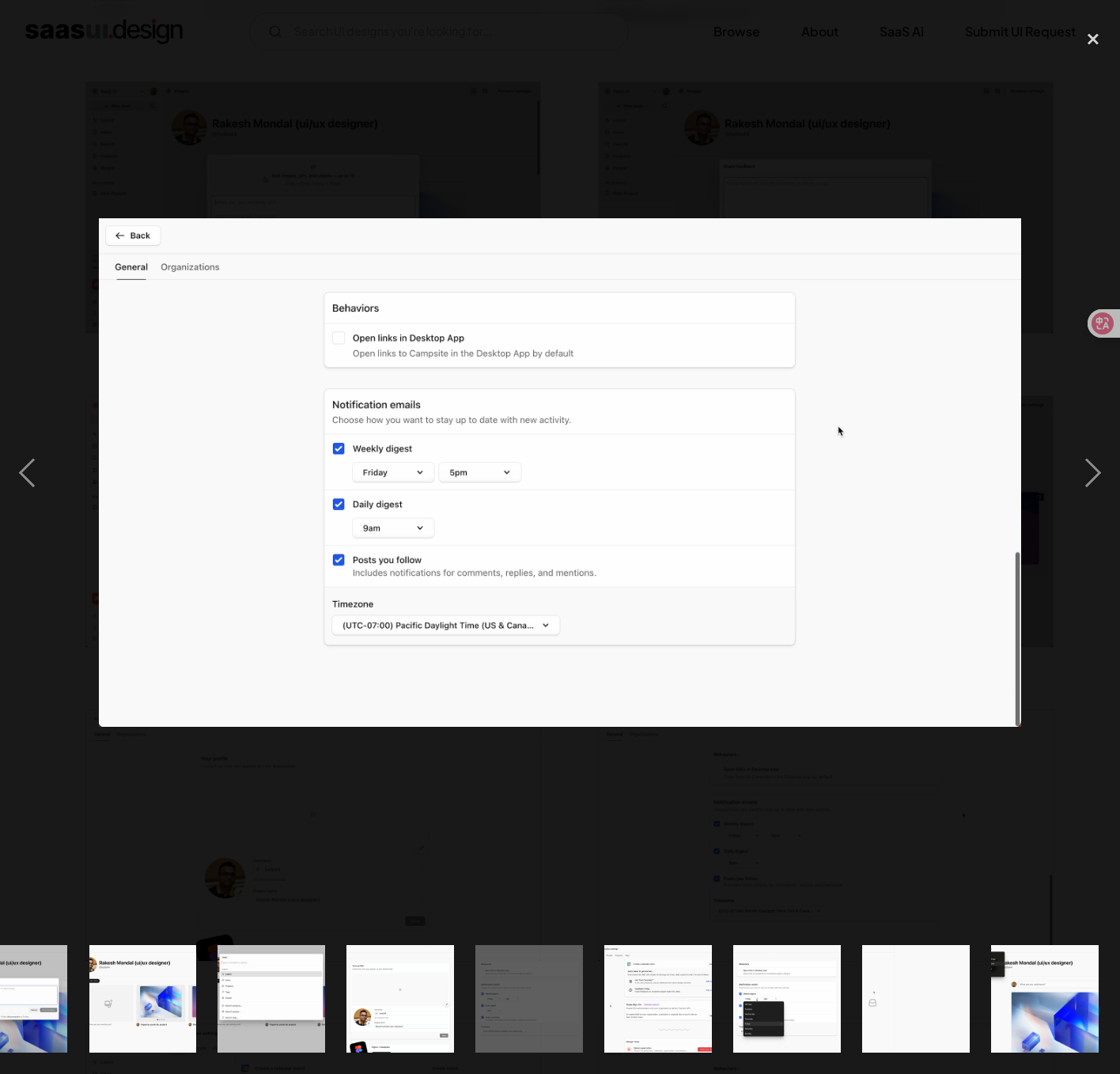
click at [818, 756] on div at bounding box center [560, 472] width 1120 height 902
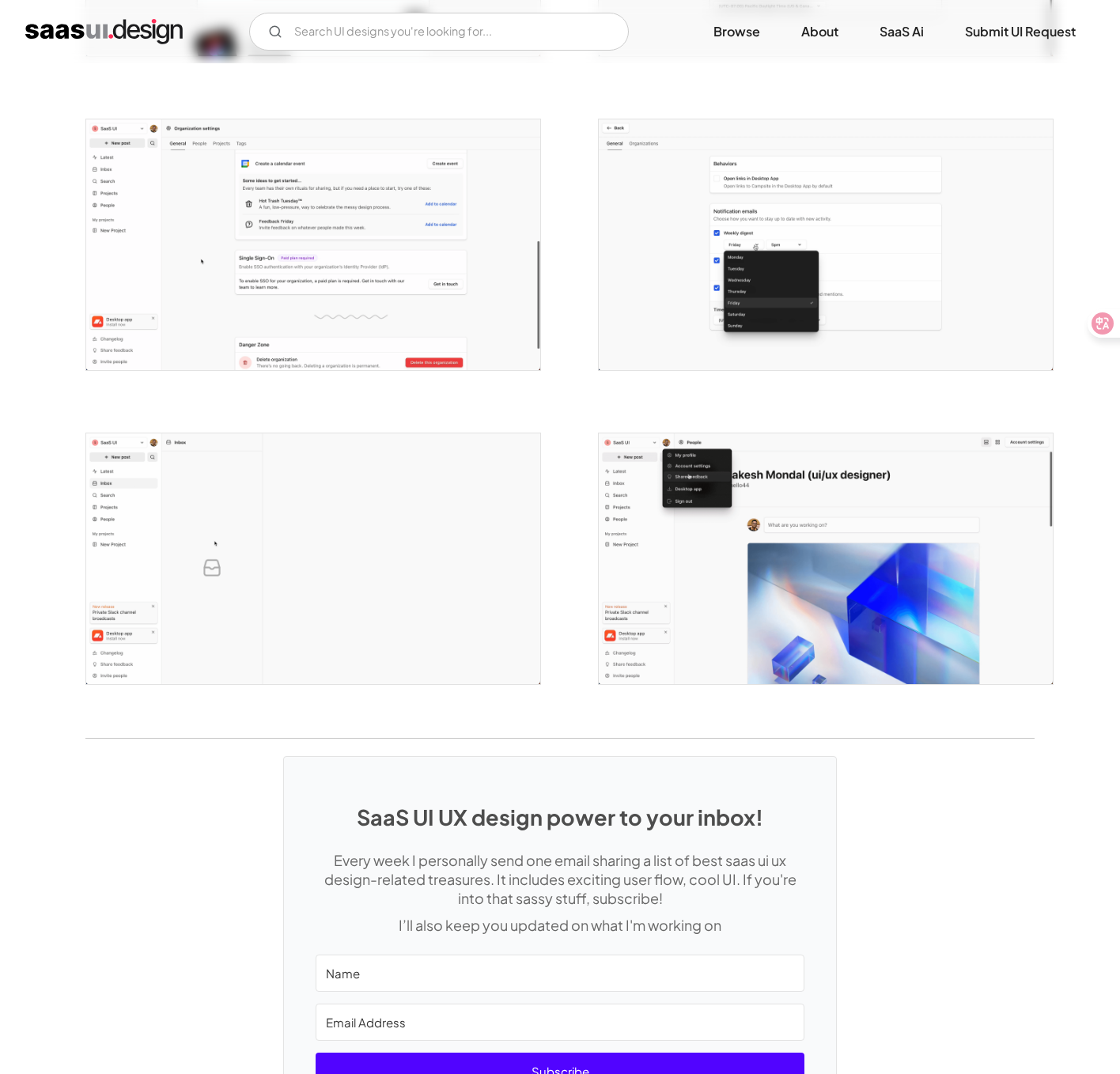
scroll to position [3256, 0]
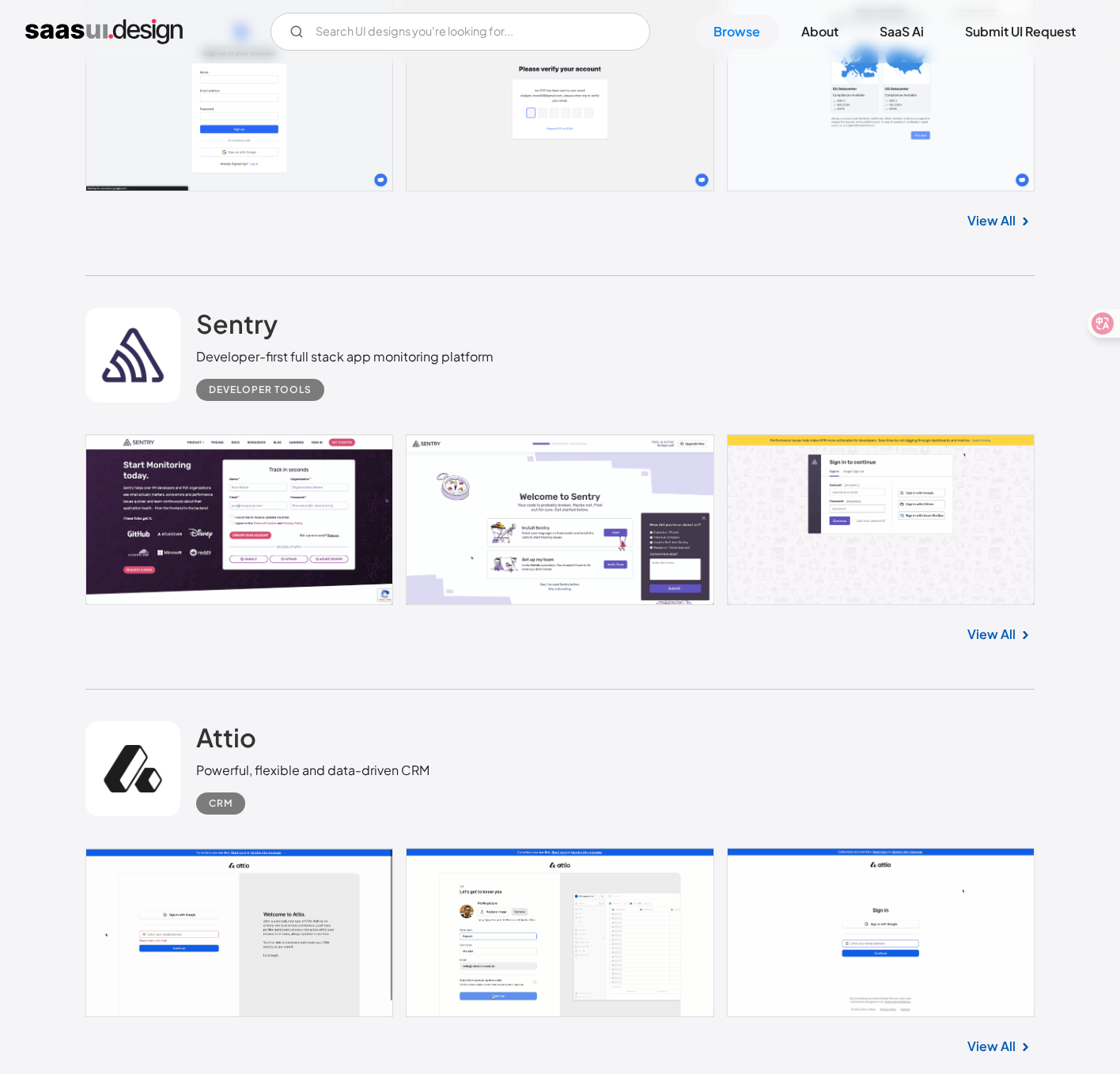
scroll to position [19827, 0]
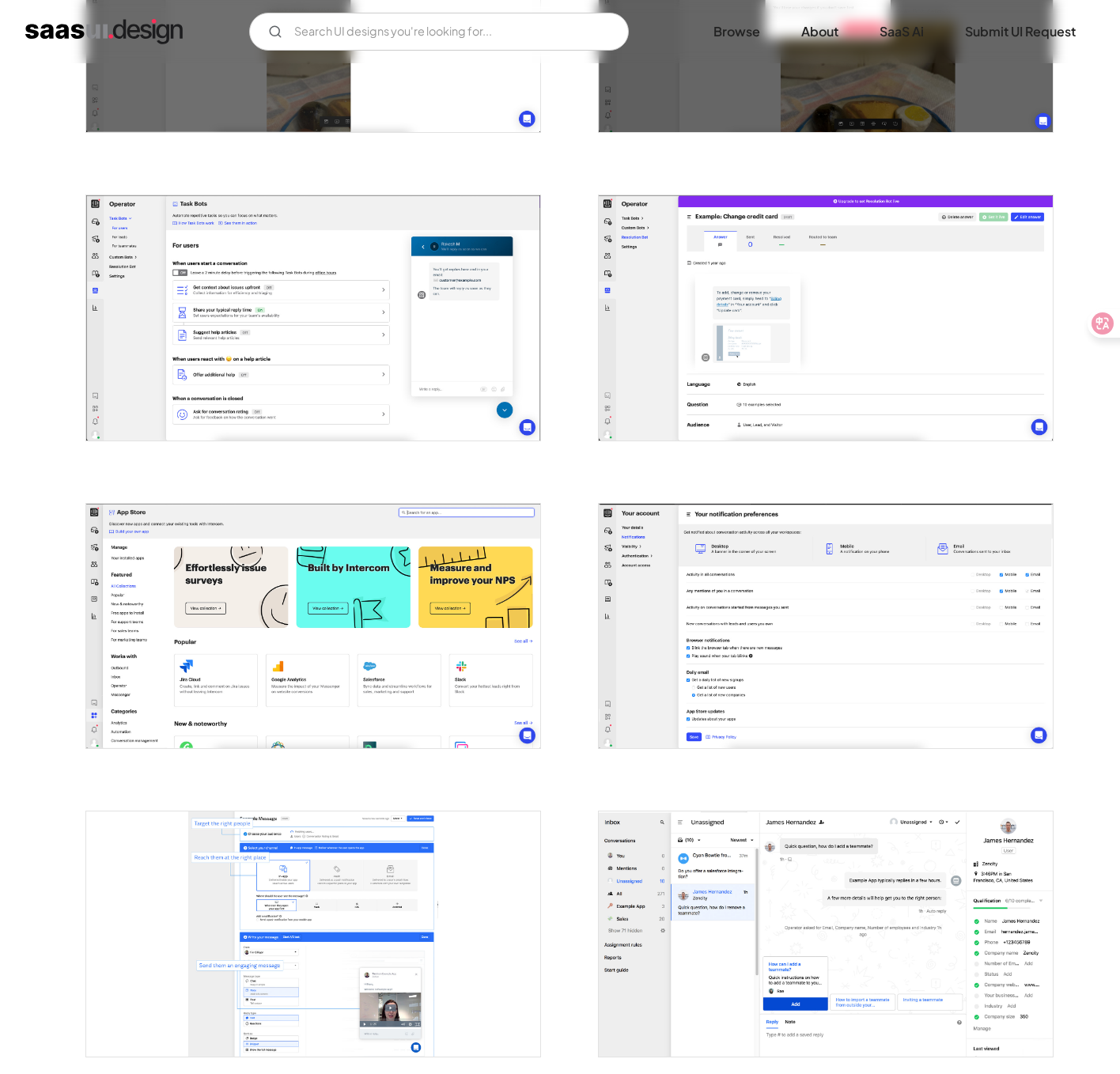
scroll to position [2326, 0]
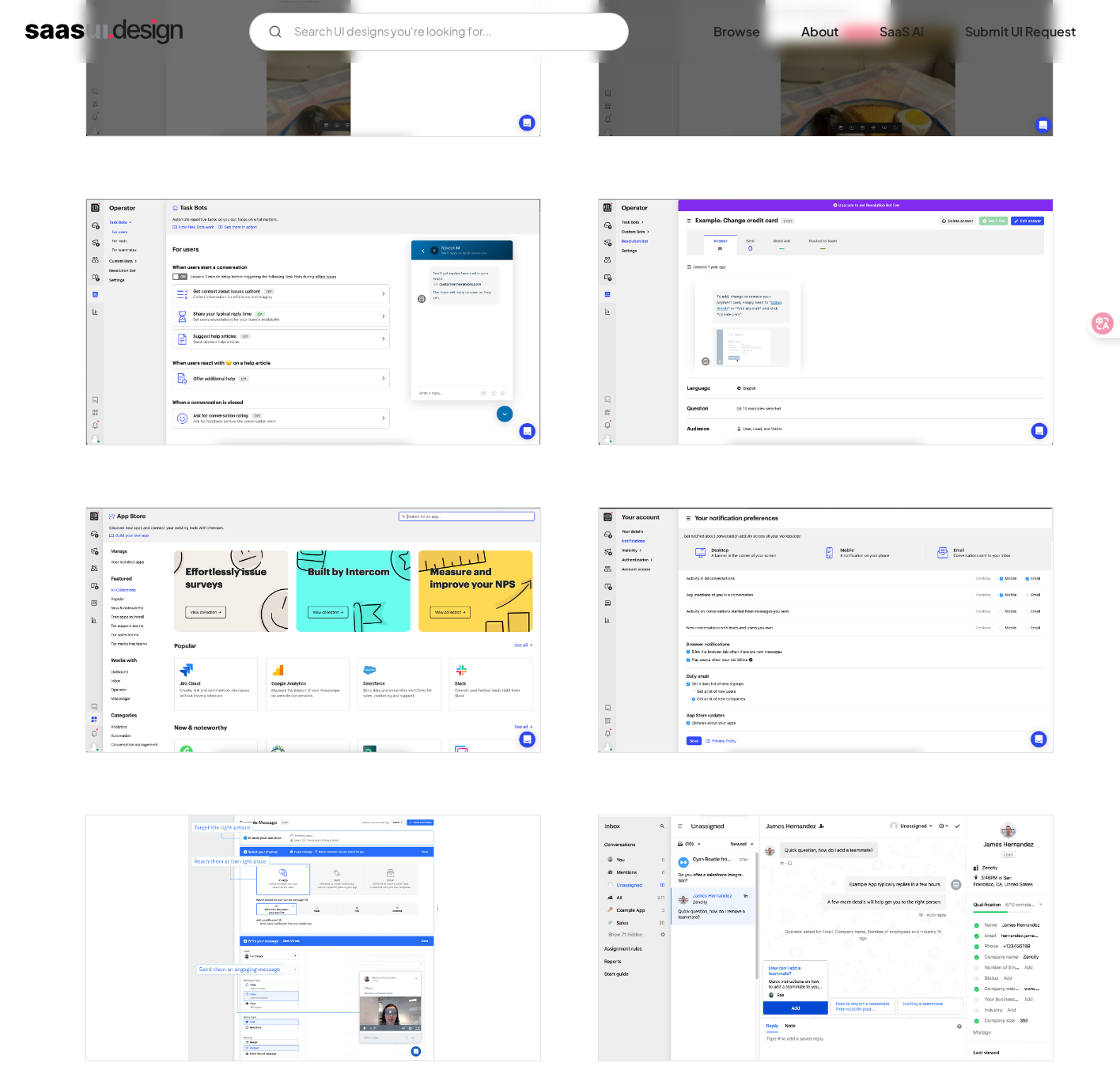
click at [734, 291] on img "open lightbox" at bounding box center [825, 322] width 454 height 245
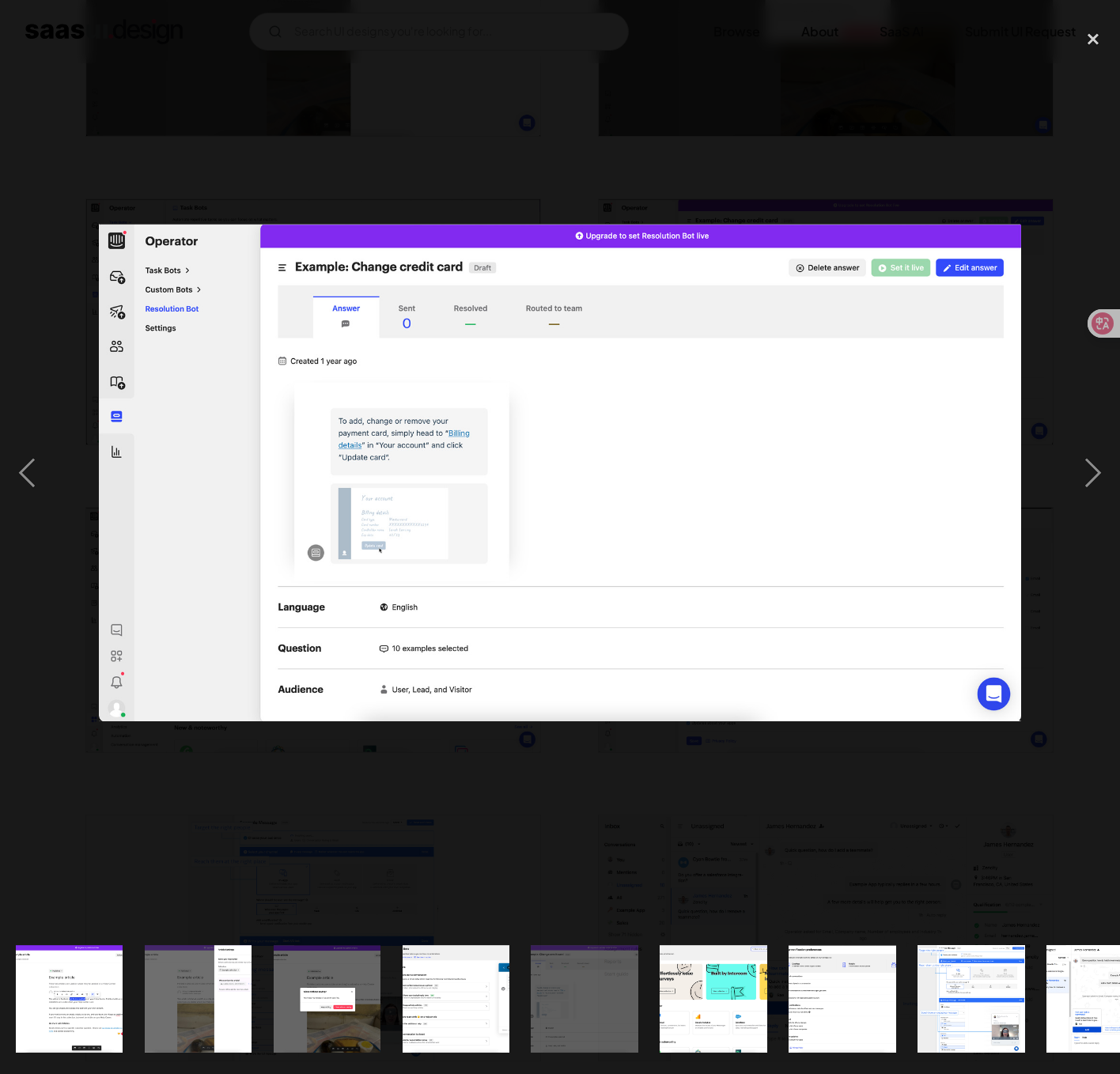
scroll to position [0, 1479]
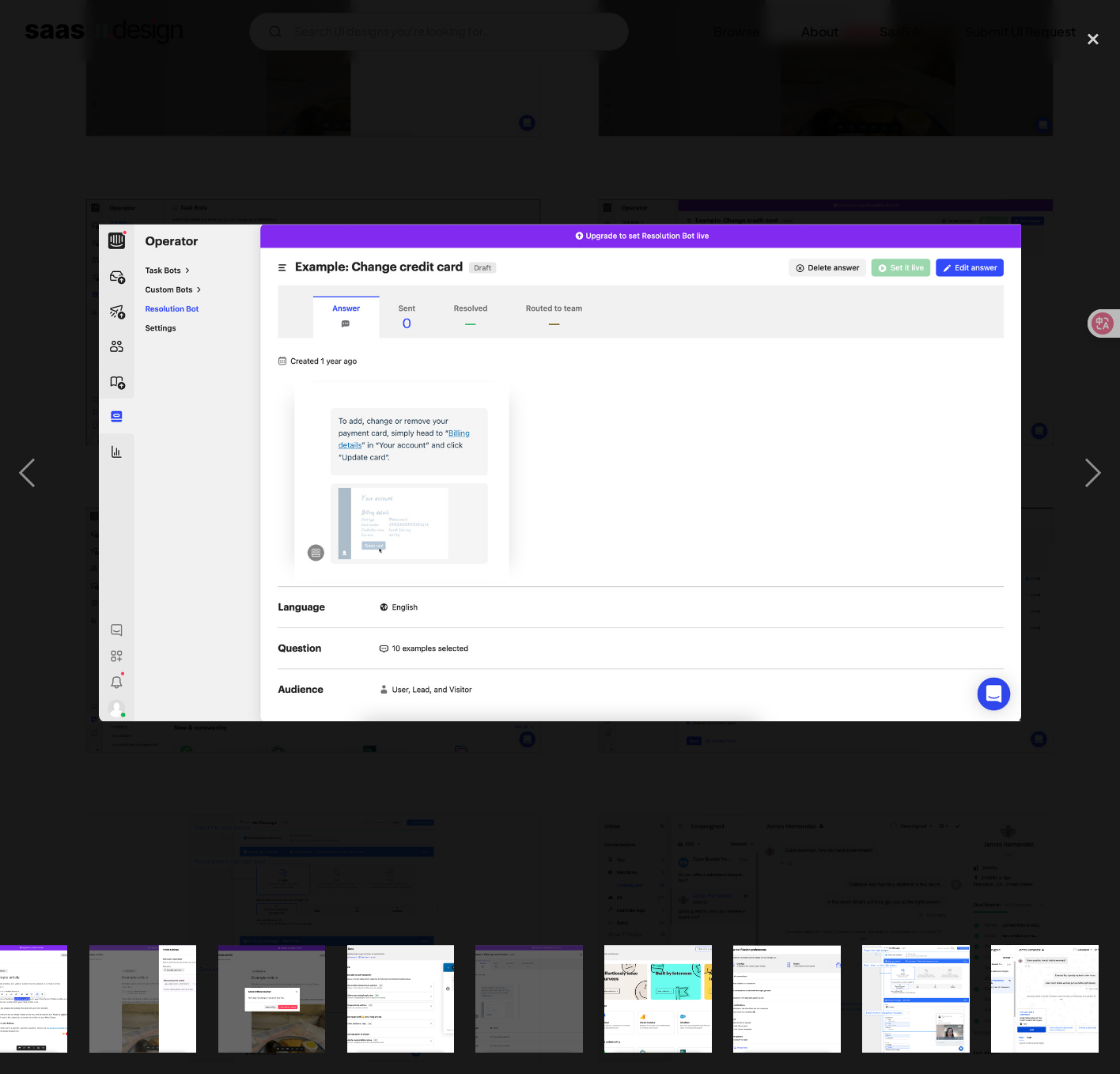
click at [680, 95] on div at bounding box center [560, 472] width 1120 height 902
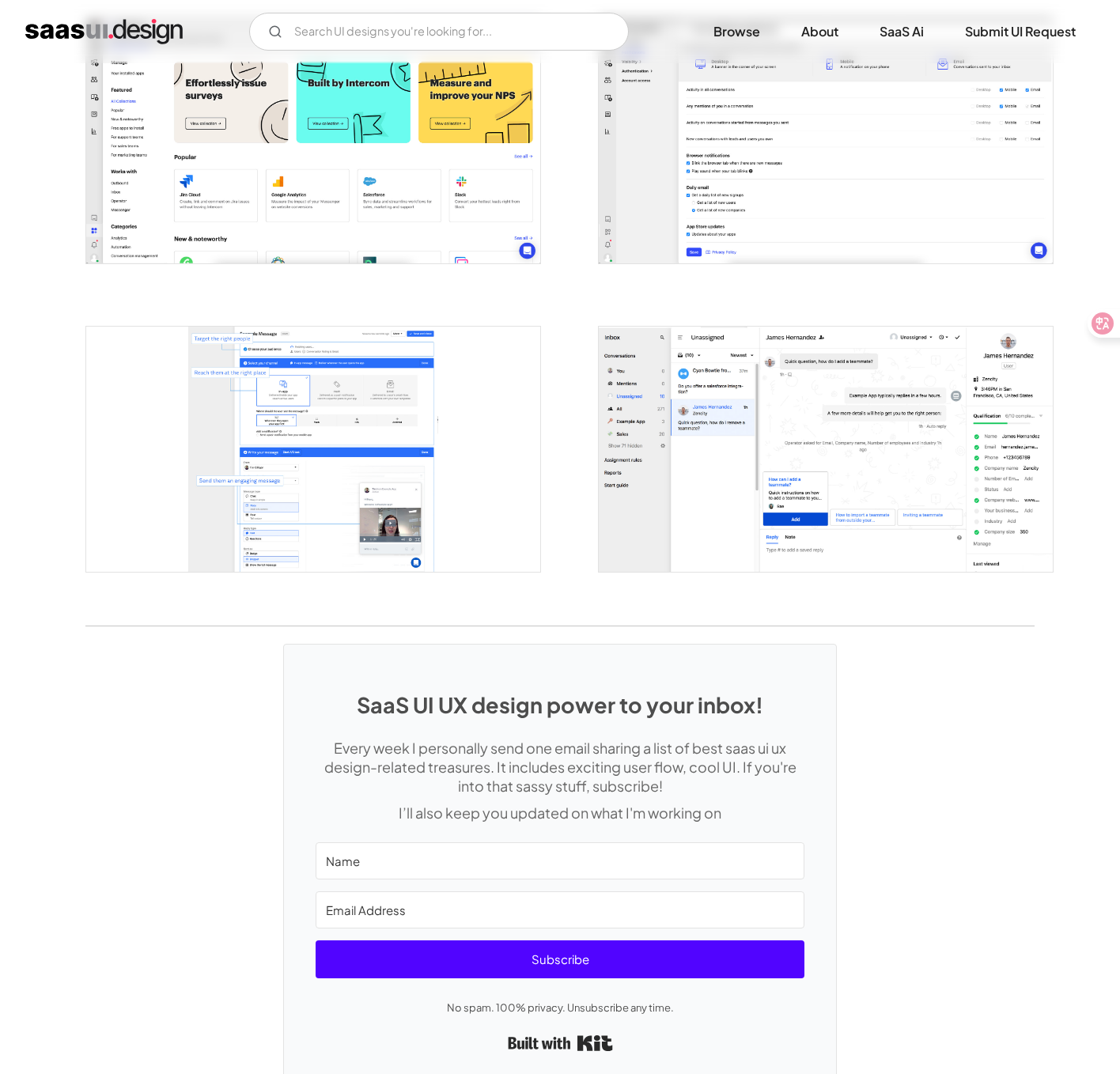
scroll to position [2817, 0]
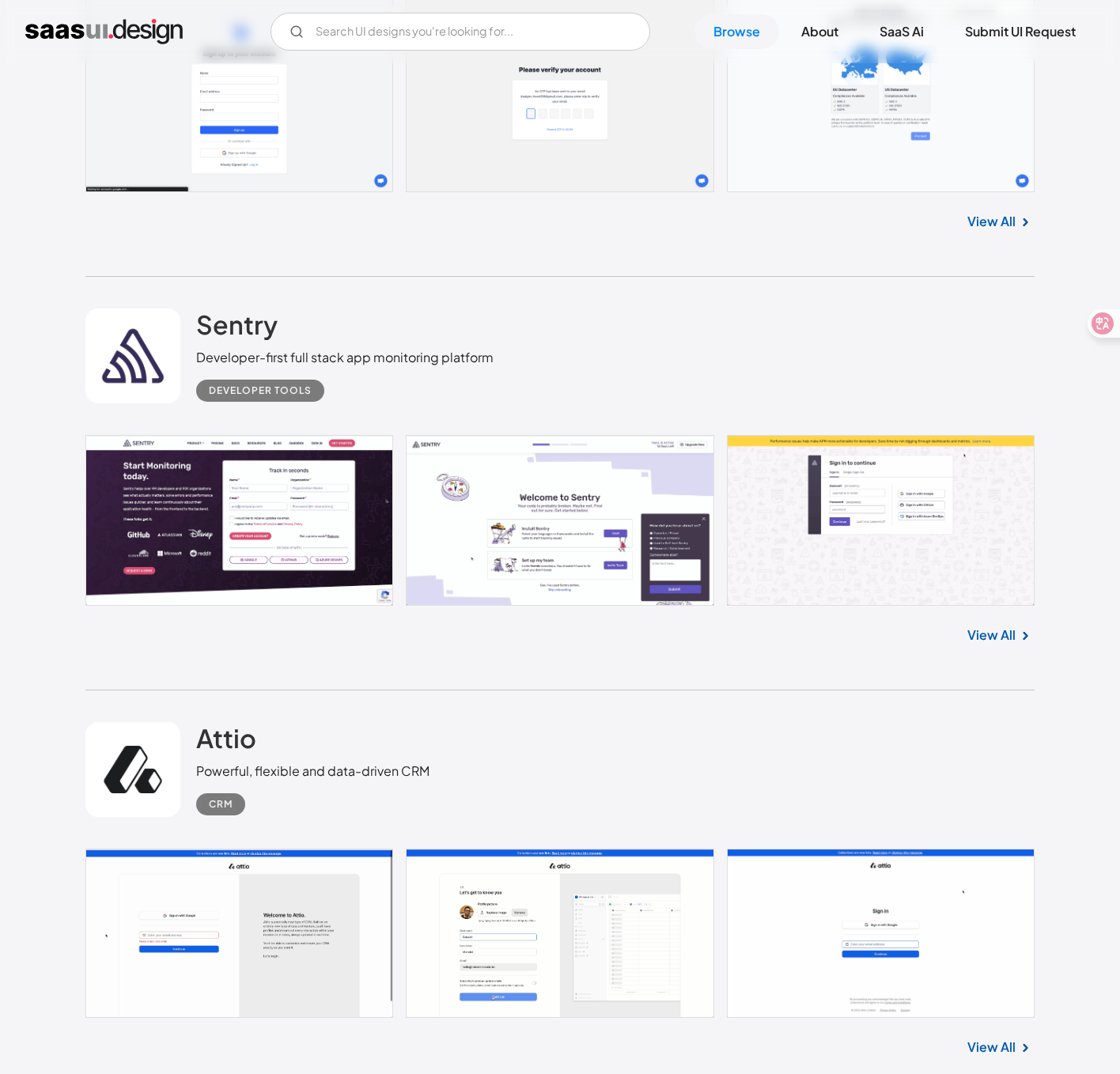
scroll to position [19804, 0]
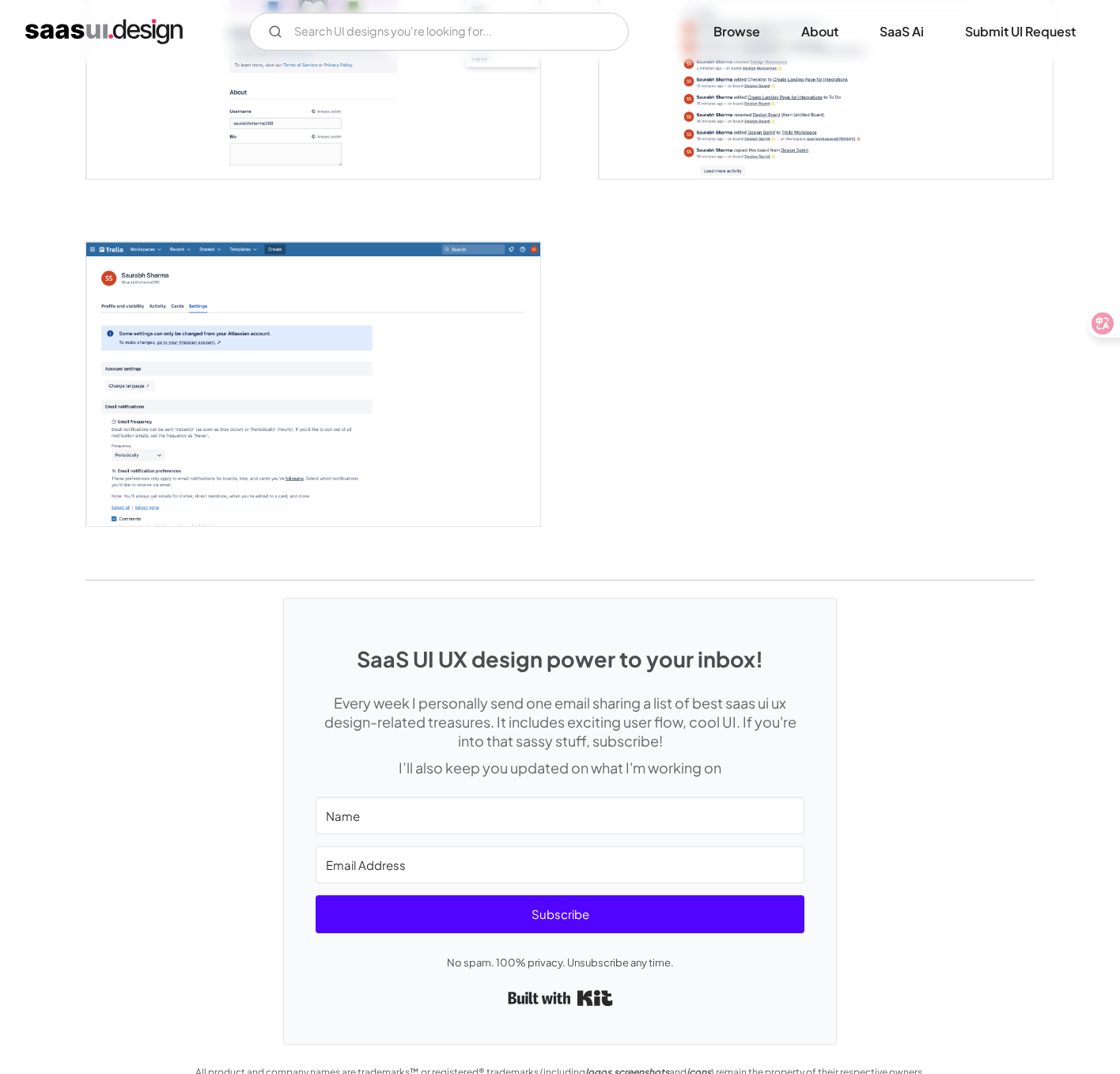
scroll to position [3949, 0]
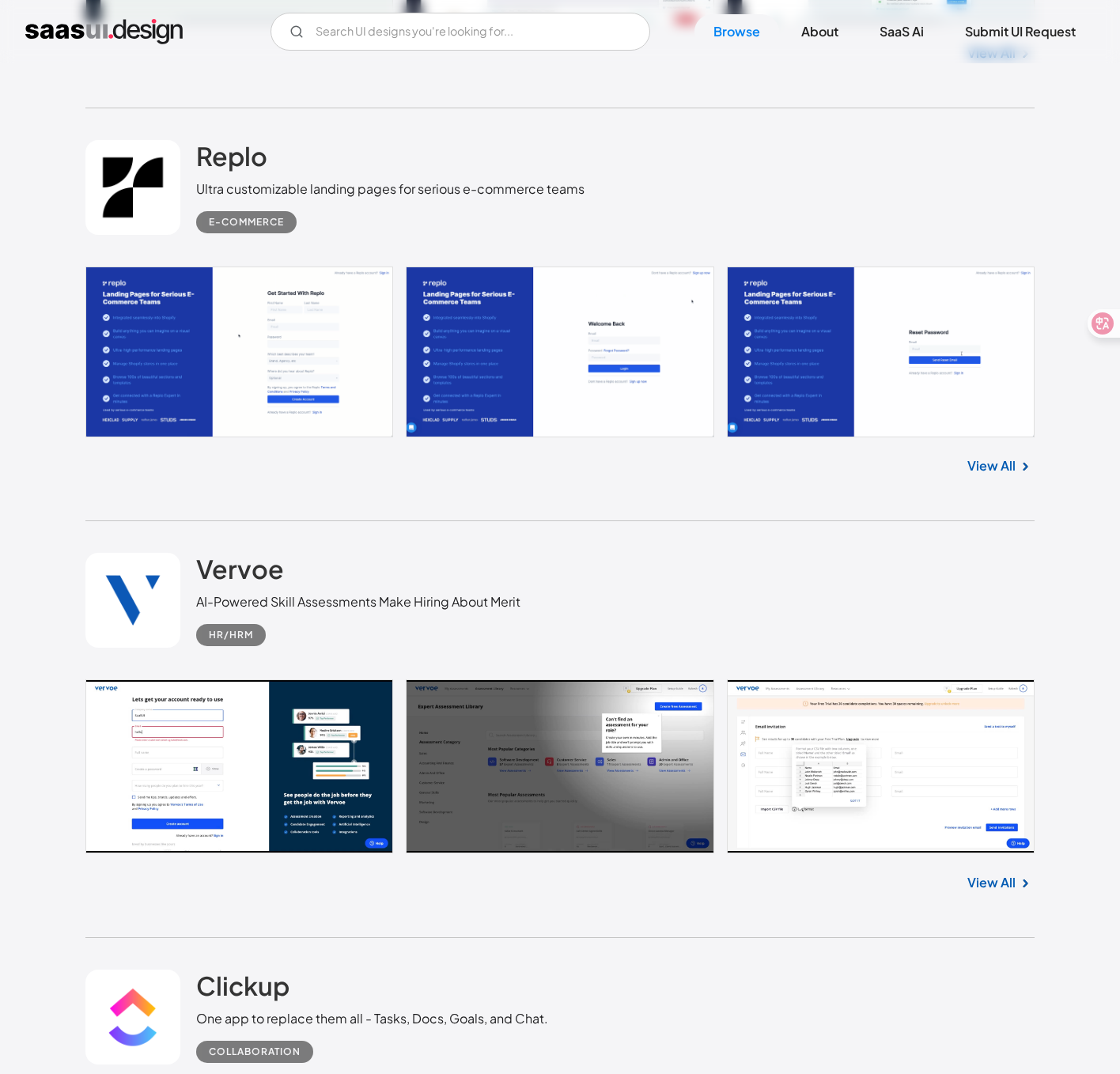
scroll to position [21652, 0]
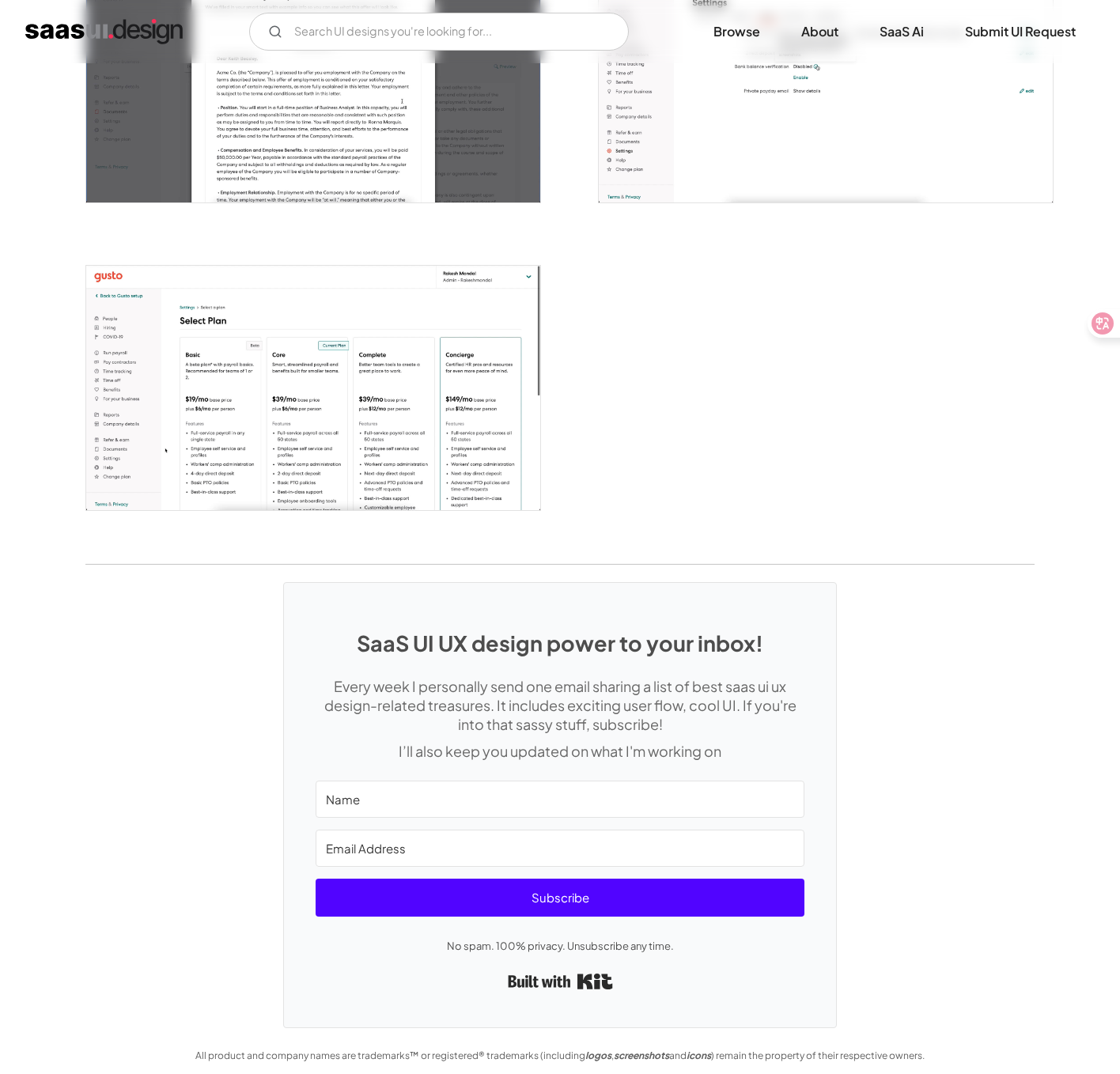
scroll to position [3798, 0]
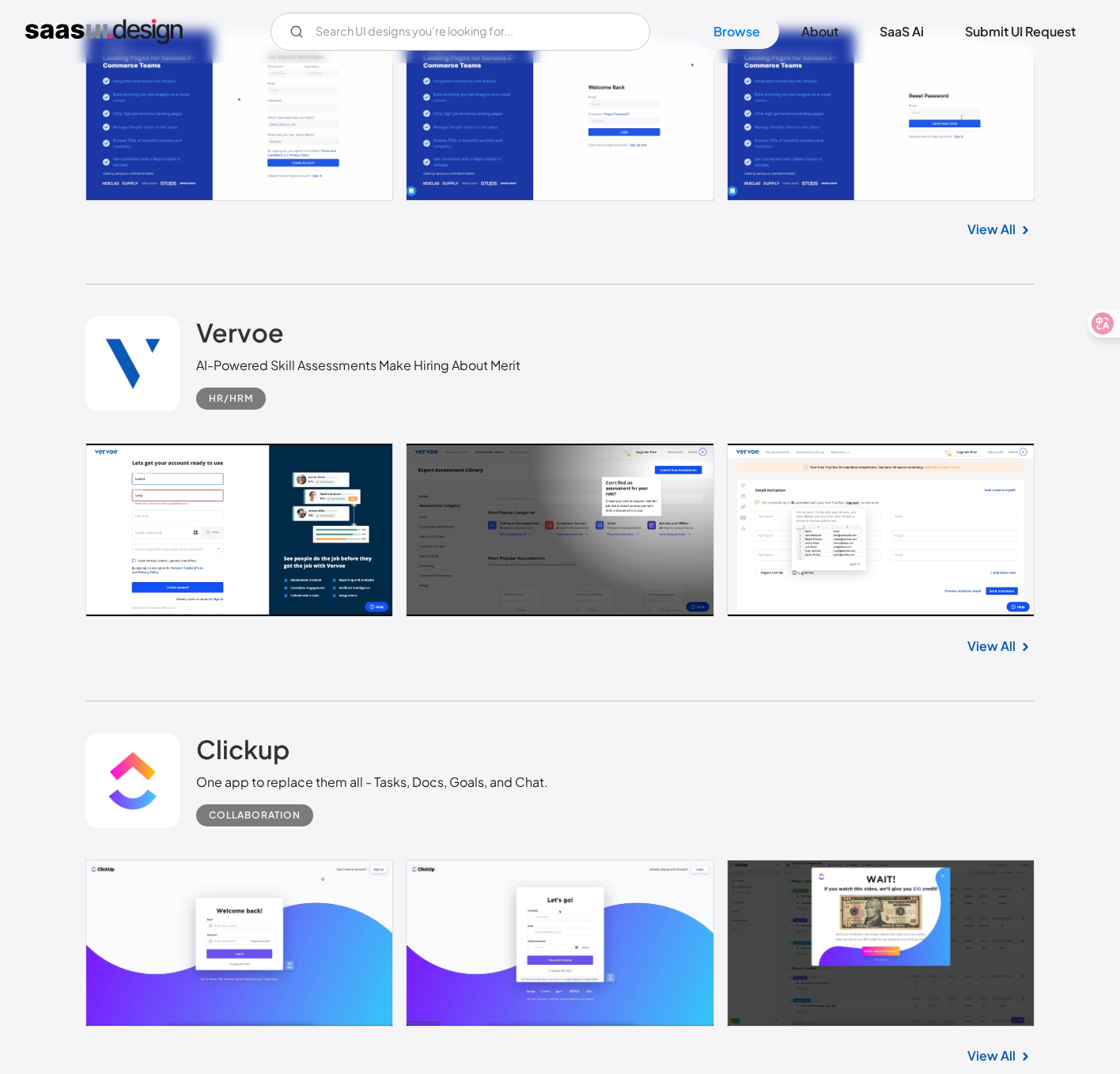
scroll to position [21898, 0]
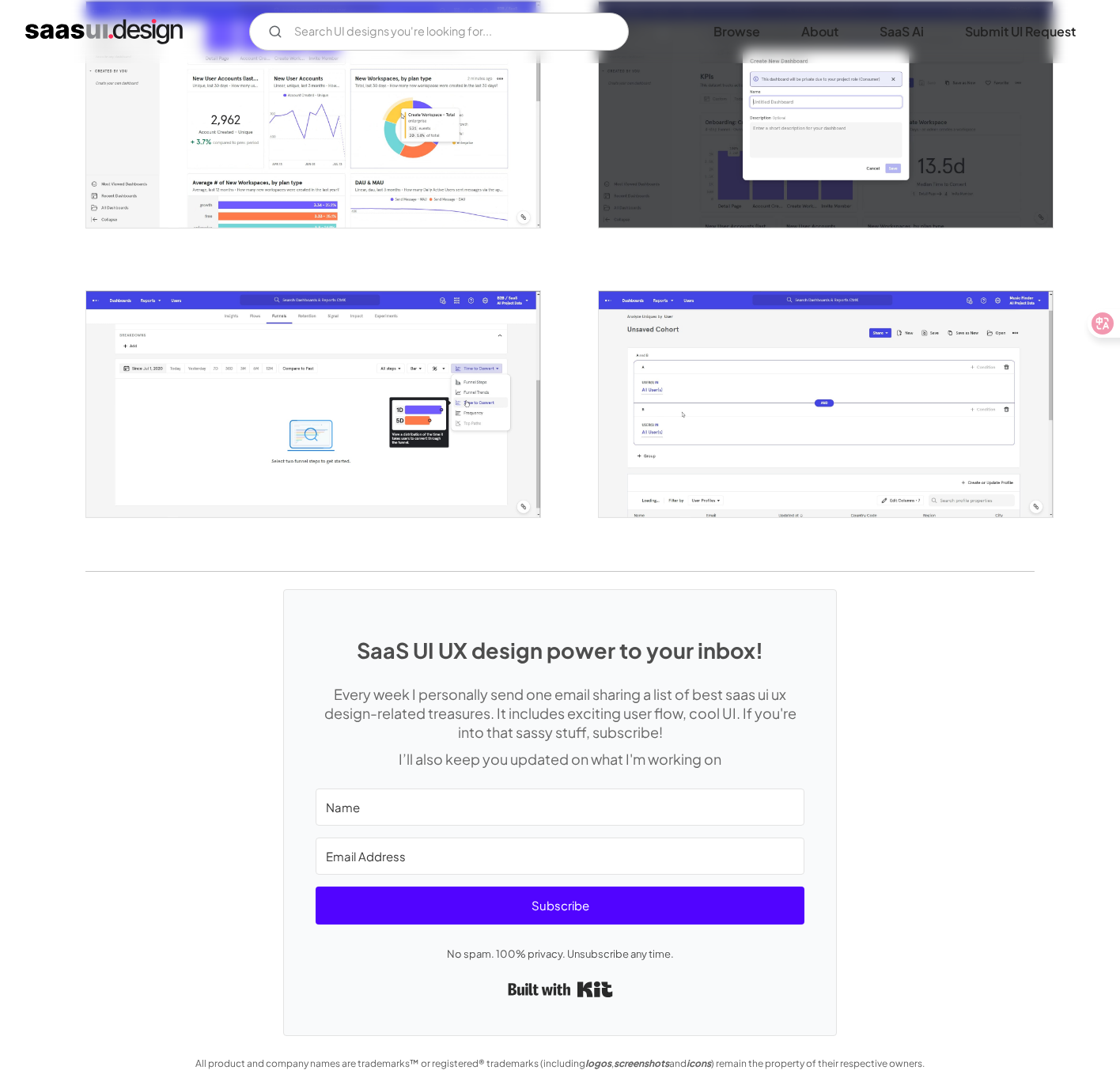
scroll to position [2692, 0]
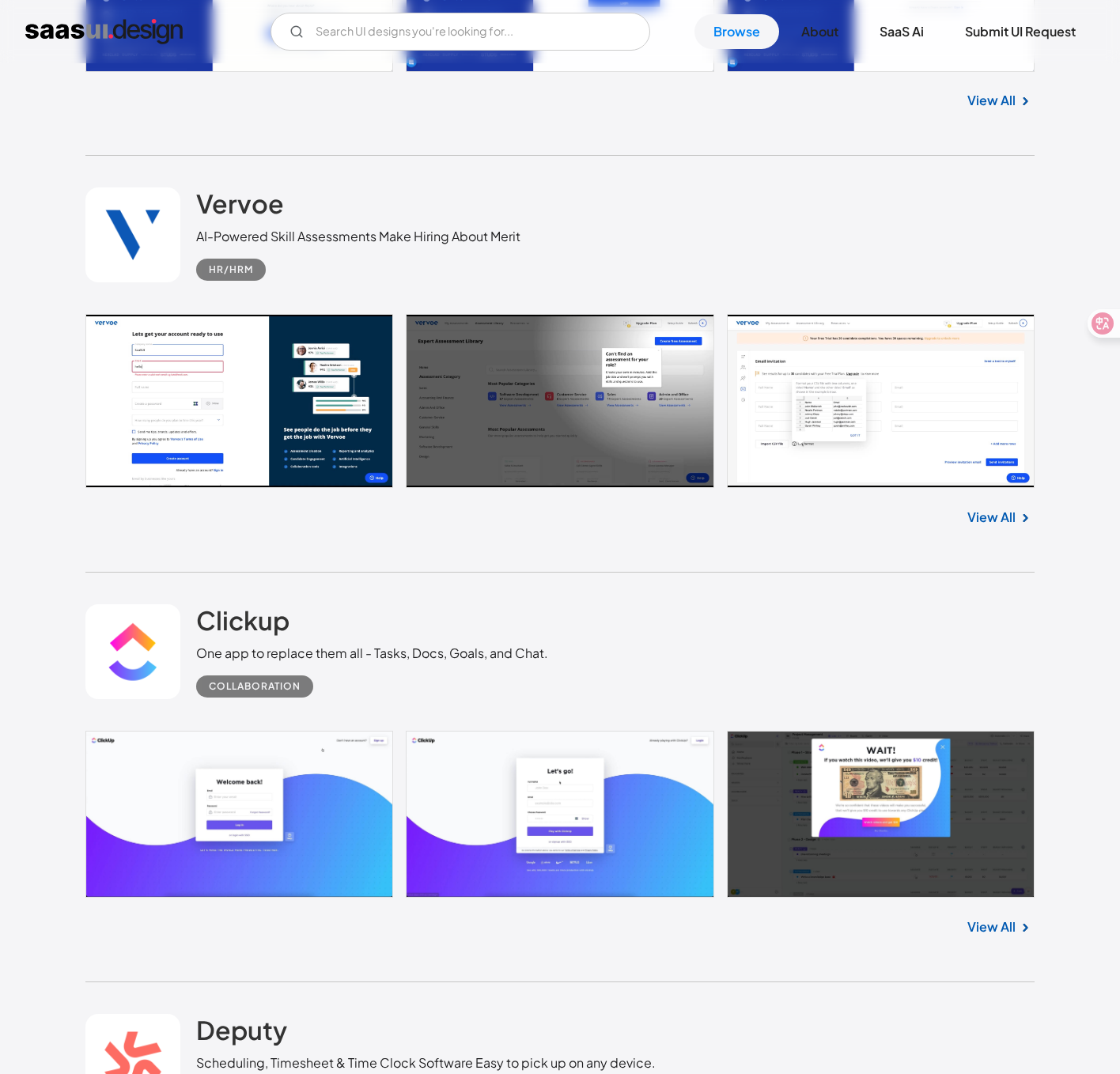
scroll to position [22044, 0]
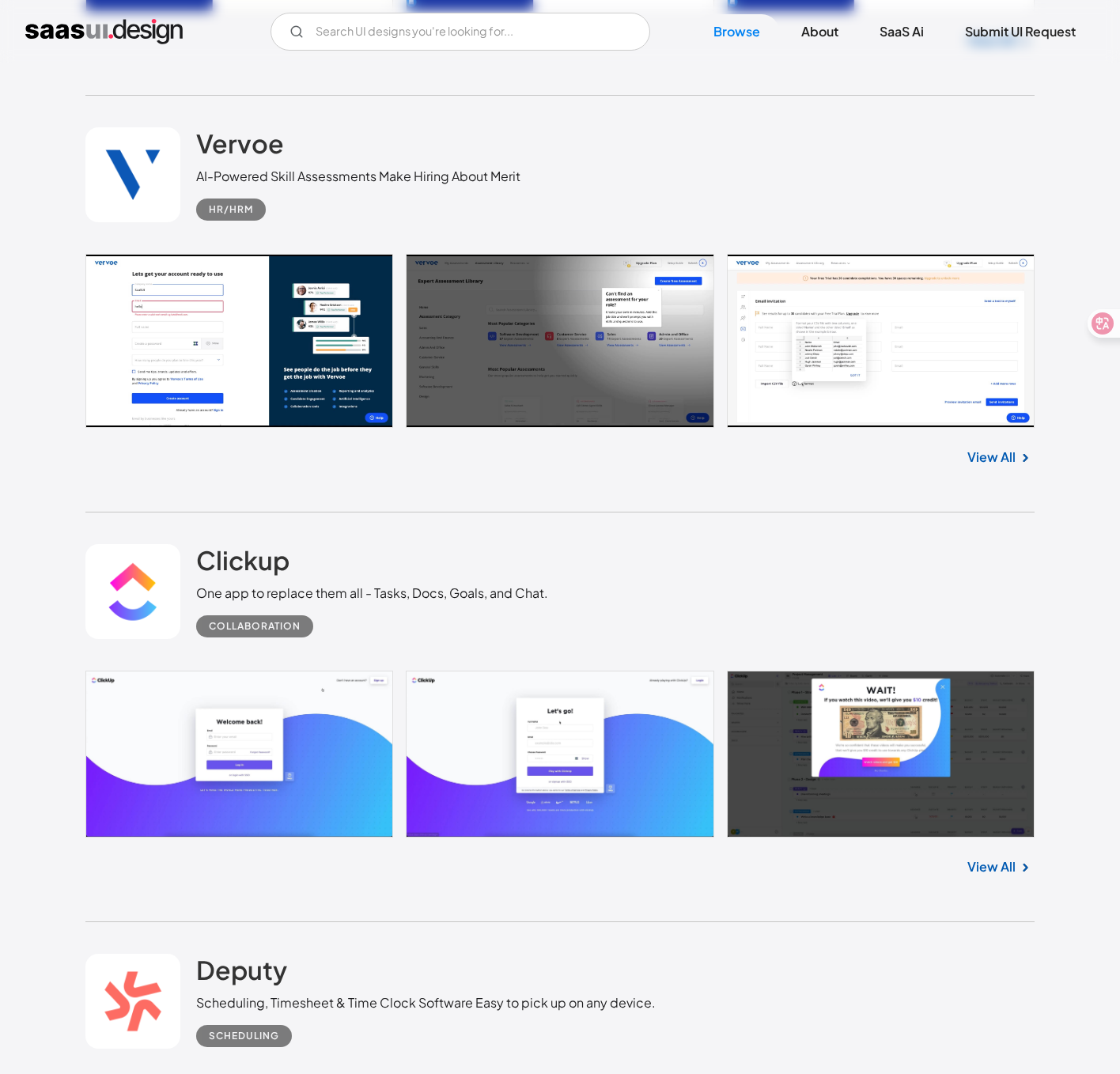
scroll to position [22081, 0]
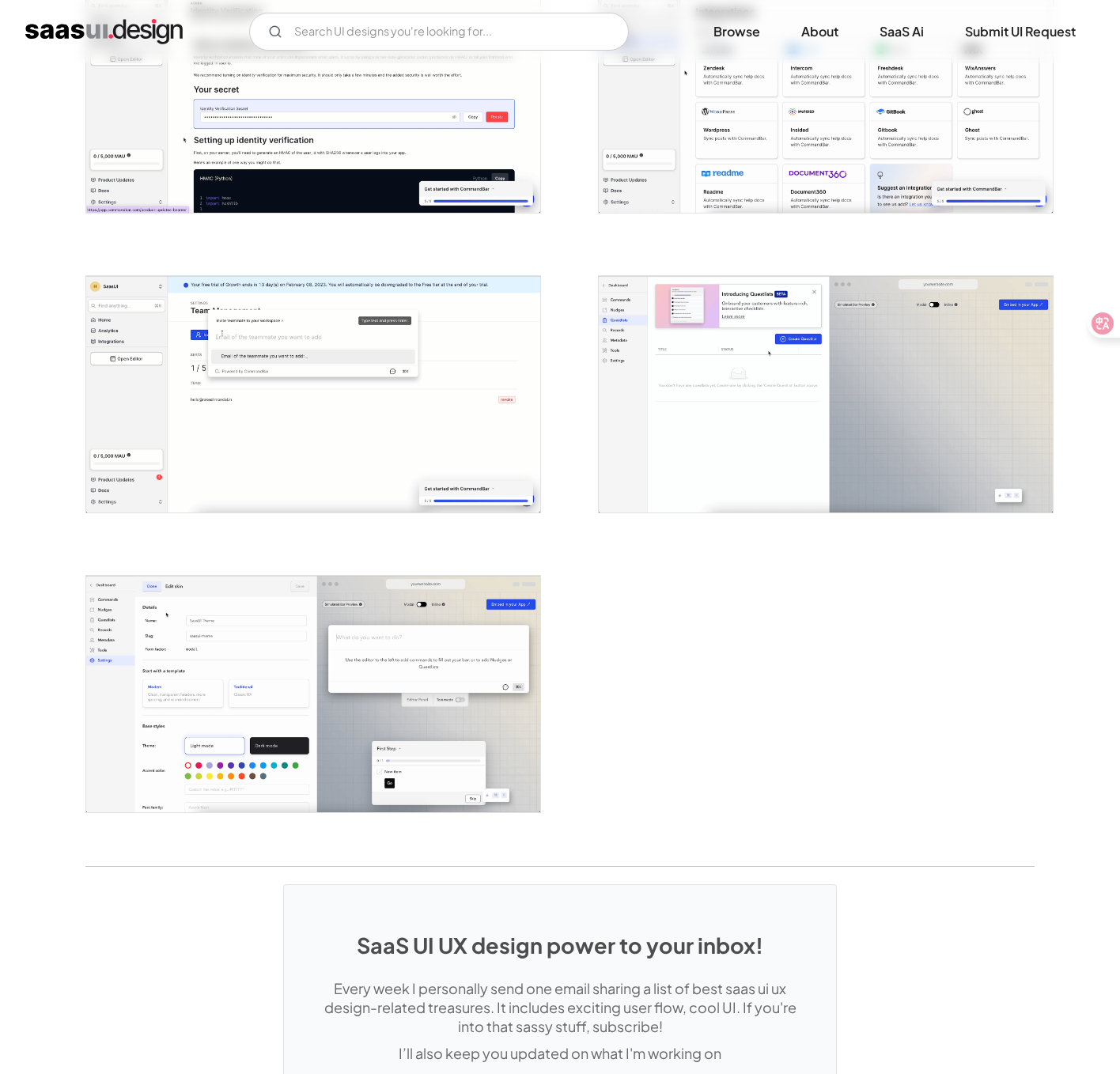
scroll to position [3090, 0]
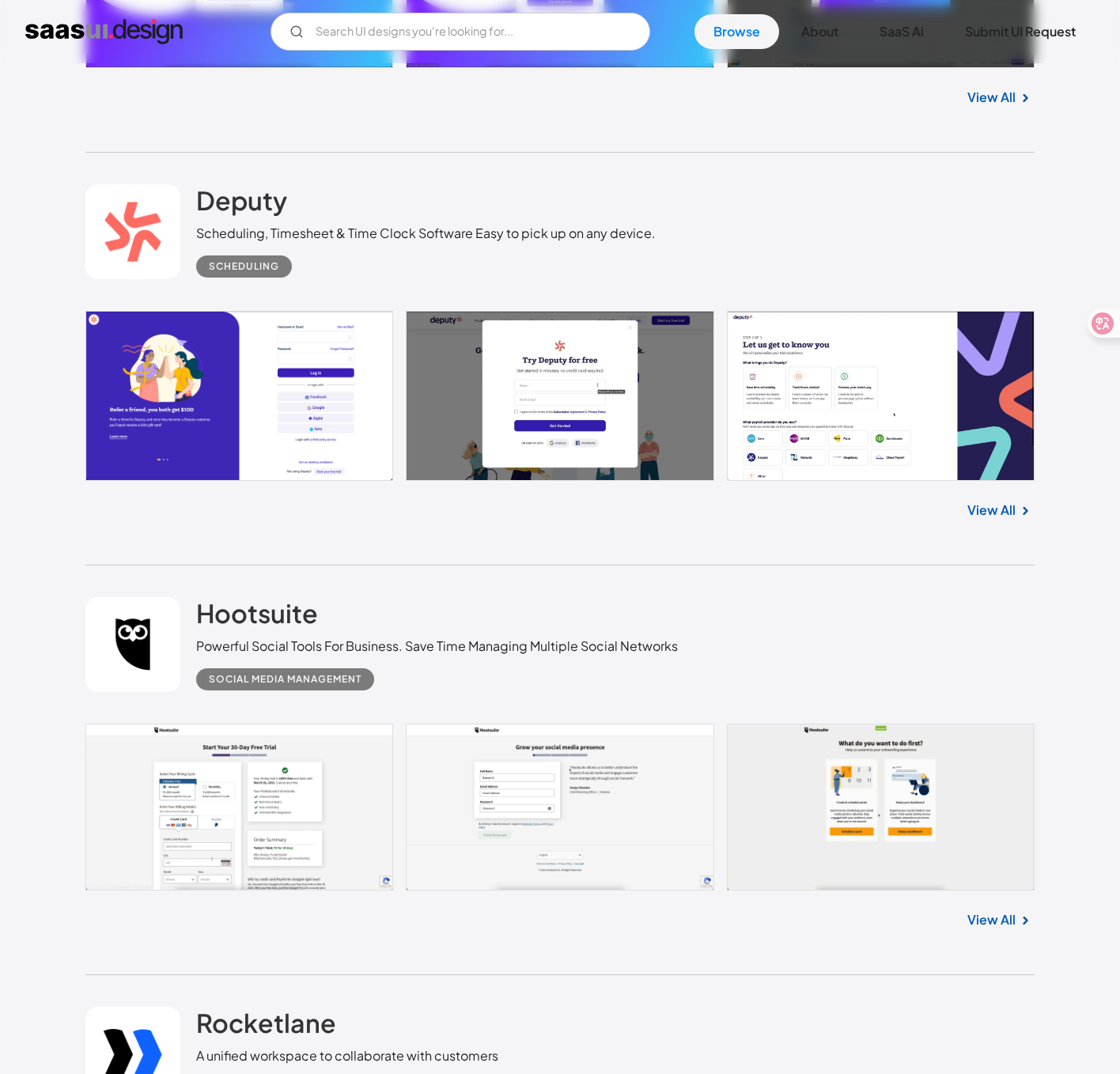
scroll to position [22881, 0]
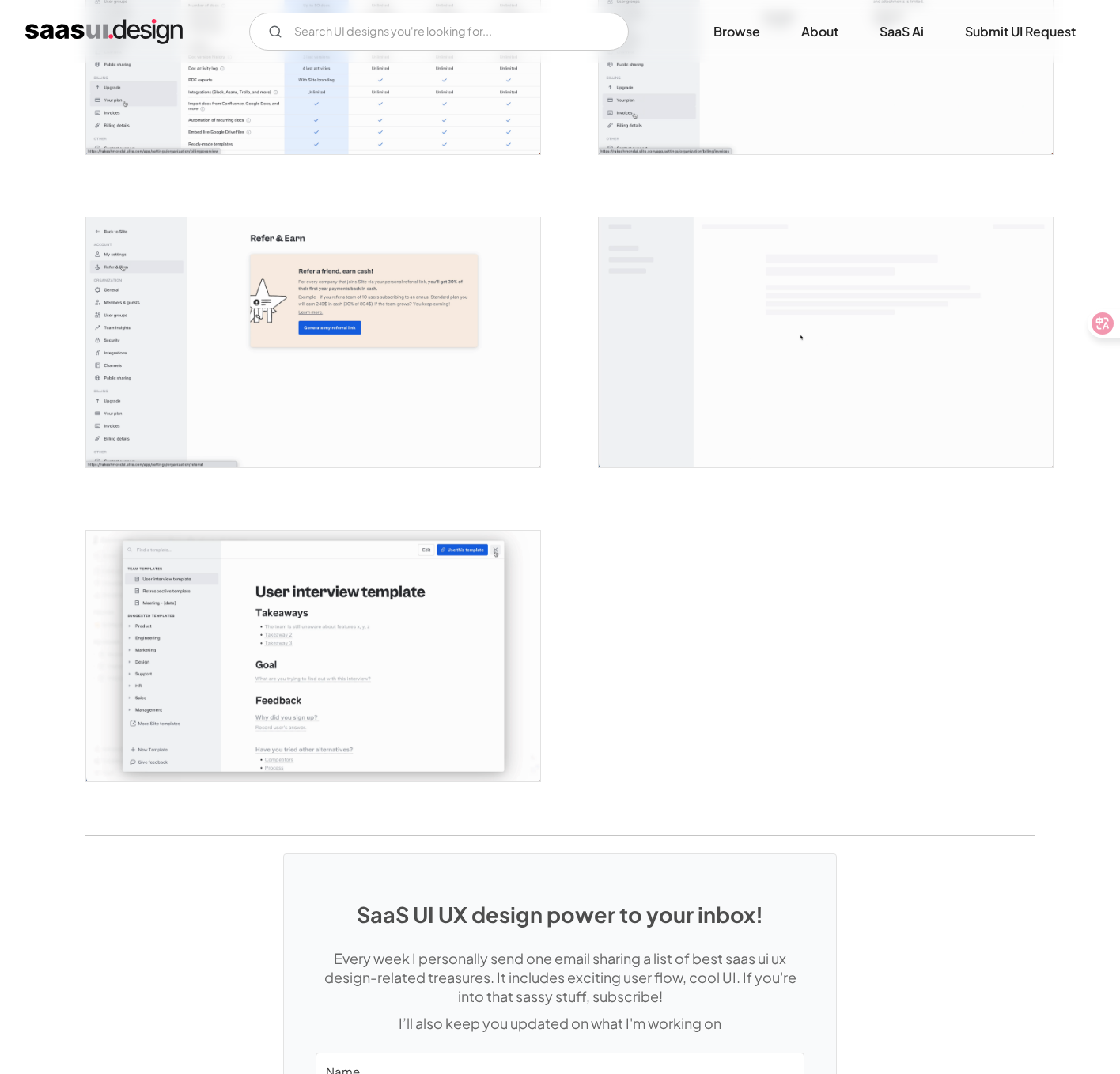
scroll to position [3607, 0]
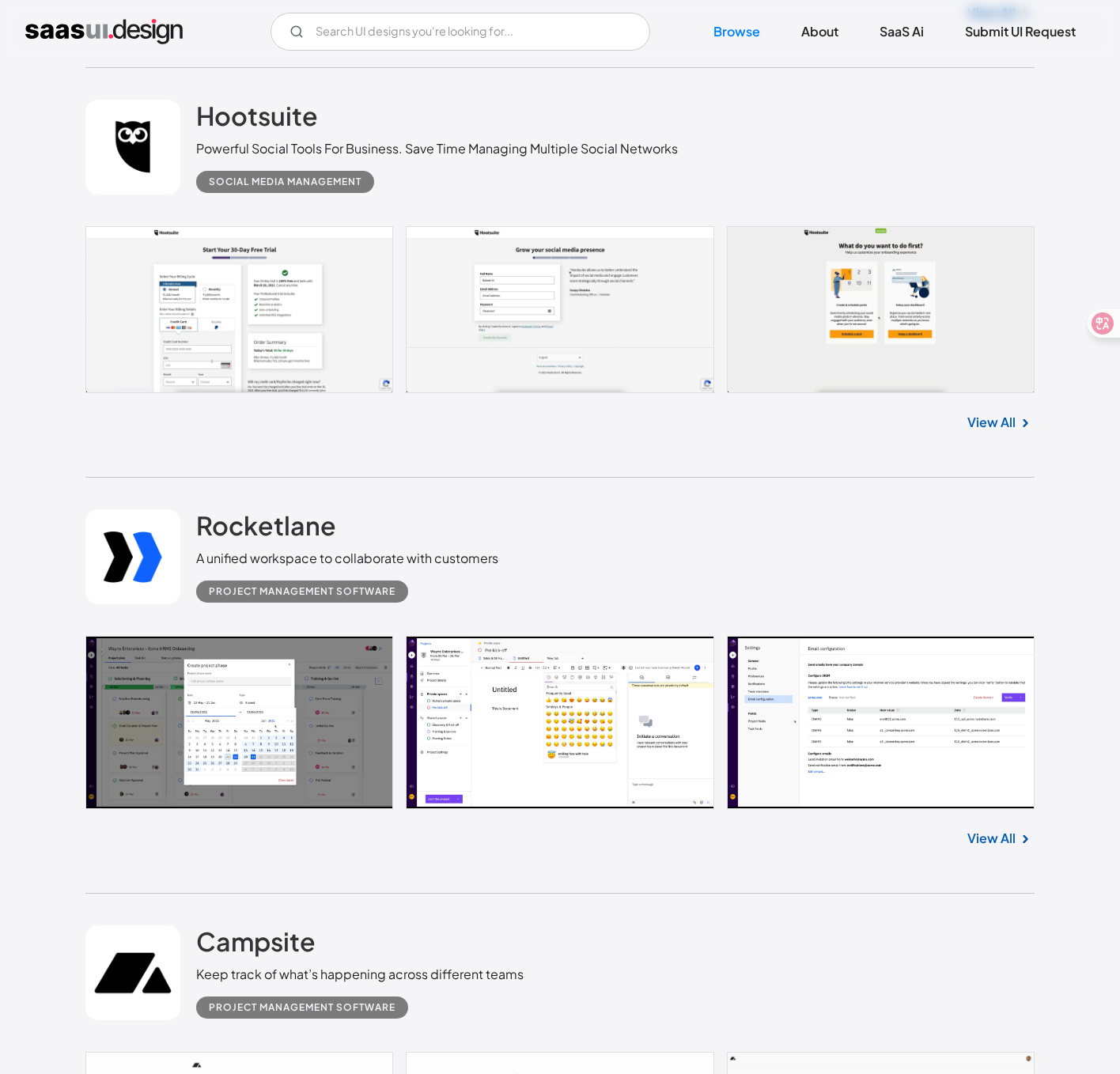
scroll to position [23347, 0]
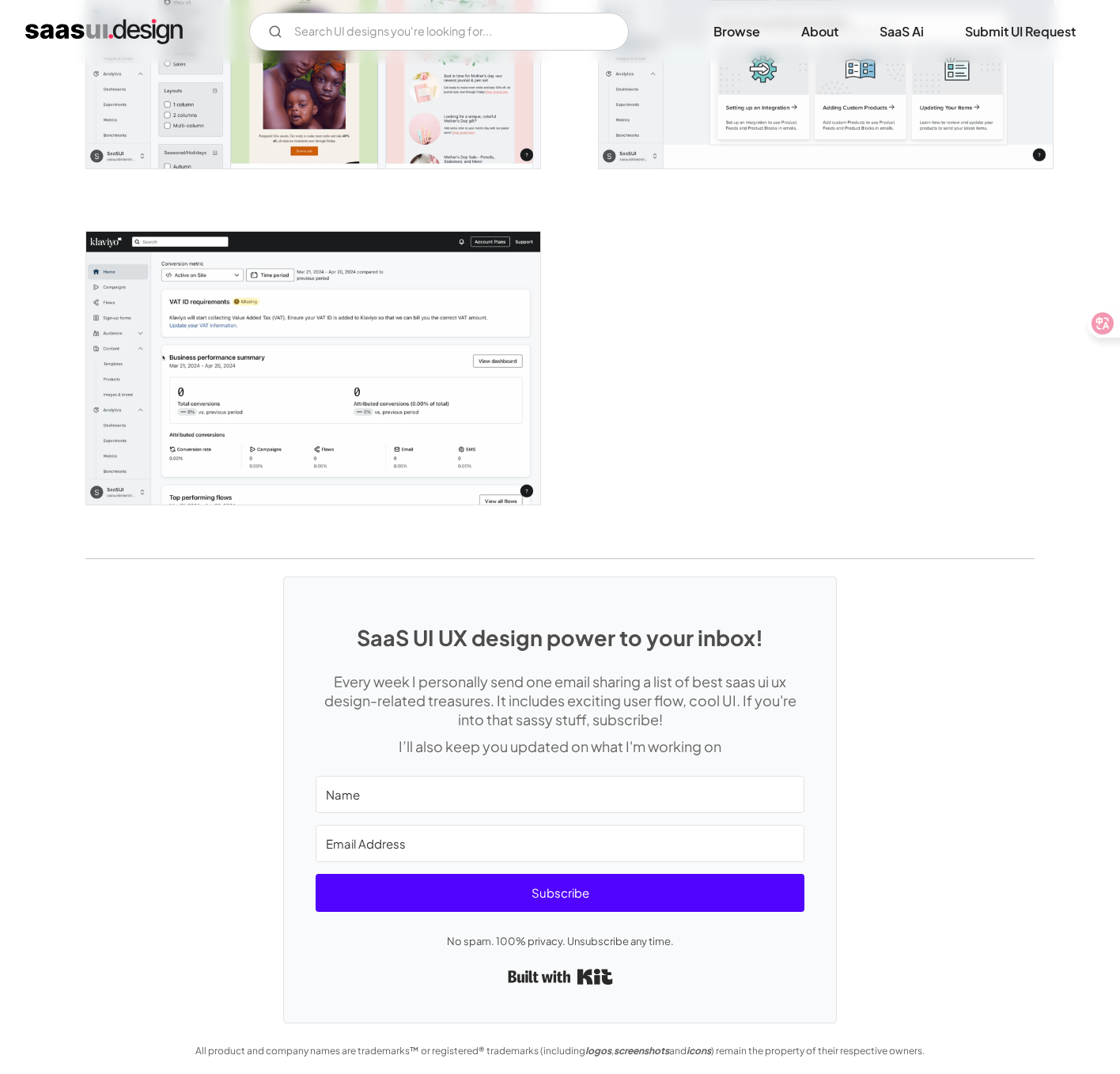
scroll to position [4168, 0]
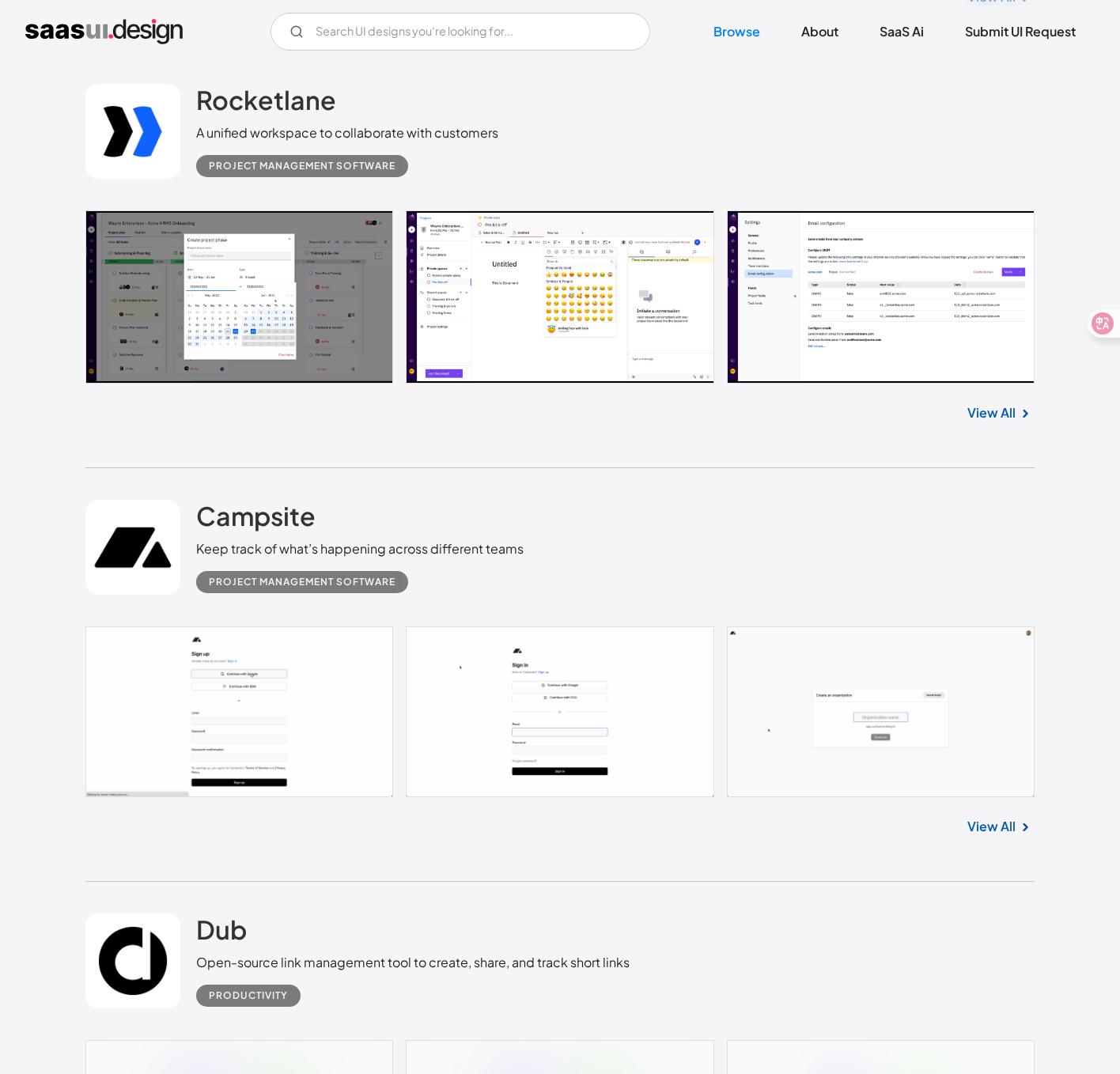
scroll to position [23782, 0]
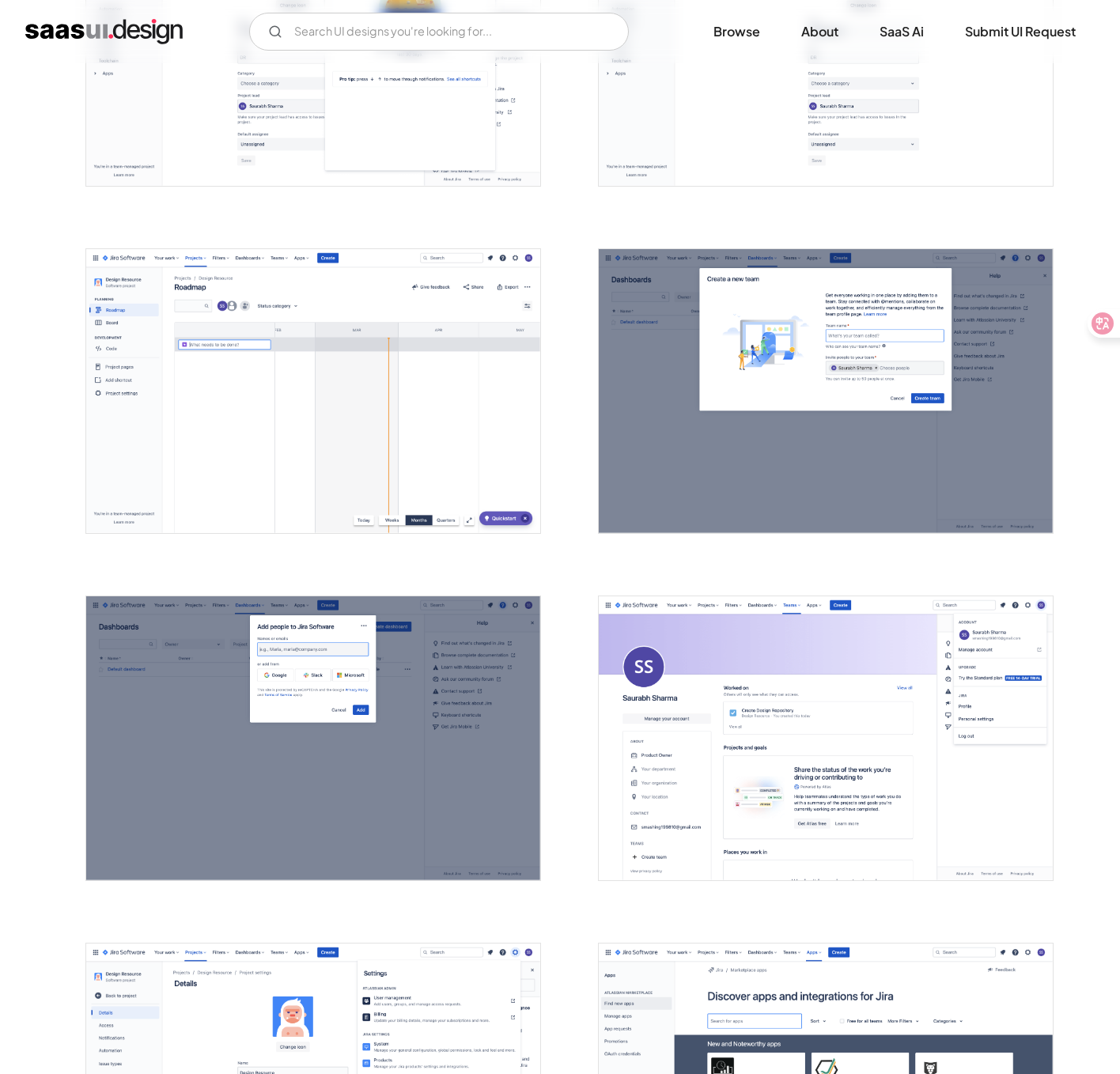
scroll to position [3252, 0]
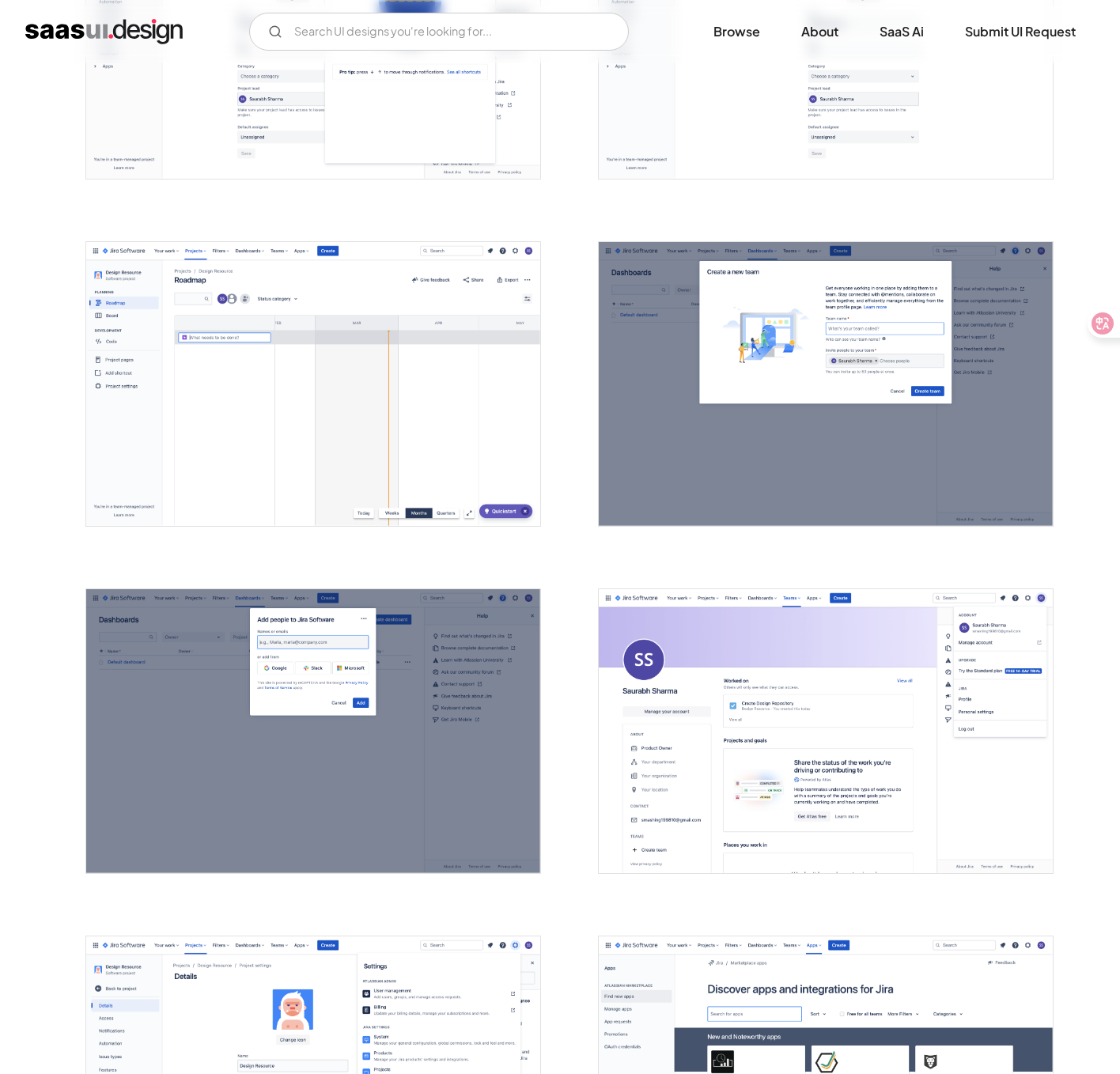
click at [953, 796] on img "open lightbox" at bounding box center [825, 731] width 454 height 284
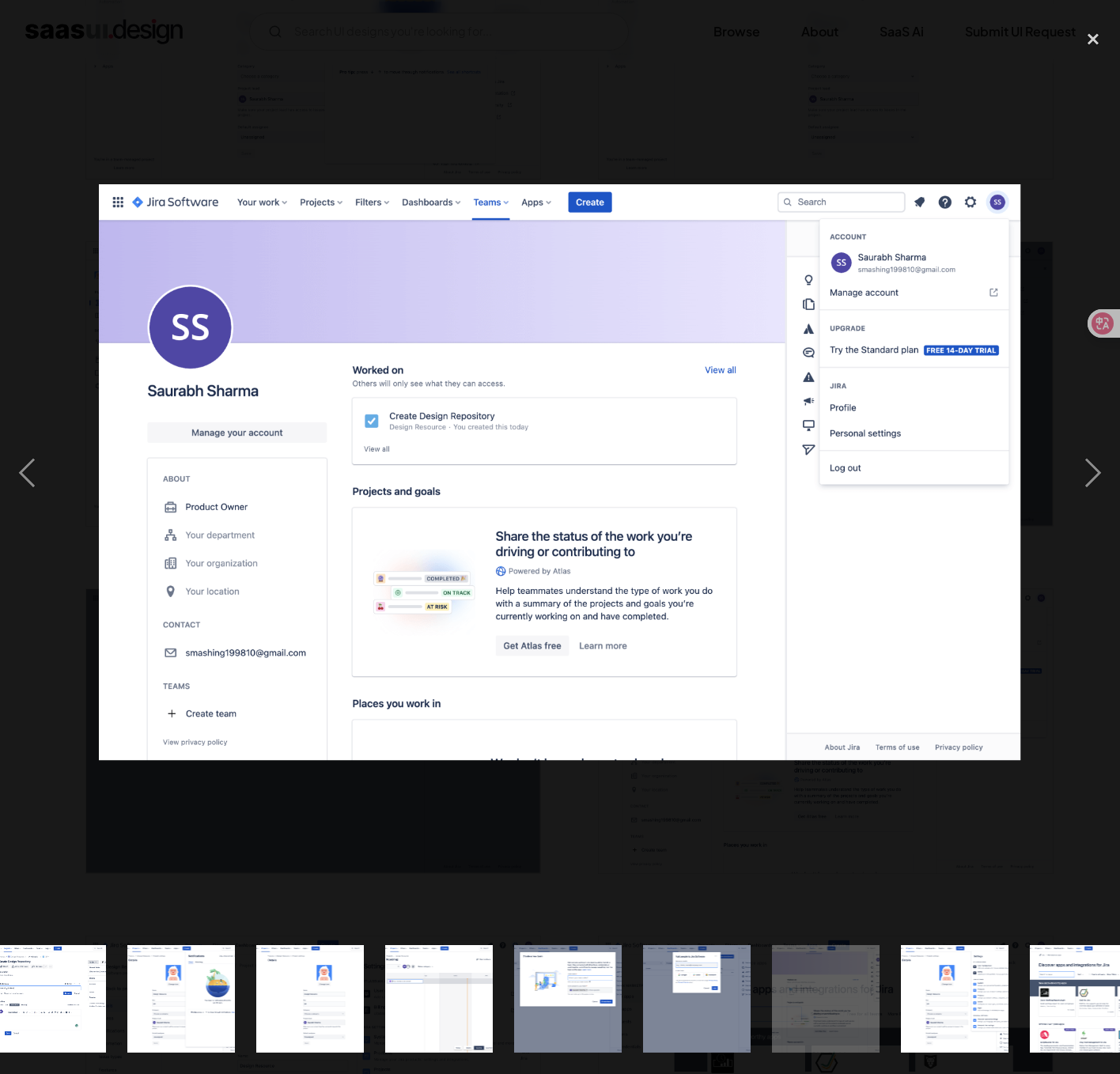
scroll to position [0, 1994]
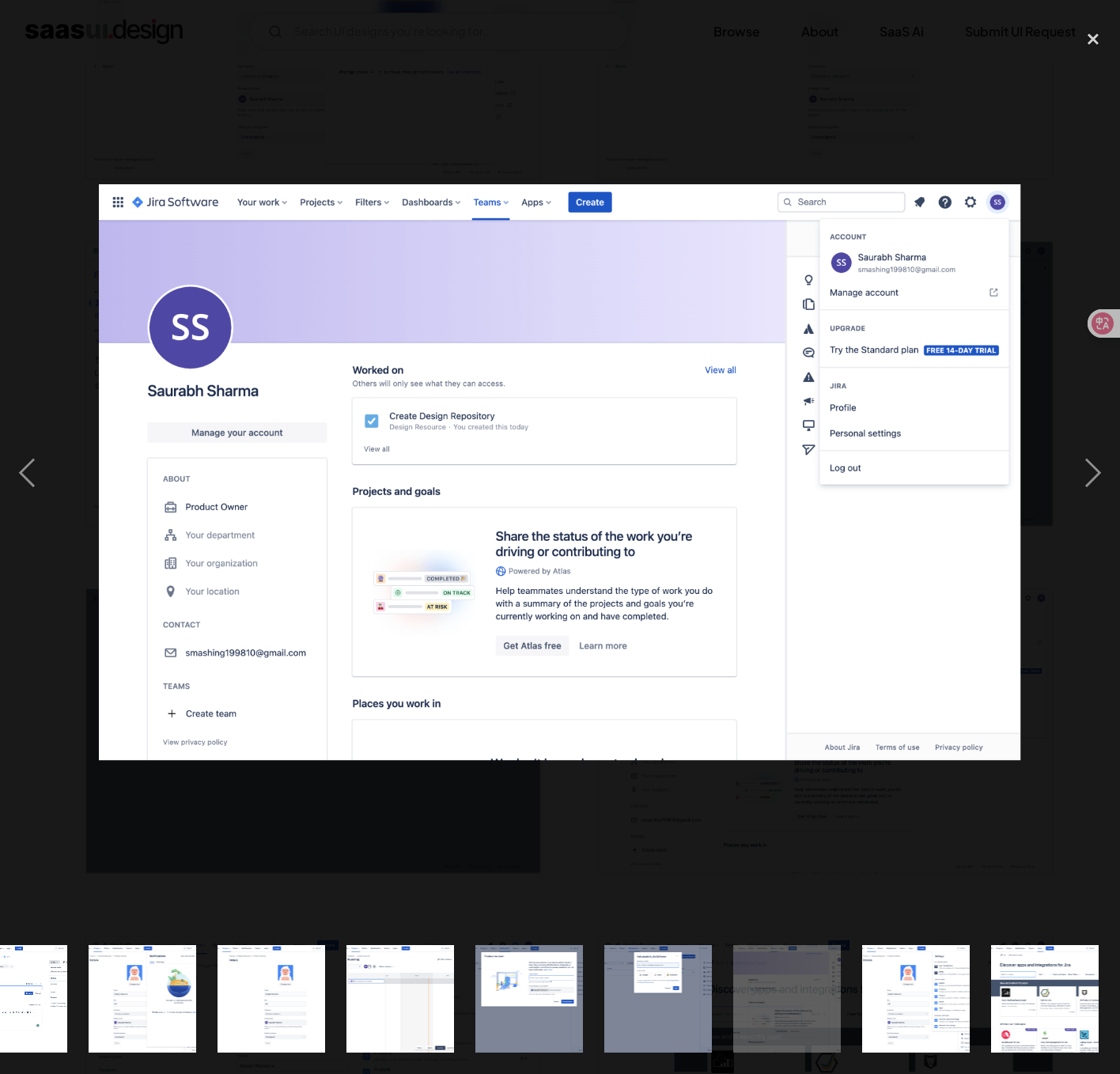
click at [953, 796] on div at bounding box center [560, 472] width 1120 height 902
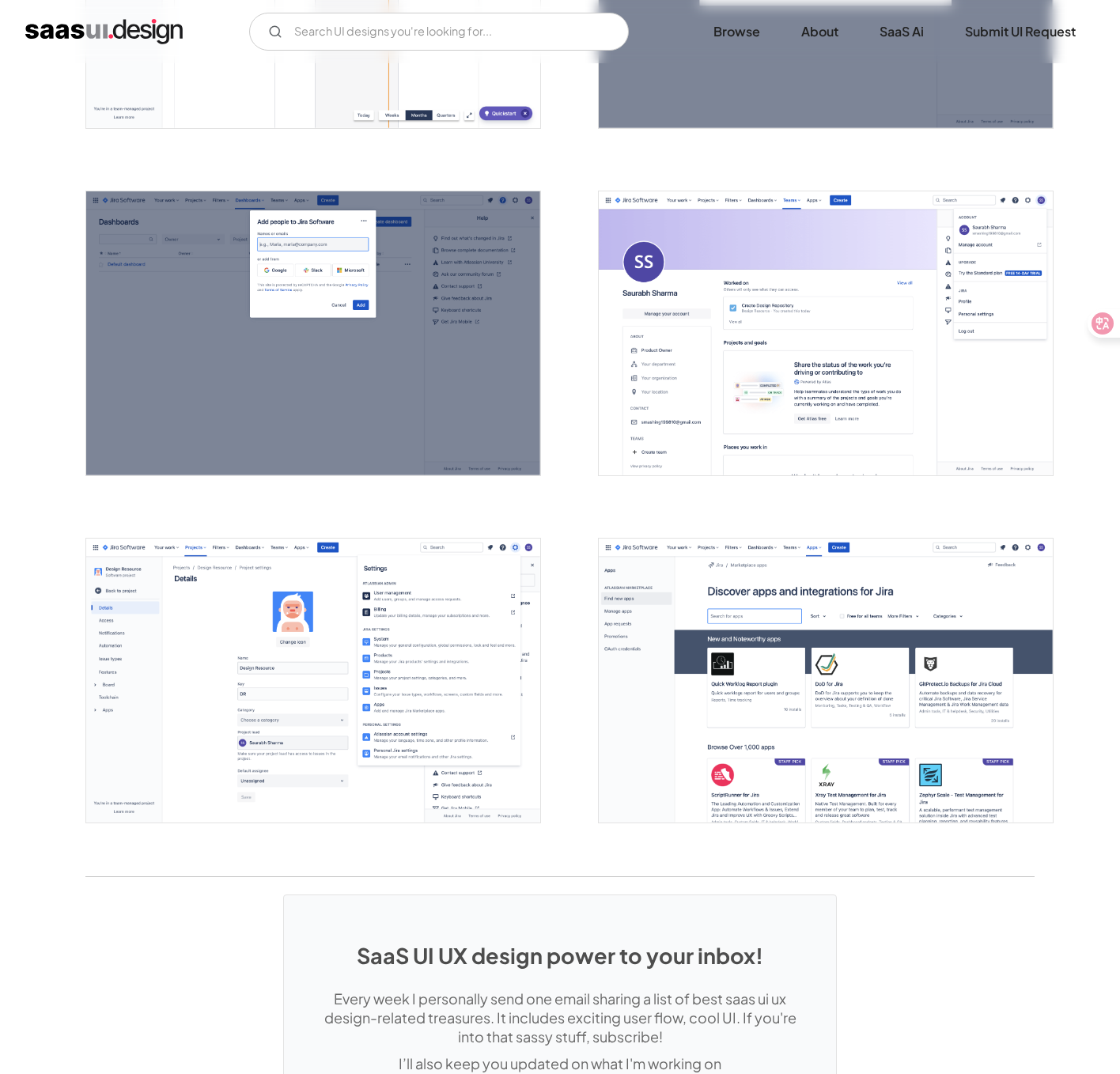
scroll to position [3651, 0]
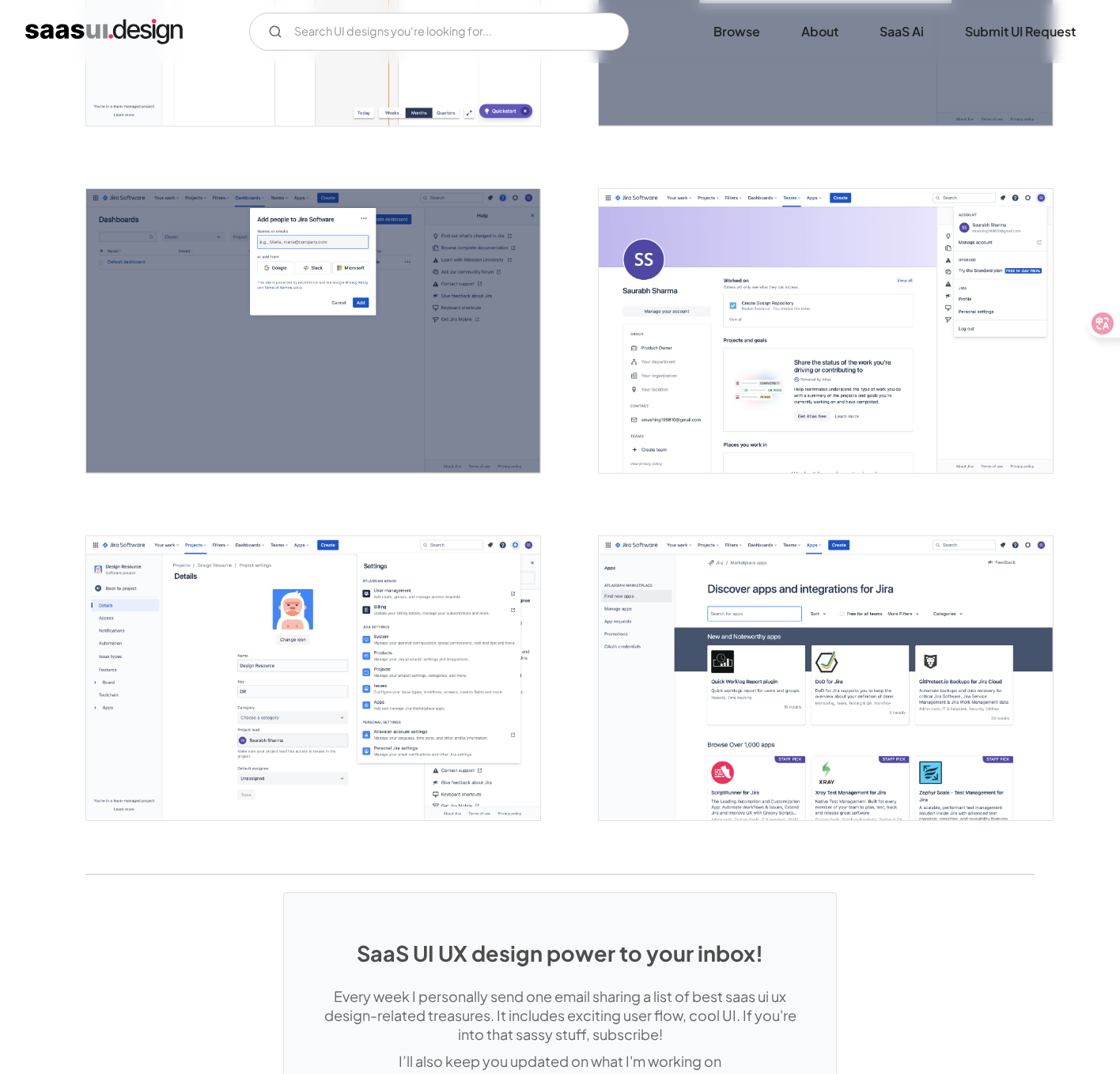
click at [443, 735] on img "open lightbox" at bounding box center [313, 678] width 454 height 284
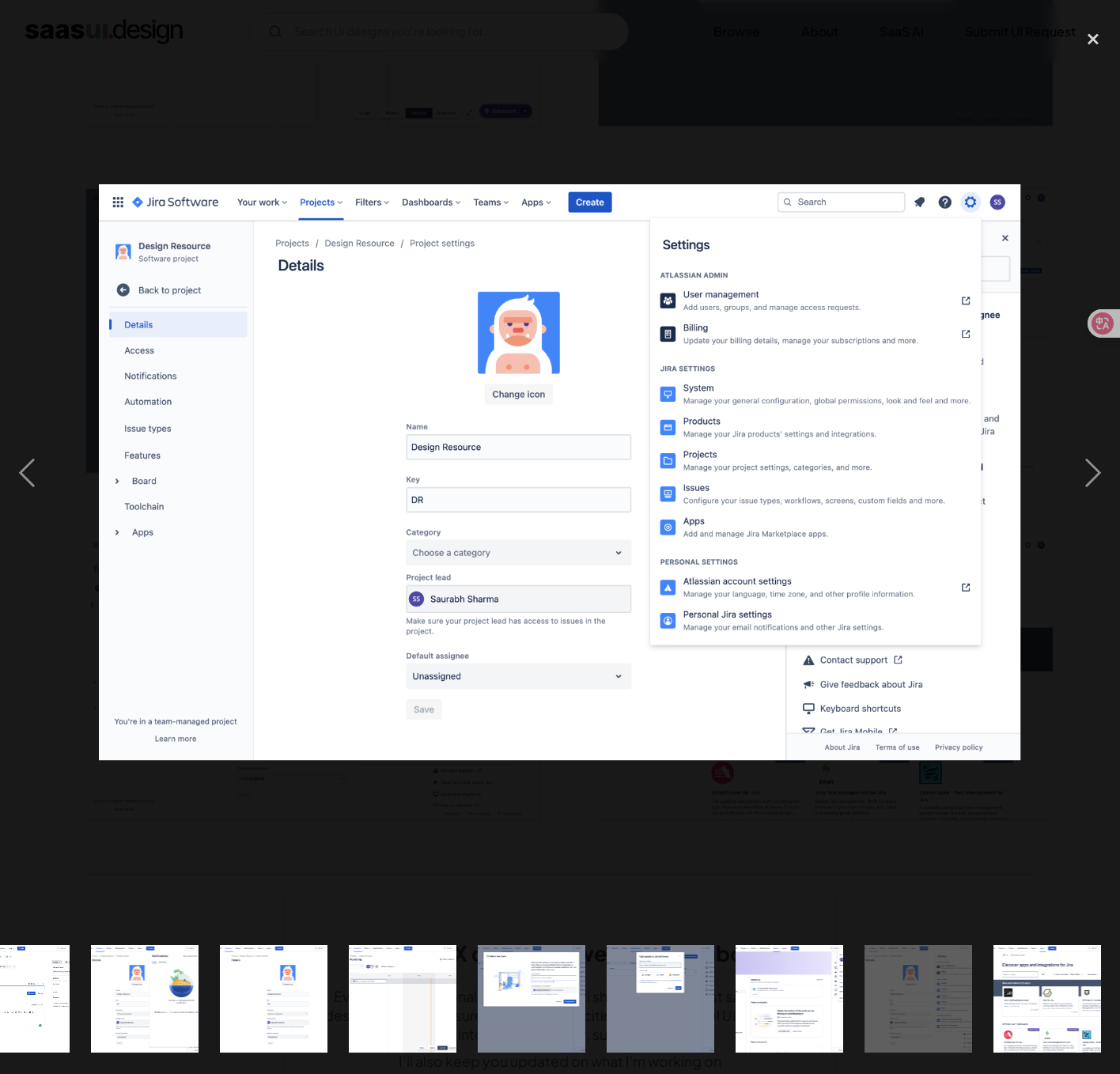
scroll to position [0, 1994]
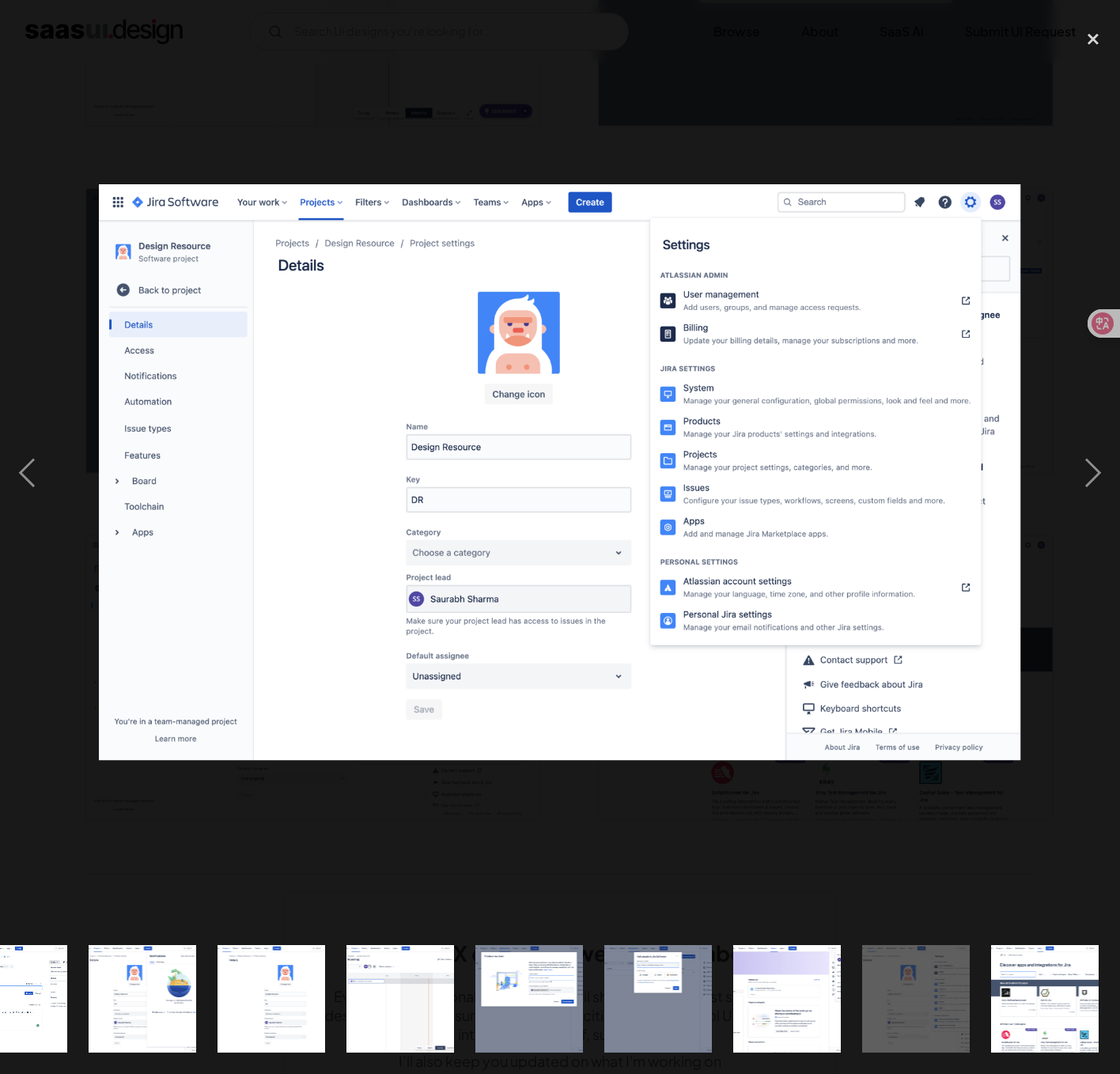
click at [446, 795] on div at bounding box center [560, 472] width 1120 height 902
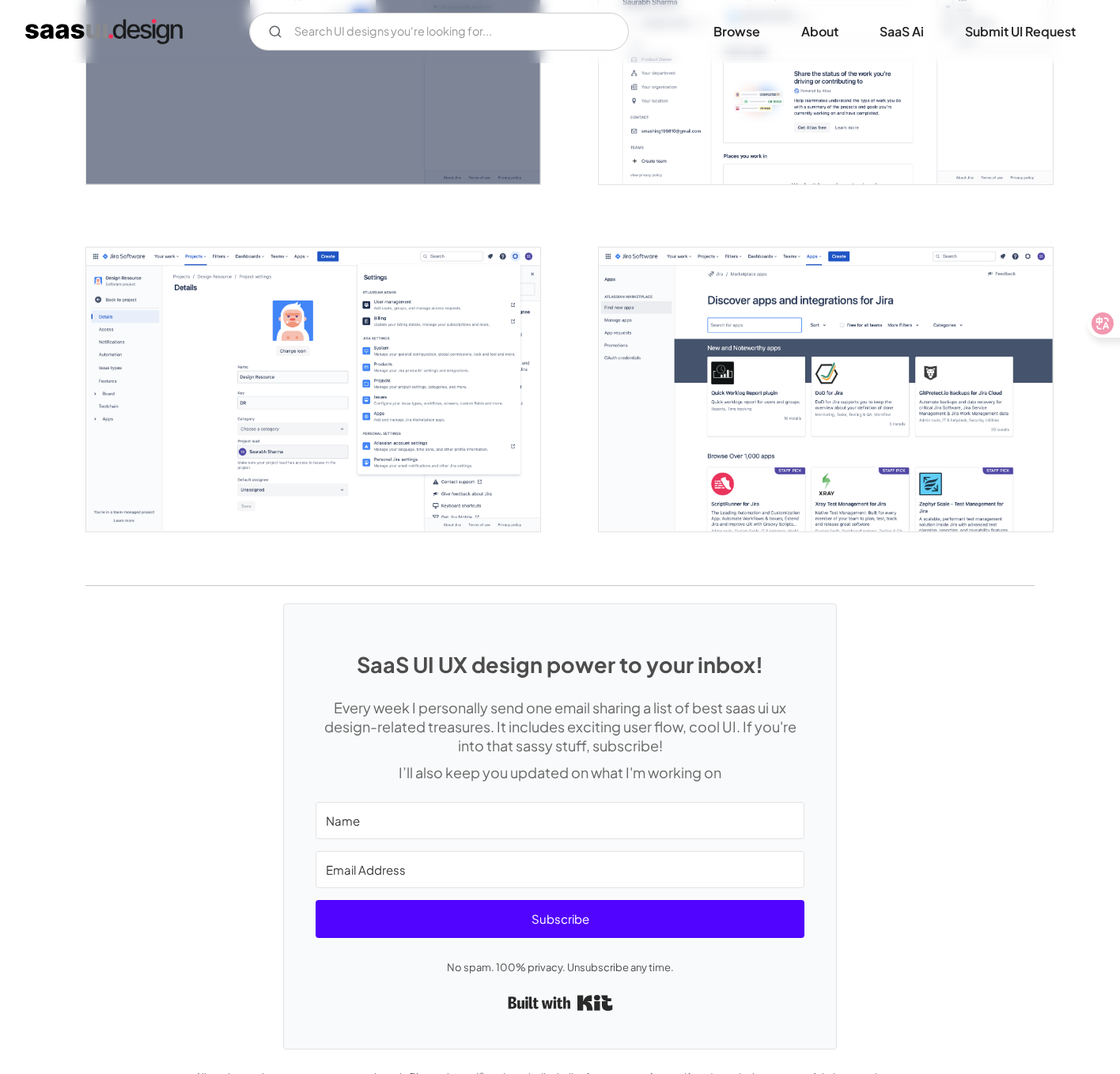
scroll to position [3968, 0]
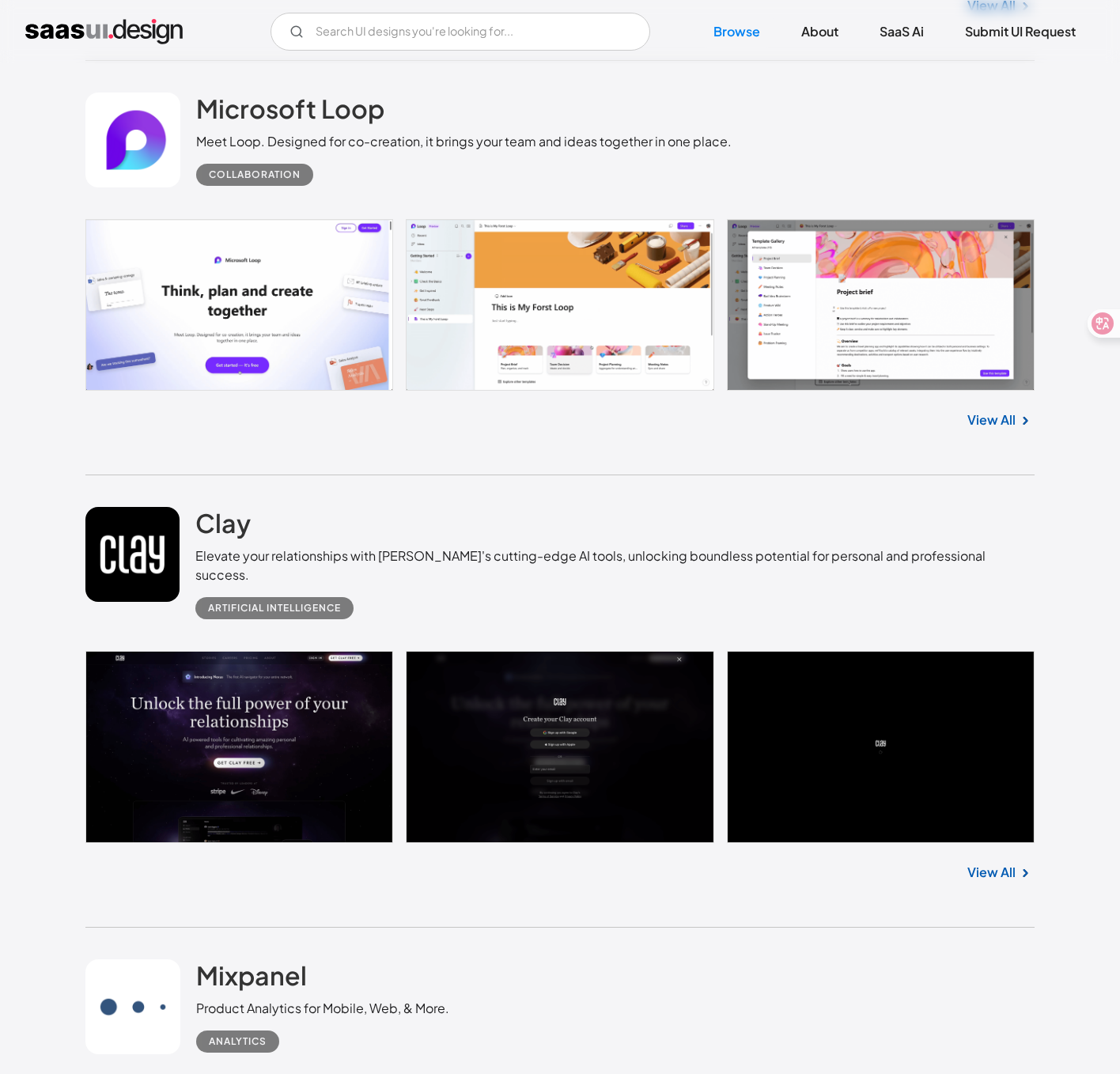
scroll to position [27994, 0]
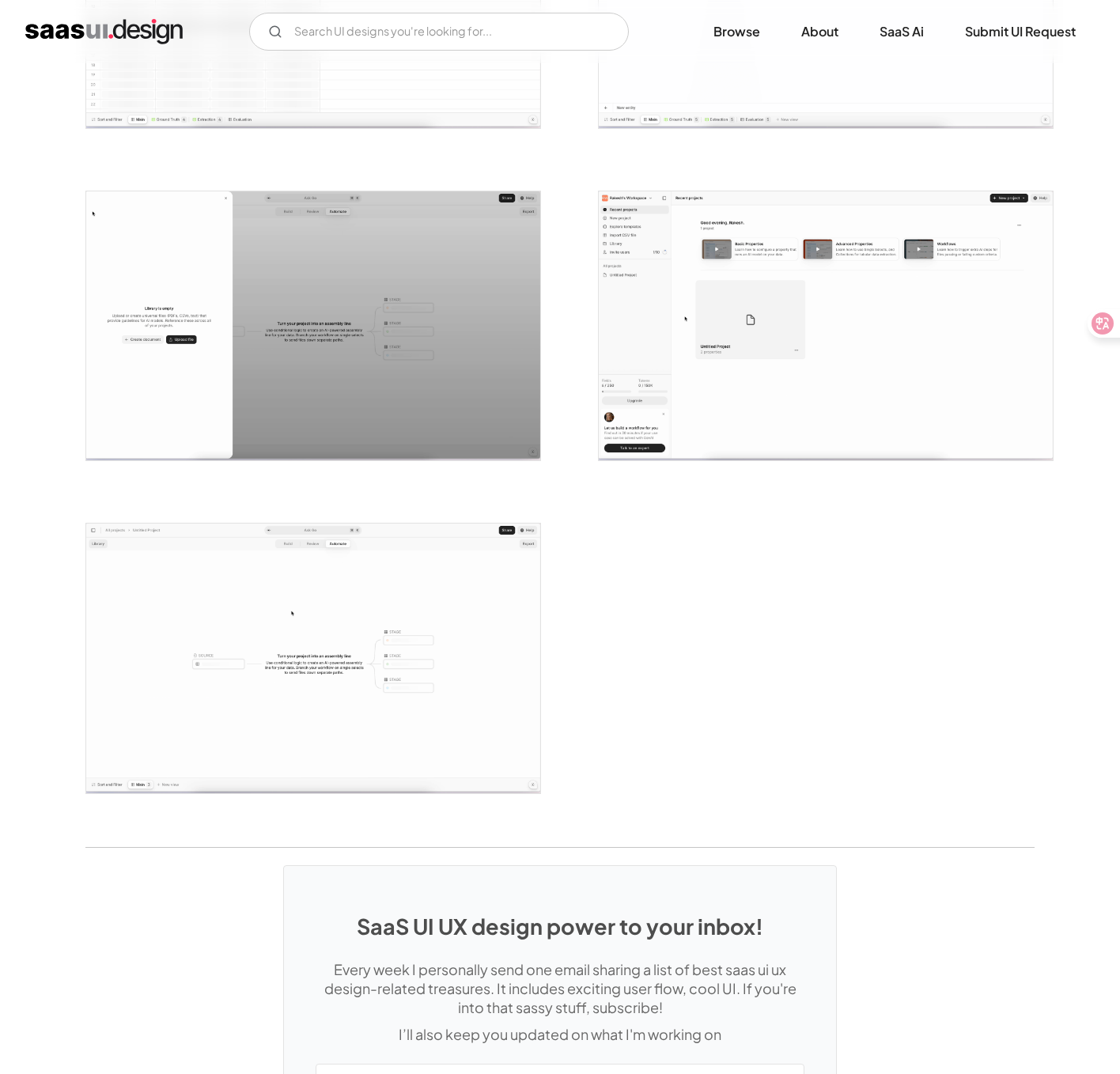
scroll to position [3174, 0]
